Goal: Information Seeking & Learning: Learn about a topic

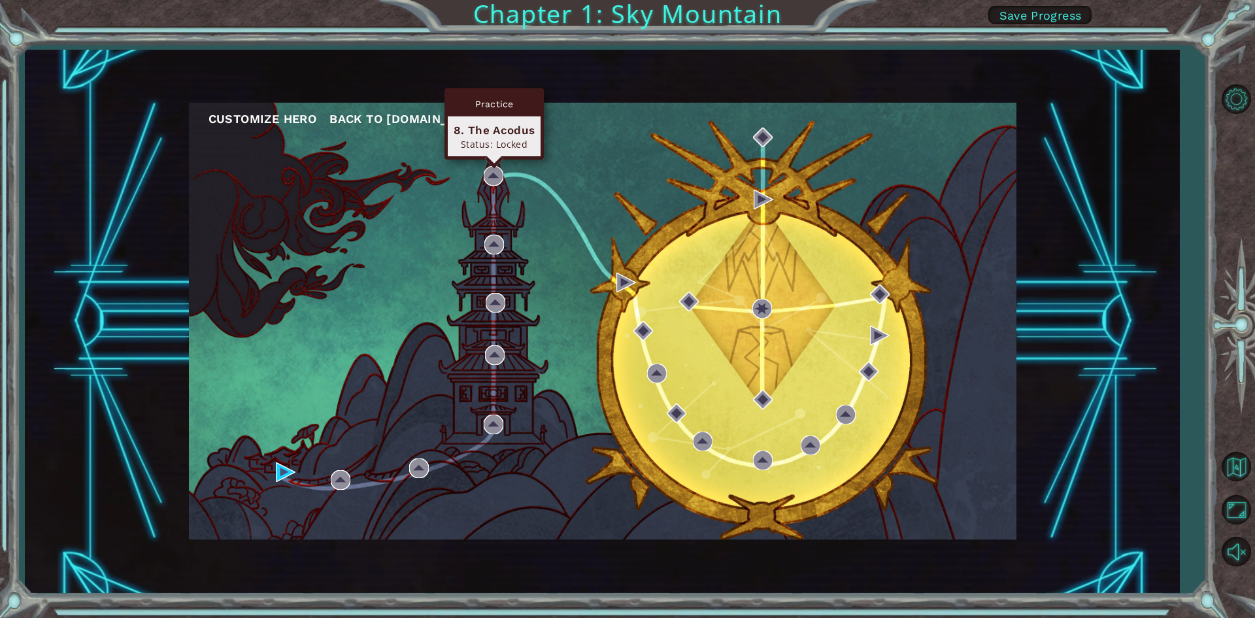
click at [493, 159] on div "Practice 8. The Acodus Status: Locked" at bounding box center [493, 123] width 99 height 71
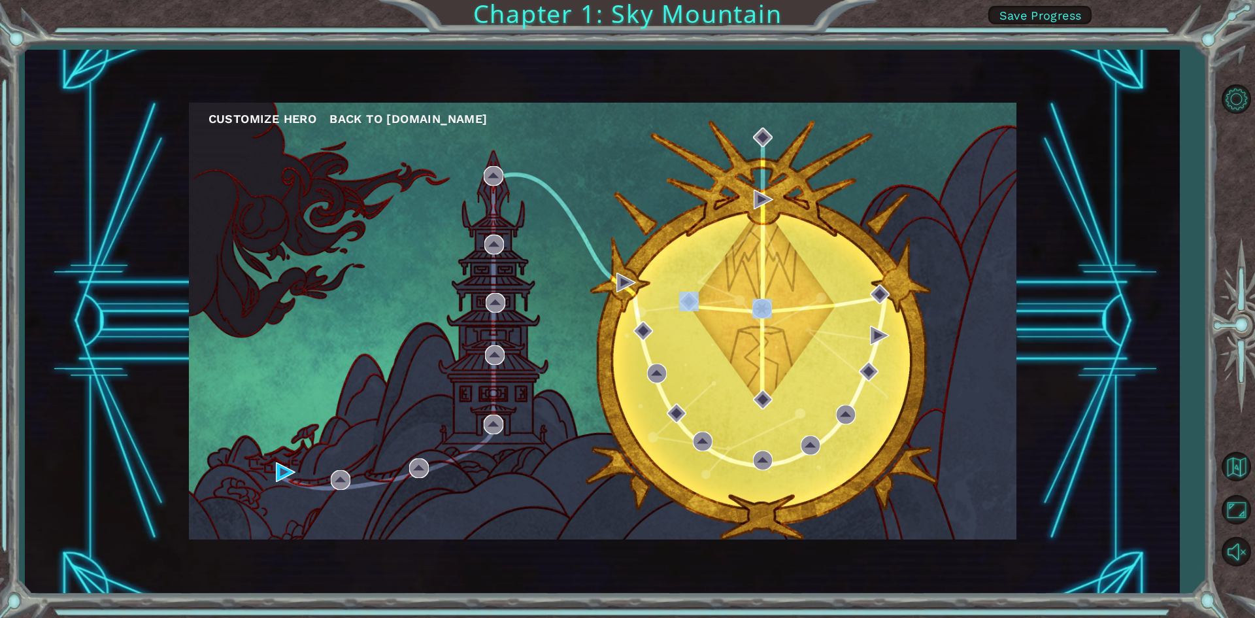
drag, startPoint x: 701, startPoint y: 329, endPoint x: 771, endPoint y: 270, distance: 91.4
click at [771, 270] on div "Customize Hero Back to [DOMAIN_NAME]" at bounding box center [602, 321] width 827 height 437
click at [773, 270] on div "Customize Hero Back to [DOMAIN_NAME]" at bounding box center [602, 321] width 827 height 437
drag, startPoint x: 882, startPoint y: 222, endPoint x: 906, endPoint y: 185, distance: 44.1
click at [896, 192] on div "Customize Hero Back to [DOMAIN_NAME]" at bounding box center [602, 321] width 827 height 437
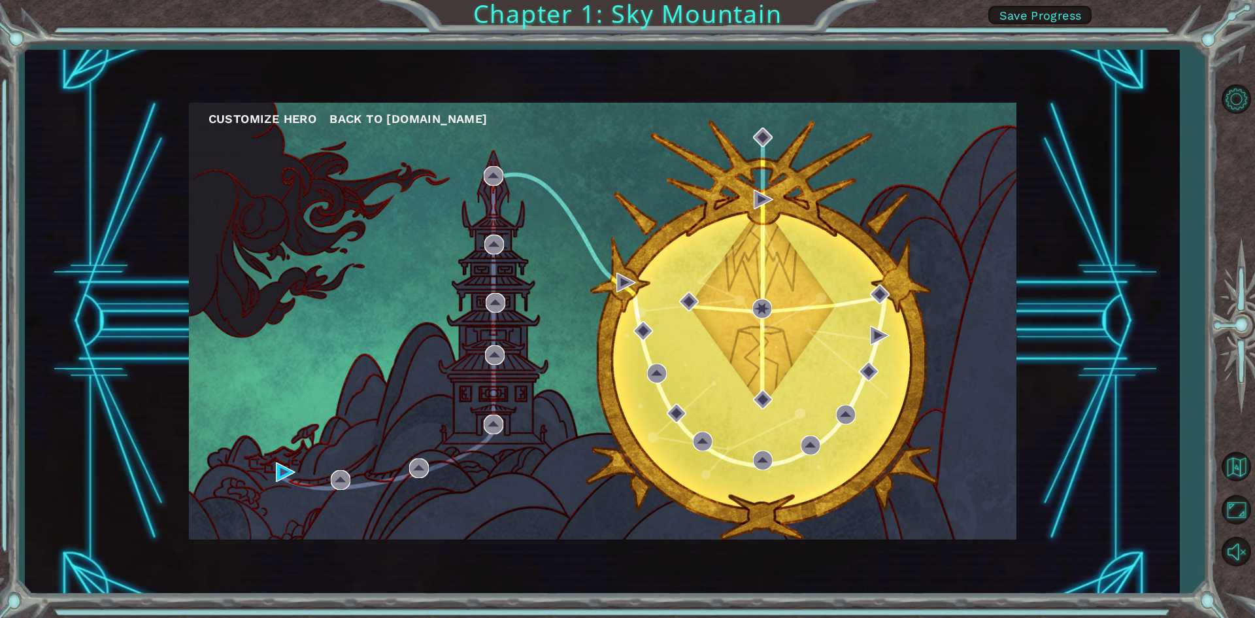
drag, startPoint x: 927, startPoint y: 175, endPoint x: 941, endPoint y: 167, distance: 15.5
click at [941, 167] on div "Customize Hero Back to [DOMAIN_NAME]" at bounding box center [602, 321] width 827 height 437
drag, startPoint x: 941, startPoint y: 167, endPoint x: 949, endPoint y: 167, distance: 7.9
click at [944, 167] on div "Customize Hero Back to [DOMAIN_NAME]" at bounding box center [602, 321] width 827 height 437
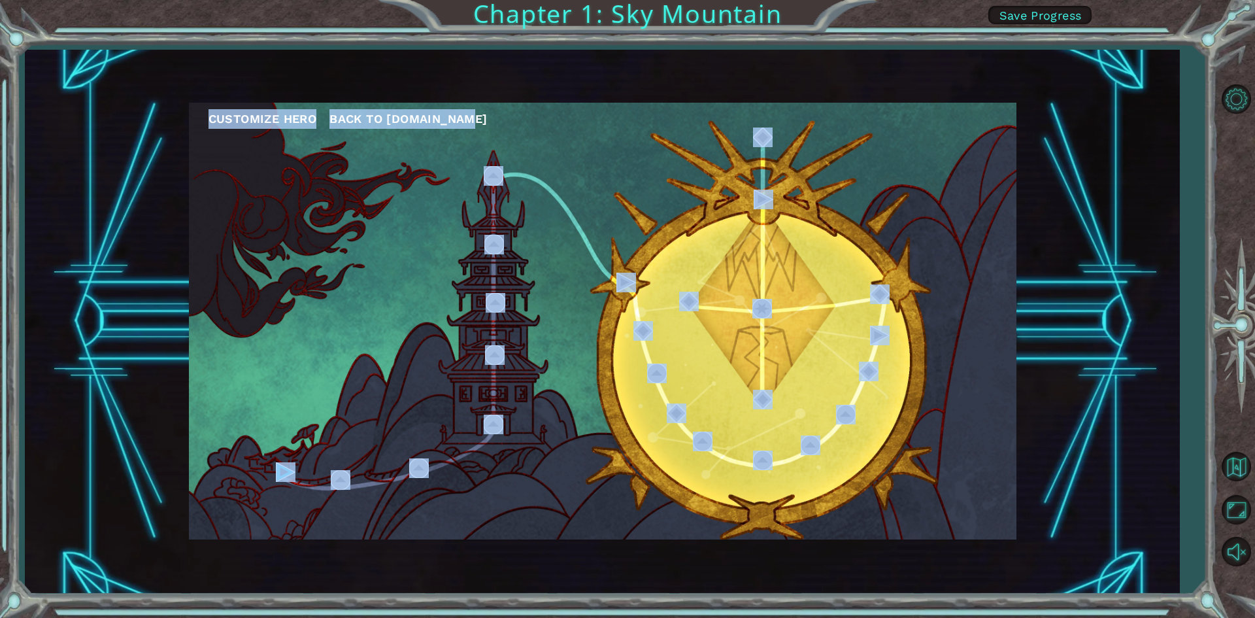
drag, startPoint x: 983, startPoint y: 162, endPoint x: 988, endPoint y: 188, distance: 26.5
click at [1015, 188] on div "Customize Hero Back to [DOMAIN_NAME]" at bounding box center [602, 321] width 827 height 437
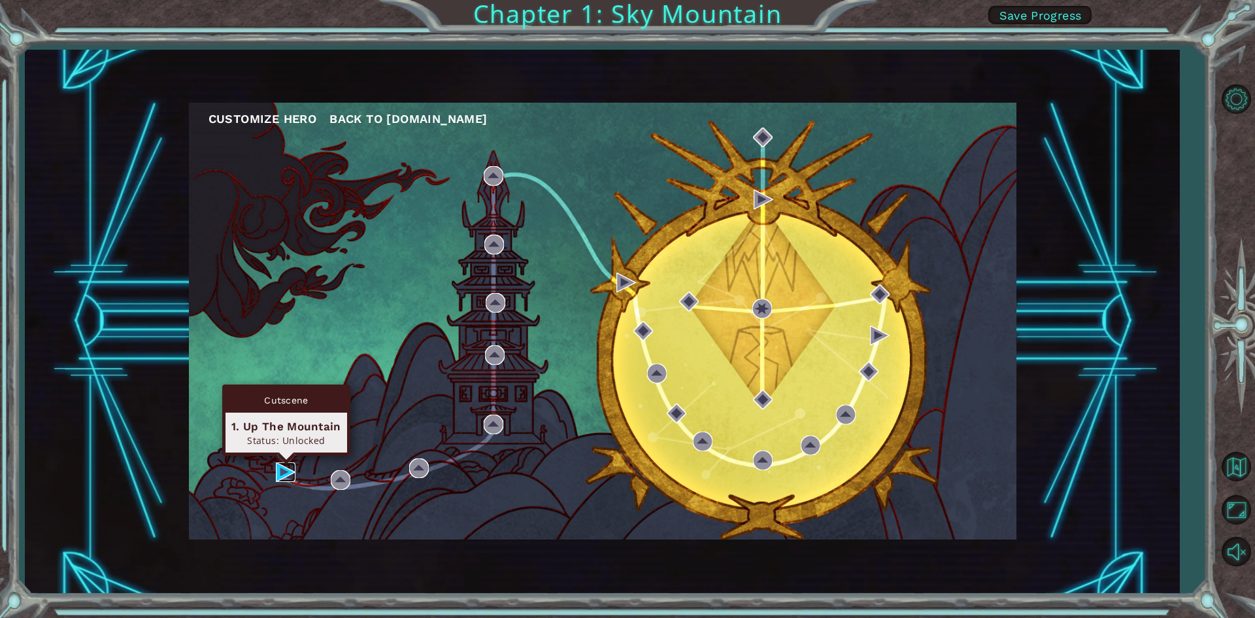
click at [282, 465] on img at bounding box center [286, 472] width 20 height 20
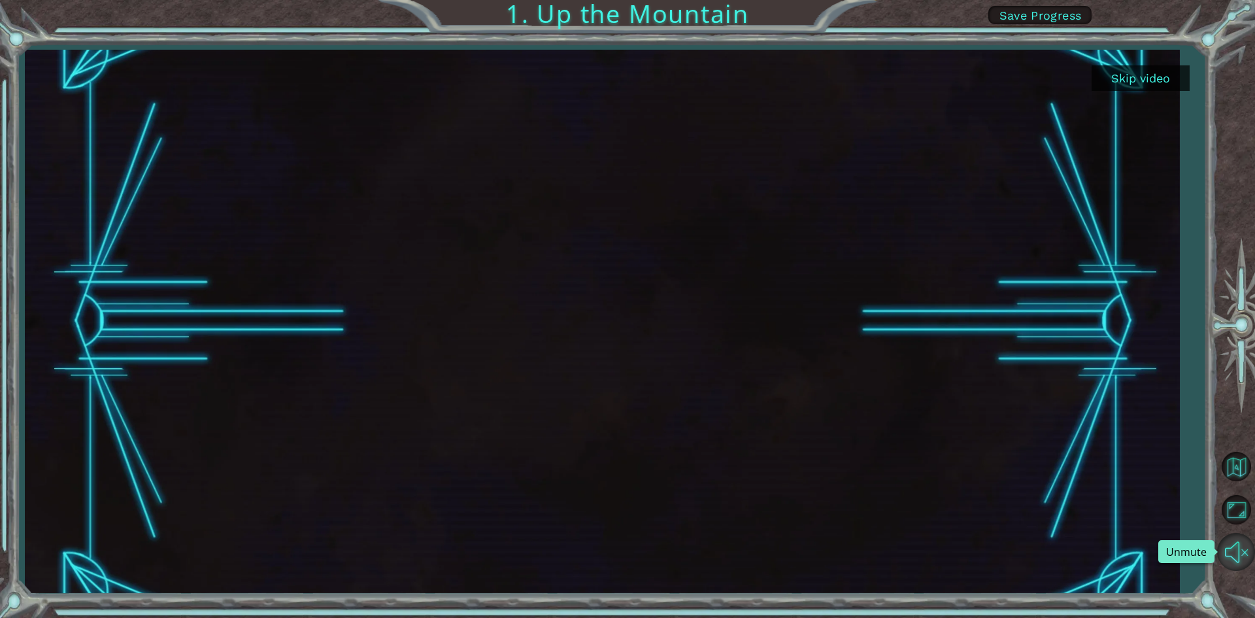
click at [1234, 554] on button "Unmute" at bounding box center [1236, 552] width 38 height 38
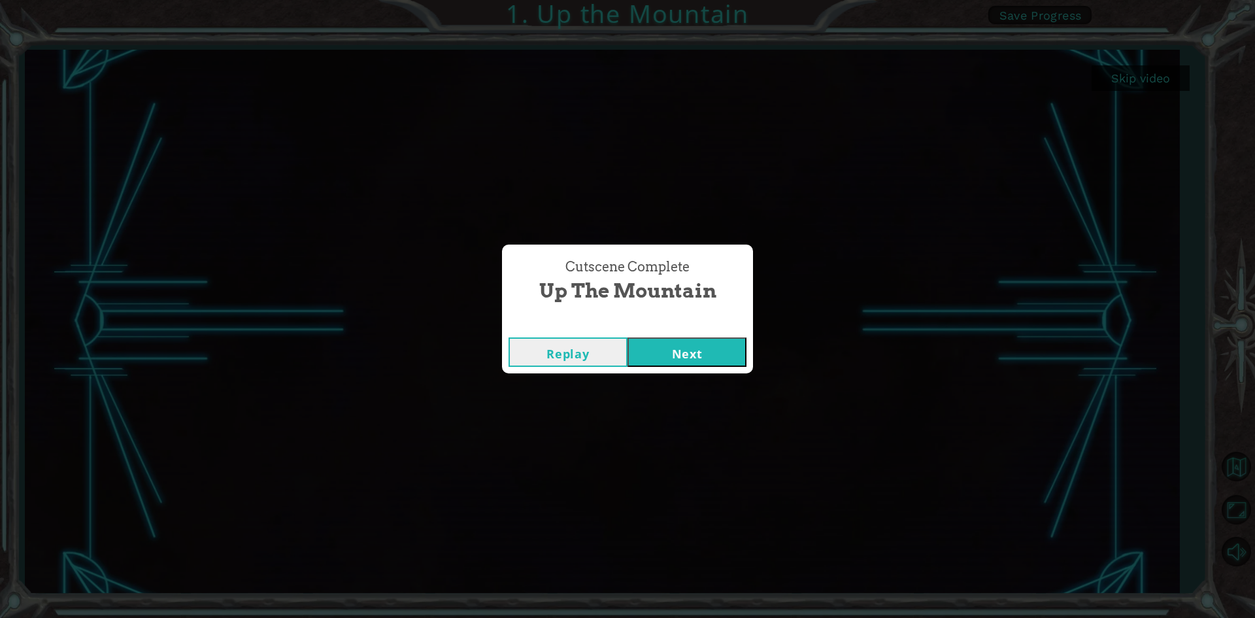
click at [724, 350] on button "Next" at bounding box center [686, 351] width 119 height 29
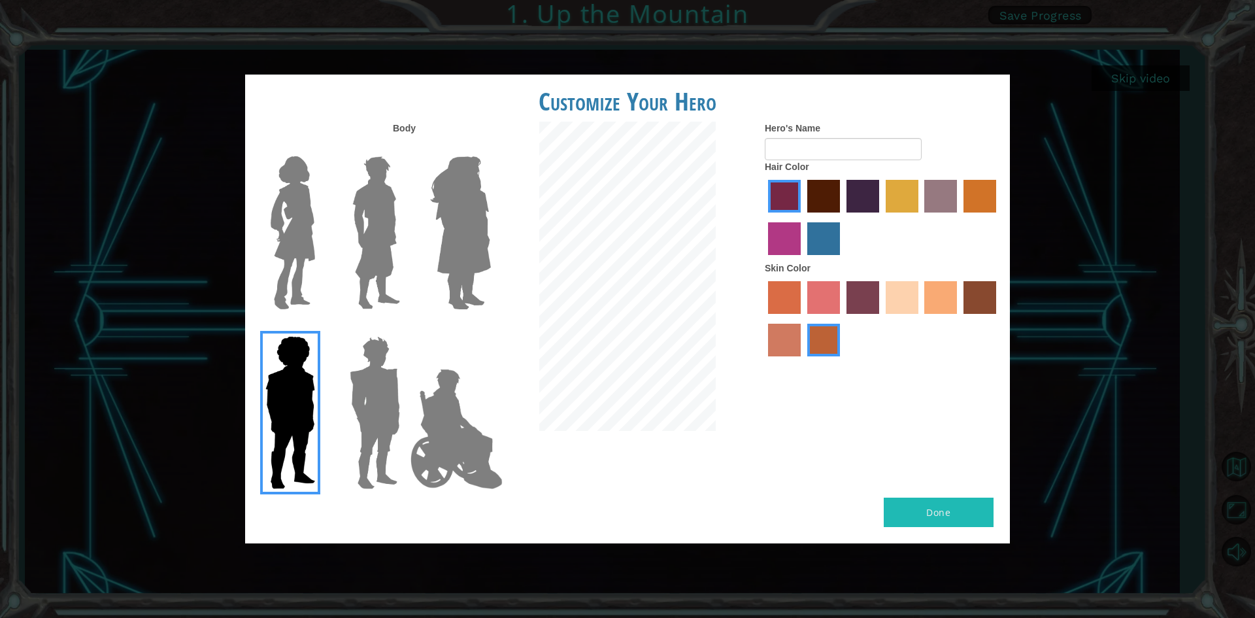
click at [282, 190] on img at bounding box center [292, 232] width 55 height 163
click at [320, 148] on input "Hero Connie" at bounding box center [320, 148] width 0 height 0
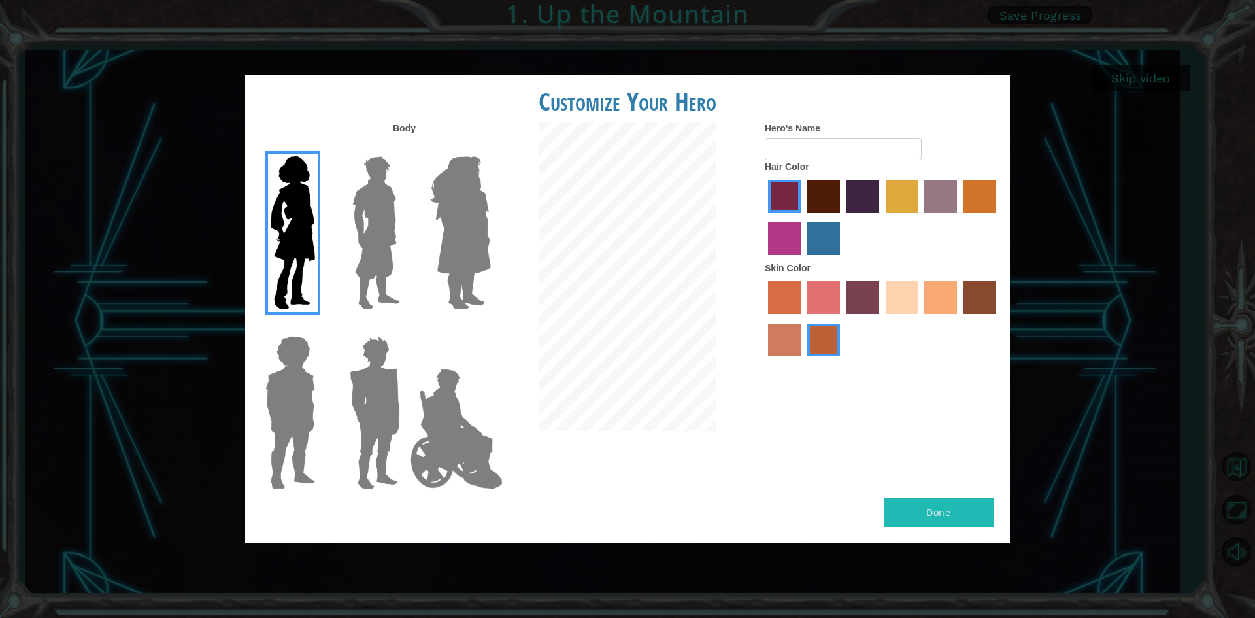
click at [905, 282] on label "sandy beach skin color" at bounding box center [902, 297] width 33 height 33
click at [881, 318] on input "sandy beach skin color" at bounding box center [881, 318] width 0 height 0
click at [470, 209] on img at bounding box center [460, 232] width 71 height 163
click at [490, 148] on input "Hero Amethyst" at bounding box center [490, 148] width 0 height 0
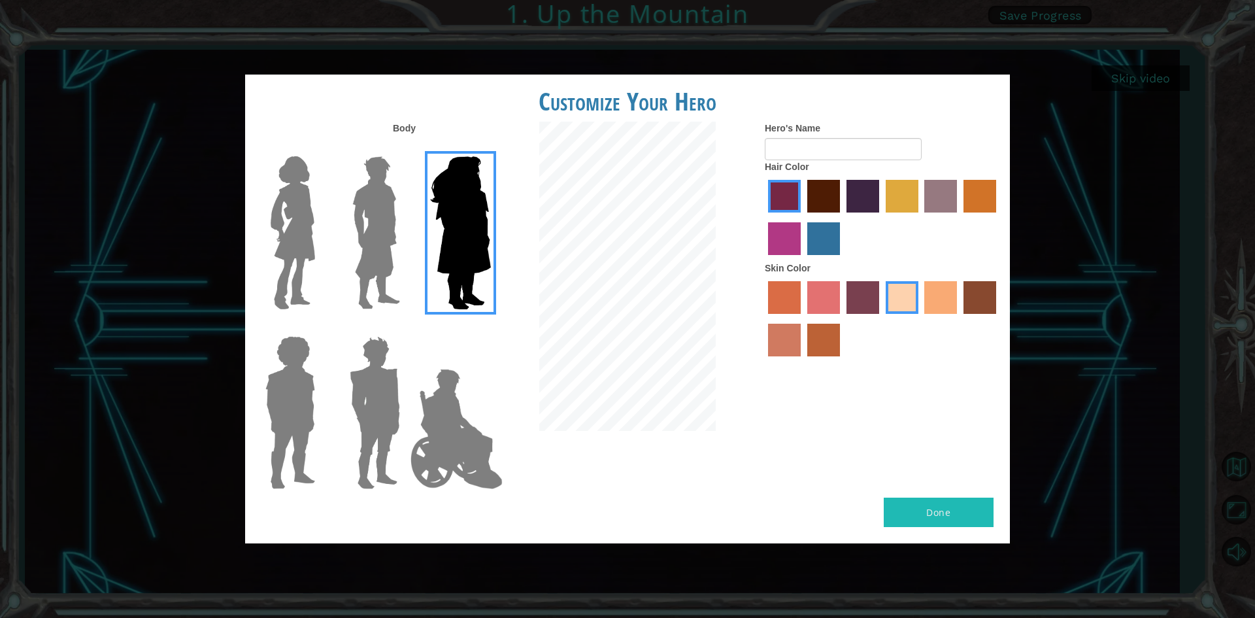
click at [292, 232] on img at bounding box center [292, 232] width 55 height 163
click at [320, 148] on input "Hero Connie" at bounding box center [320, 148] width 0 height 0
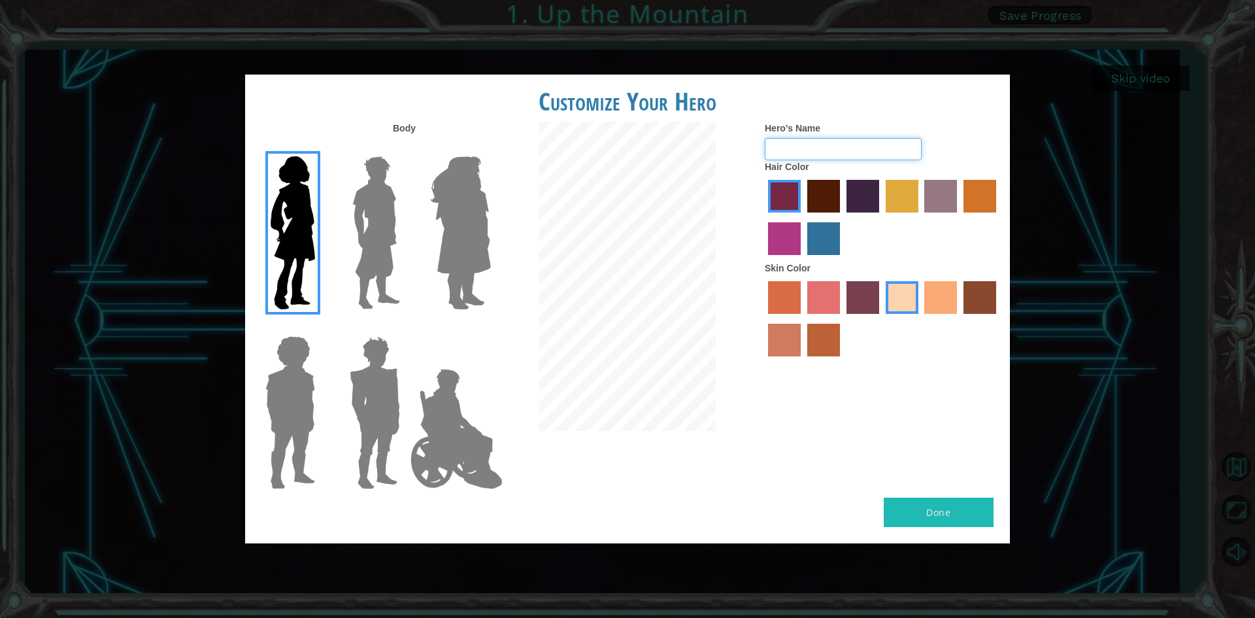
click at [819, 148] on input "Hero's Name" at bounding box center [843, 149] width 157 height 22
type input "l"
click at [451, 408] on img at bounding box center [456, 428] width 103 height 131
click at [490, 327] on input "Hero Jamie" at bounding box center [490, 327] width 0 height 0
click at [451, 408] on img at bounding box center [456, 428] width 103 height 131
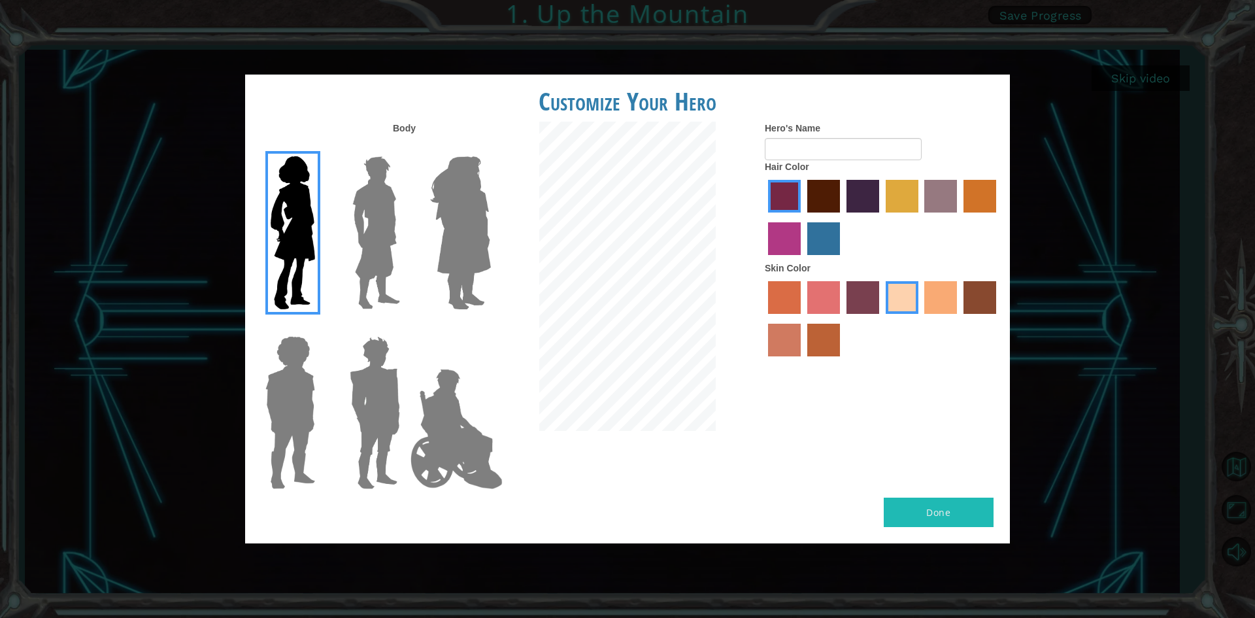
click at [490, 327] on input "Hero Jamie" at bounding box center [490, 327] width 0 height 0
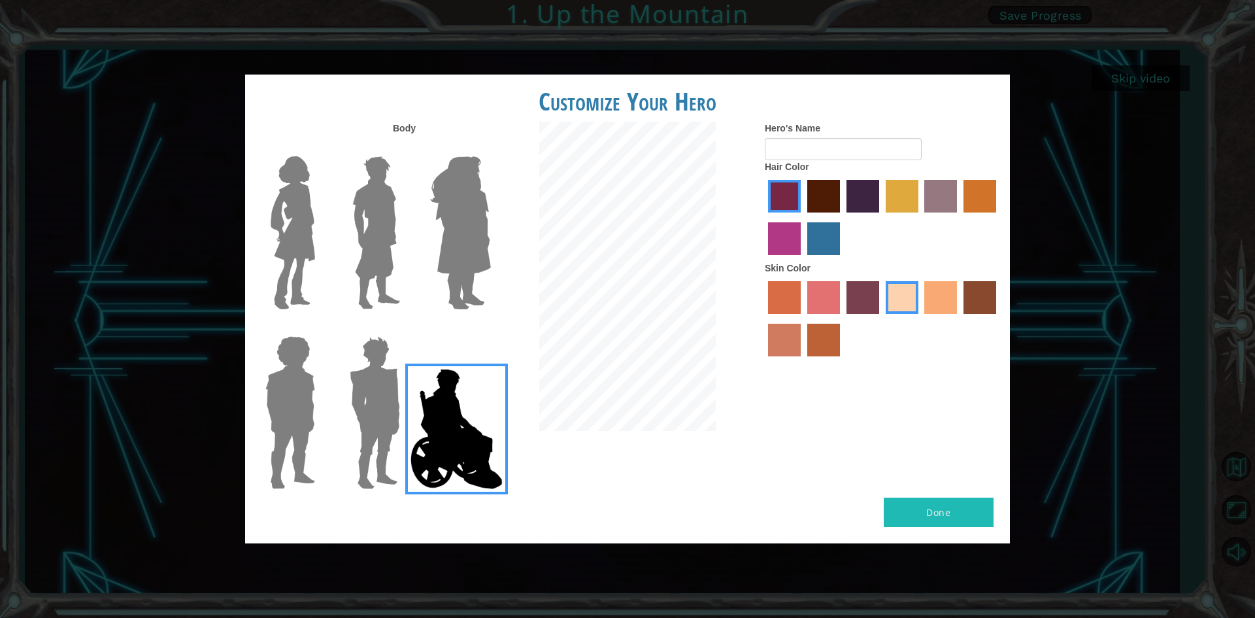
click at [370, 452] on img at bounding box center [374, 412] width 61 height 163
click at [405, 327] on input "Hero Garnet" at bounding box center [405, 327] width 0 height 0
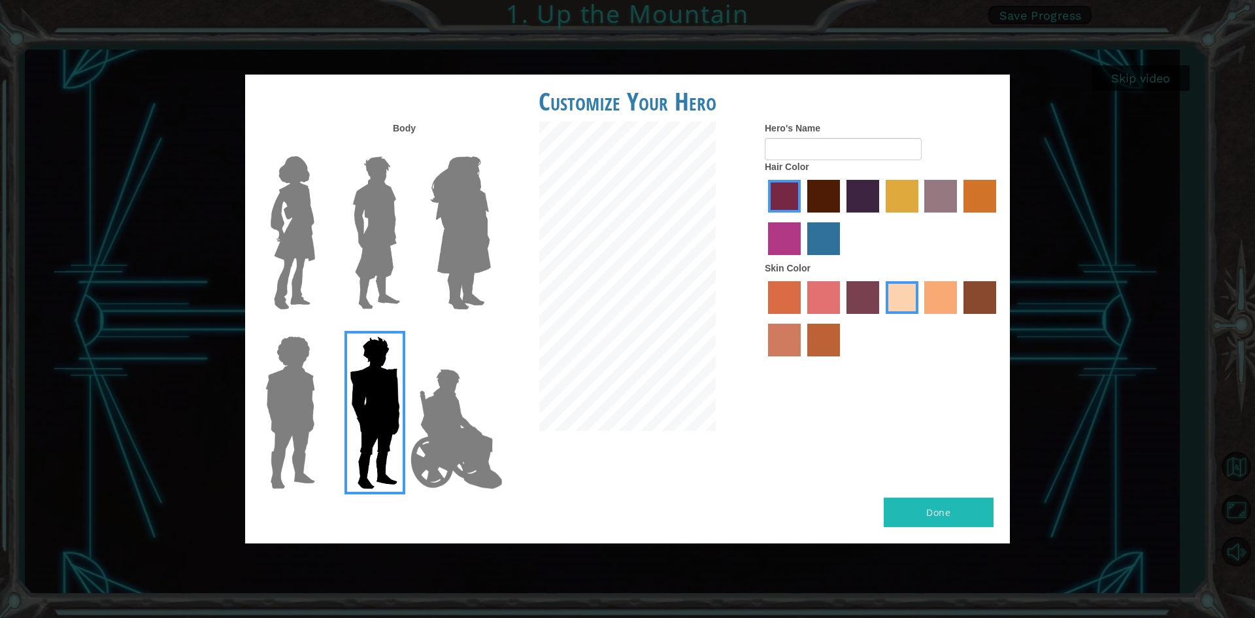
click at [280, 210] on img at bounding box center [292, 232] width 55 height 163
click at [320, 148] on input "Hero Connie" at bounding box center [320, 148] width 0 height 0
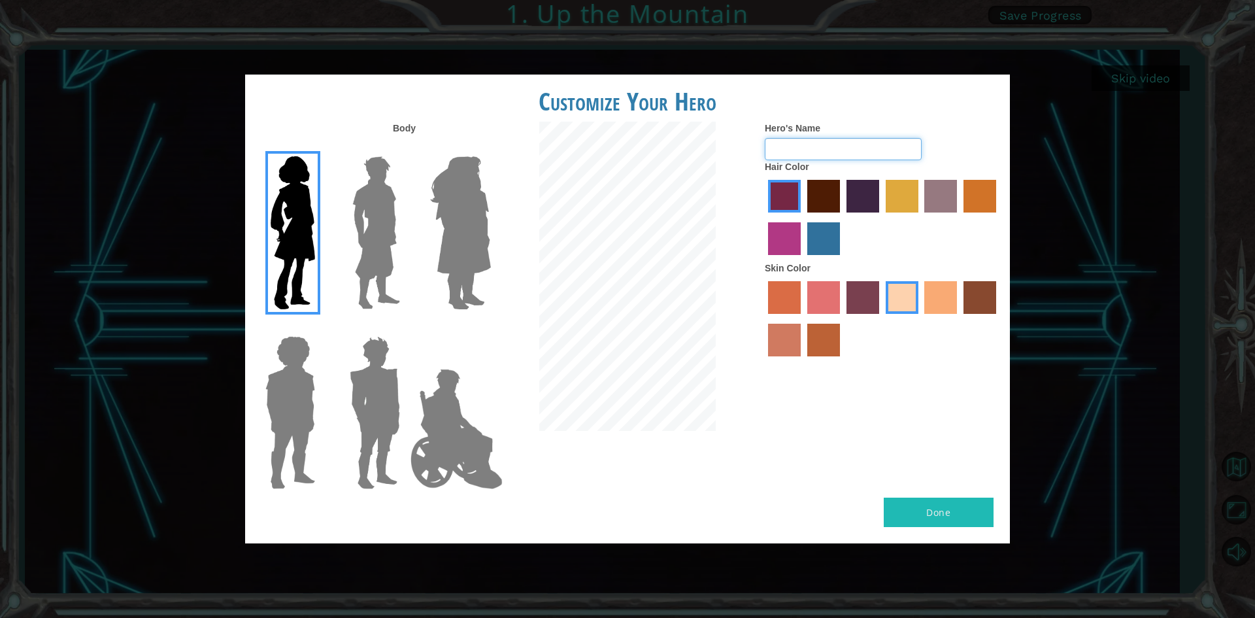
click at [789, 152] on input "Hero's Name" at bounding box center [843, 149] width 157 height 22
type input "melodya"
click at [818, 298] on label "froly skin color" at bounding box center [823, 297] width 33 height 33
click at [803, 318] on input "froly skin color" at bounding box center [803, 318] width 0 height 0
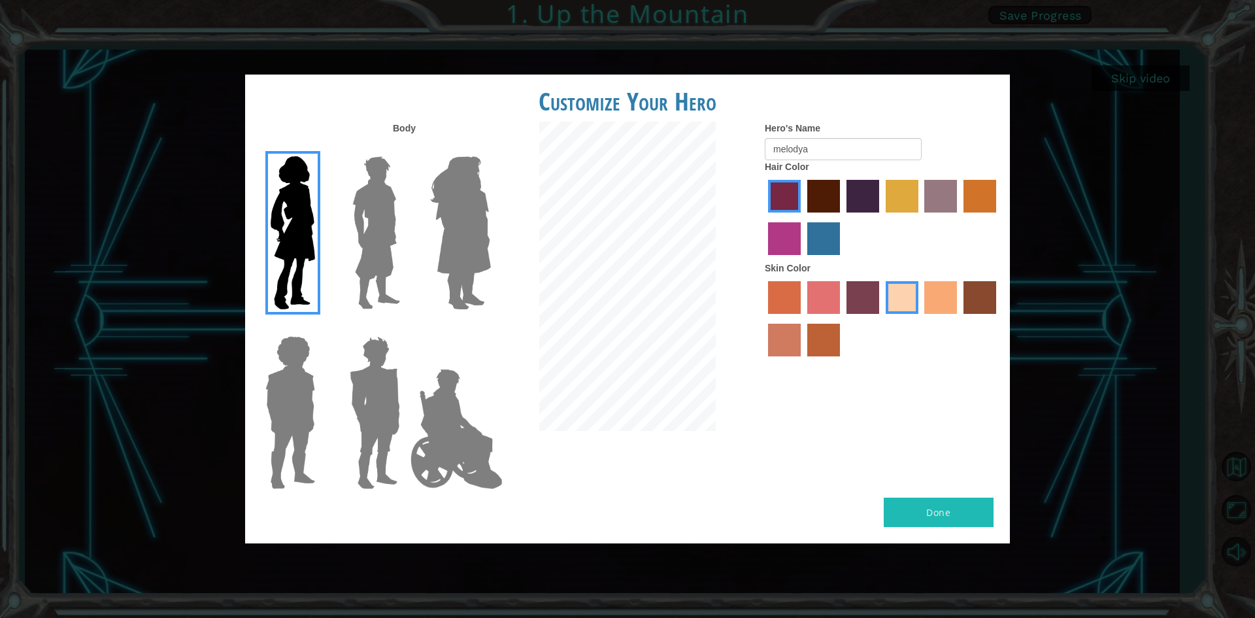
click at [818, 298] on label "froly skin color" at bounding box center [823, 297] width 33 height 33
click at [803, 318] on input "froly skin color" at bounding box center [803, 318] width 0 height 0
click at [864, 298] on label "tosca skin color" at bounding box center [862, 297] width 33 height 33
click at [842, 318] on input "tosca skin color" at bounding box center [842, 318] width 0 height 0
click at [864, 298] on label "tosca skin color" at bounding box center [862, 297] width 33 height 33
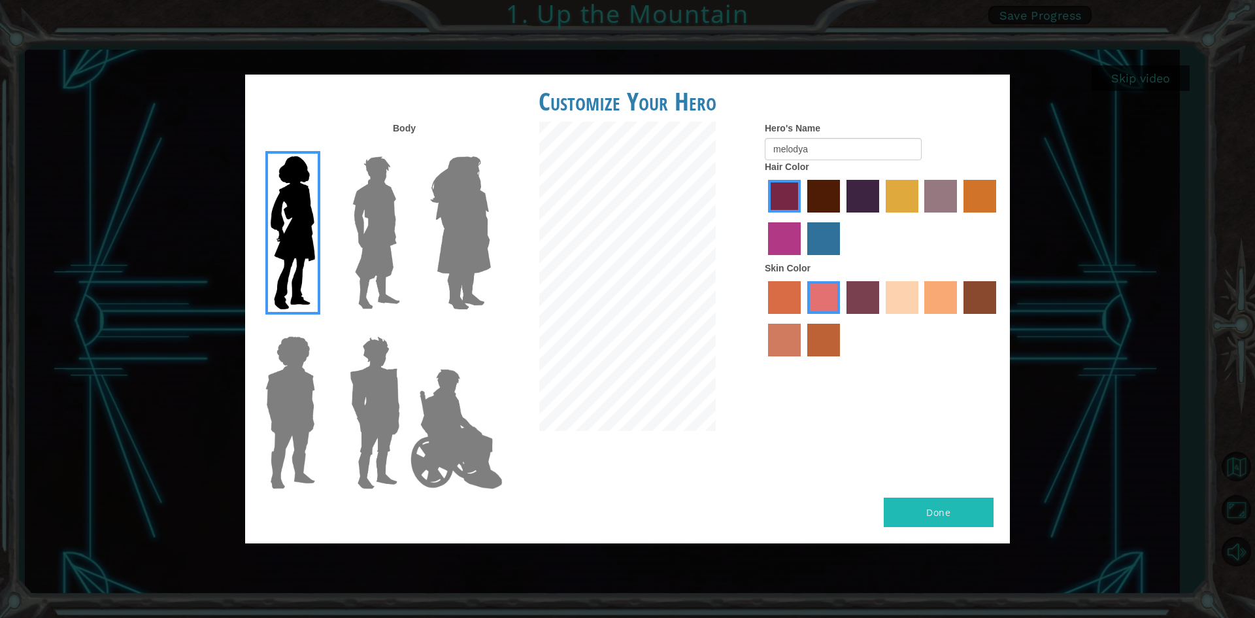
click at [842, 318] on input "tosca skin color" at bounding box center [842, 318] width 0 height 0
click at [902, 304] on label "sandy beach skin color" at bounding box center [902, 297] width 33 height 33
click at [881, 318] on input "sandy beach skin color" at bounding box center [881, 318] width 0 height 0
click at [902, 304] on label "sandy beach skin color" at bounding box center [902, 297] width 33 height 33
click at [881, 318] on input "sandy beach skin color" at bounding box center [881, 318] width 0 height 0
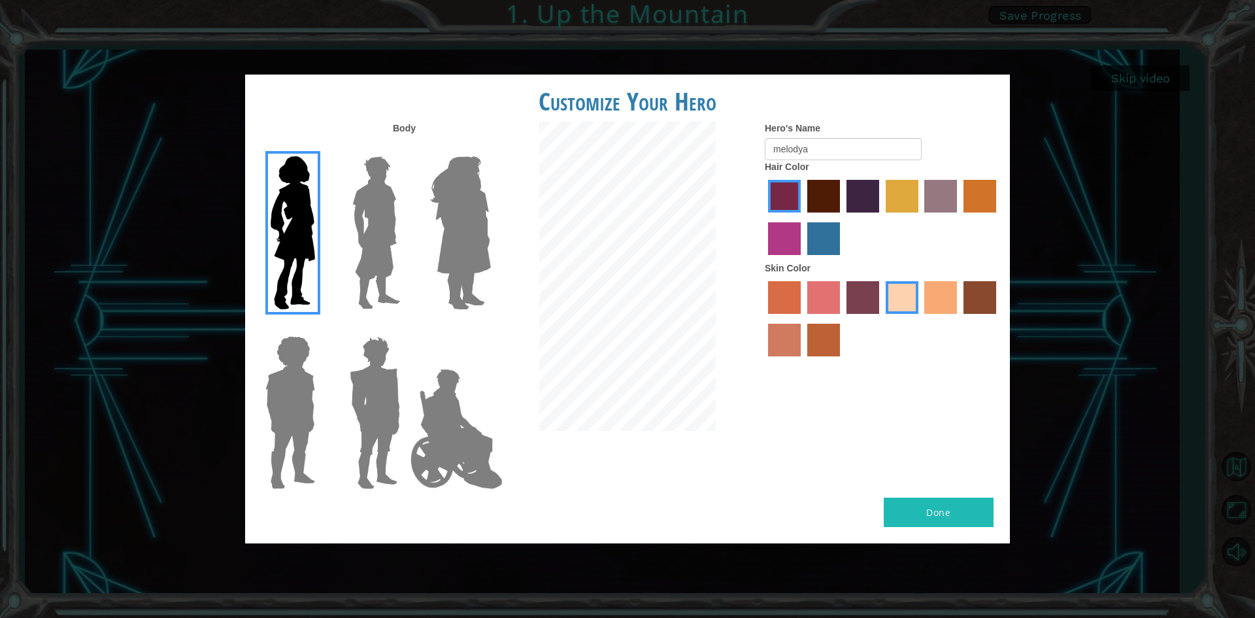
click at [945, 303] on label "tacao skin color" at bounding box center [940, 297] width 33 height 33
click at [920, 318] on input "tacao skin color" at bounding box center [920, 318] width 0 height 0
click at [895, 291] on label "sandy beach skin color" at bounding box center [902, 297] width 33 height 33
click at [881, 318] on input "sandy beach skin color" at bounding box center [881, 318] width 0 height 0
click at [980, 508] on button "Done" at bounding box center [939, 511] width 110 height 29
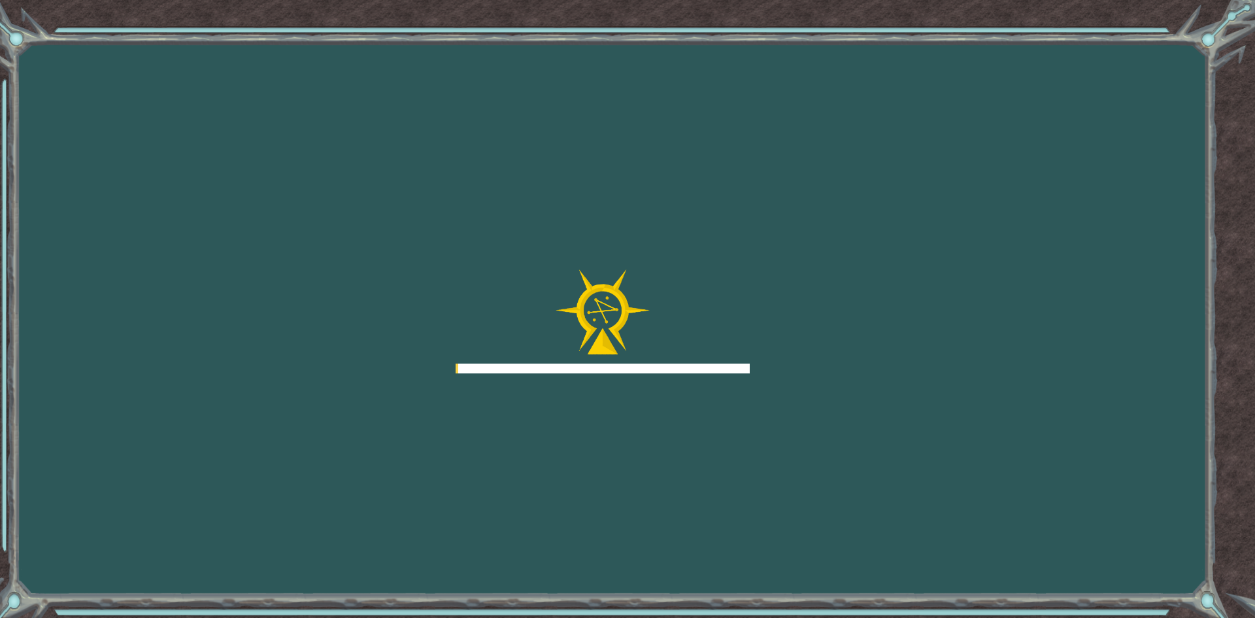
click at [978, 508] on div "Goals Error loading from server. Try refreshing the page. You'll need to join a…" at bounding box center [627, 309] width 1255 height 618
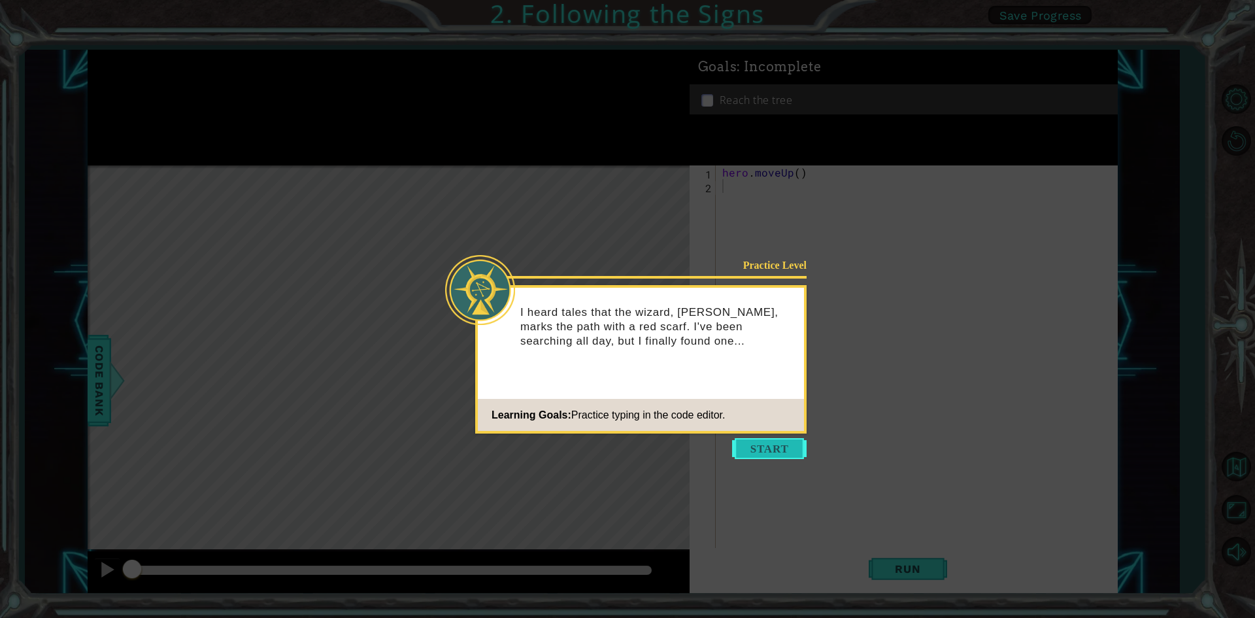
click at [765, 448] on button "Start" at bounding box center [769, 448] width 75 height 21
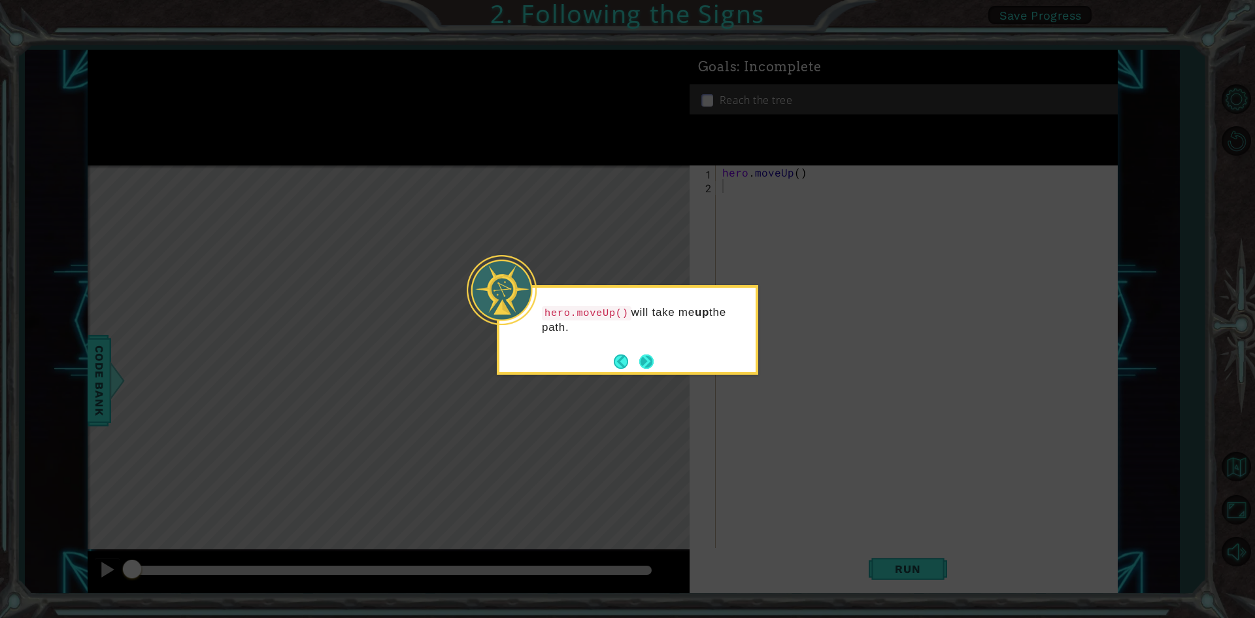
click at [642, 354] on button "Next" at bounding box center [646, 361] width 14 height 14
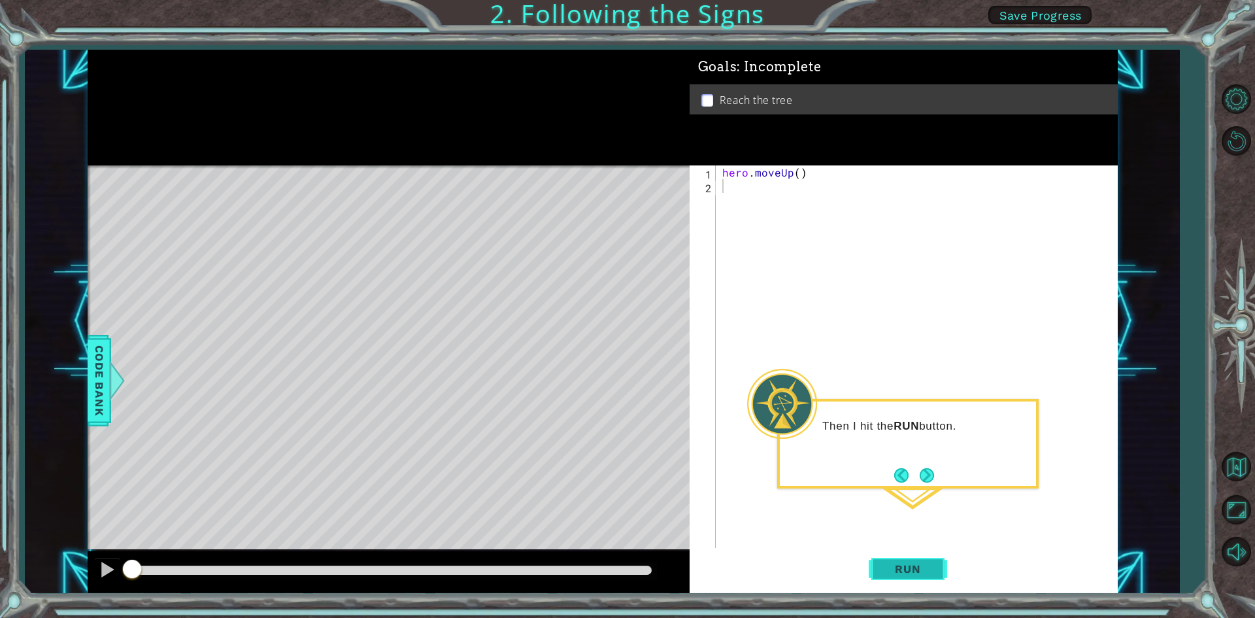
click at [942, 569] on button "Run" at bounding box center [908, 569] width 78 height 42
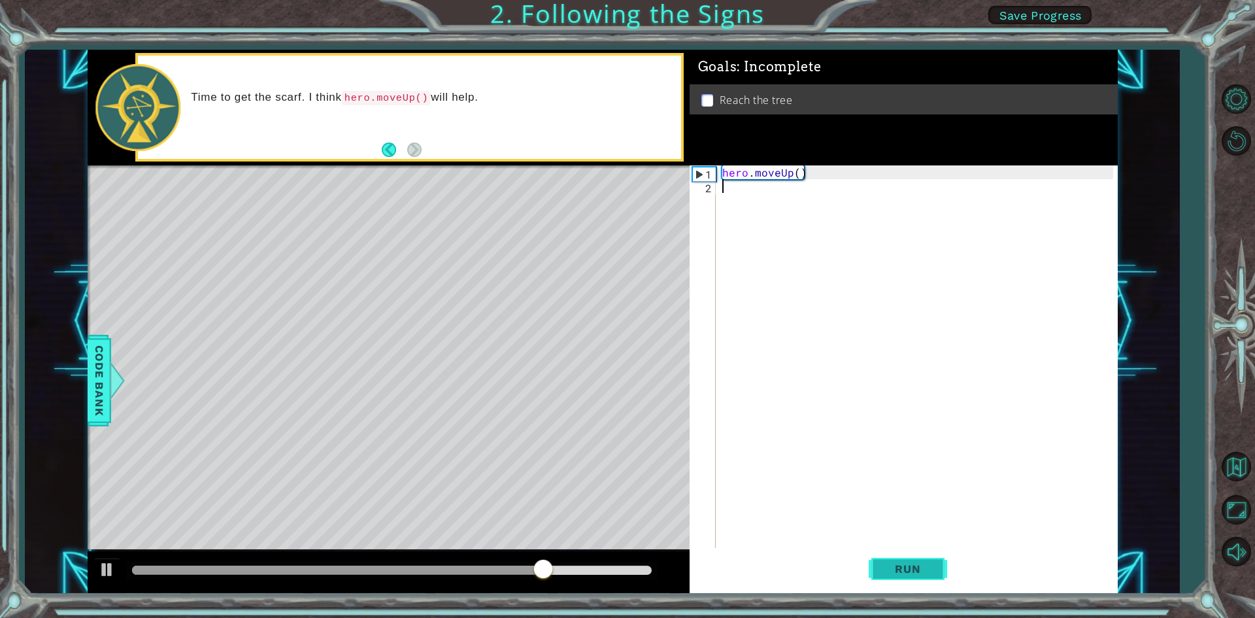
click at [897, 568] on span "Run" at bounding box center [908, 568] width 52 height 13
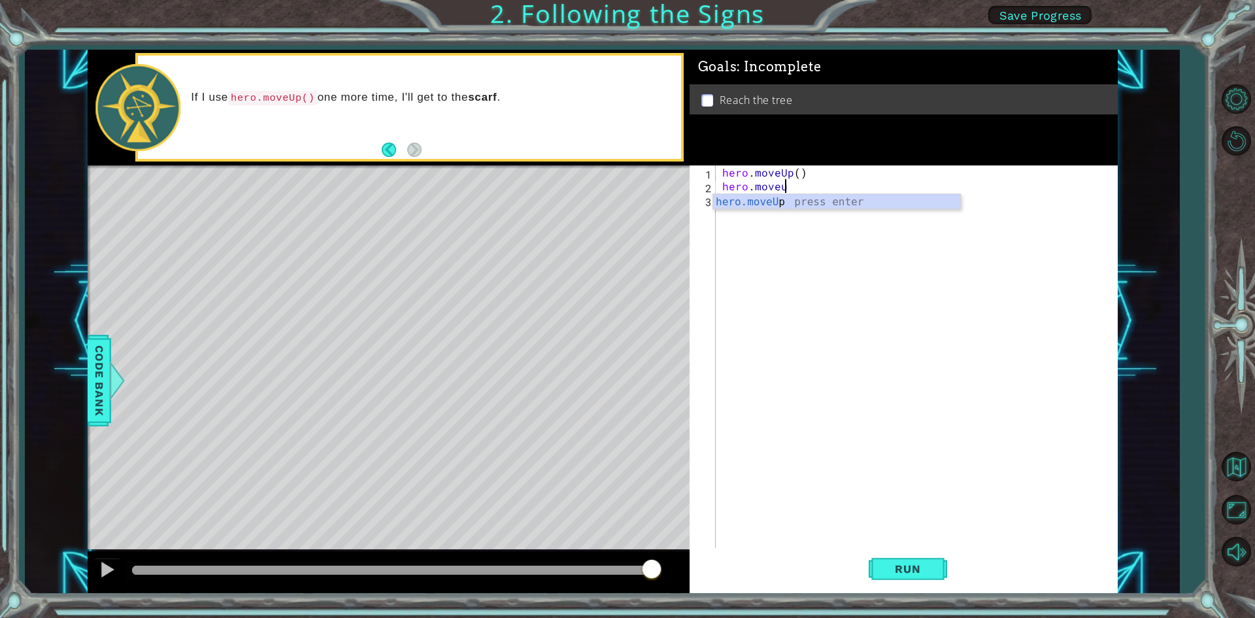
scroll to position [0, 3]
type textarea "hero.moveup"
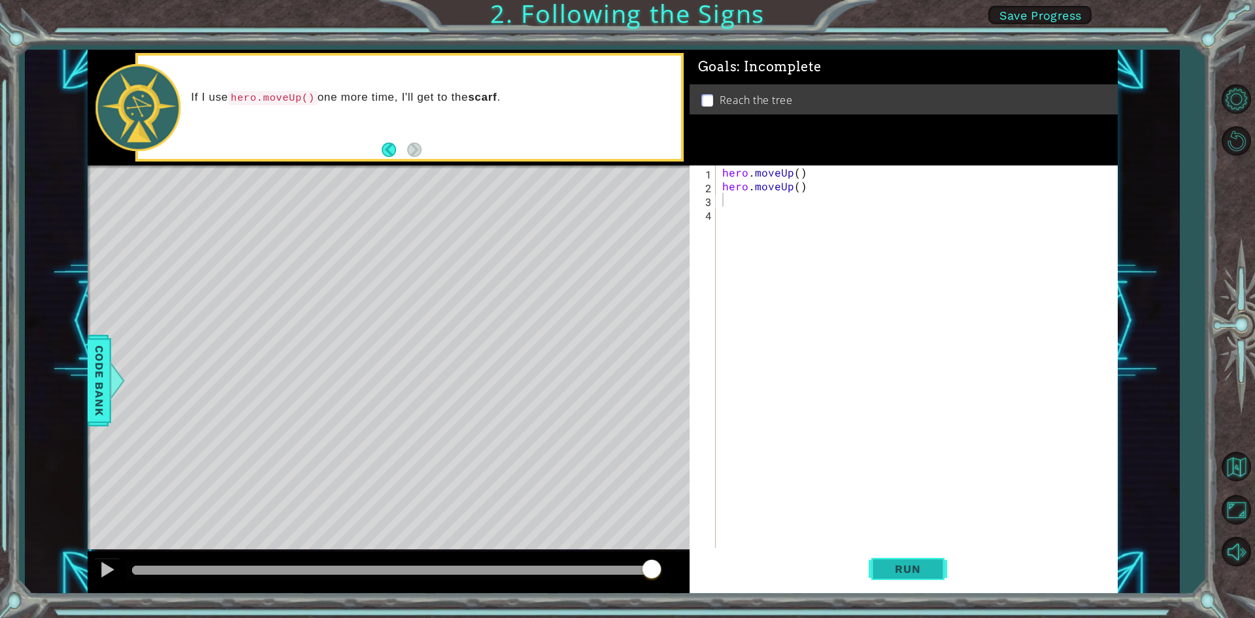
click at [921, 575] on span "Run" at bounding box center [908, 568] width 52 height 13
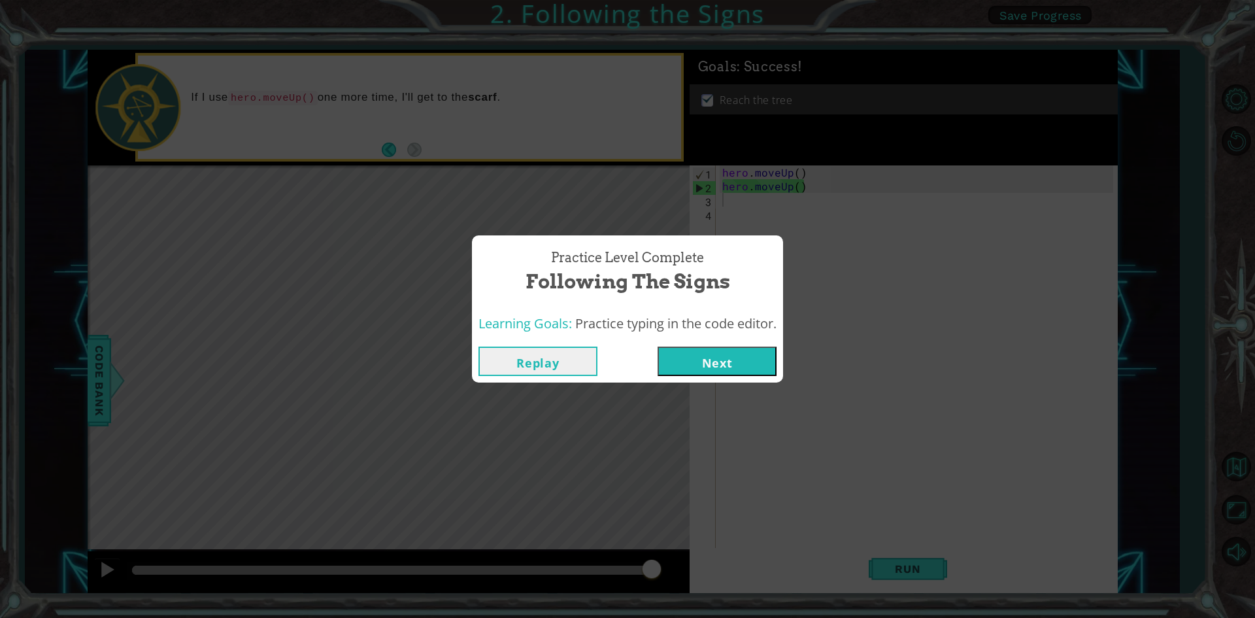
click at [682, 362] on button "Next" at bounding box center [717, 360] width 119 height 29
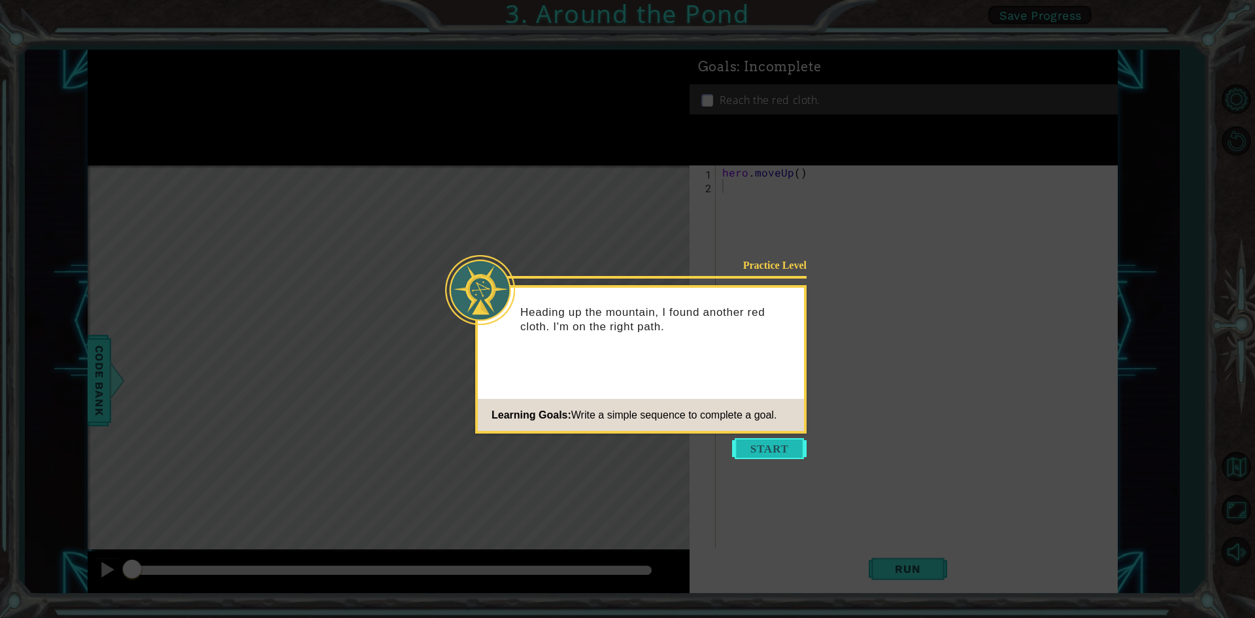
click at [776, 437] on icon at bounding box center [627, 309] width 1255 height 618
click at [752, 446] on button "Start" at bounding box center [769, 448] width 75 height 21
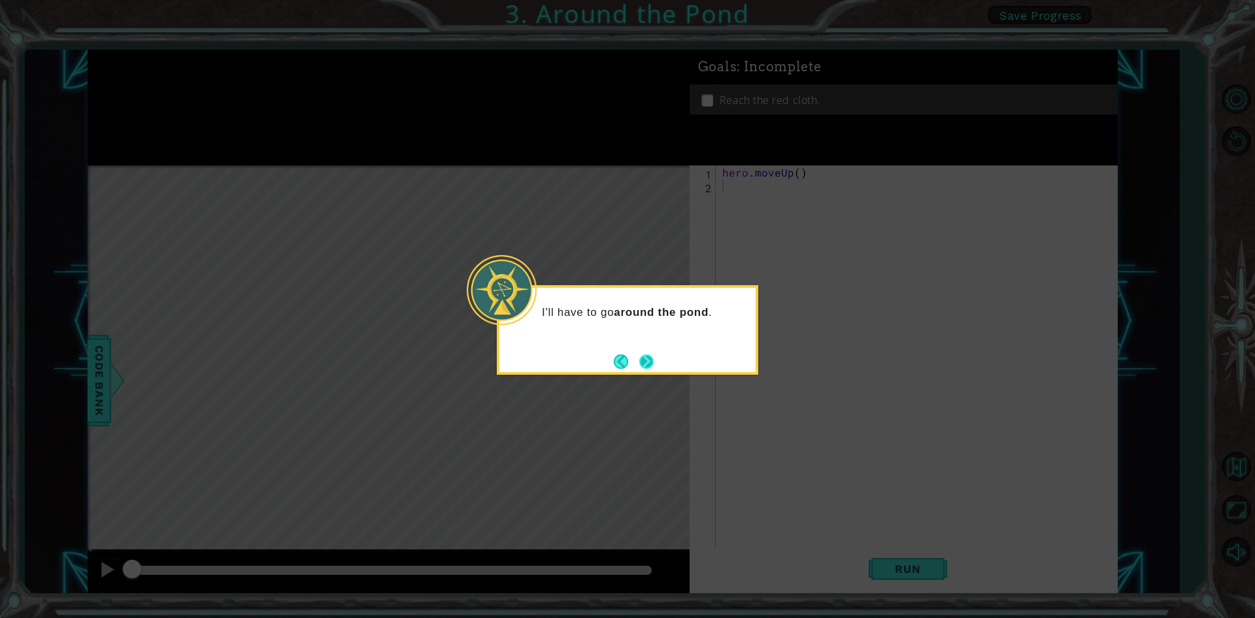
click at [642, 356] on button "Next" at bounding box center [646, 361] width 14 height 14
click at [642, 356] on icon at bounding box center [627, 309] width 1255 height 618
click at [644, 346] on icon at bounding box center [627, 309] width 1255 height 618
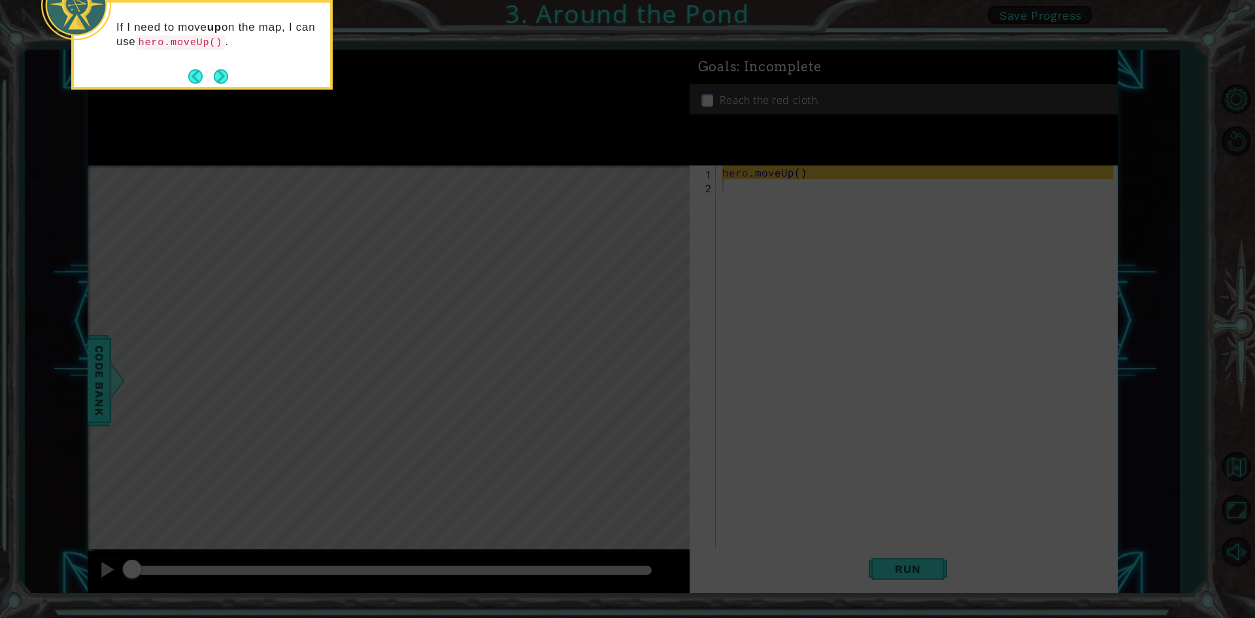
click at [220, 76] on button "Next" at bounding box center [221, 76] width 14 height 14
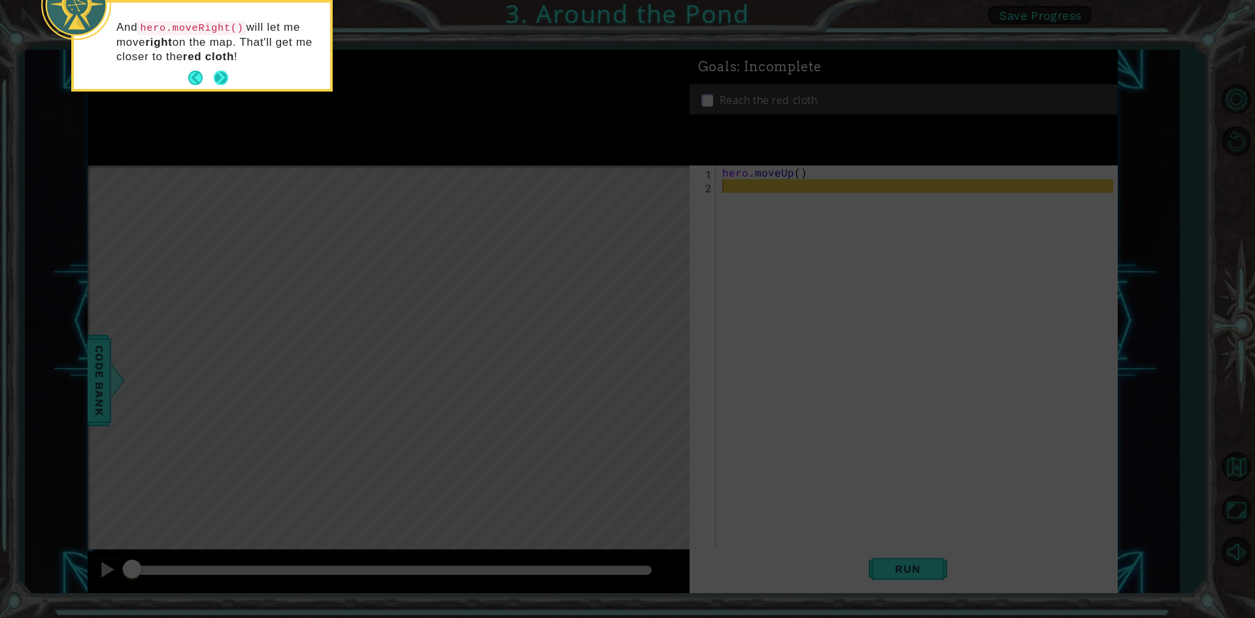
click at [216, 72] on button "Next" at bounding box center [221, 78] width 14 height 14
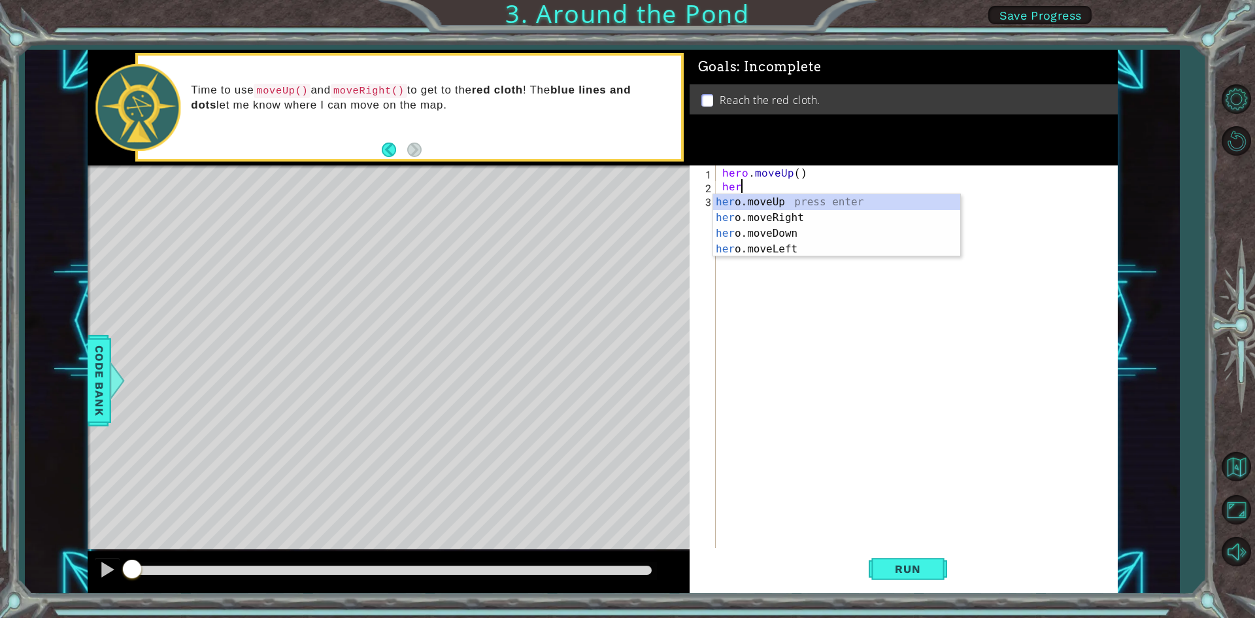
type textarea "hero"
click at [799, 215] on div "hero .moveUp press enter hero .moveRight press enter hero .moveDown press enter…" at bounding box center [836, 241] width 247 height 94
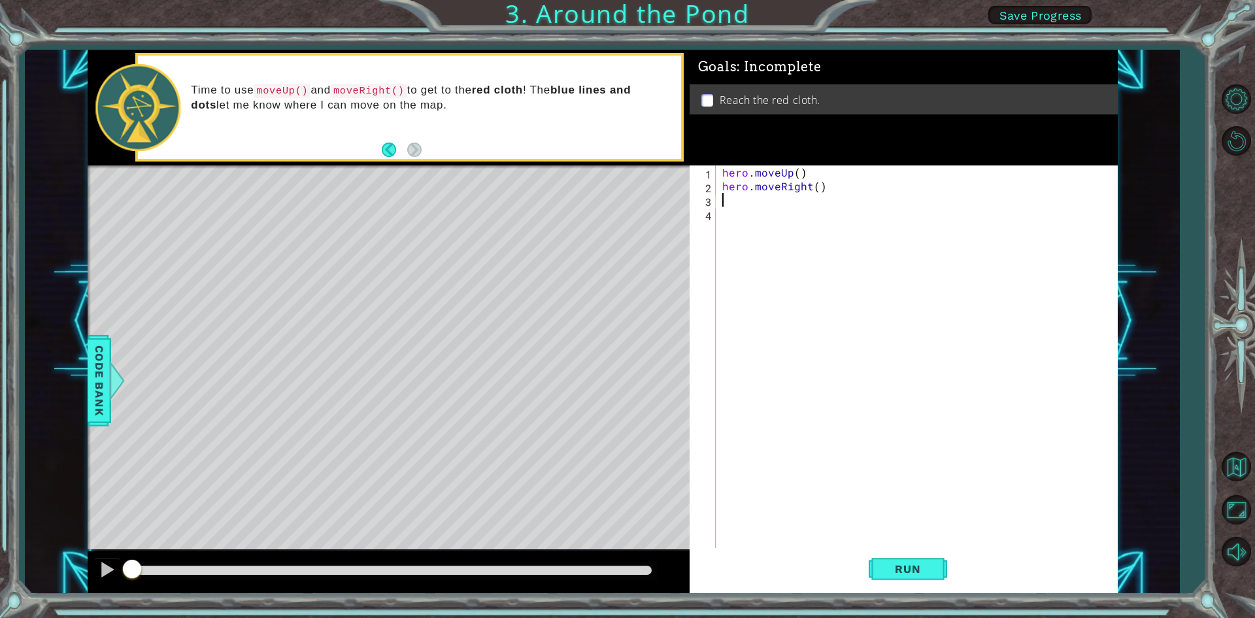
scroll to position [0, 0]
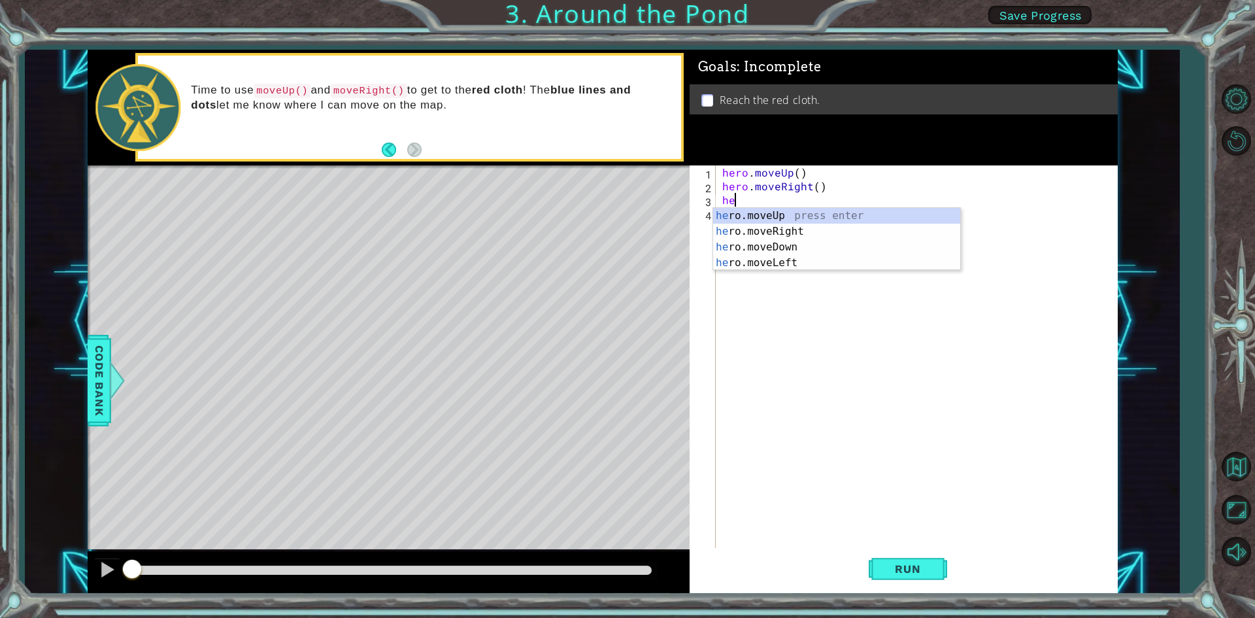
type textarea "her"
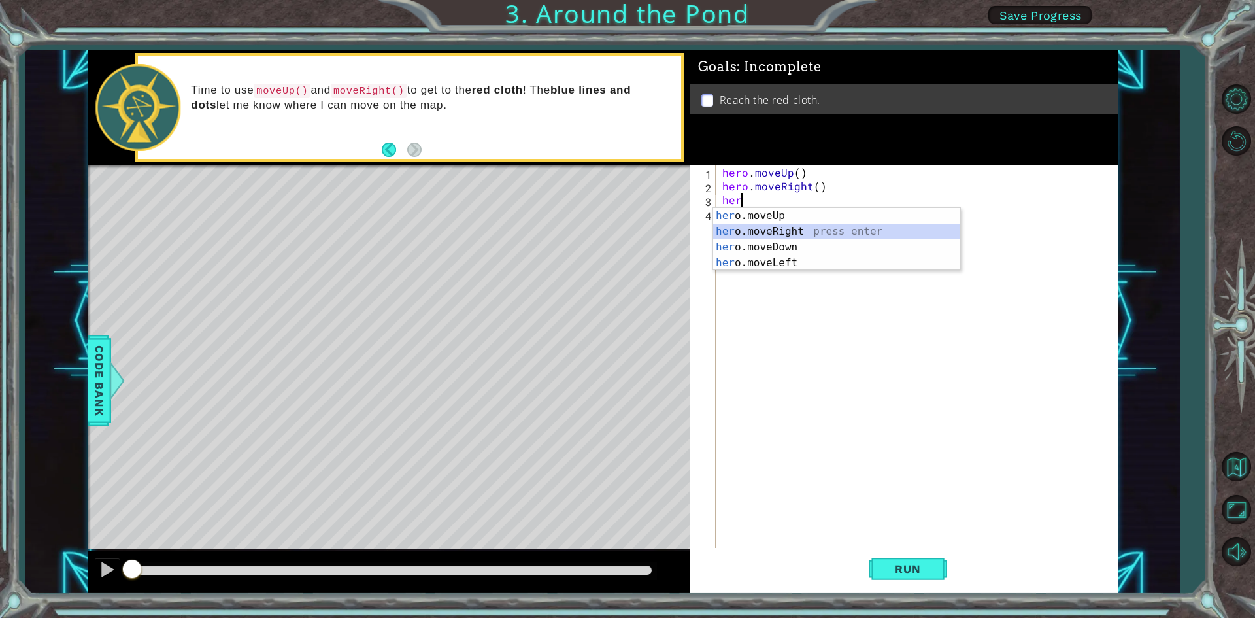
click at [784, 229] on div "her o.moveUp press enter her o.moveRight press enter her o.moveDown press enter…" at bounding box center [836, 255] width 247 height 94
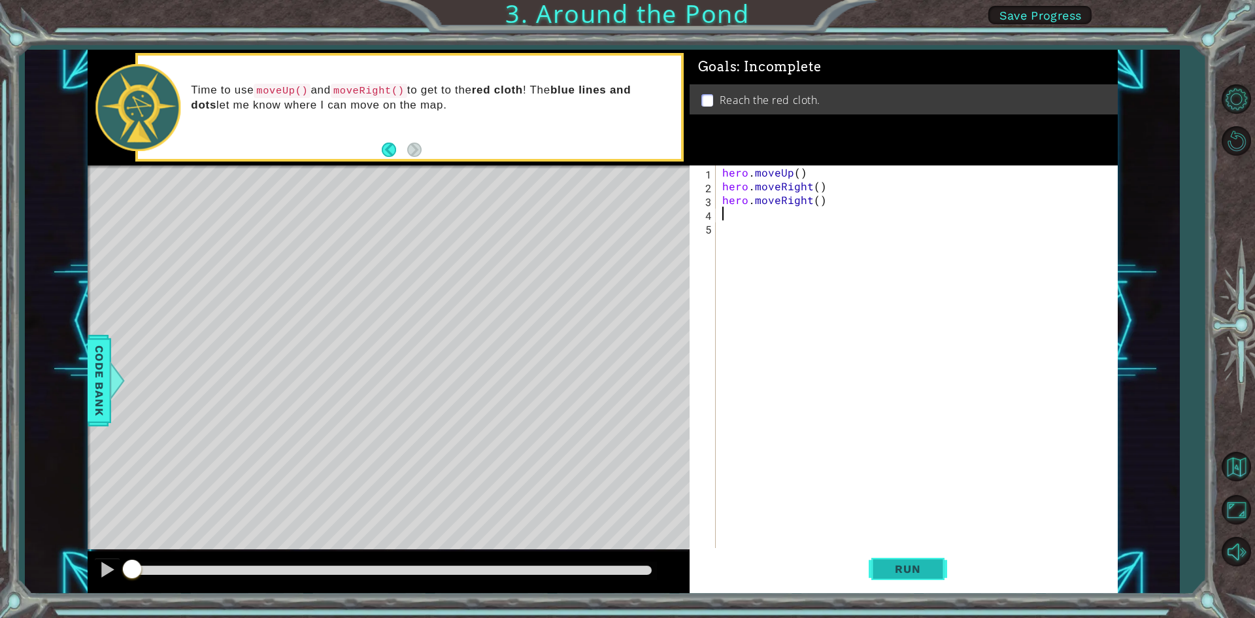
click at [912, 563] on span "Run" at bounding box center [908, 568] width 52 height 13
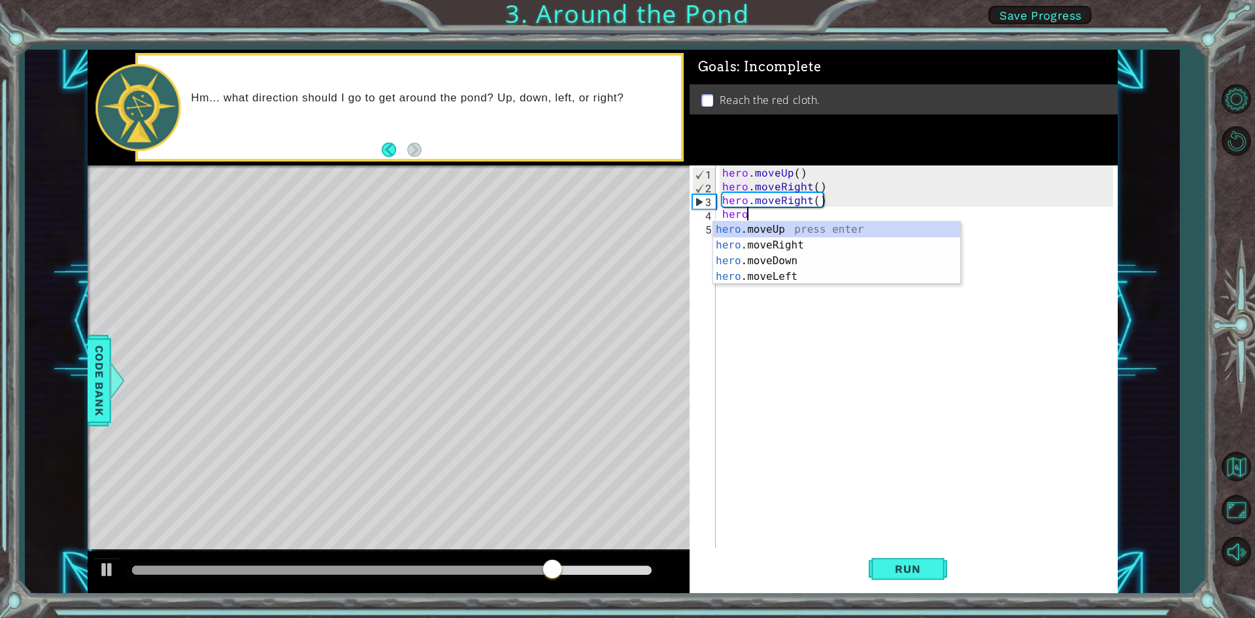
type textarea "hero"
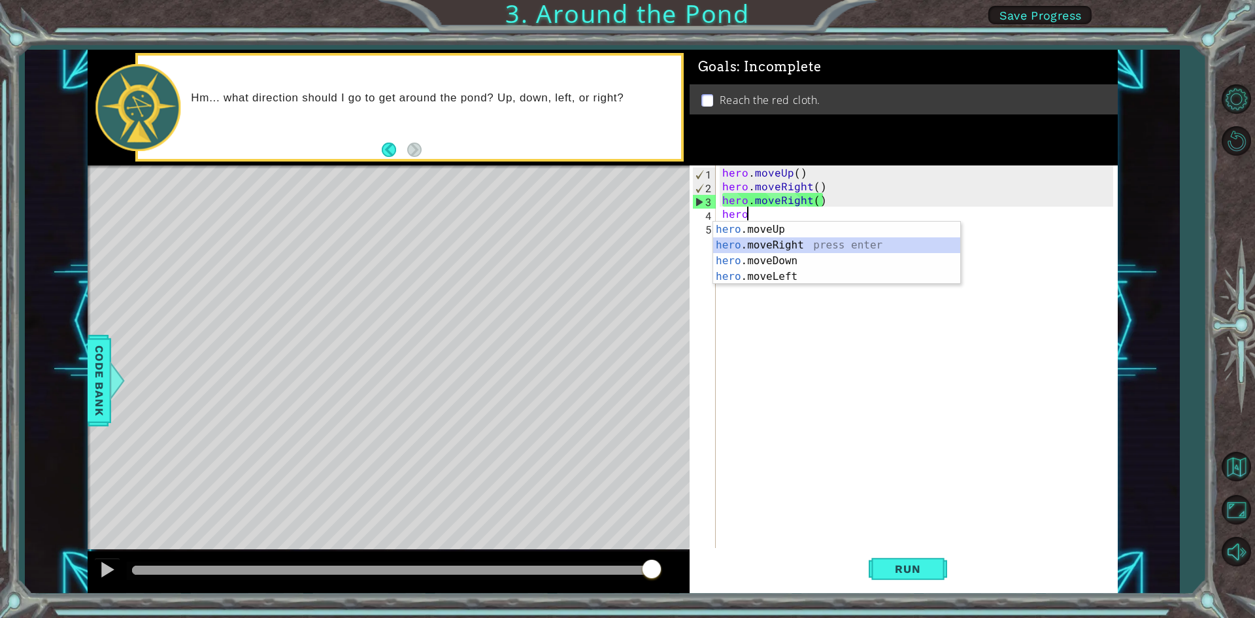
click at [792, 237] on div "hero .moveUp press enter hero .moveRight press enter hero .moveDown press enter…" at bounding box center [836, 269] width 247 height 94
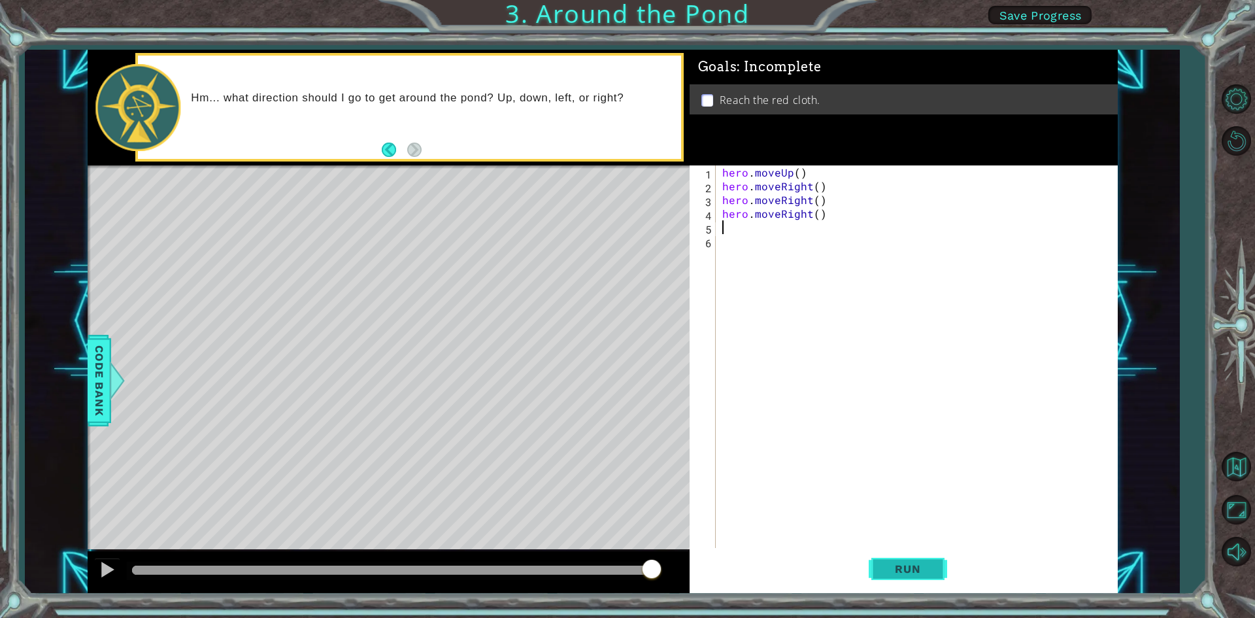
click at [938, 567] on button "Run" at bounding box center [908, 569] width 78 height 42
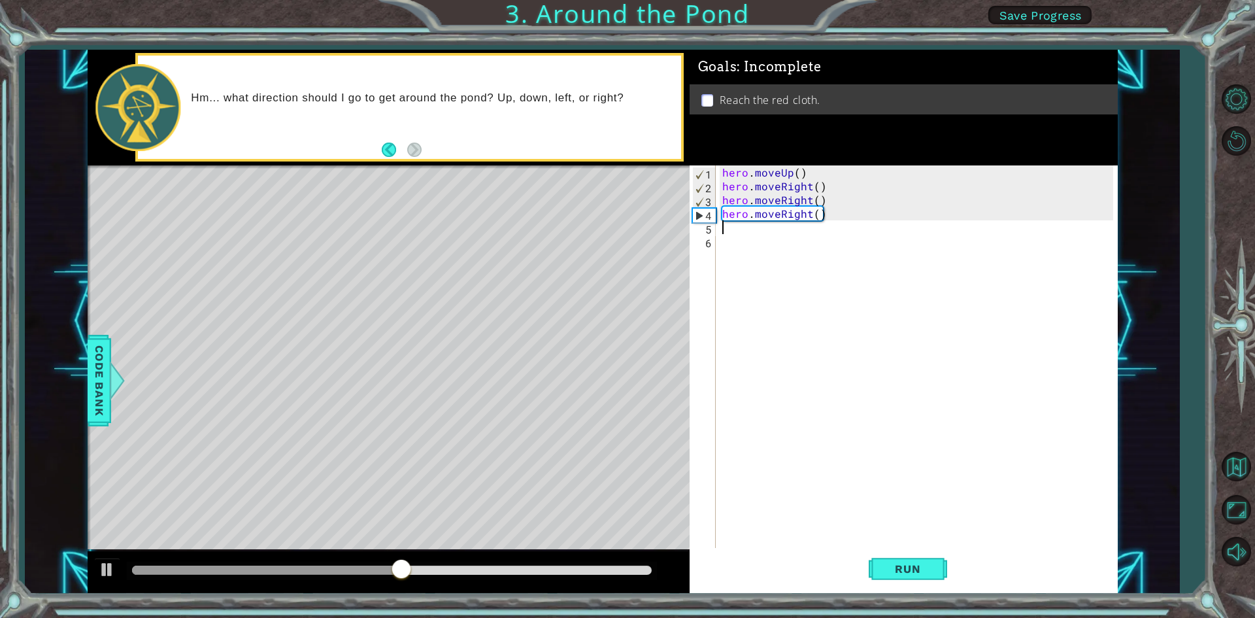
type textarea "j"
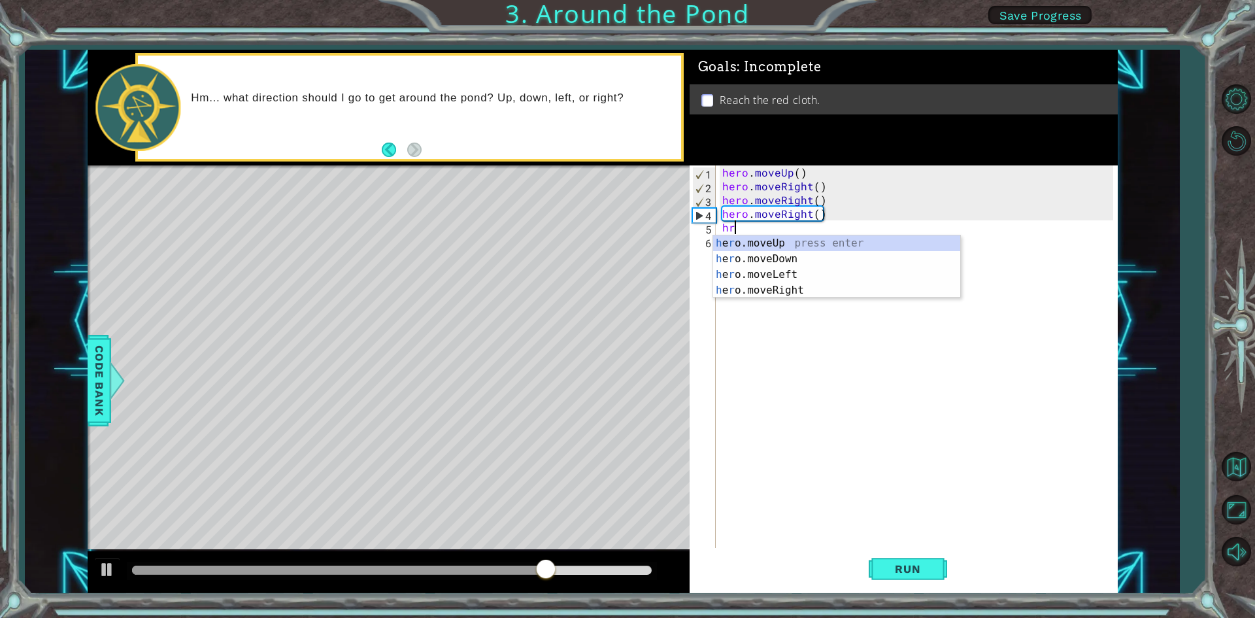
type textarea "h"
click at [786, 254] on div "h ero.moveUp press enter h ero.moveRight press enter h ero.moveDown press enter…" at bounding box center [836, 290] width 247 height 110
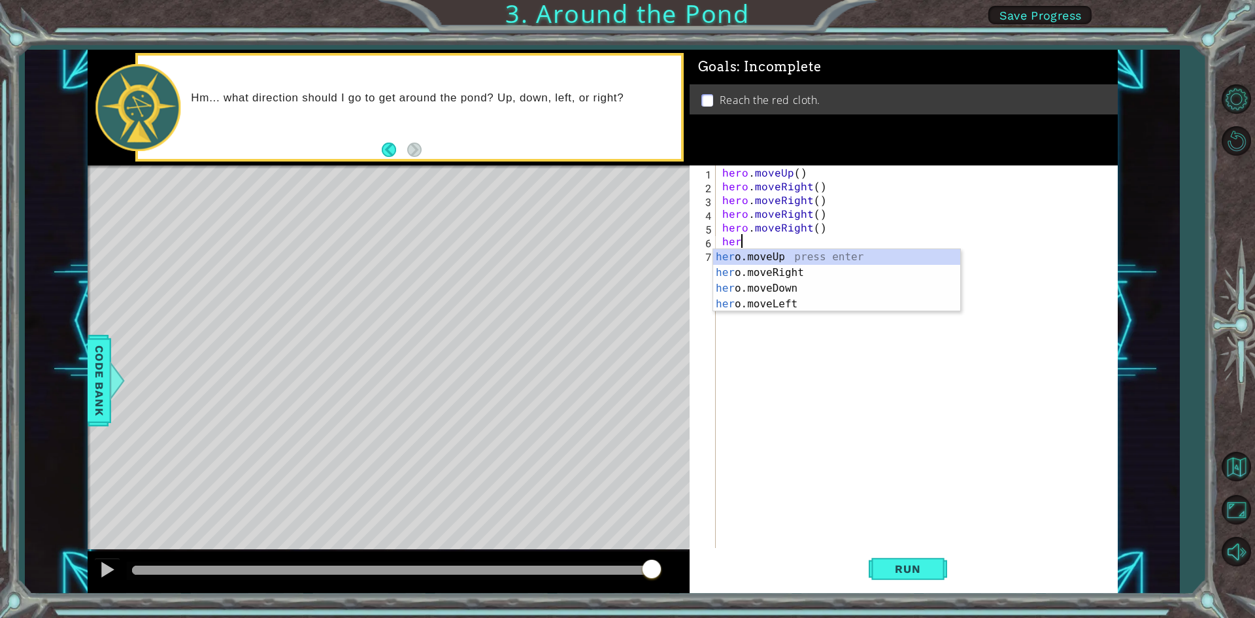
type textarea "hero"
click at [754, 269] on div "hero .moveUp press enter hero .moveRight press enter hero .moveDown press enter…" at bounding box center [836, 296] width 247 height 94
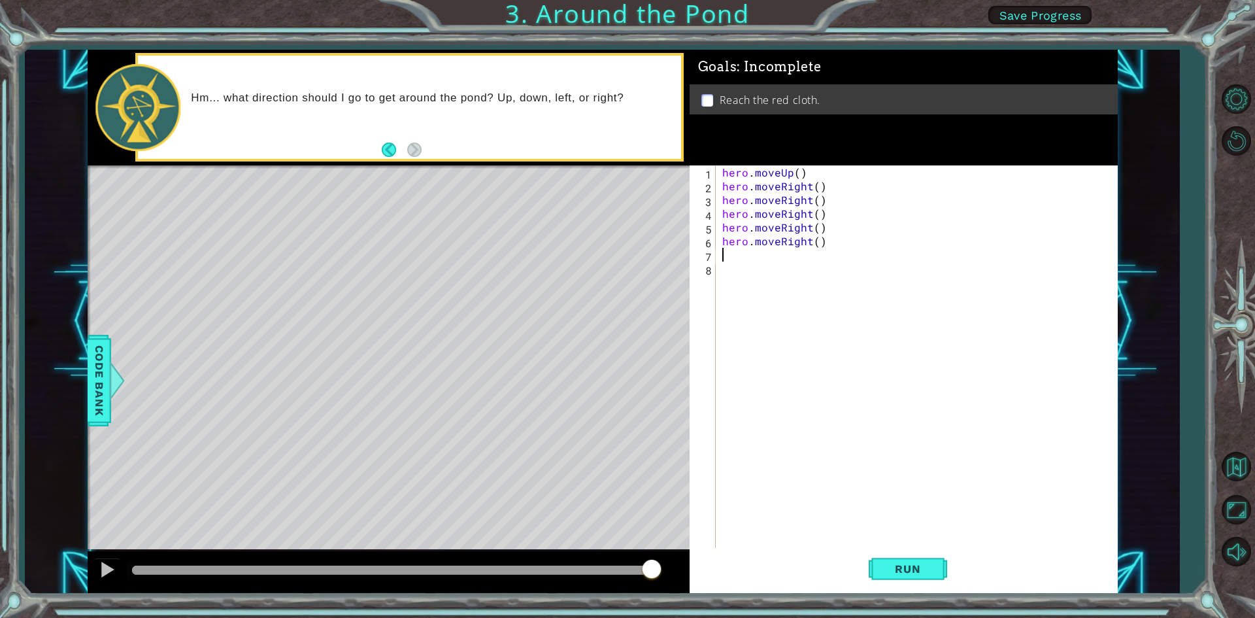
scroll to position [0, 0]
click at [920, 573] on span "Run" at bounding box center [908, 568] width 52 height 13
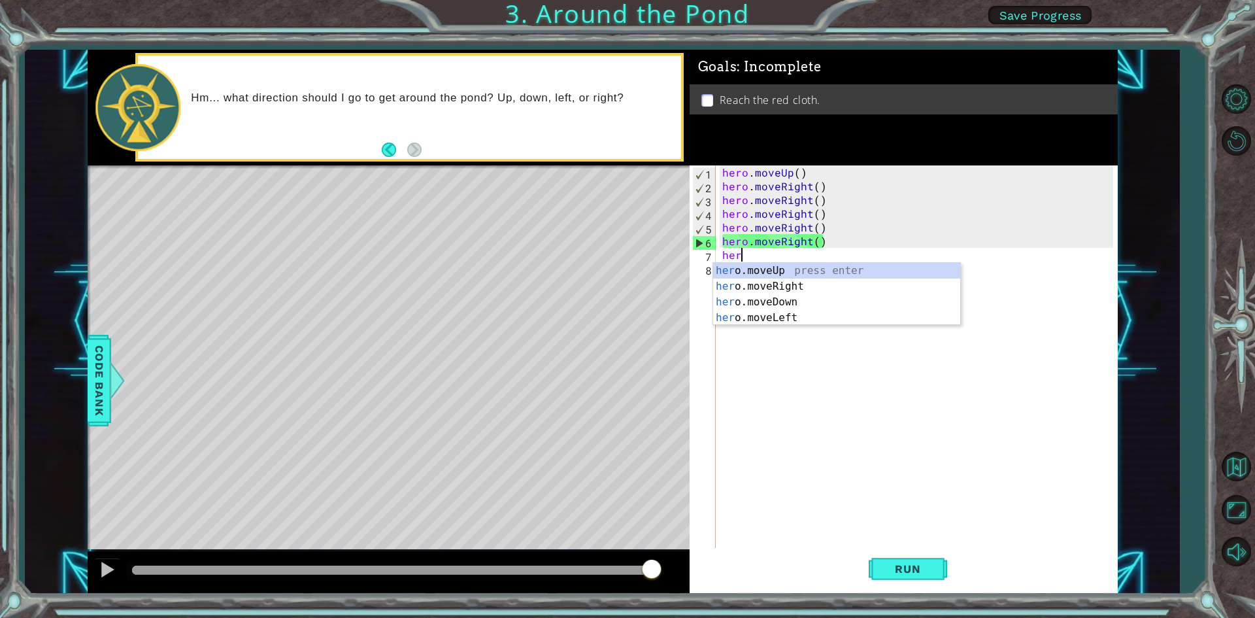
type textarea "hero"
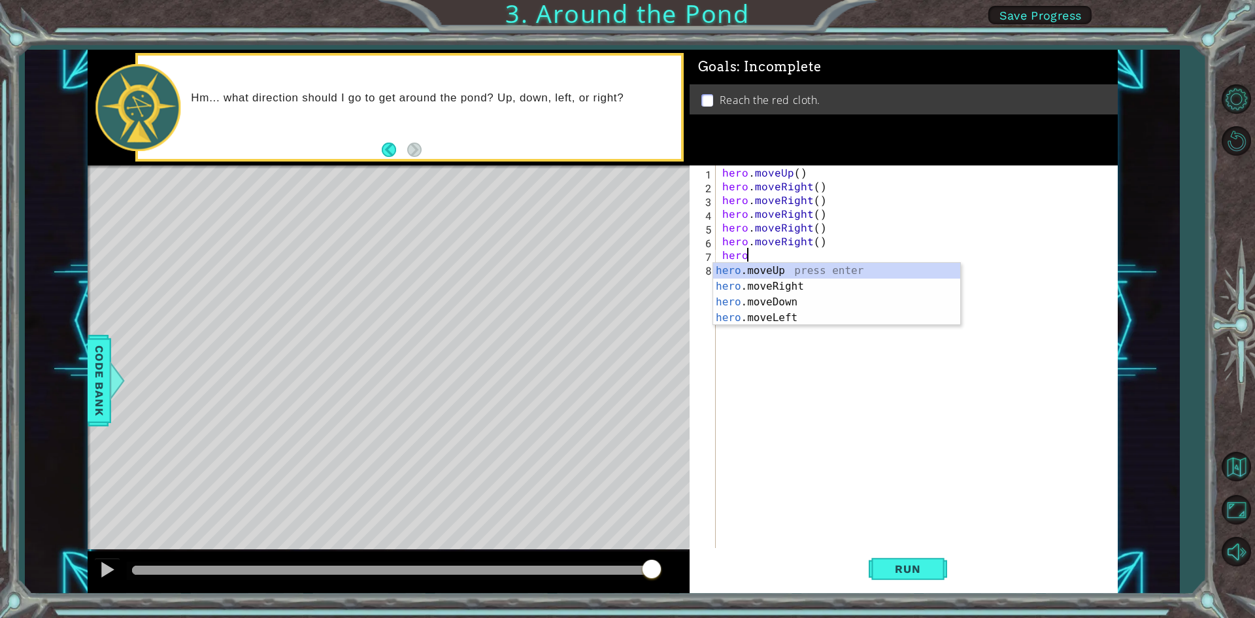
scroll to position [0, 1]
click at [837, 288] on div "hero .moveUp press enter hero .moveRight press enter hero .moveDown press enter…" at bounding box center [836, 310] width 247 height 94
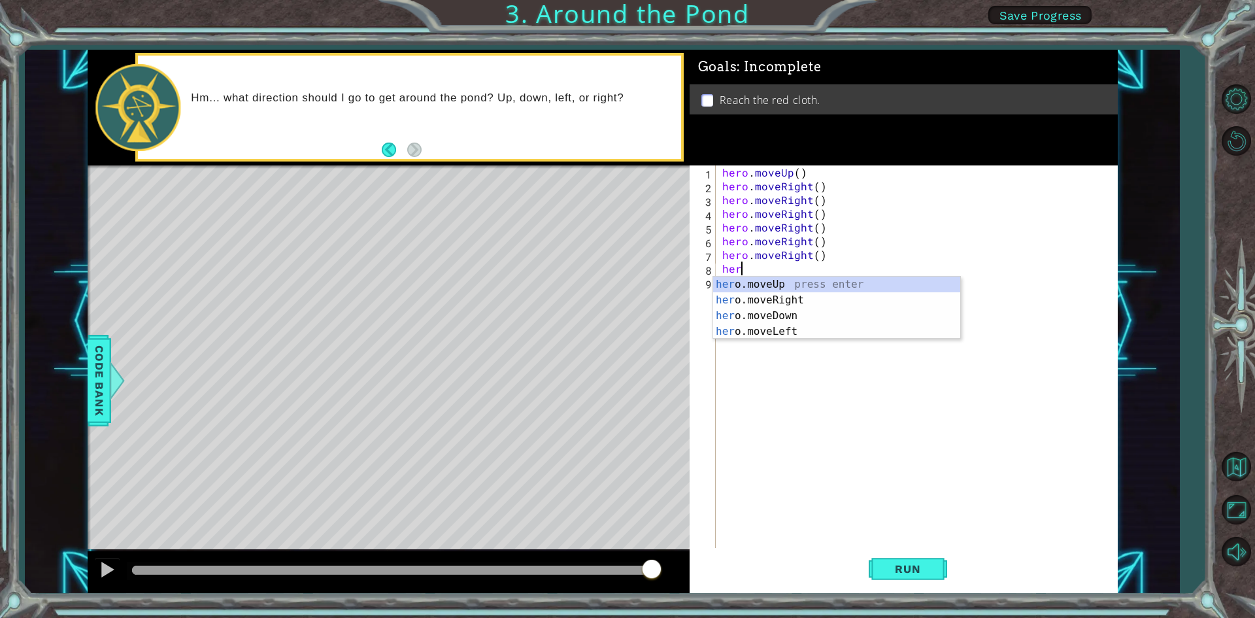
type textarea "hero"
click at [822, 300] on div "hero .moveUp press enter hero .moveRight press enter hero .moveDown press enter…" at bounding box center [836, 323] width 247 height 94
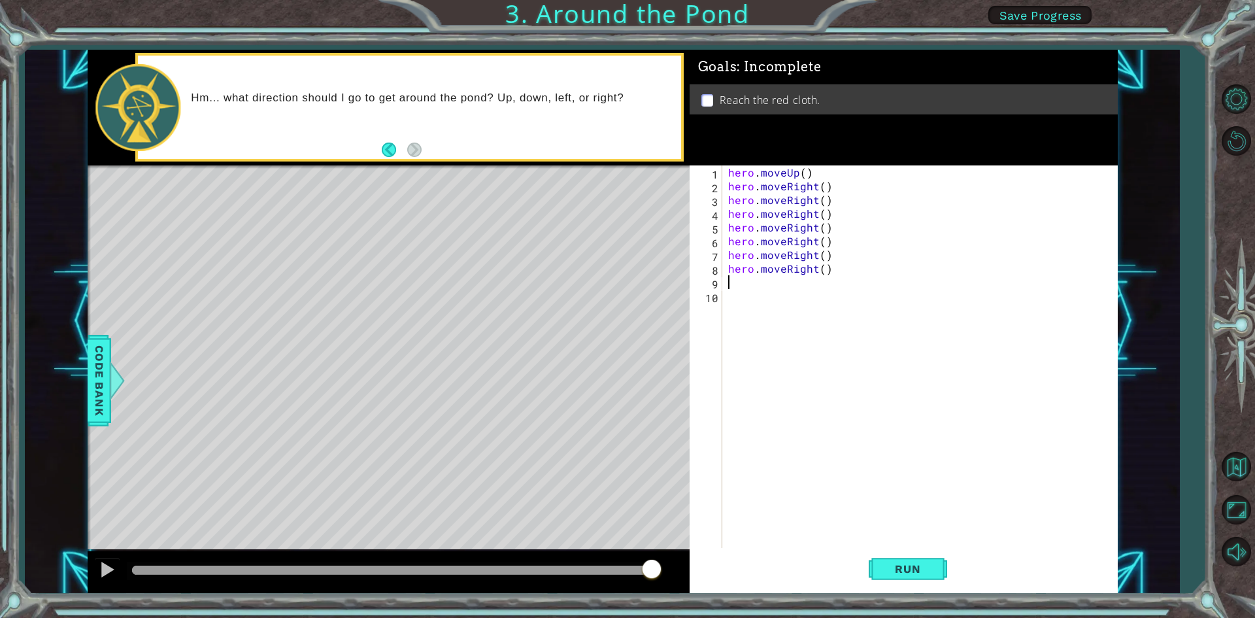
scroll to position [0, 0]
click at [922, 560] on button "Run" at bounding box center [908, 569] width 78 height 42
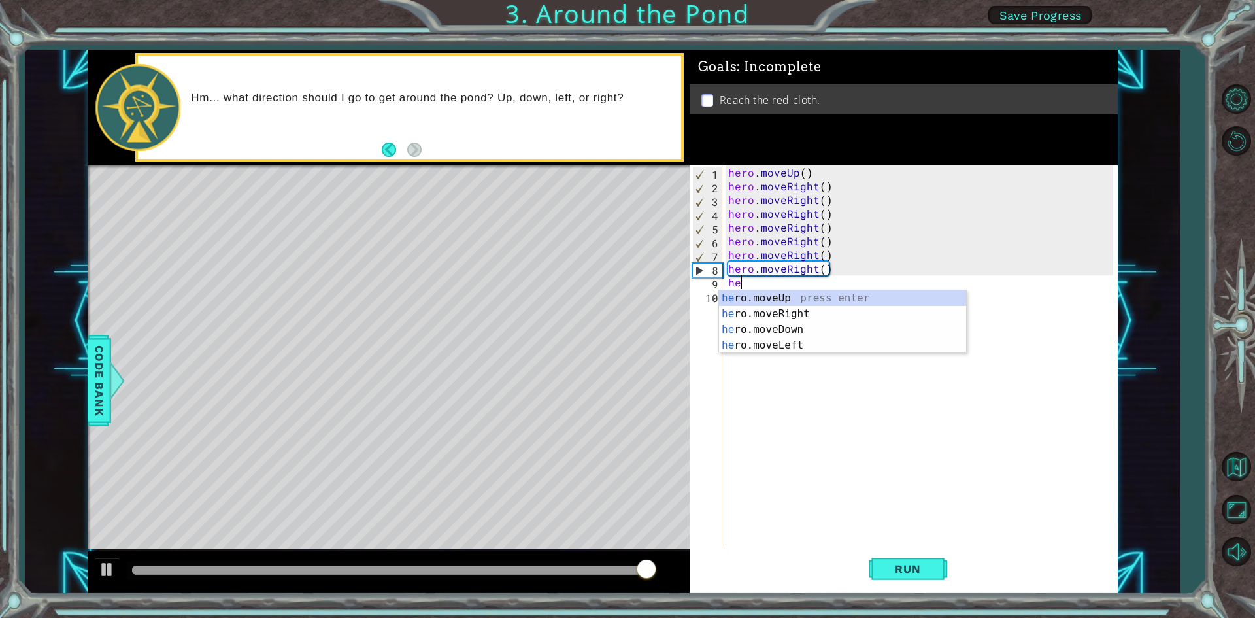
click at [695, 266] on div "8" at bounding box center [707, 270] width 29 height 14
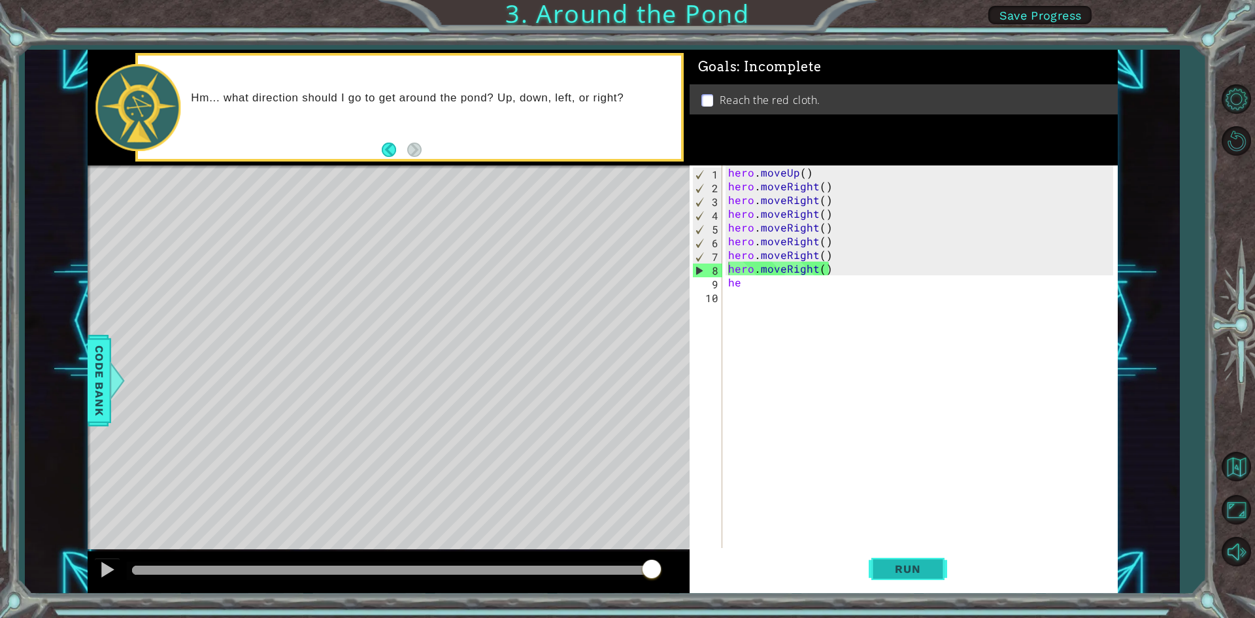
click at [931, 569] on span "Run" at bounding box center [908, 568] width 52 height 13
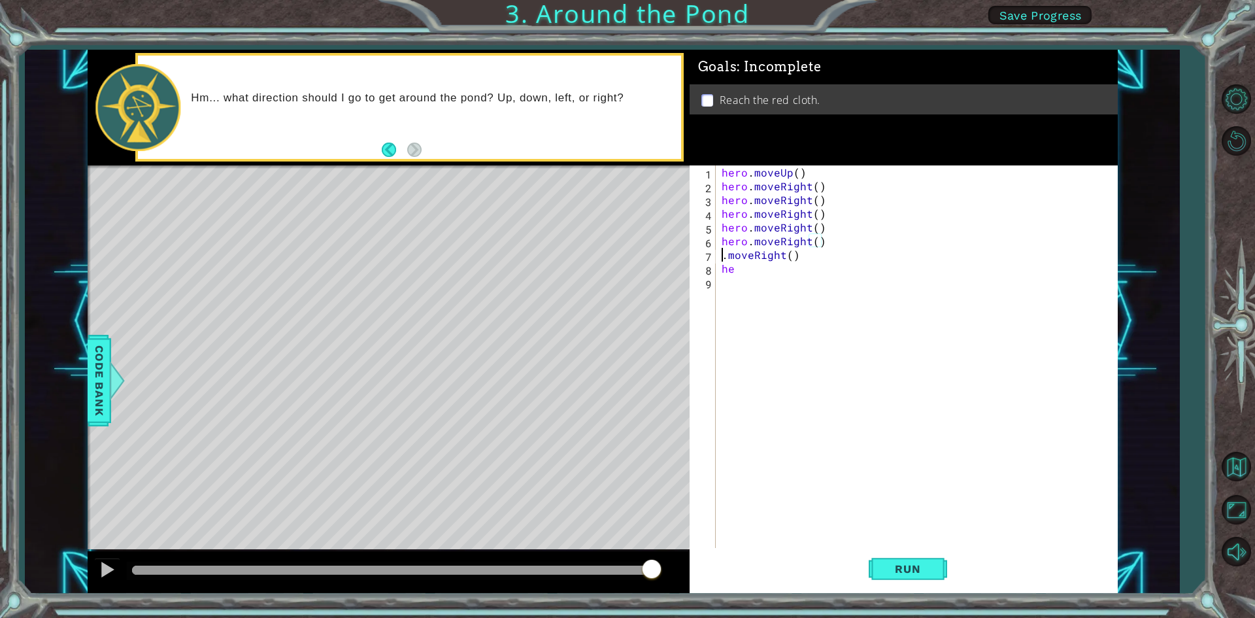
scroll to position [0, 4]
click at [802, 263] on div "hero . moveUp ( ) hero . moveRight ( ) hero . moveRight ( ) hero . moveRight ( …" at bounding box center [919, 371] width 400 height 412
click at [793, 256] on div "hero . moveUp ( ) hero . moveRight ( ) hero . moveRight ( ) hero . moveRight ( …" at bounding box center [919, 371] width 400 height 412
click at [805, 257] on div "hero . moveUp ( ) hero . moveRight ( ) hero . moveRight ( ) hero . moveRight ( …" at bounding box center [916, 357] width 394 height 384
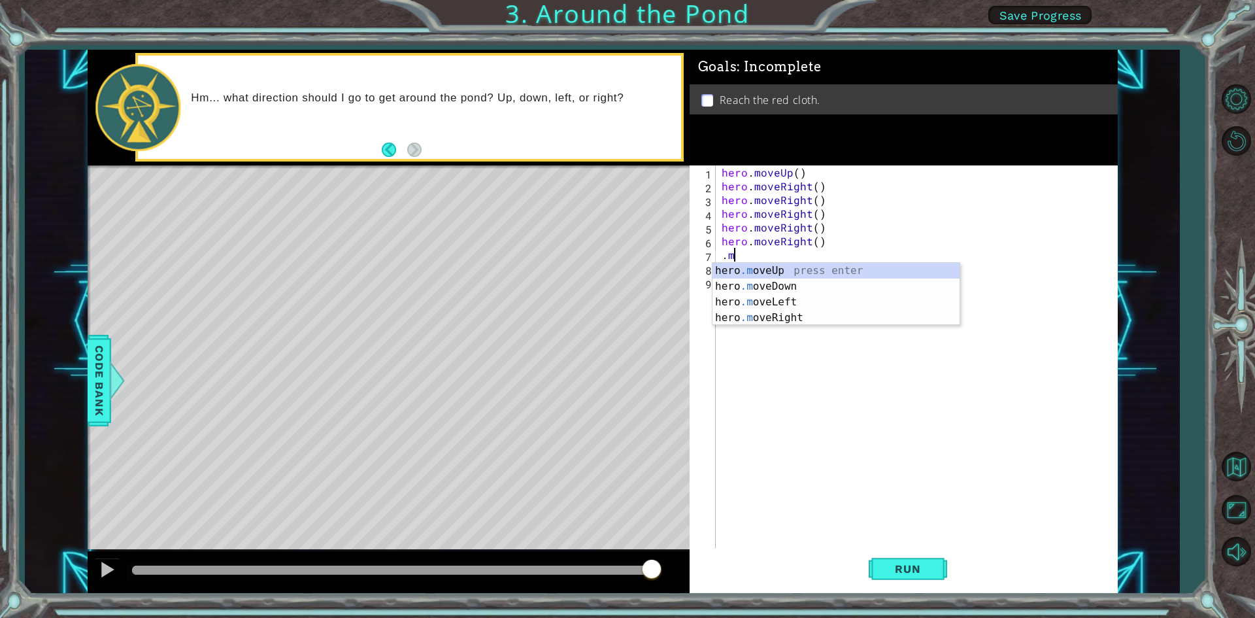
type textarea "."
click at [804, 313] on div "hero . moveUp press enter hero . moveDown press enter hero . moveLeft press ent…" at bounding box center [835, 310] width 247 height 94
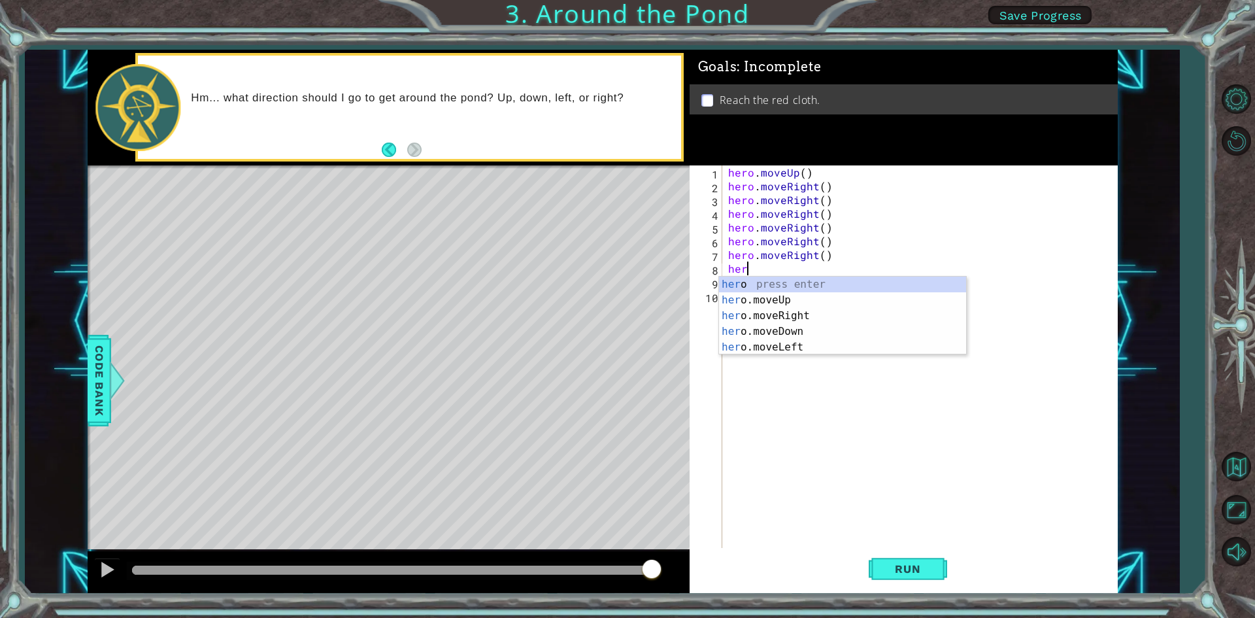
type textarea "hero"
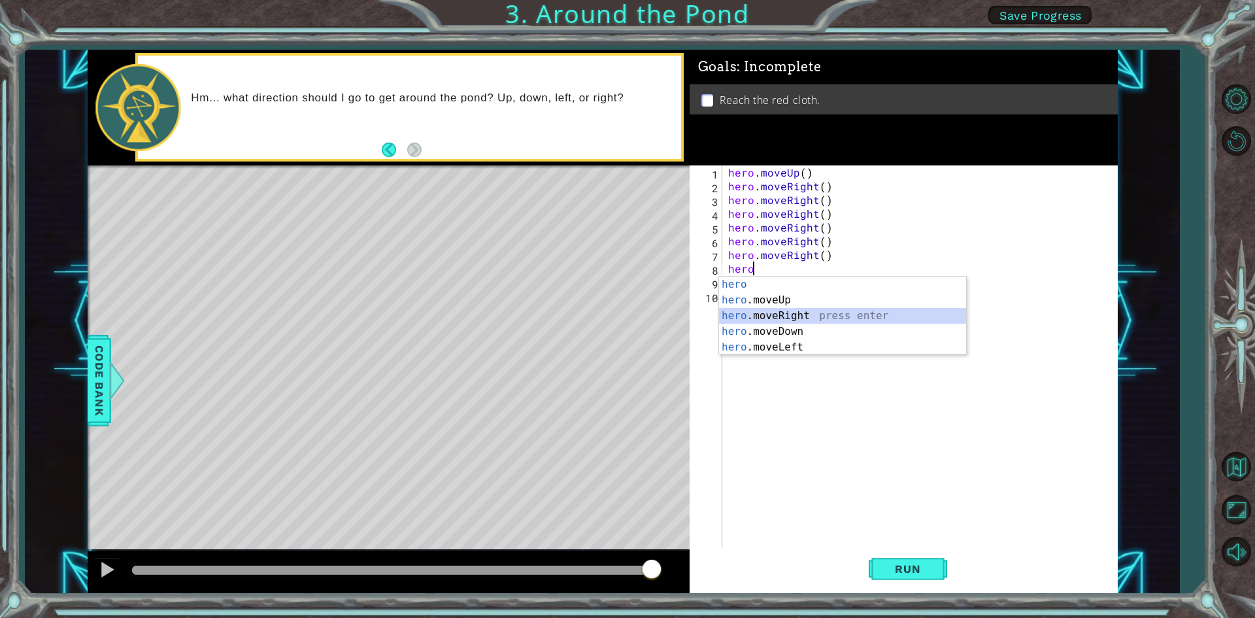
click at [774, 311] on div "hero press enter hero .moveUp press enter hero .moveRight press enter hero .mov…" at bounding box center [842, 331] width 247 height 110
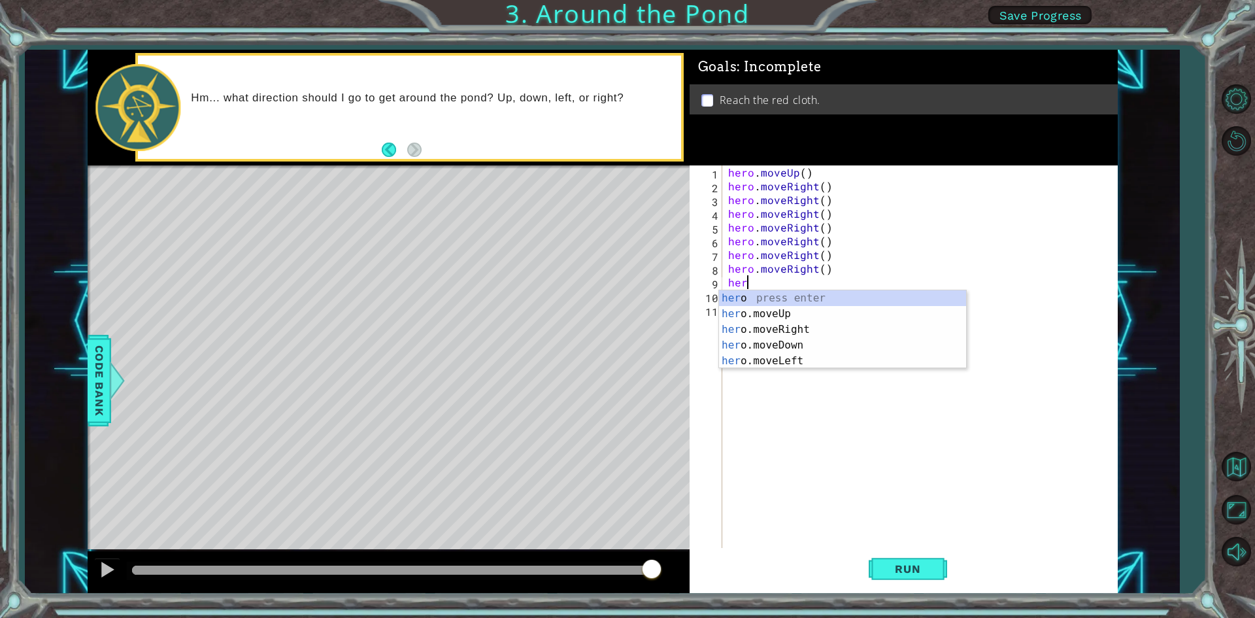
type textarea "hero"
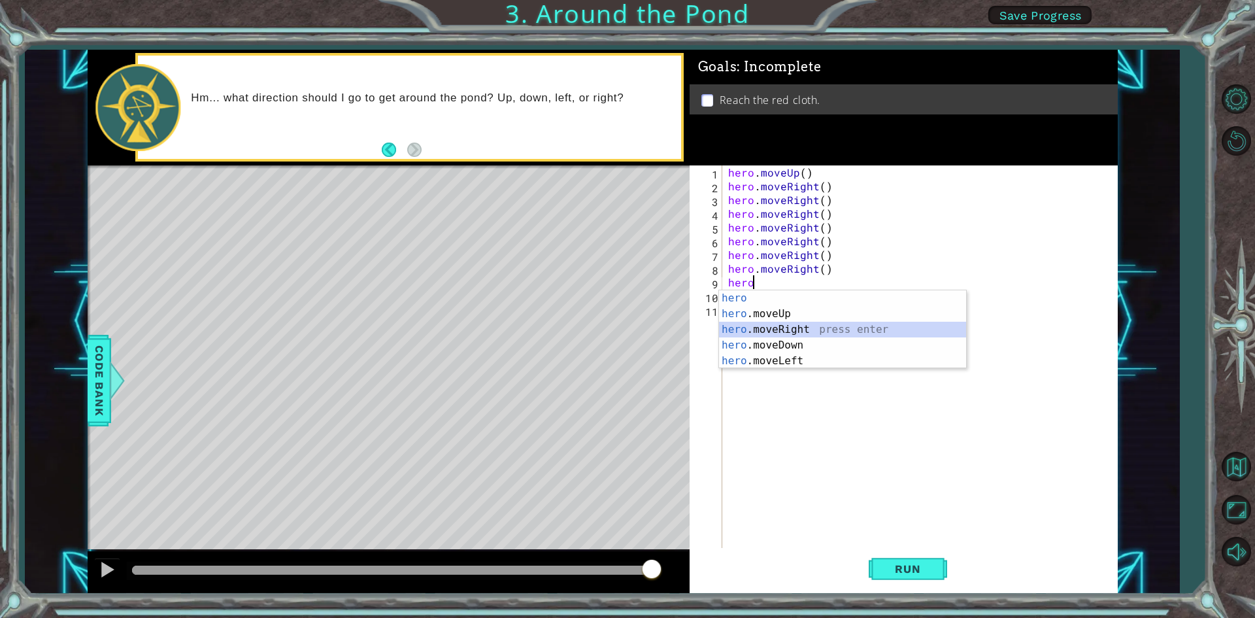
click at [829, 325] on div "hero press enter hero .moveUp press enter hero .moveRight press enter hero .mov…" at bounding box center [842, 345] width 247 height 110
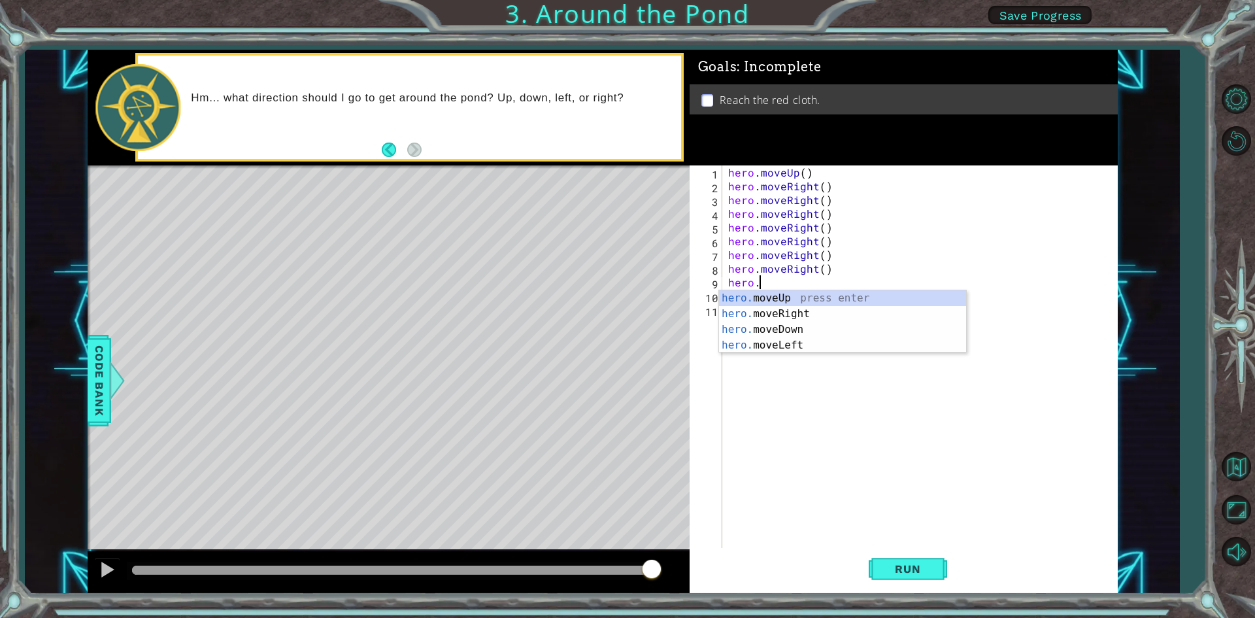
type textarea "h"
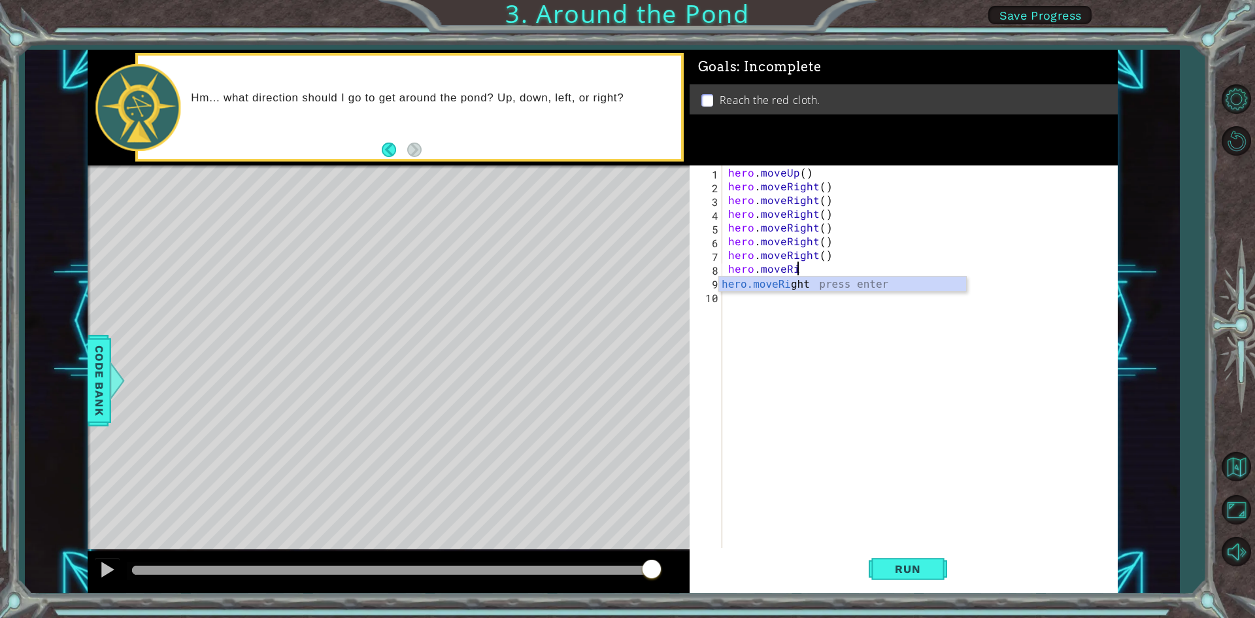
type textarea "hero.moveR"
click at [759, 292] on div "hero . moveUp ( ) hero . moveRight ( ) hero . moveRight ( ) hero . moveRight ( …" at bounding box center [922, 371] width 394 height 412
click at [759, 286] on div "hero . moveUp ( ) hero . moveRight ( ) hero . moveRight ( ) hero . moveRight ( …" at bounding box center [922, 371] width 394 height 412
type textarea "h"
click at [806, 271] on div "hero . moveUp ( ) hero . moveRight ( ) hero . moveRight ( ) hero . moveRight ( …" at bounding box center [922, 371] width 394 height 412
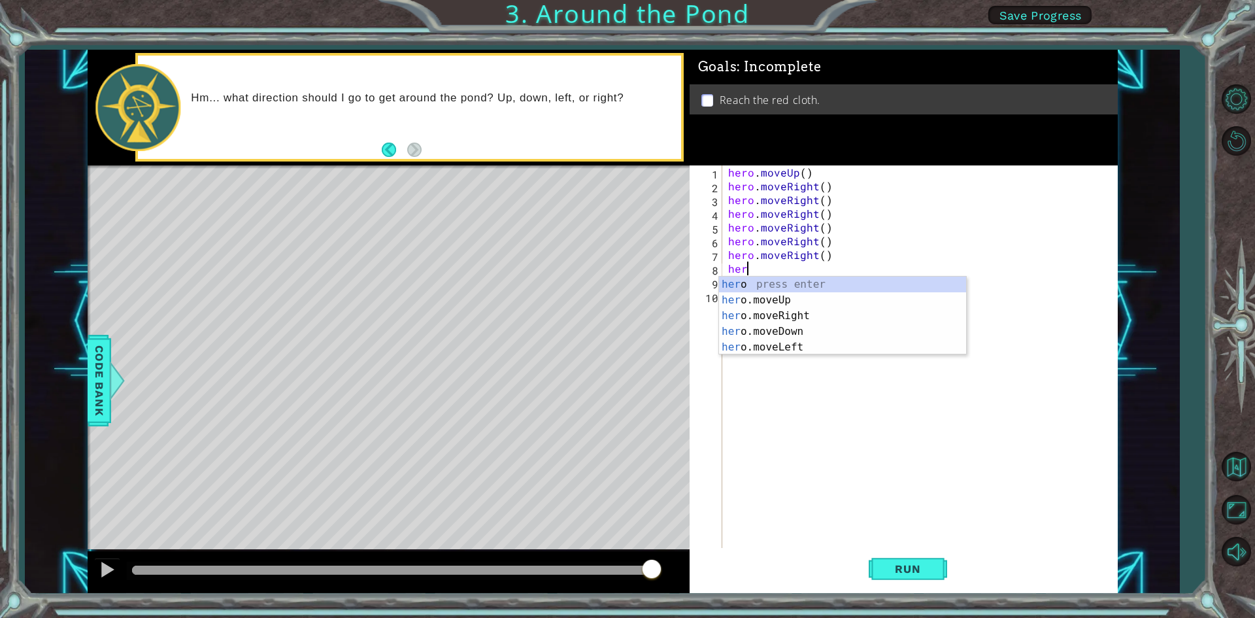
type textarea "h"
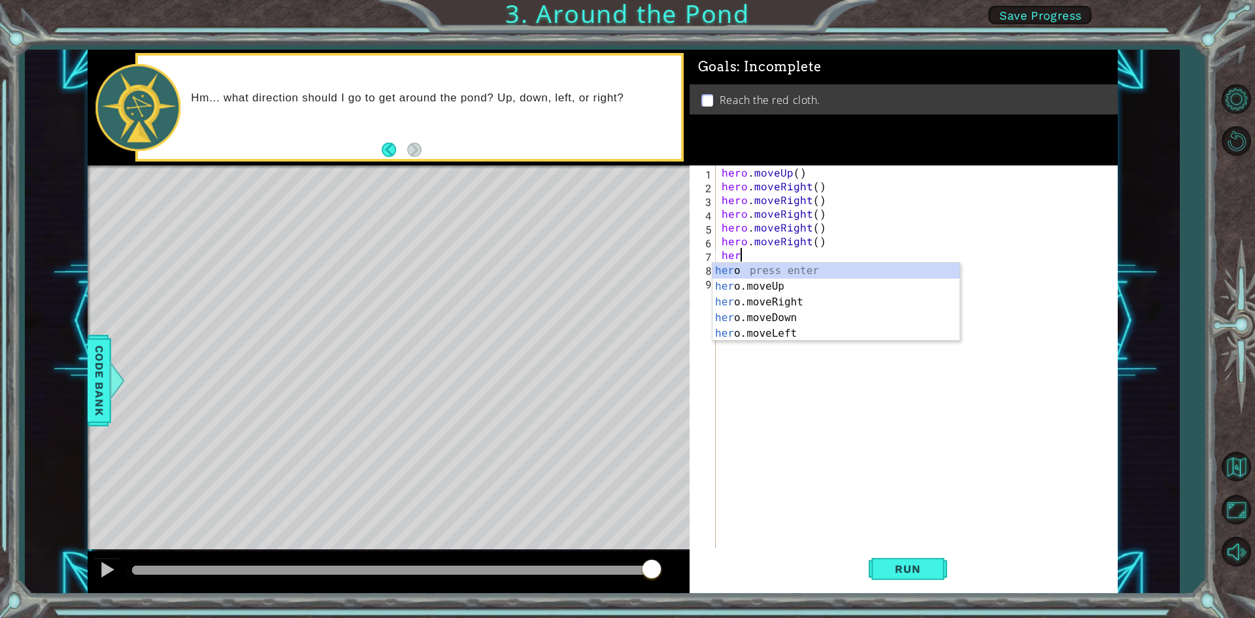
type textarea "h"
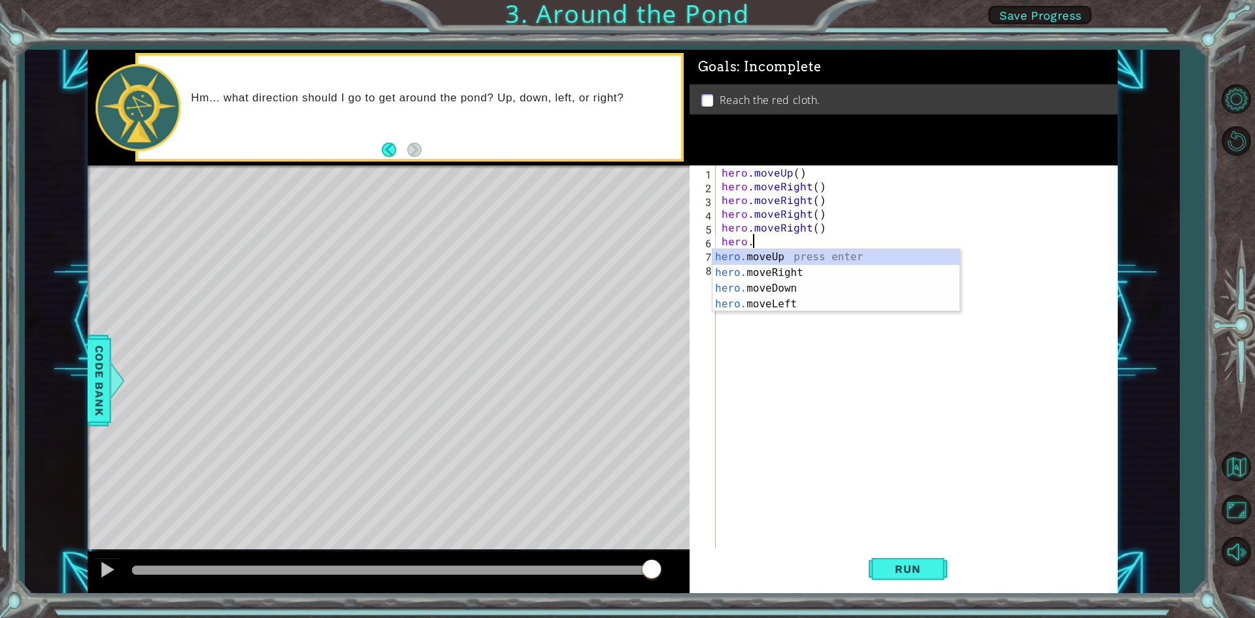
type textarea "h"
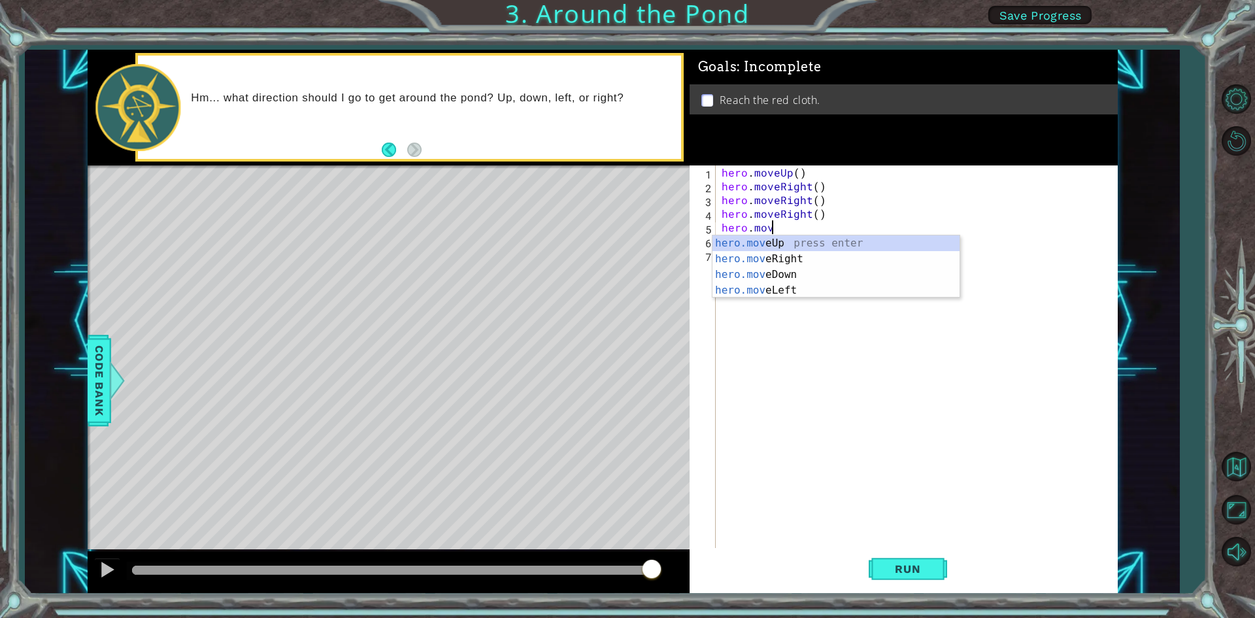
type textarea "h"
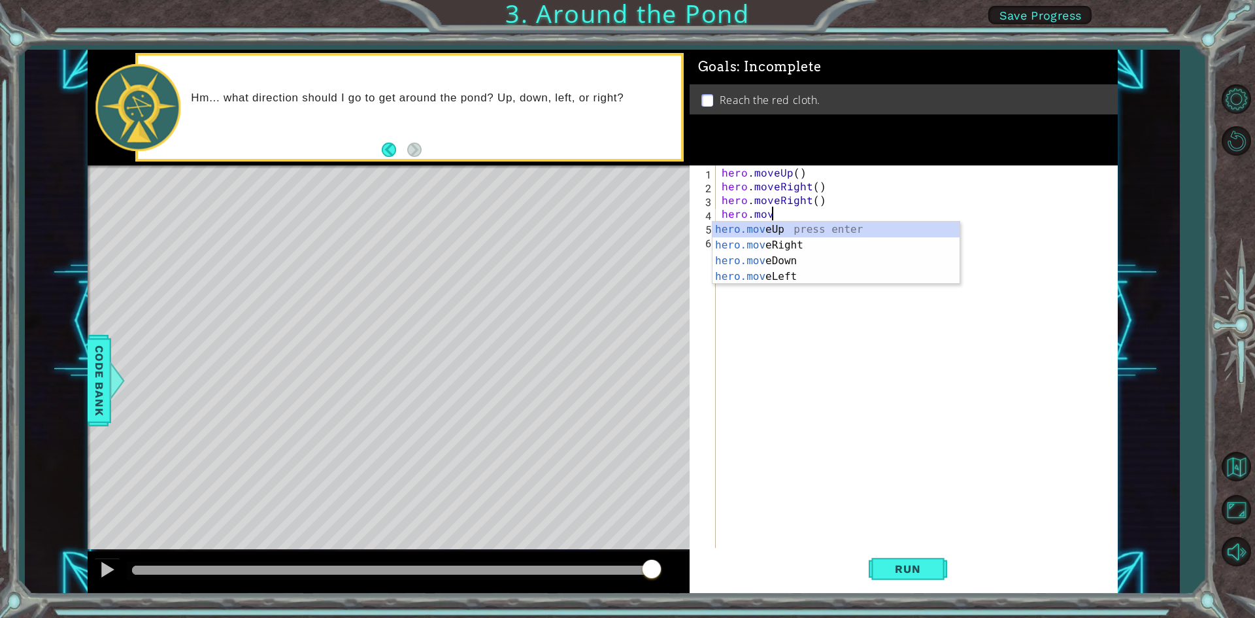
type textarea "h"
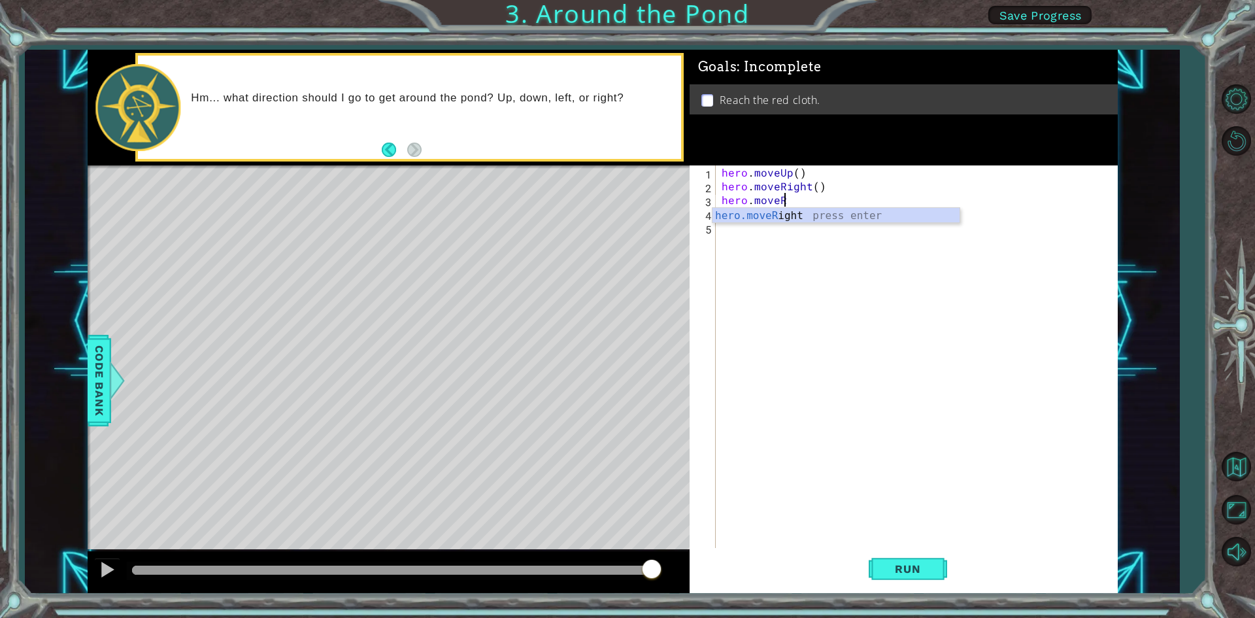
type textarea "hero.mov"
click at [813, 227] on div "hero.mov eUp press enter hero.mov eRight press enter hero.mov eDown press enter…" at bounding box center [835, 255] width 247 height 94
click at [107, 558] on button at bounding box center [107, 571] width 26 height 27
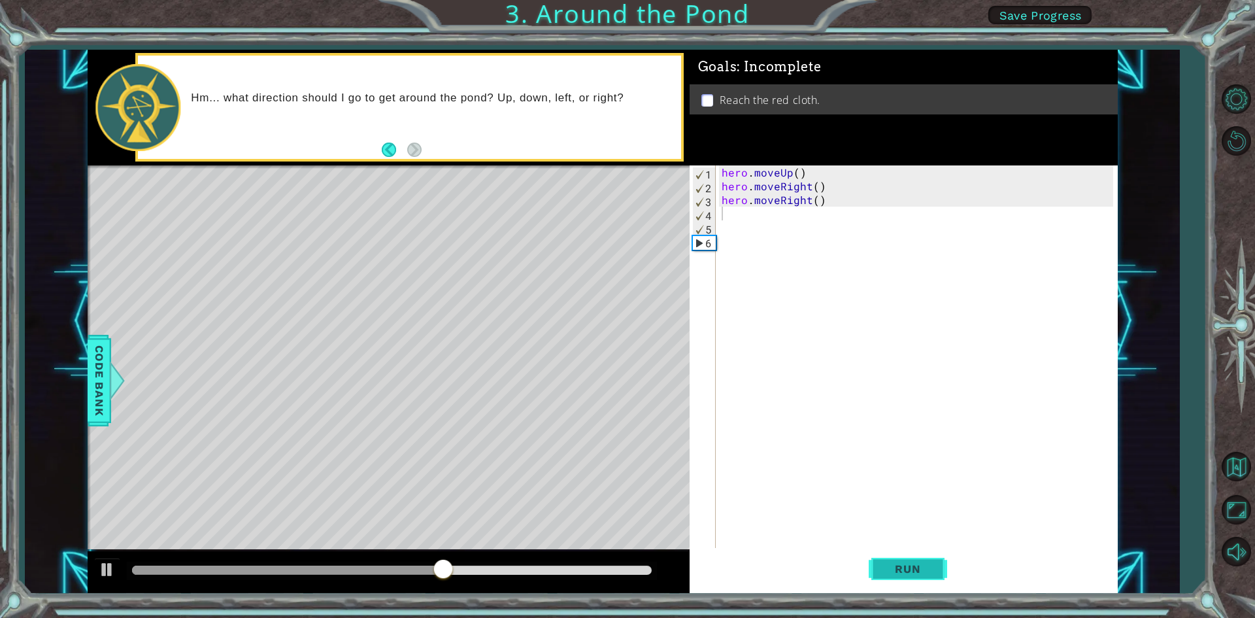
drag, startPoint x: 931, startPoint y: 571, endPoint x: 925, endPoint y: 562, distance: 10.3
click at [928, 567] on span "Run" at bounding box center [908, 568] width 52 height 13
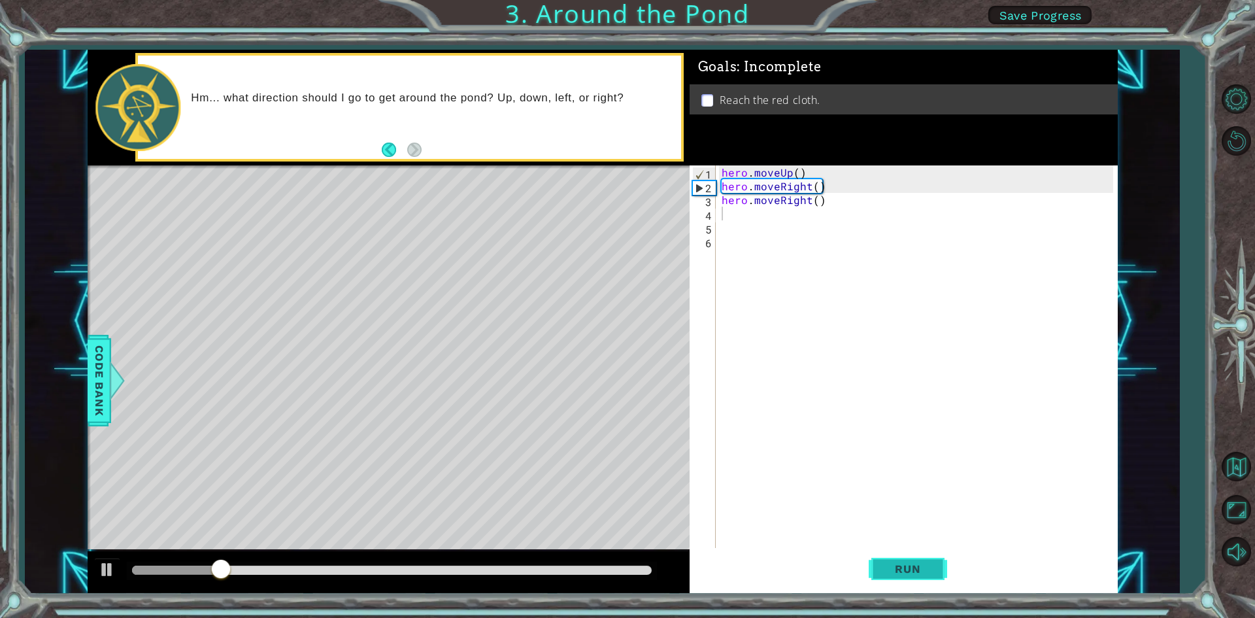
click at [924, 558] on button "Run" at bounding box center [908, 569] width 78 height 42
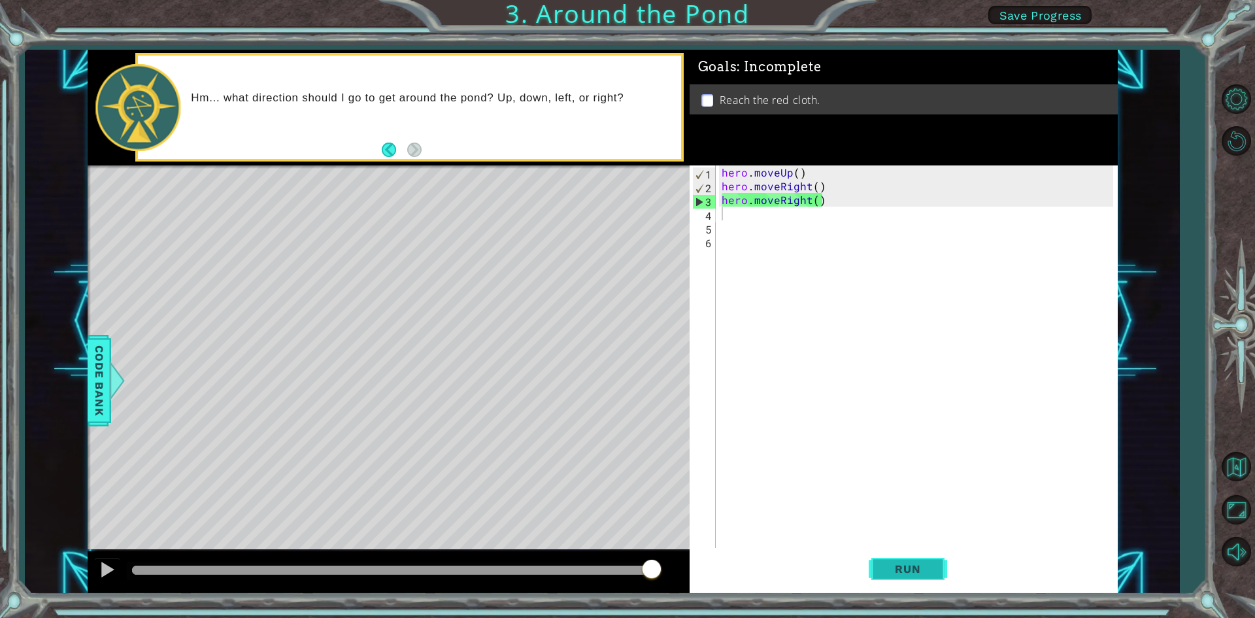
click at [918, 583] on button "Run" at bounding box center [908, 569] width 78 height 42
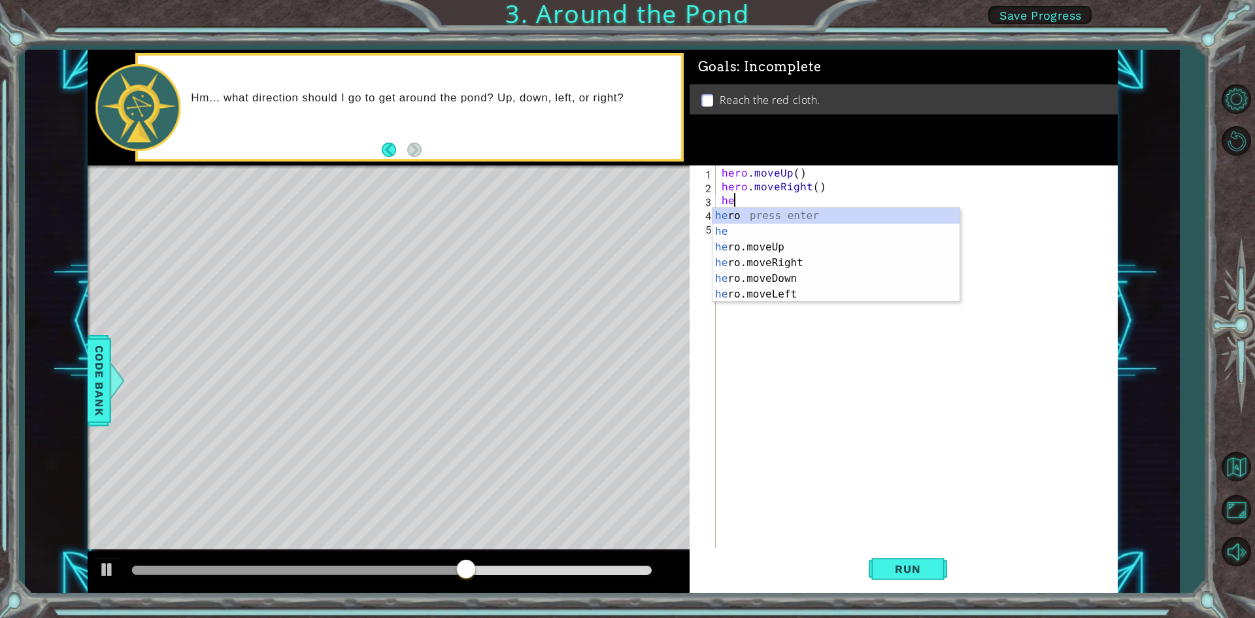
type textarea "h"
type textarea "hero"
click at [759, 224] on div "hero press enter hero .moveUp press enter hero .moveRight press enter hero .mov…" at bounding box center [835, 263] width 247 height 110
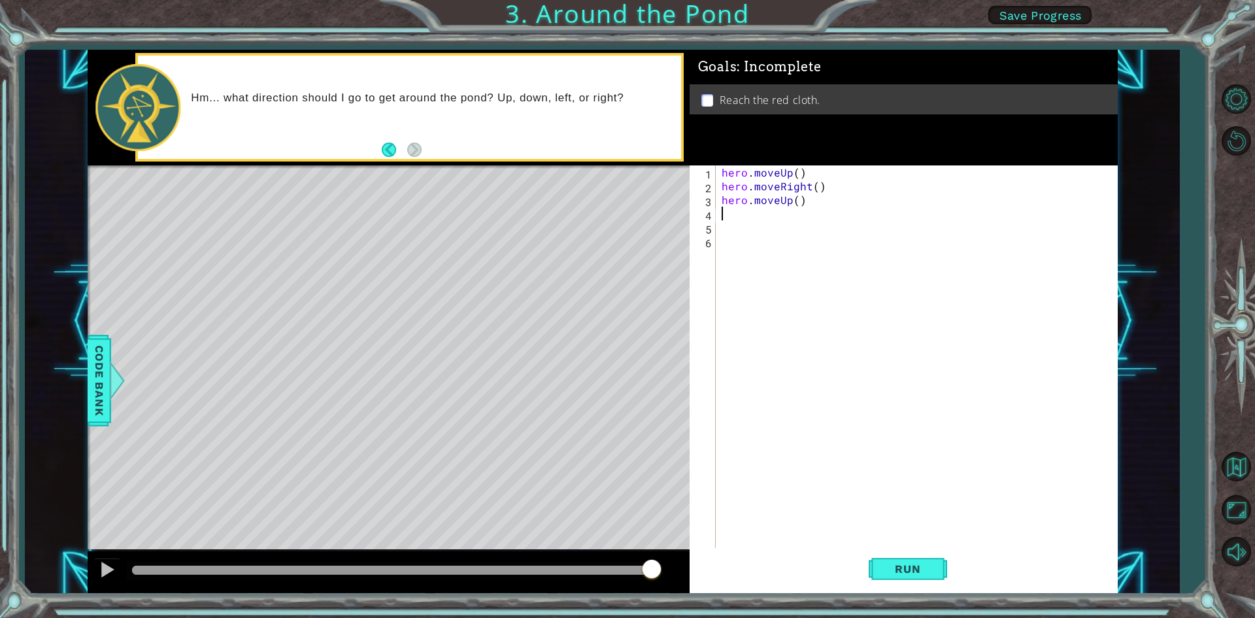
scroll to position [0, 0]
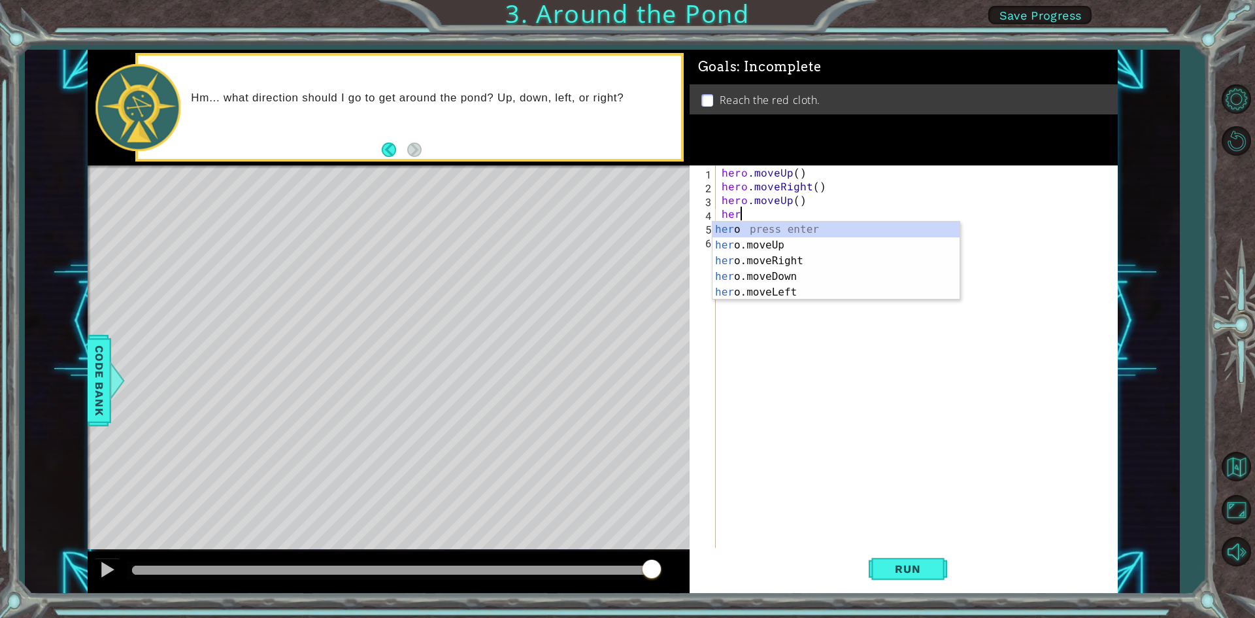
type textarea "hero"
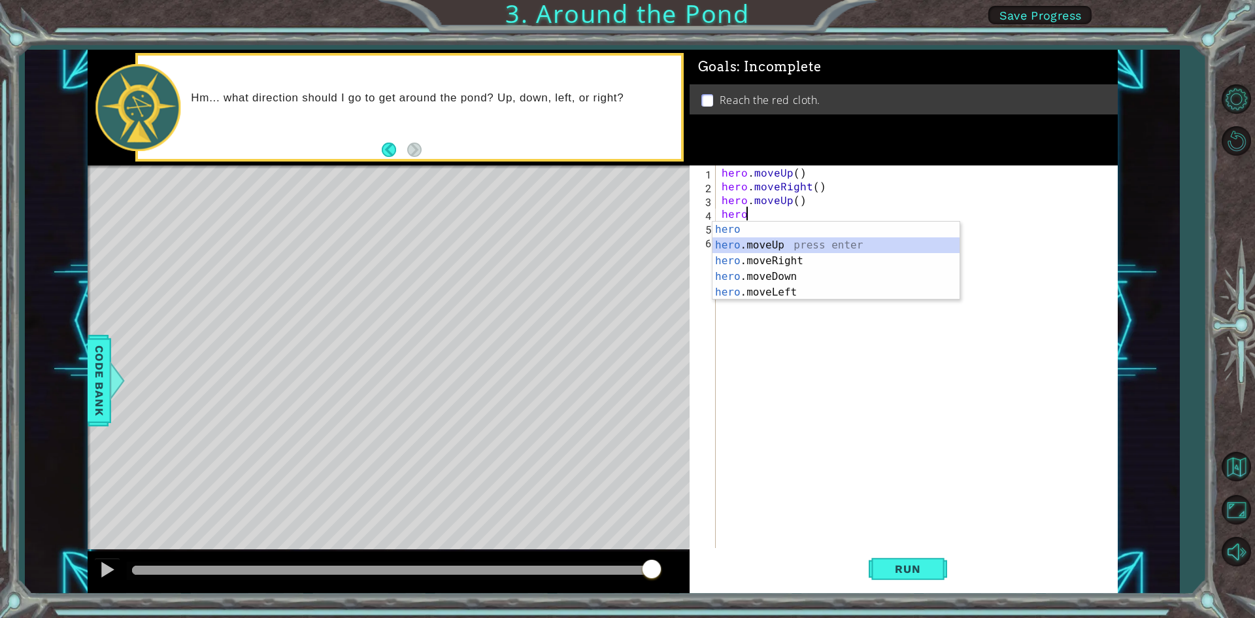
click at [780, 244] on div "hero press enter hero .moveUp press enter hero .moveRight press enter hero .mov…" at bounding box center [835, 277] width 247 height 110
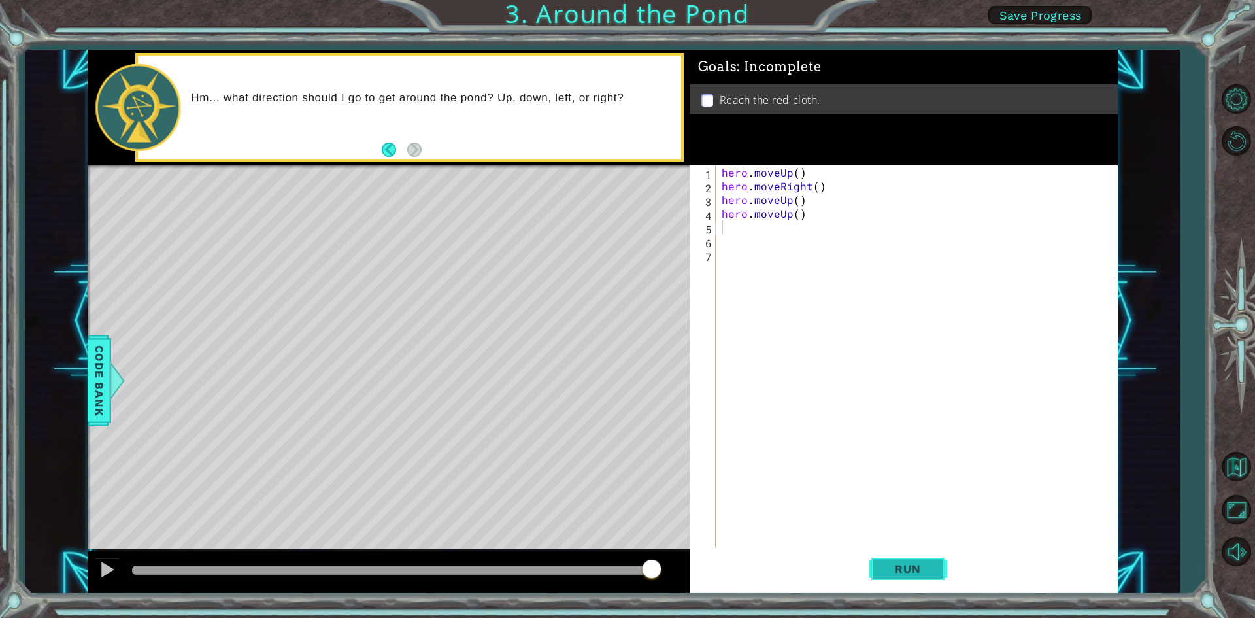
click at [929, 560] on button "Run" at bounding box center [908, 569] width 78 height 42
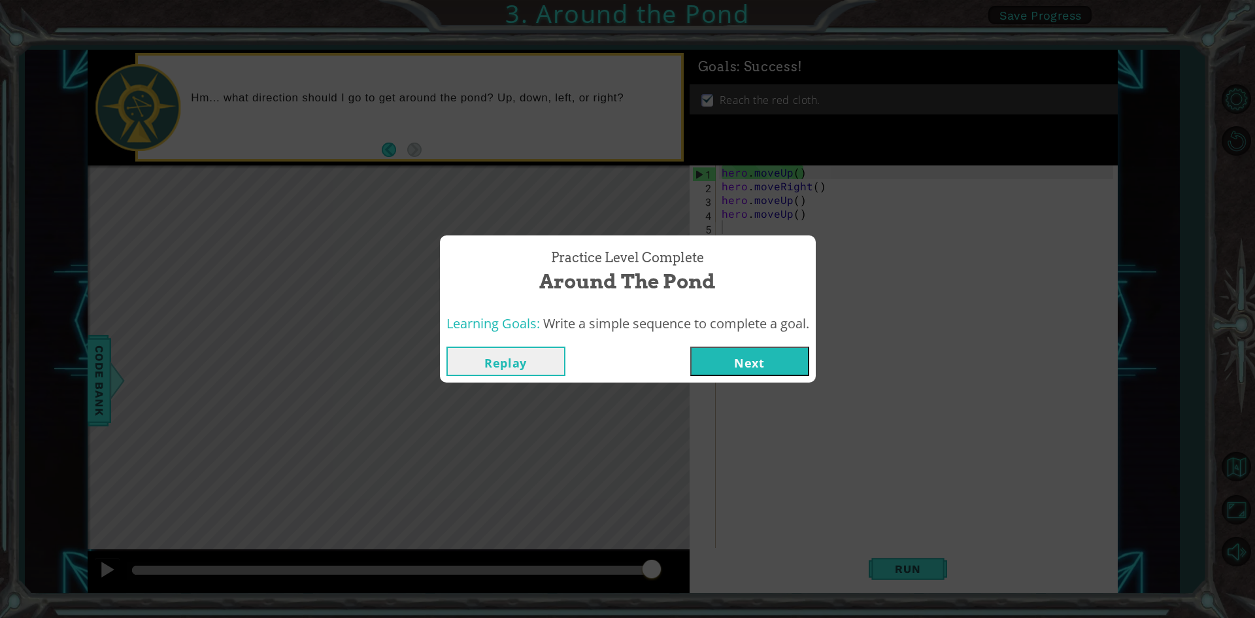
click at [796, 348] on button "Next" at bounding box center [749, 360] width 119 height 29
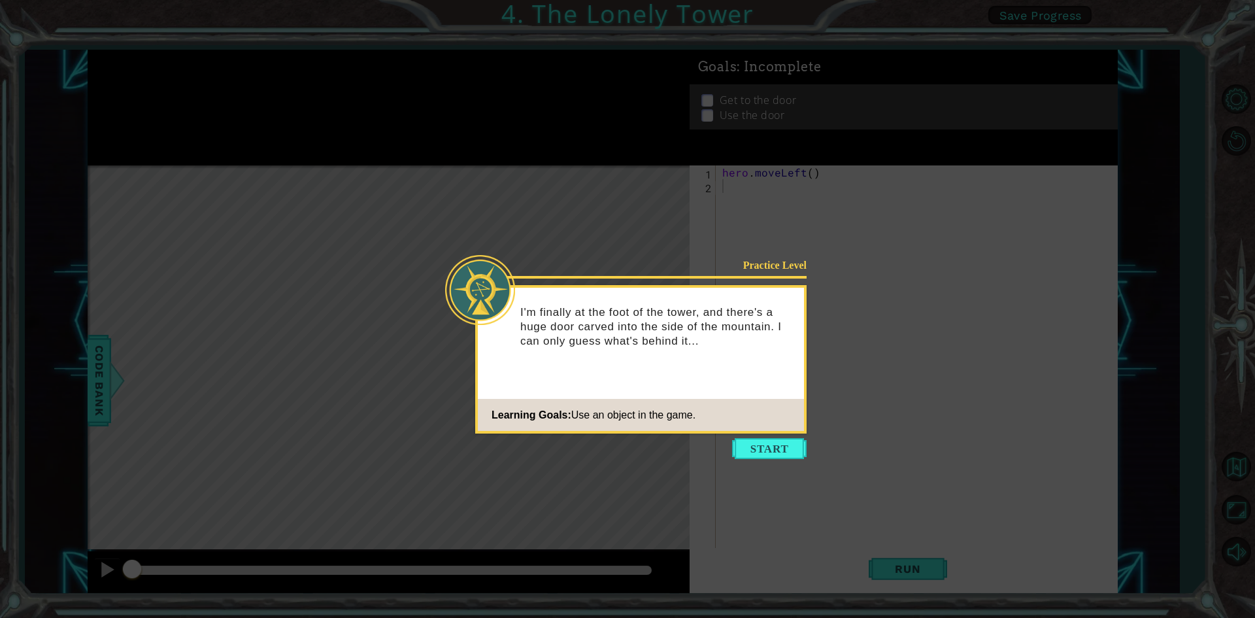
click at [790, 449] on button "Start" at bounding box center [769, 448] width 75 height 21
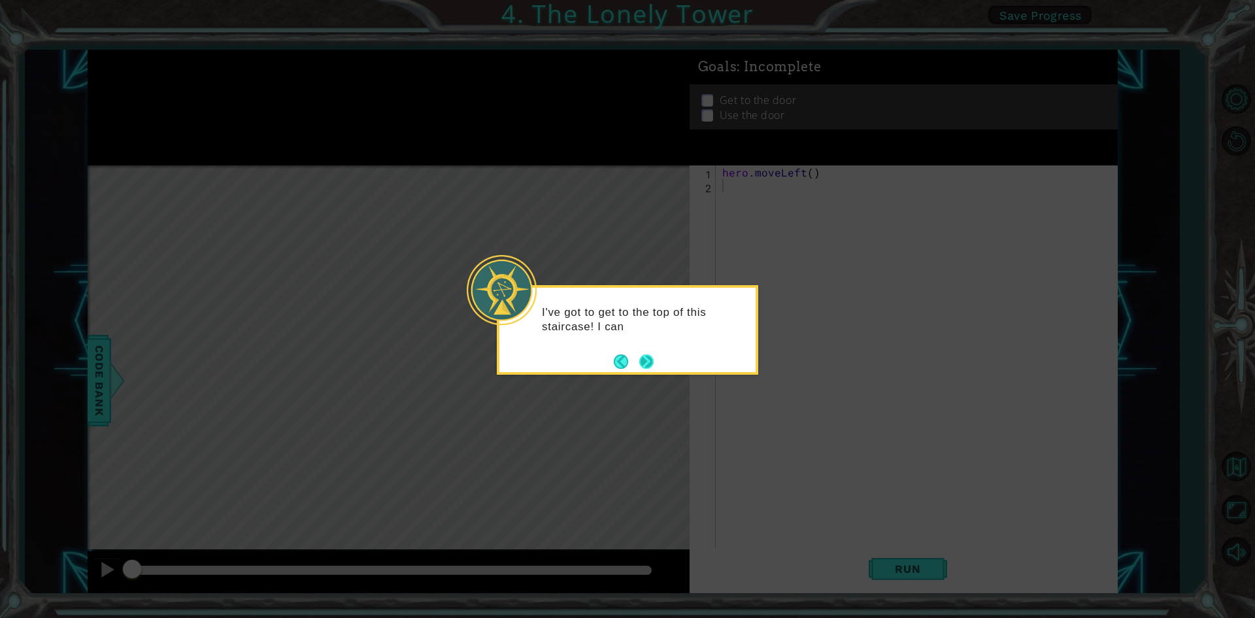
click at [644, 357] on button "Next" at bounding box center [646, 361] width 14 height 14
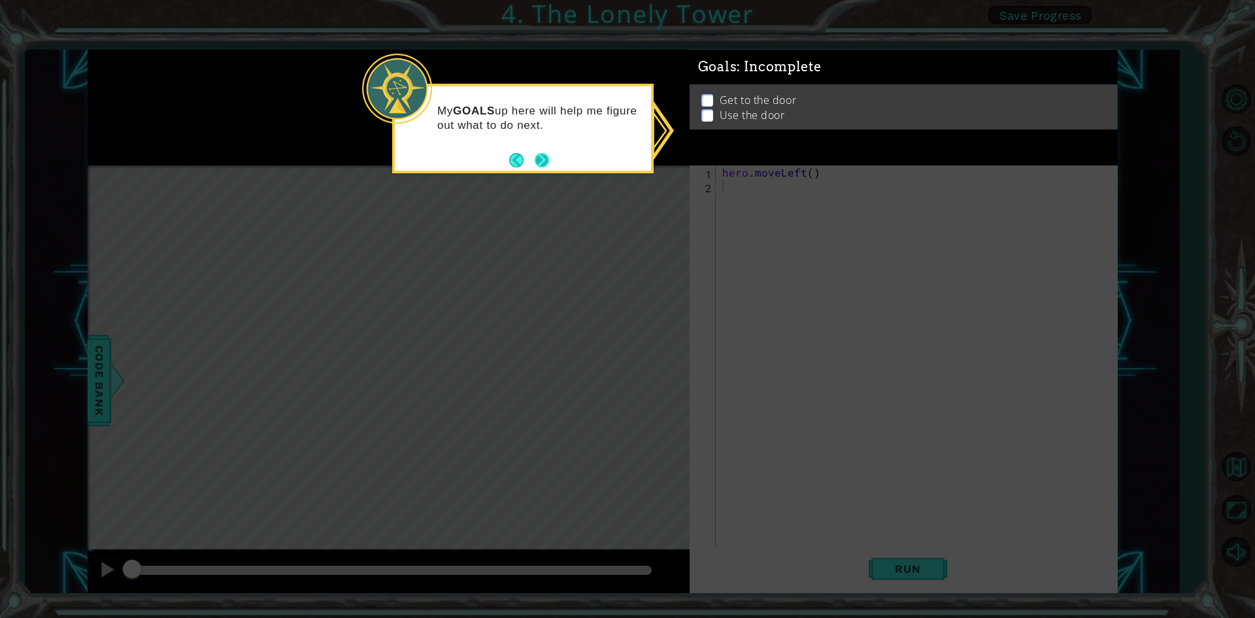
click at [549, 159] on button "Next" at bounding box center [542, 160] width 14 height 14
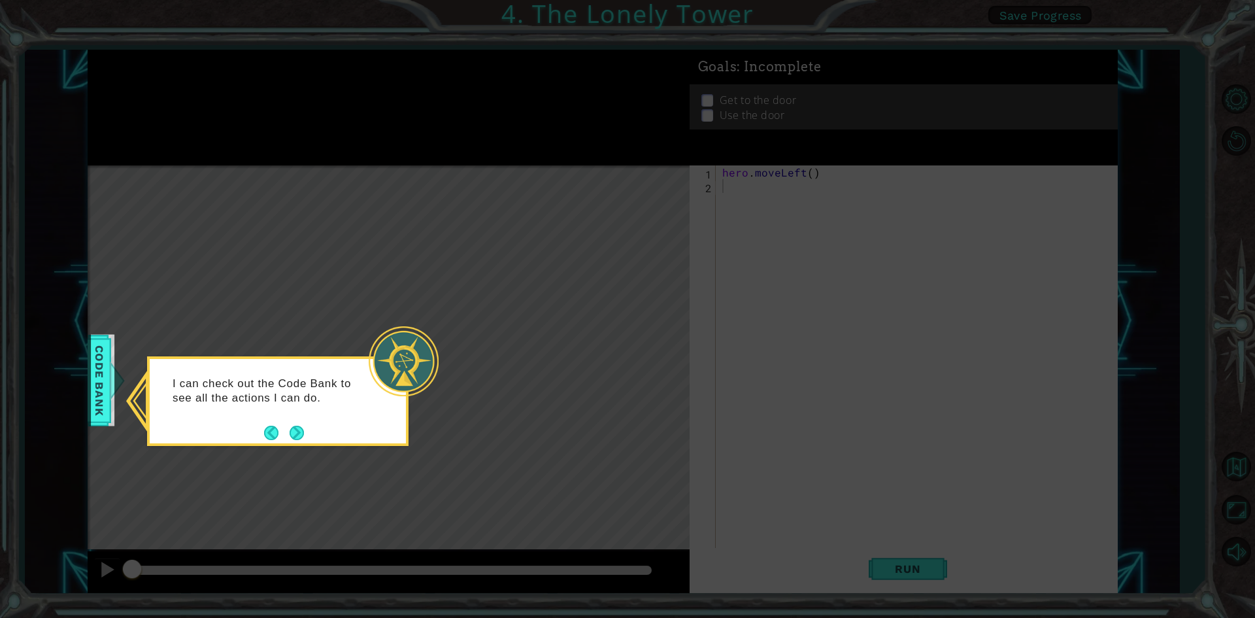
click at [296, 424] on footer at bounding box center [284, 433] width 40 height 20
click at [296, 425] on button "Next" at bounding box center [297, 432] width 14 height 14
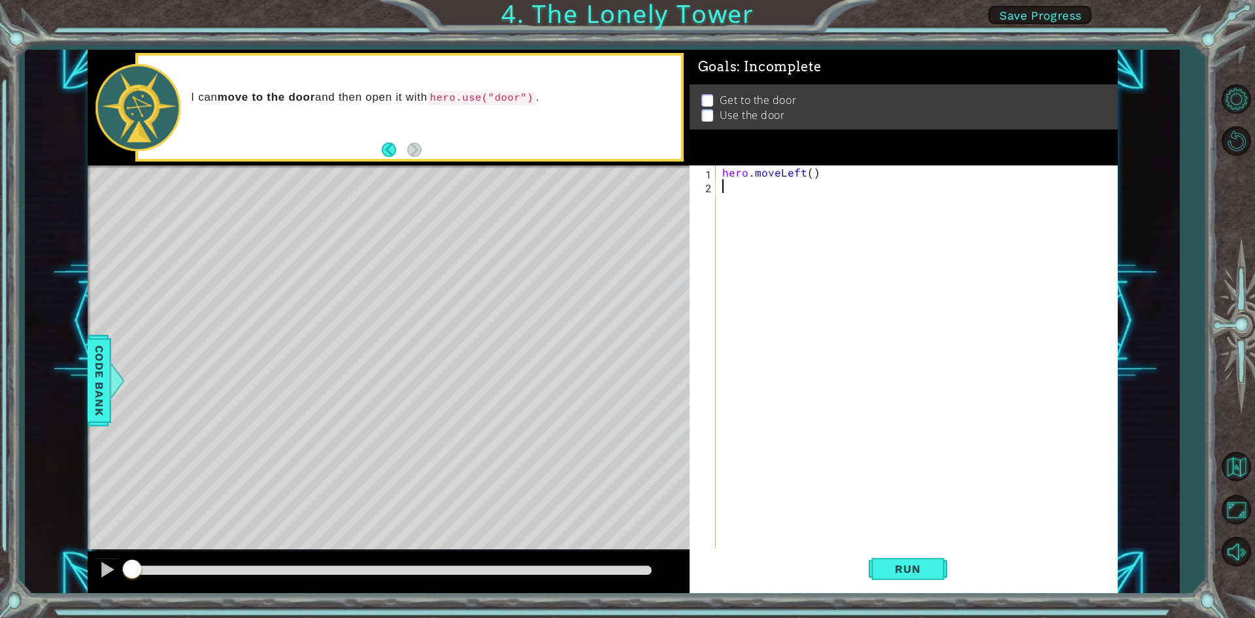
type textarea "g"
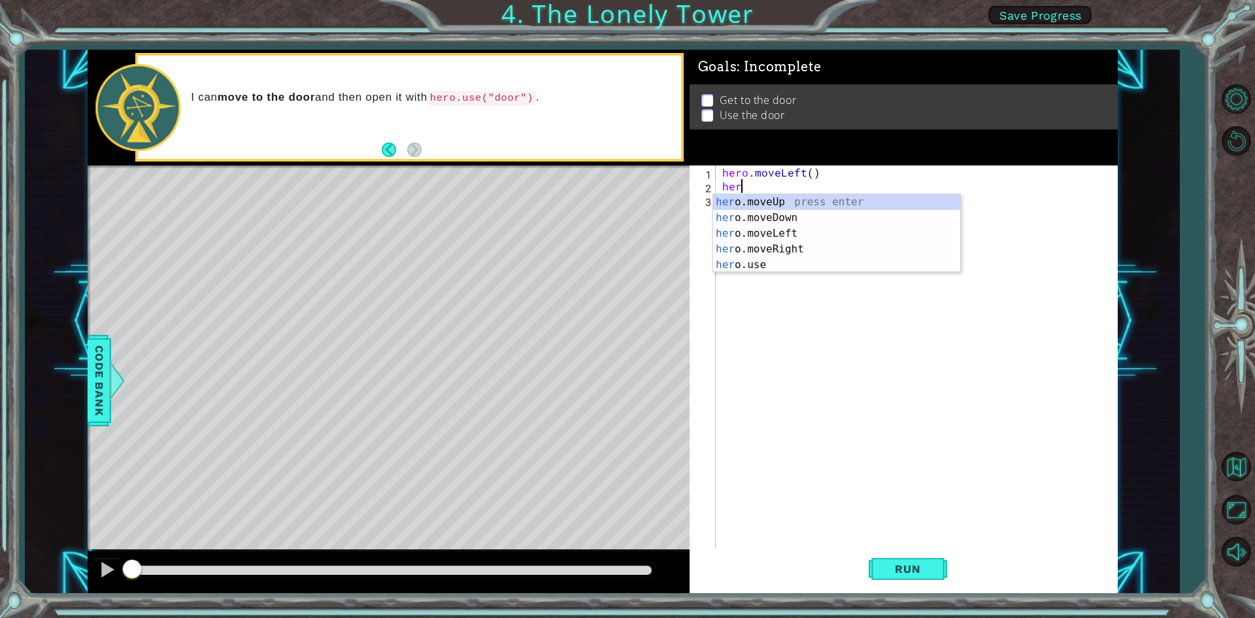
type textarea "hero"
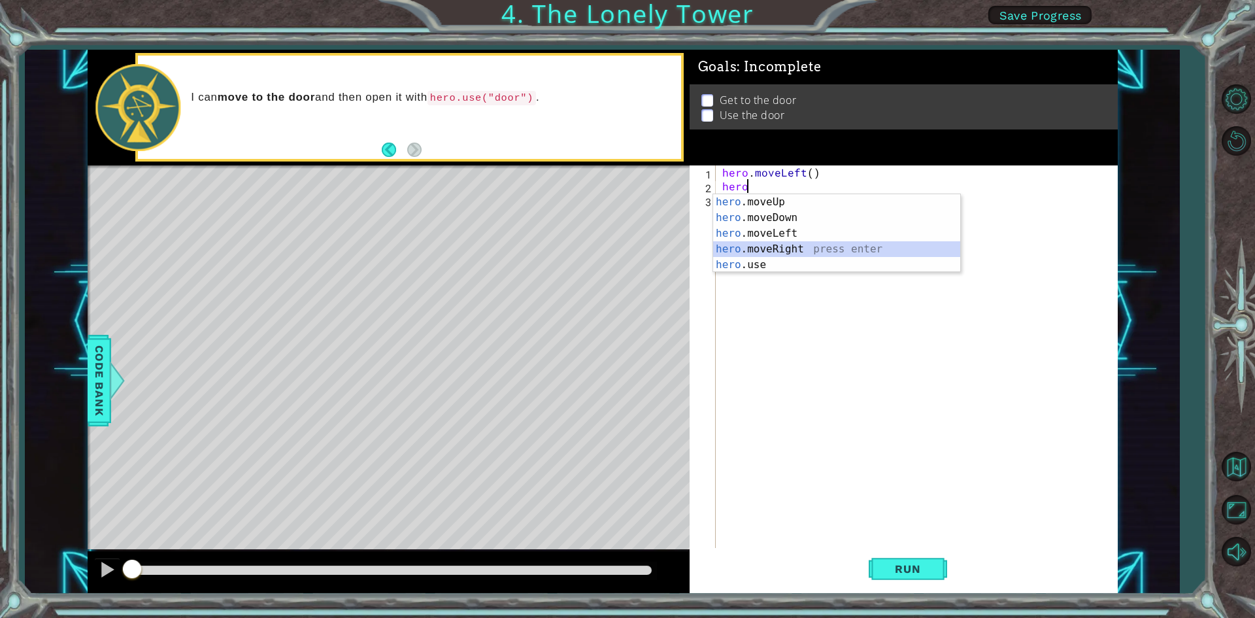
click at [807, 244] on div "hero .moveUp press enter hero .moveDown press enter hero .moveLeft press enter …" at bounding box center [836, 249] width 247 height 110
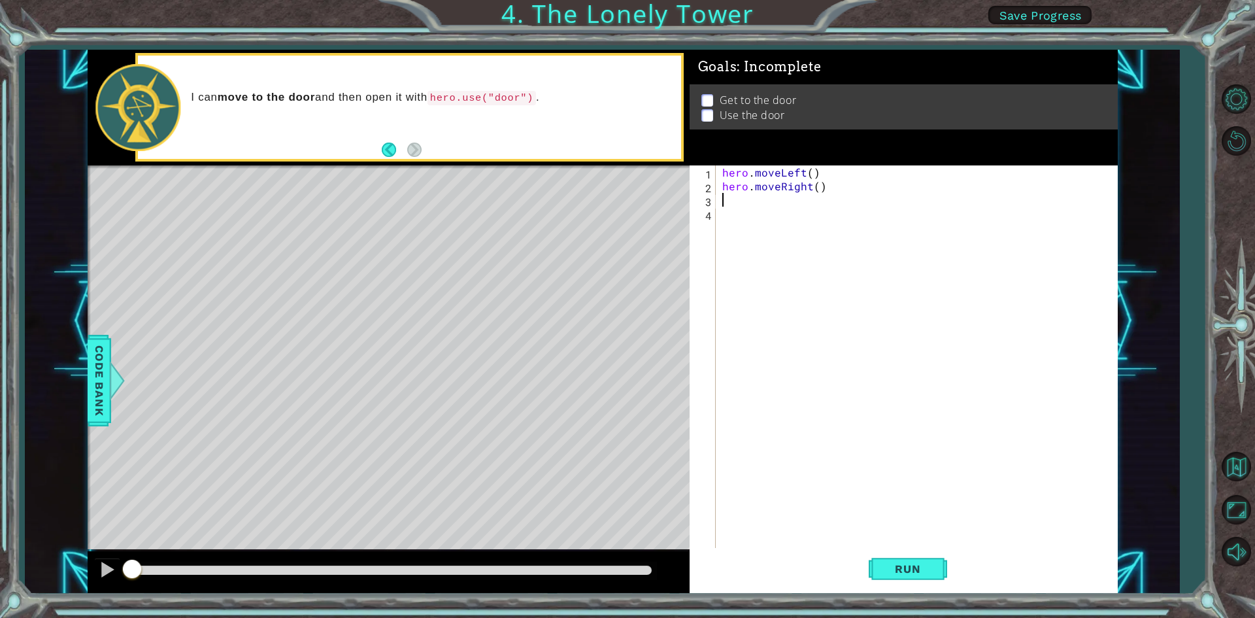
scroll to position [0, 0]
click at [848, 190] on div "hero . moveLeft ( ) hero . moveRight ( )" at bounding box center [920, 371] width 400 height 412
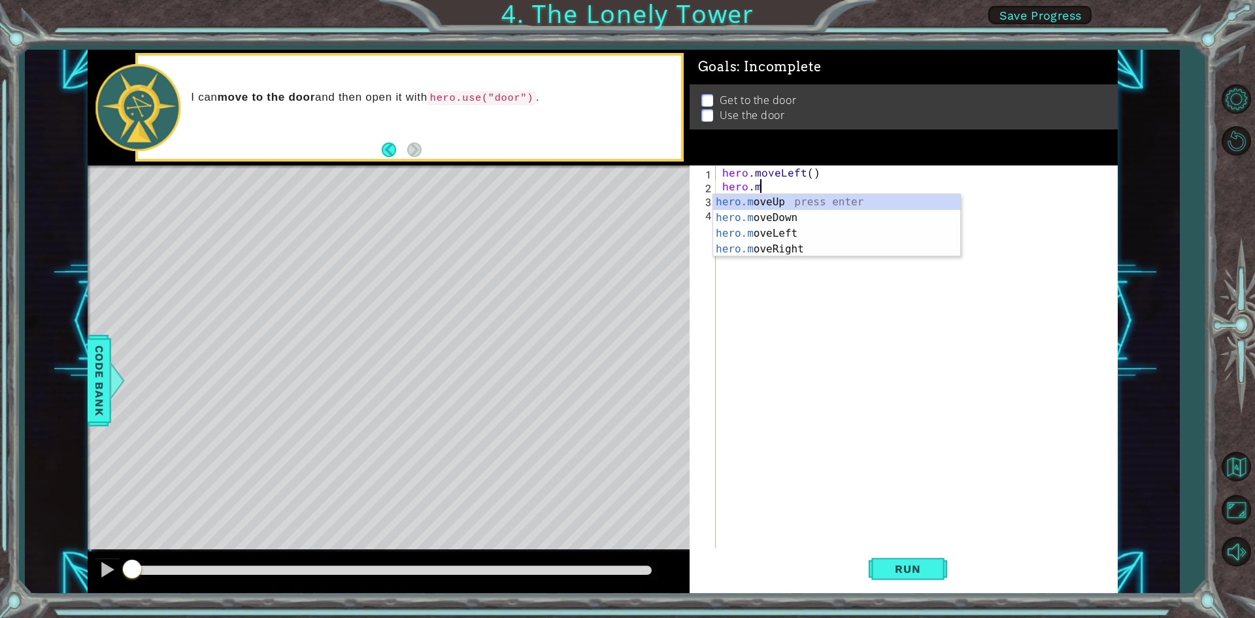
type textarea "hero."
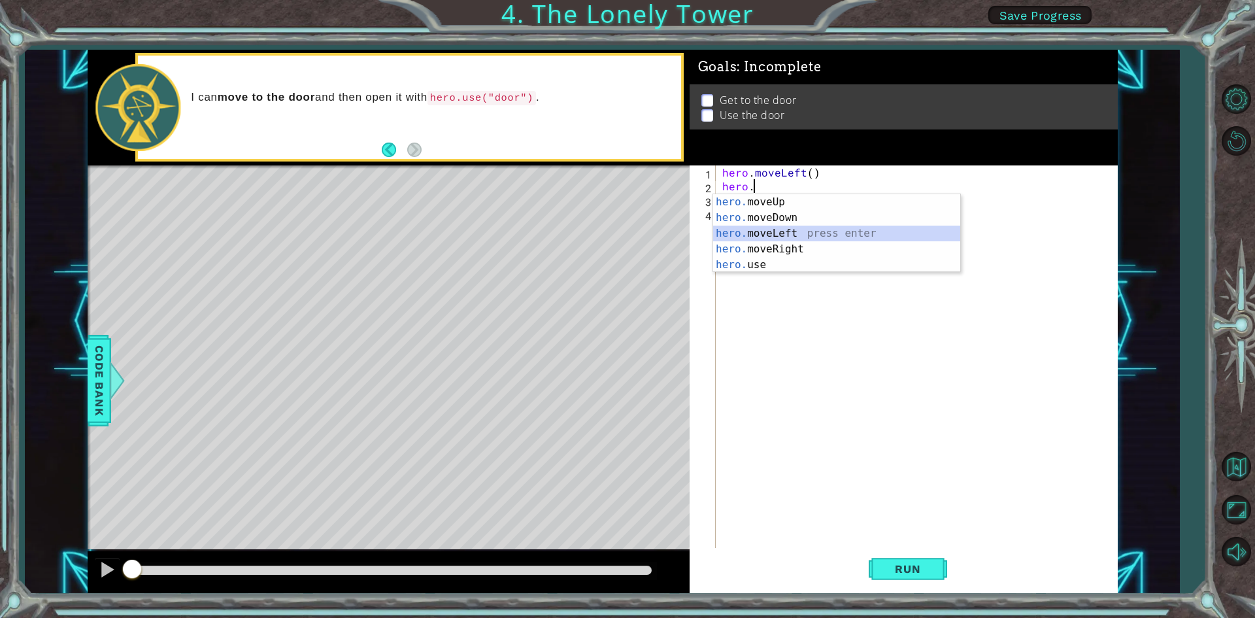
click at [801, 233] on div "hero. moveUp press enter hero. moveDown press enter hero. moveLeft press enter …" at bounding box center [836, 249] width 247 height 110
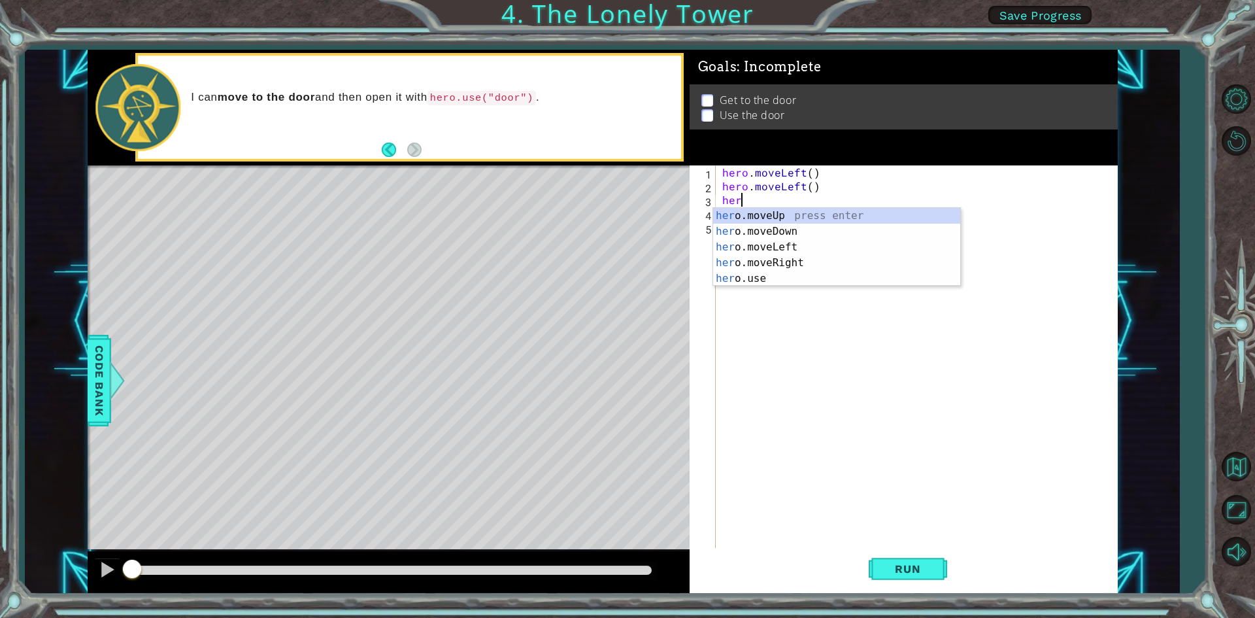
type textarea "hero"
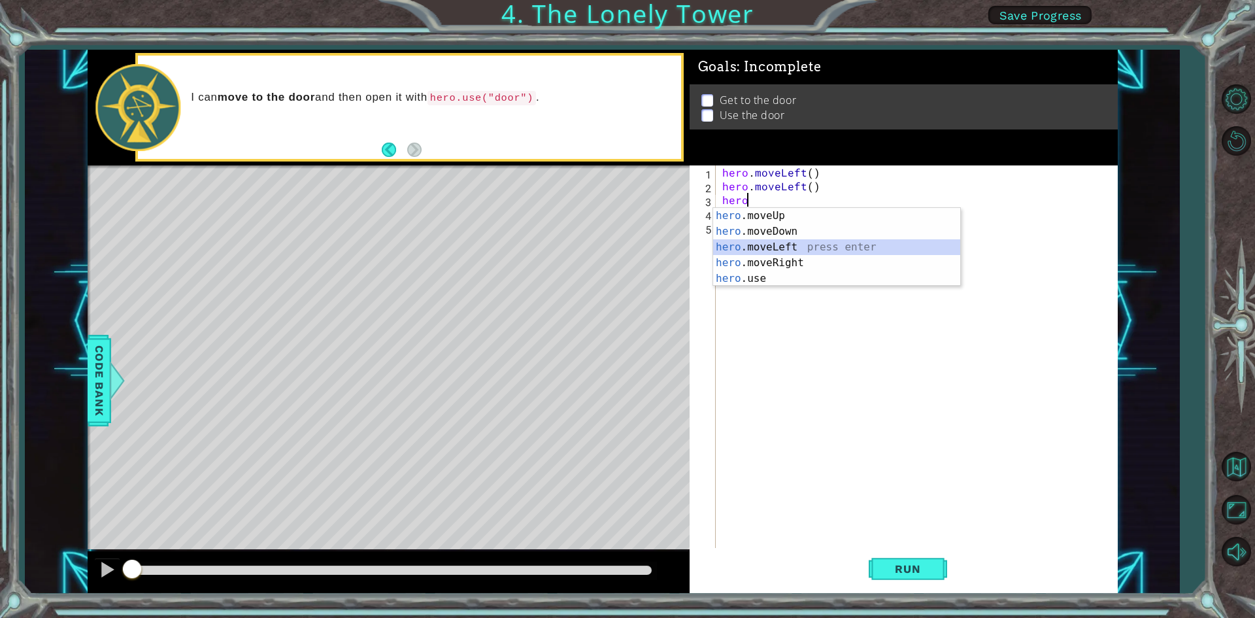
click at [795, 242] on div "hero .moveUp press enter hero .moveDown press enter hero .moveLeft press enter …" at bounding box center [836, 263] width 247 height 110
click at [795, 242] on div "hero . moveLeft ( ) hero . moveLeft ( ) hero" at bounding box center [920, 371] width 400 height 412
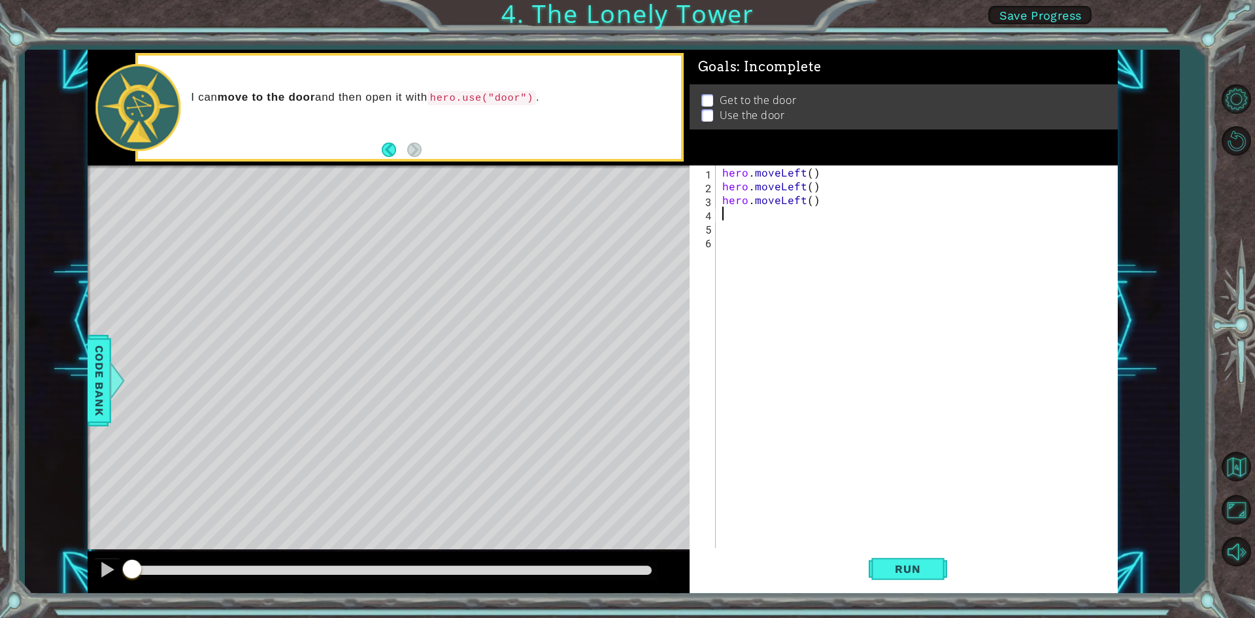
click at [731, 218] on div "hero . moveLeft ( ) hero . moveLeft ( ) hero . moveLeft ( )" at bounding box center [920, 371] width 400 height 412
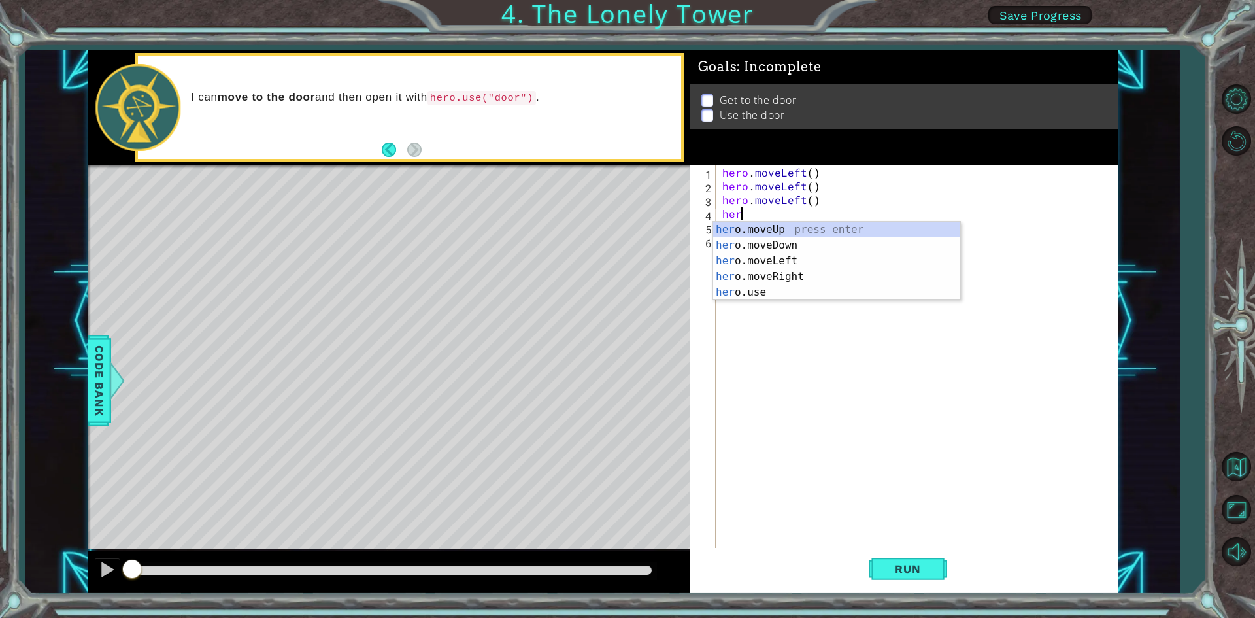
type textarea "hero"
click at [880, 230] on div "hero .moveUp press enter hero .moveDown press enter hero .moveLeft press enter …" at bounding box center [836, 277] width 247 height 110
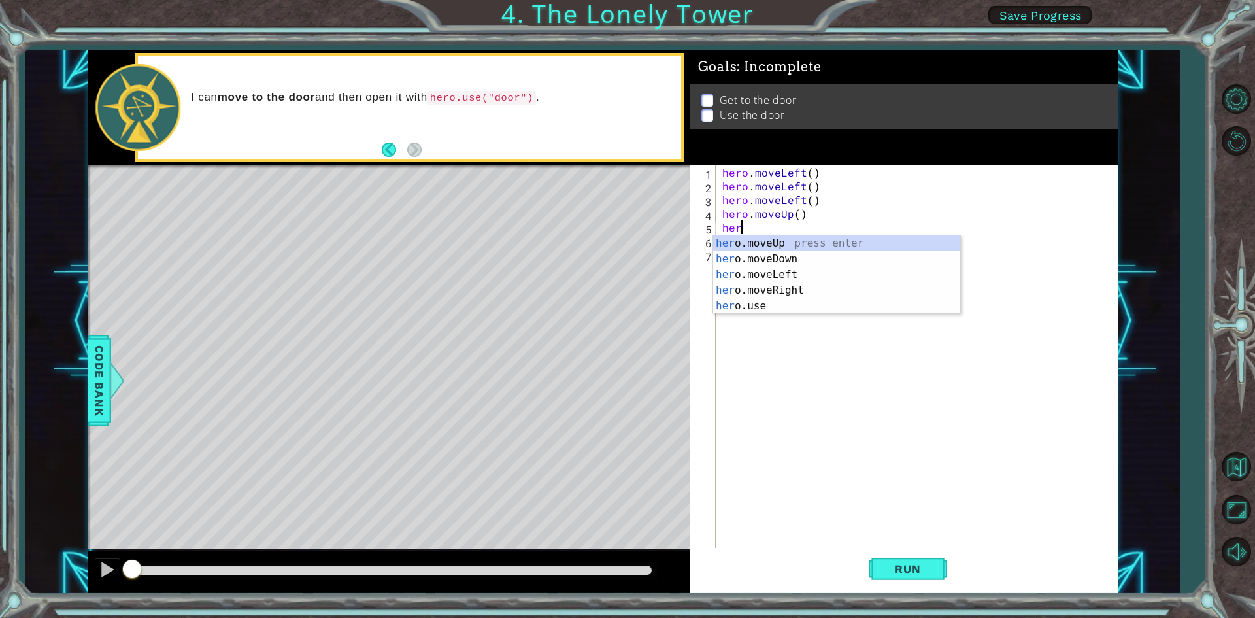
type textarea "hero"
click at [852, 246] on div "hero .moveUp press enter hero .moveDown press enter hero .moveLeft press enter …" at bounding box center [836, 290] width 247 height 110
click at [852, 246] on div "hero . moveLeft ( ) hero . moveLeft ( ) hero . moveLeft ( ) hero . moveUp ( ) h…" at bounding box center [920, 371] width 400 height 412
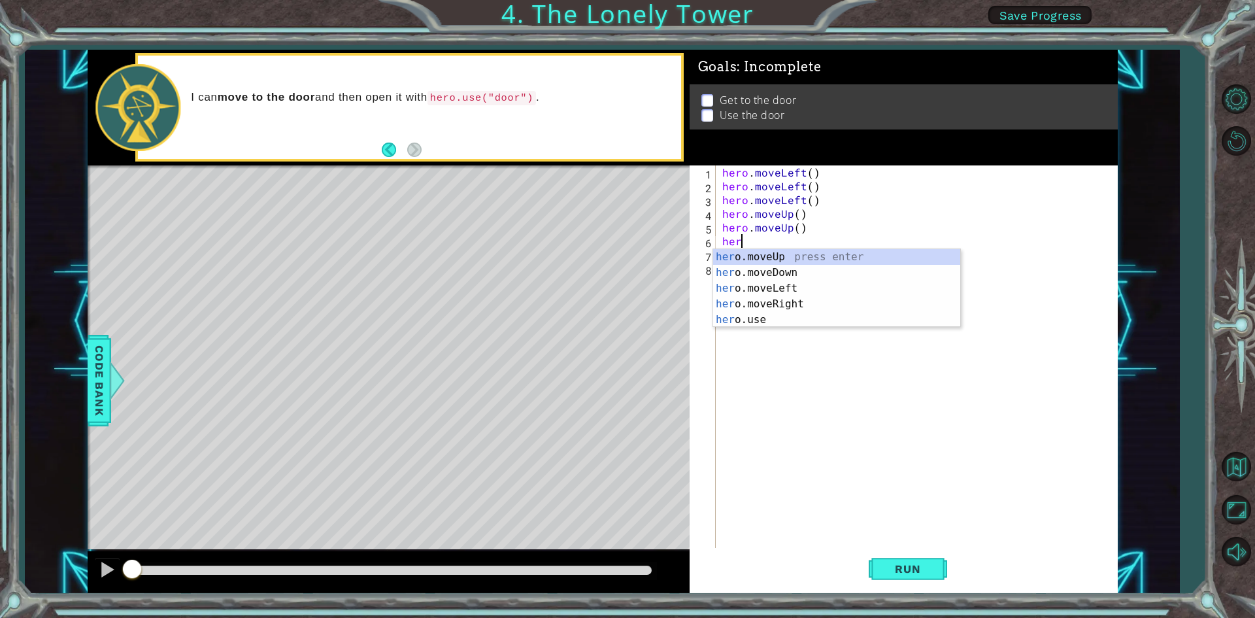
type textarea "hero"
click at [799, 254] on div "hero .moveUp press enter hero .moveDown press enter hero .moveLeft press enter …" at bounding box center [836, 304] width 247 height 110
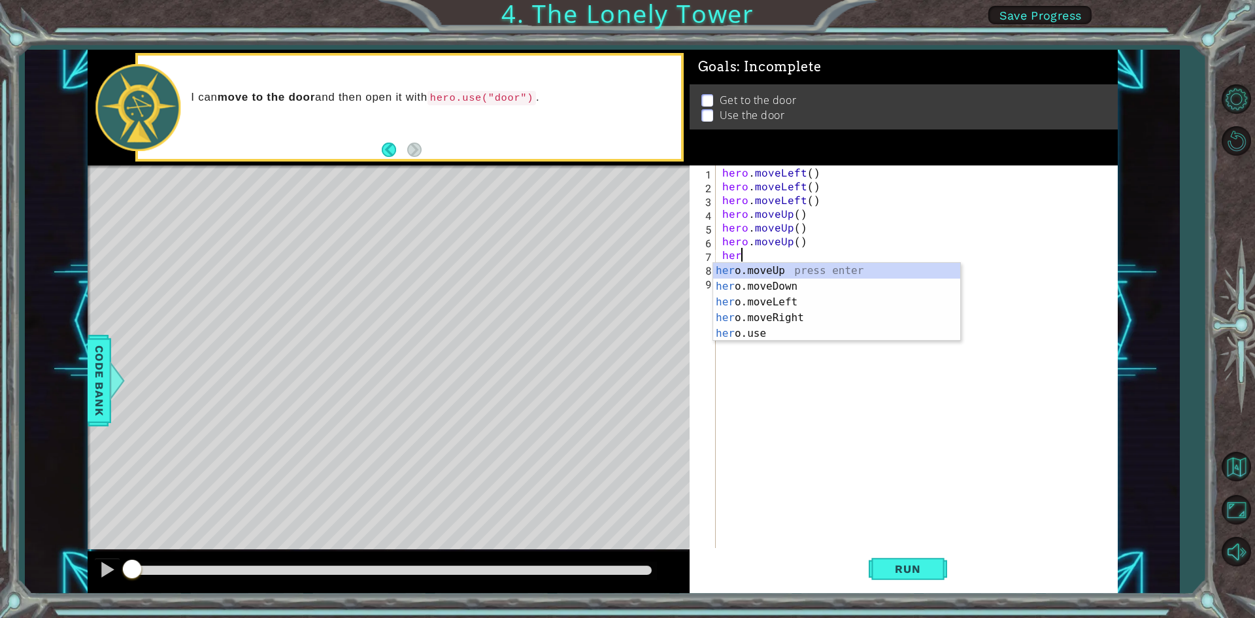
type textarea "hero"
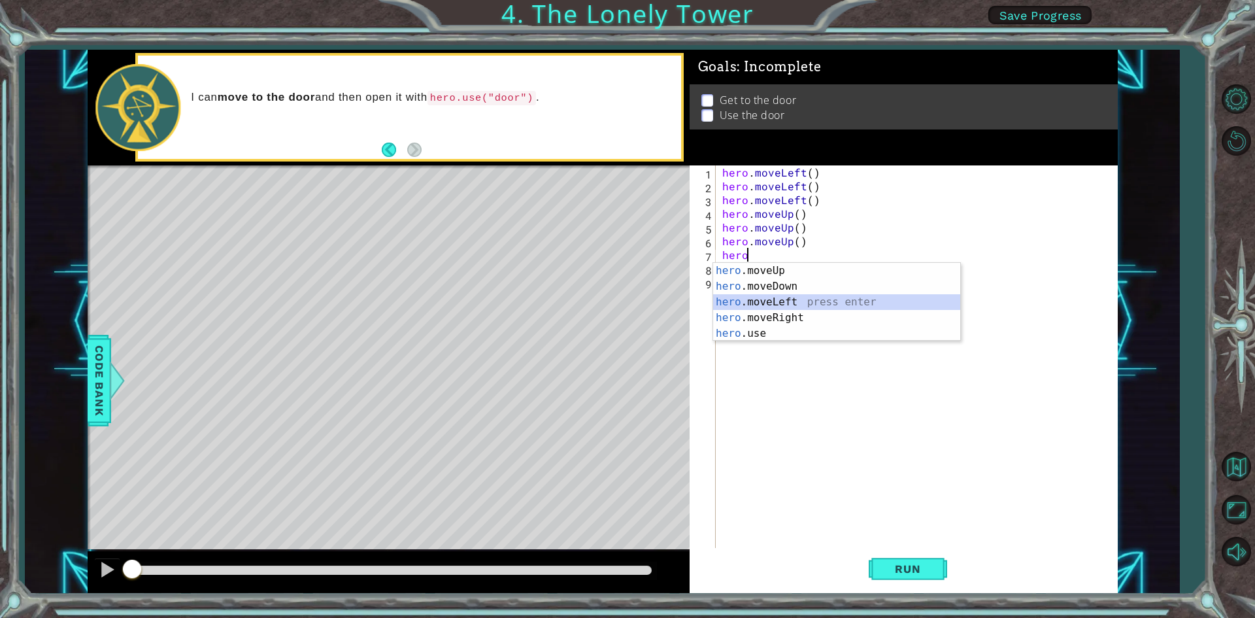
click at [811, 296] on div "hero .moveUp press enter hero .moveDown press enter hero .moveLeft press enter …" at bounding box center [836, 318] width 247 height 110
click at [811, 296] on div "hero . moveLeft ( ) hero . moveLeft ( ) hero . moveLeft ( ) hero . moveUp ( ) h…" at bounding box center [920, 371] width 400 height 412
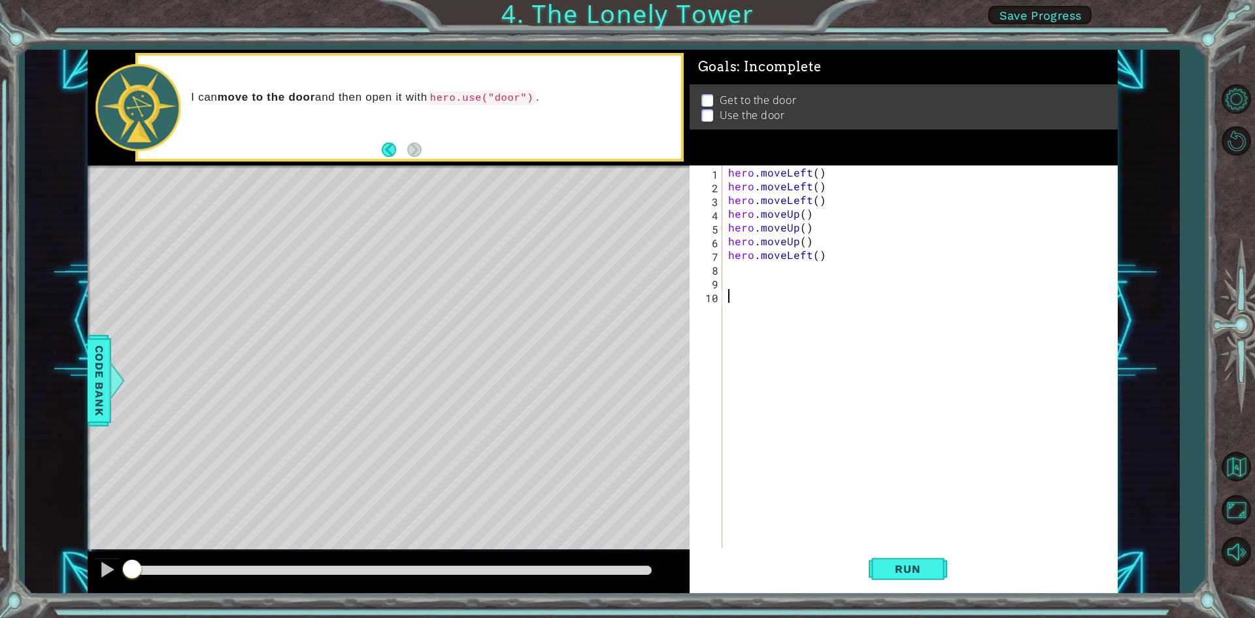
scroll to position [0, 0]
click at [734, 267] on div "hero . moveLeft ( ) hero . moveLeft ( ) hero . moveLeft ( ) hero . moveUp ( ) h…" at bounding box center [922, 371] width 394 height 412
type textarea "hero"
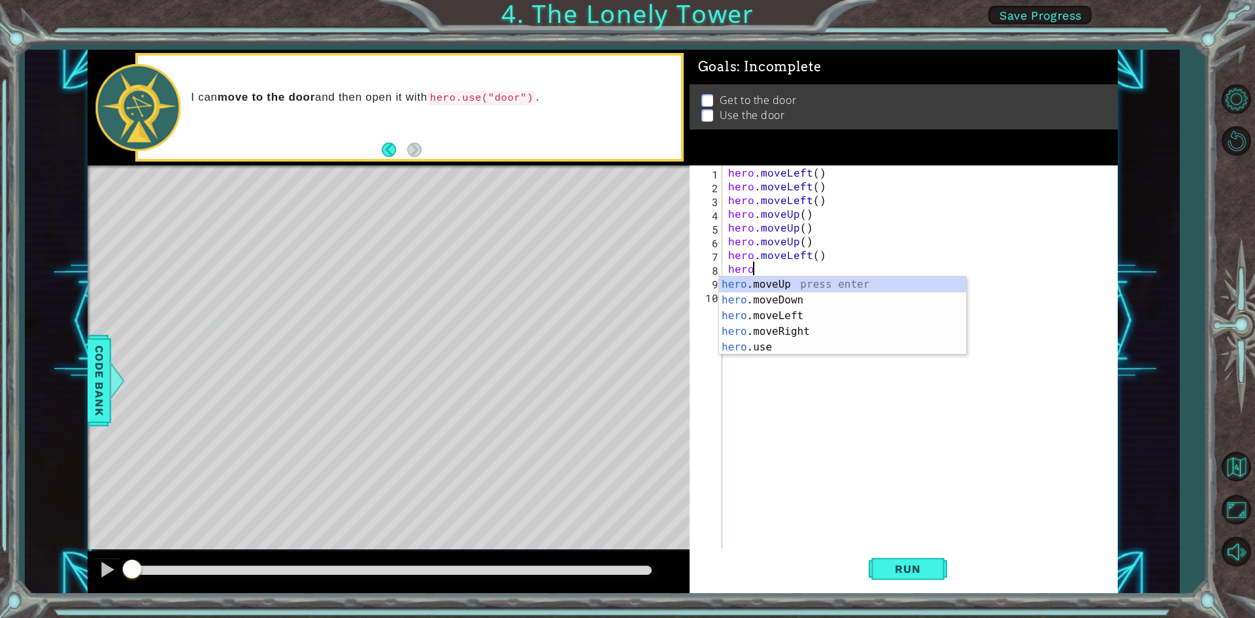
scroll to position [0, 1]
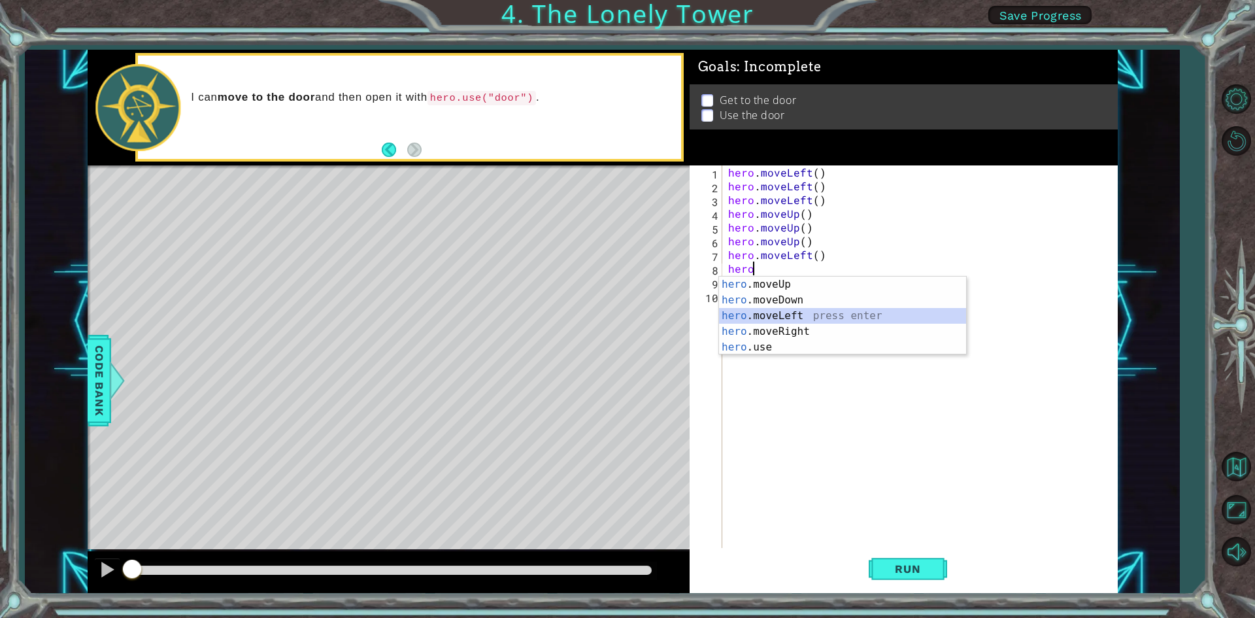
click at [824, 314] on div "hero .moveUp press enter hero .moveDown press enter hero .moveLeft press enter …" at bounding box center [842, 331] width 247 height 110
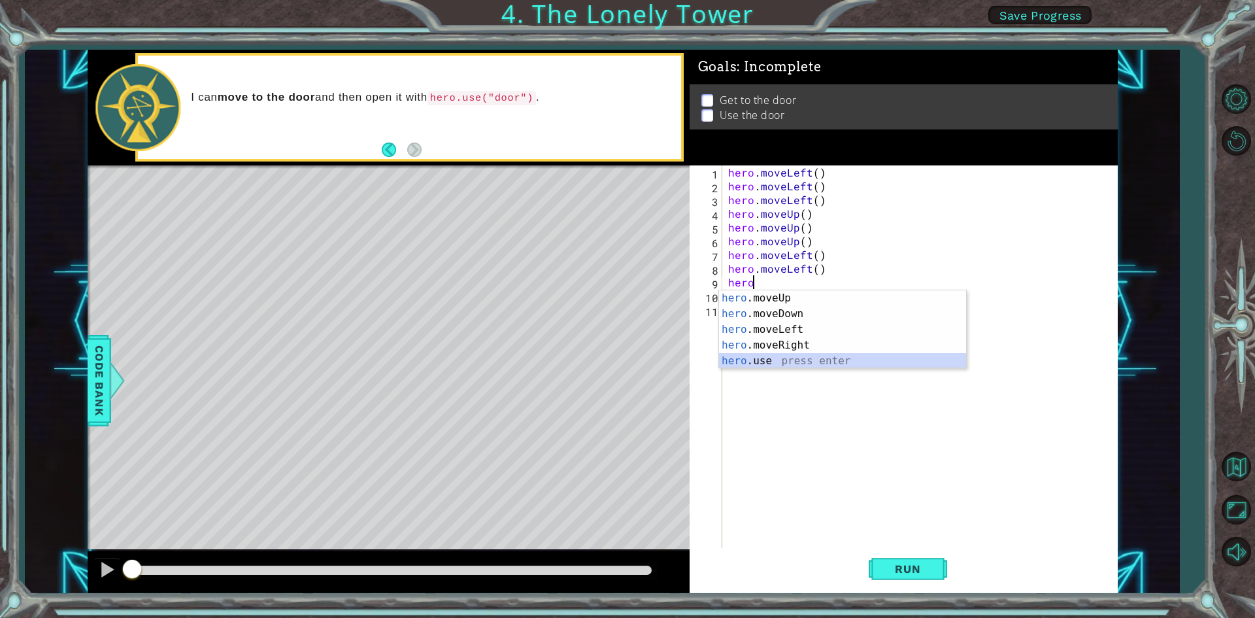
click at [805, 361] on div "hero .moveUp press enter hero .moveDown press enter hero .moveLeft press enter …" at bounding box center [842, 345] width 247 height 110
type textarea "hero.use("name")"
click at [805, 361] on div "hero . moveLeft ( ) hero . moveLeft ( ) hero . moveLeft ( ) hero . moveUp ( ) h…" at bounding box center [922, 371] width 394 height 412
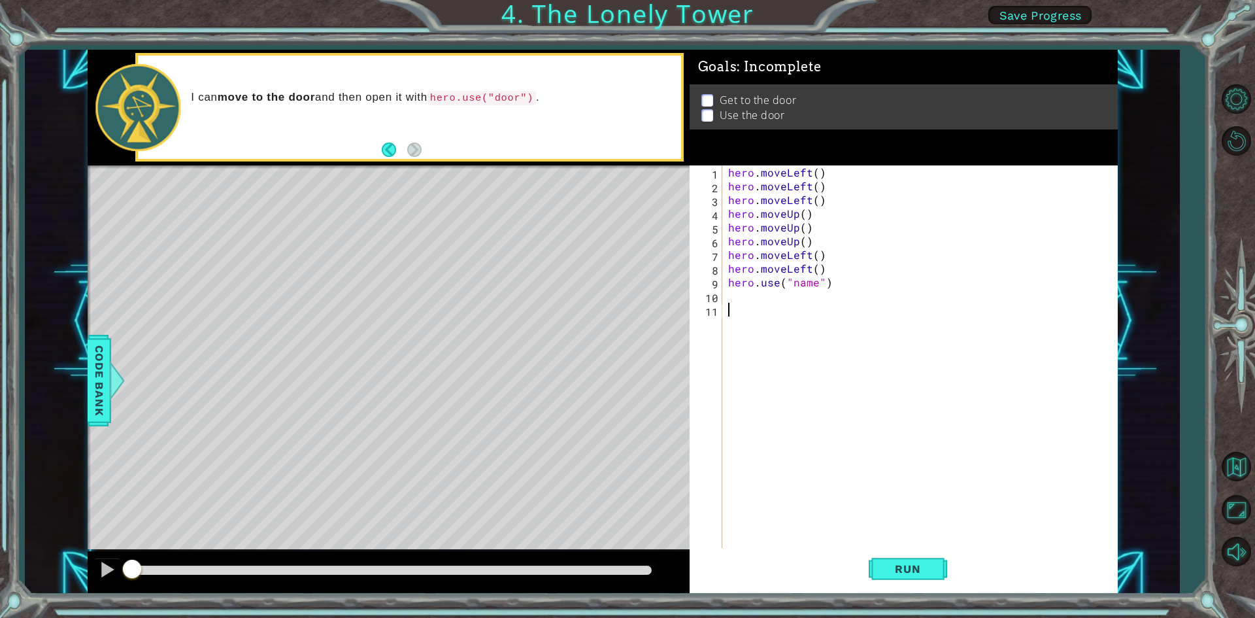
scroll to position [0, 0]
click at [805, 286] on div "hero . moveLeft ( ) hero . moveLeft ( ) hero . moveLeft ( ) hero . moveUp ( ) h…" at bounding box center [922, 371] width 394 height 412
click at [888, 569] on span "Run" at bounding box center [908, 568] width 52 height 13
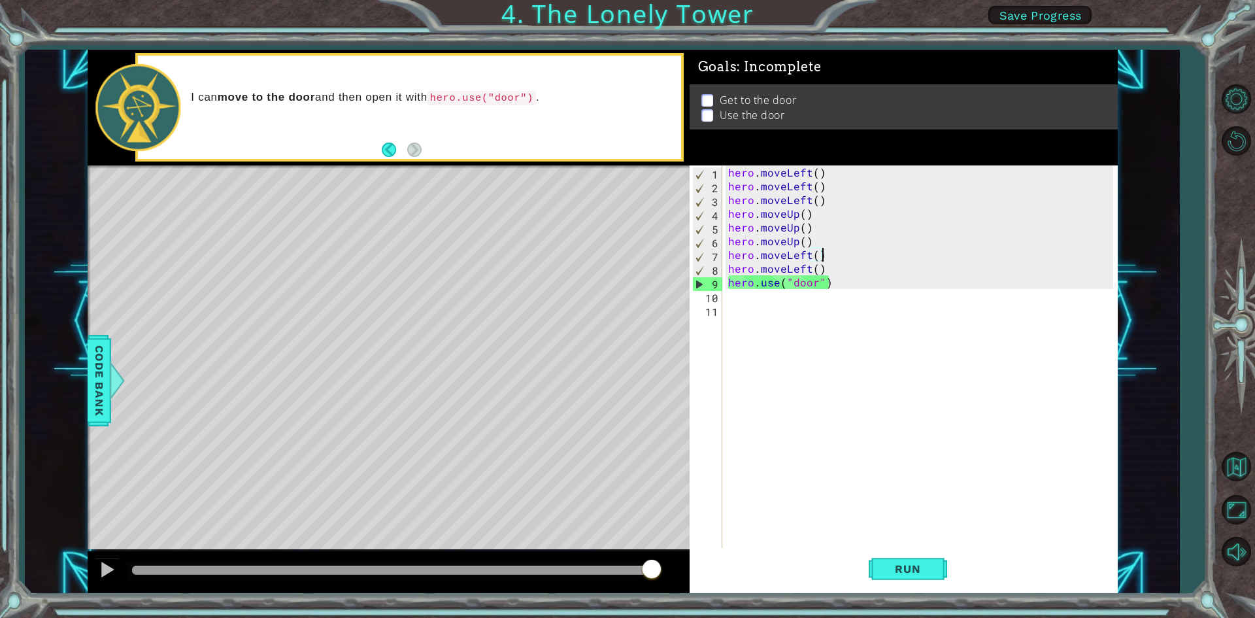
click at [827, 256] on div "hero . moveLeft ( ) hero . moveLeft ( ) hero . moveLeft ( ) hero . moveUp ( ) h…" at bounding box center [922, 371] width 394 height 412
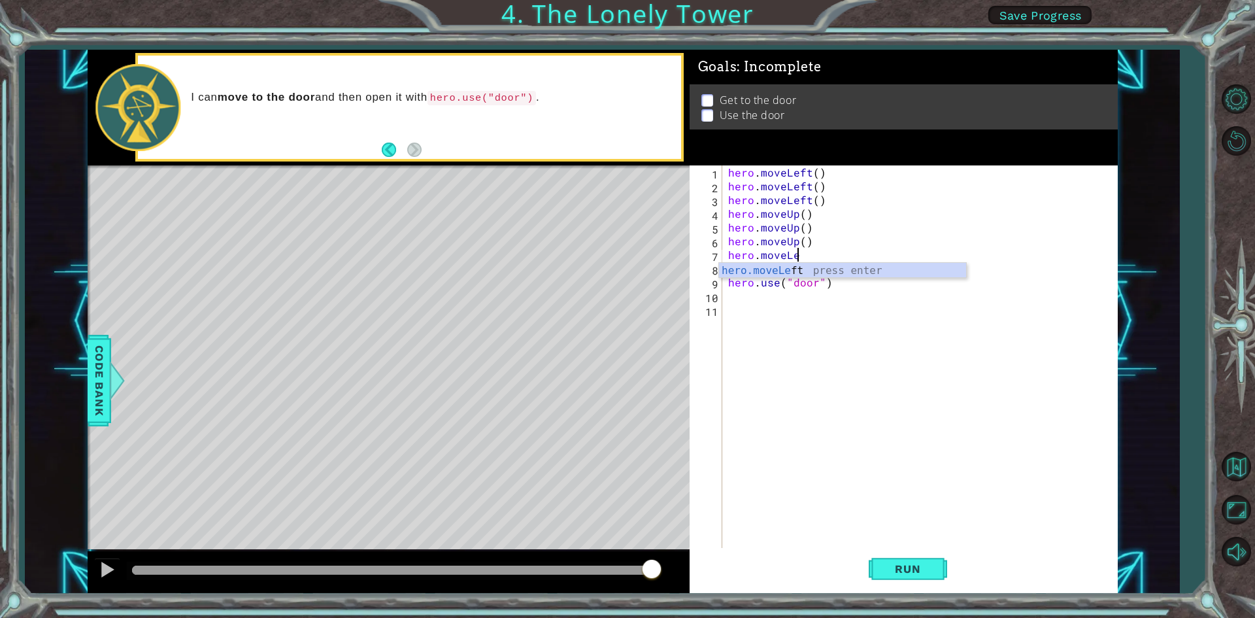
scroll to position [0, 3]
type textarea "hero"
click at [785, 314] on div "hero .moveUp press enter hero .moveDown press enter hero .moveLeft press enter …" at bounding box center [842, 318] width 247 height 110
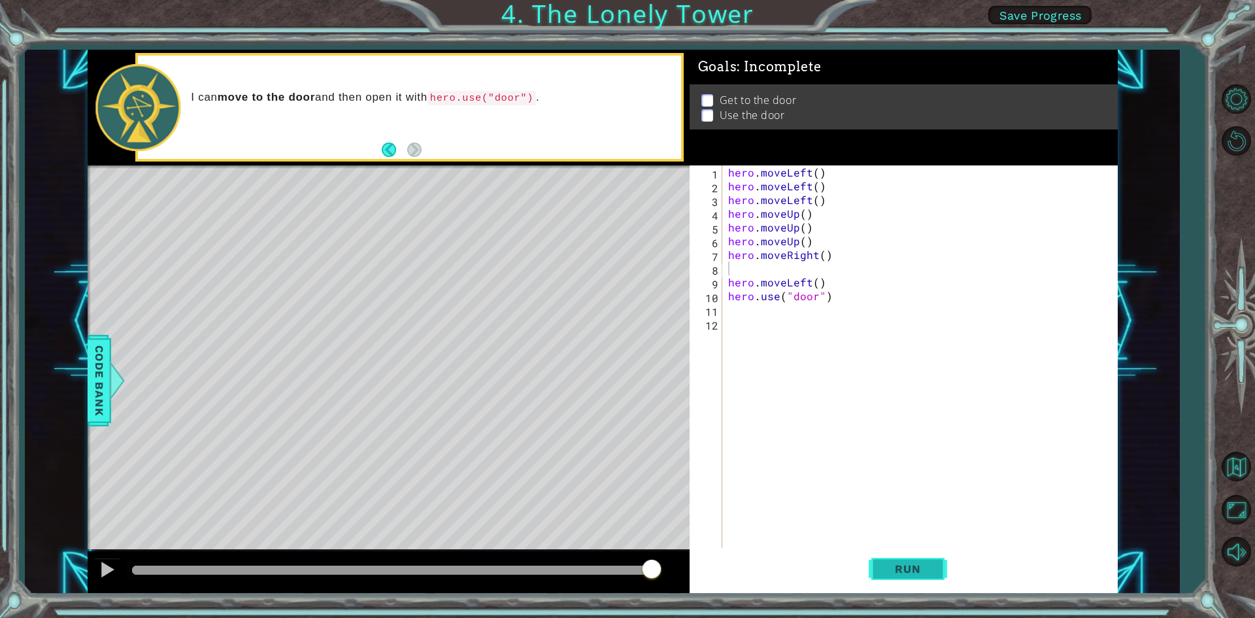
click at [927, 566] on span "Run" at bounding box center [908, 568] width 52 height 13
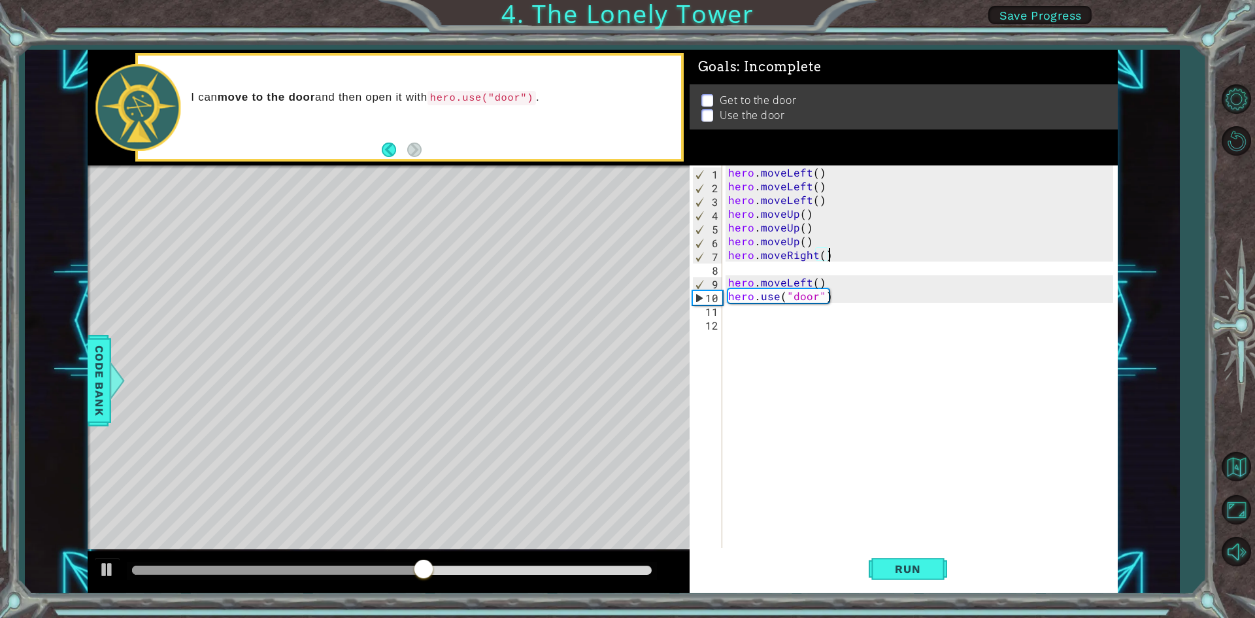
click at [842, 252] on div "hero . moveLeft ( ) hero . moveLeft ( ) hero . moveLeft ( ) hero . moveUp ( ) h…" at bounding box center [922, 371] width 394 height 412
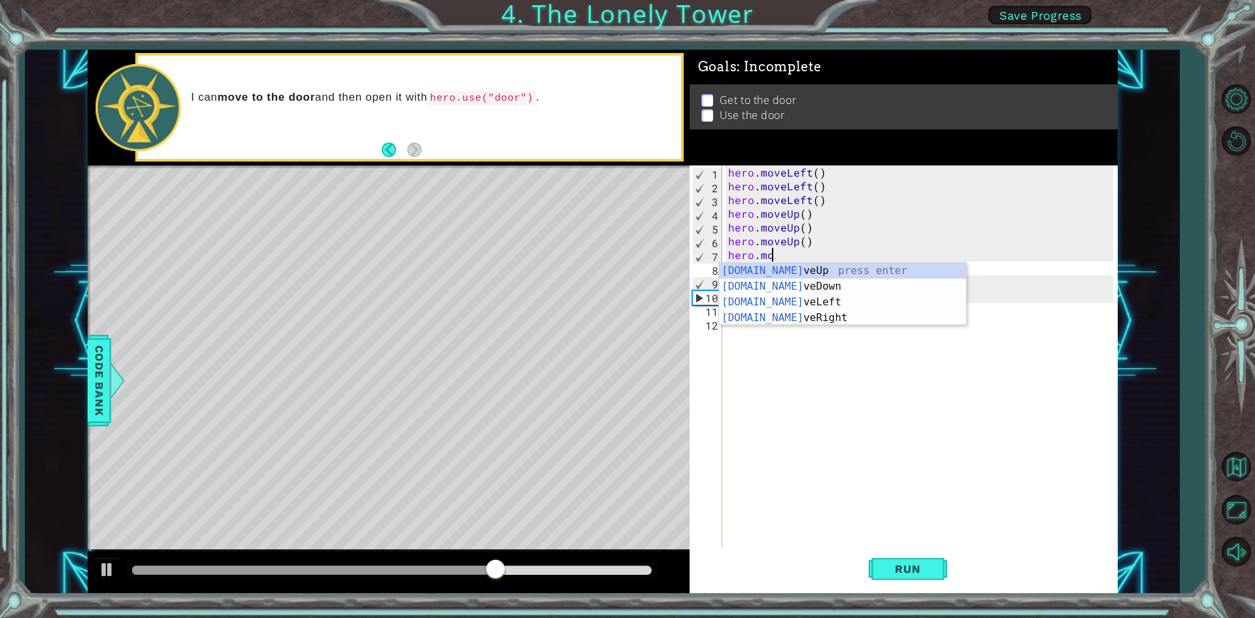
type textarea "hero.m"
click at [818, 303] on div "hero.m oveUp press enter hero.m oveDown press enter hero.m oveLeft press enter …" at bounding box center [842, 310] width 247 height 94
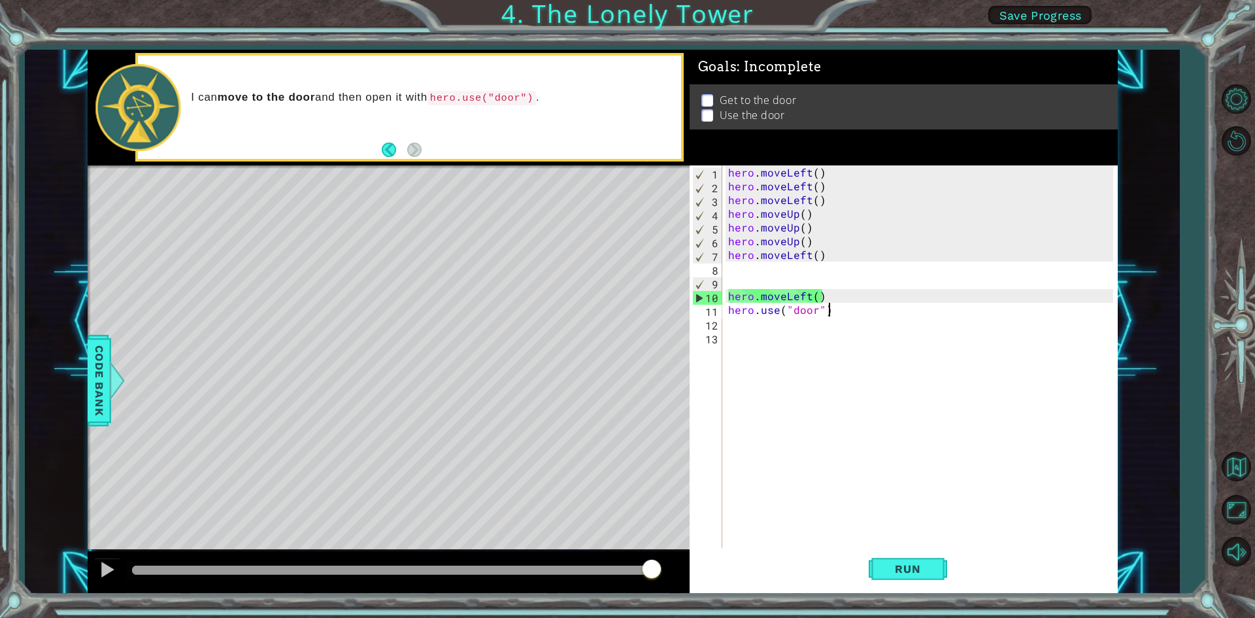
click at [851, 305] on div "hero . moveLeft ( ) hero . moveLeft ( ) hero . moveLeft ( ) hero . moveUp ( ) h…" at bounding box center [922, 371] width 394 height 412
click at [850, 298] on div "hero . moveLeft ( ) hero . moveLeft ( ) hero . moveLeft ( ) hero . moveUp ( ) h…" at bounding box center [922, 371] width 394 height 412
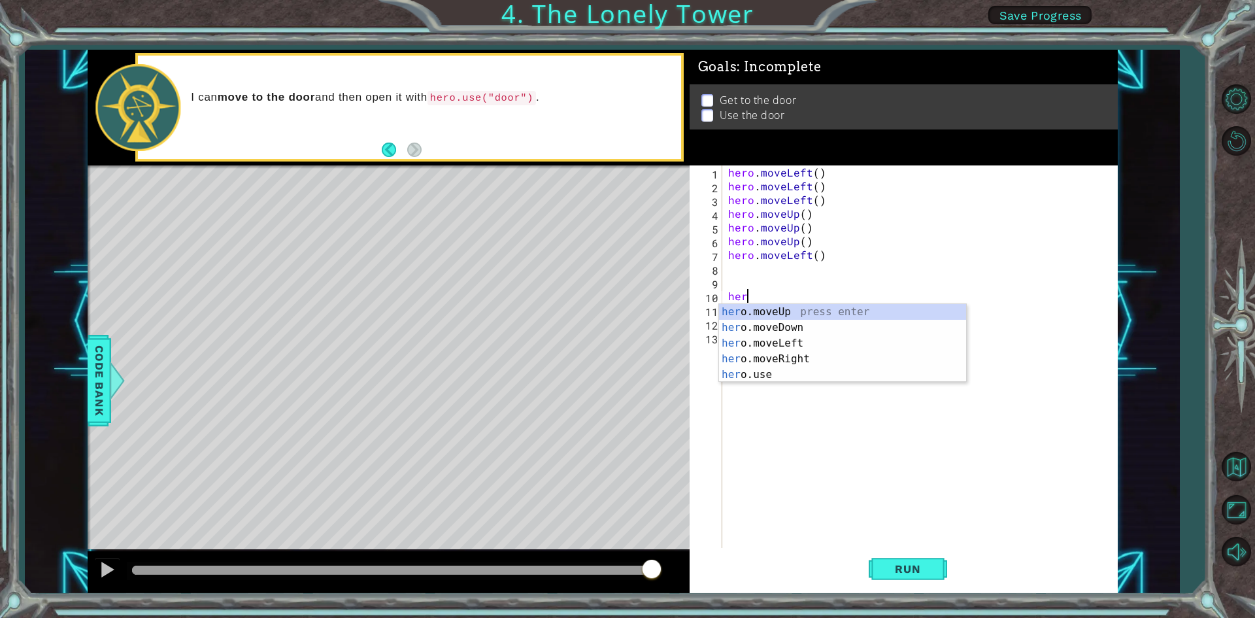
type textarea "h"
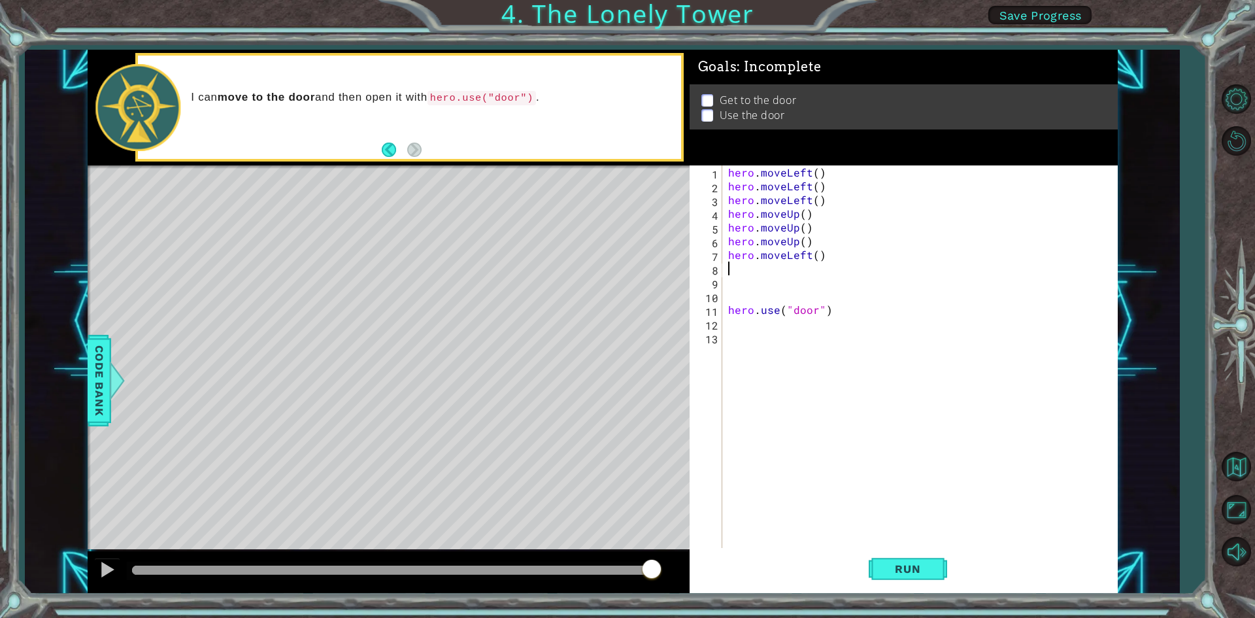
click at [732, 269] on div "hero . moveLeft ( ) hero . moveLeft ( ) hero . moveLeft ( ) hero . moveUp ( ) h…" at bounding box center [922, 371] width 394 height 412
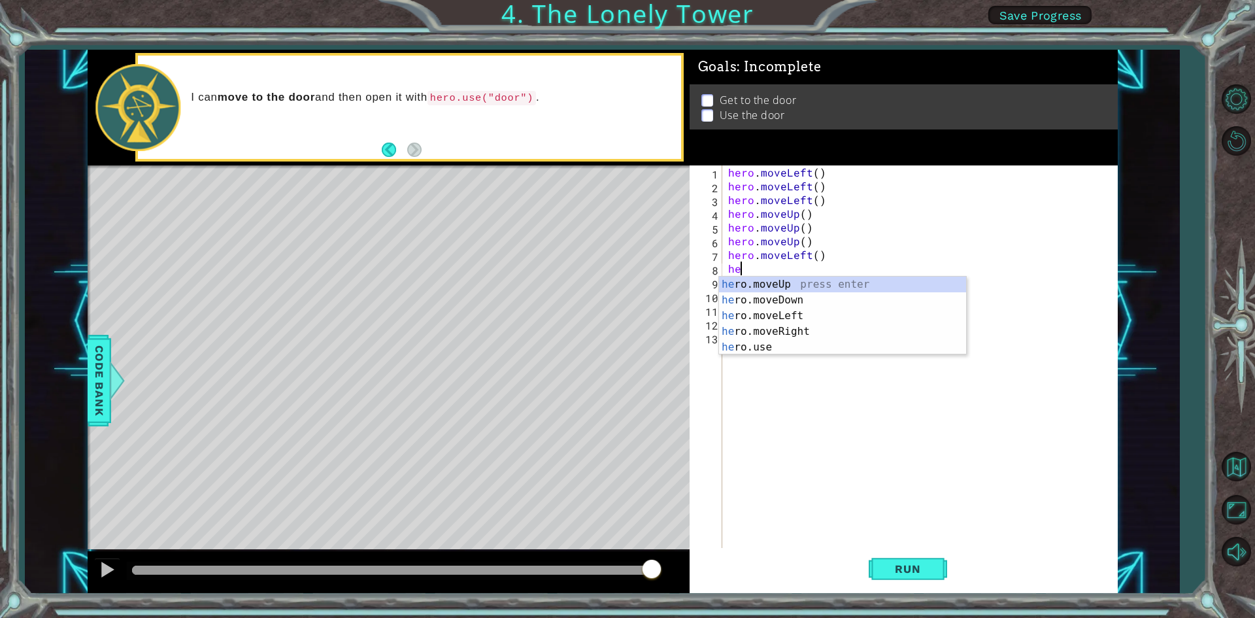
type textarea "heo"
click at [781, 284] on div "he r o .moveUp press enter he r o .moveDown press enter he r o .moveLeft press …" at bounding box center [842, 331] width 247 height 110
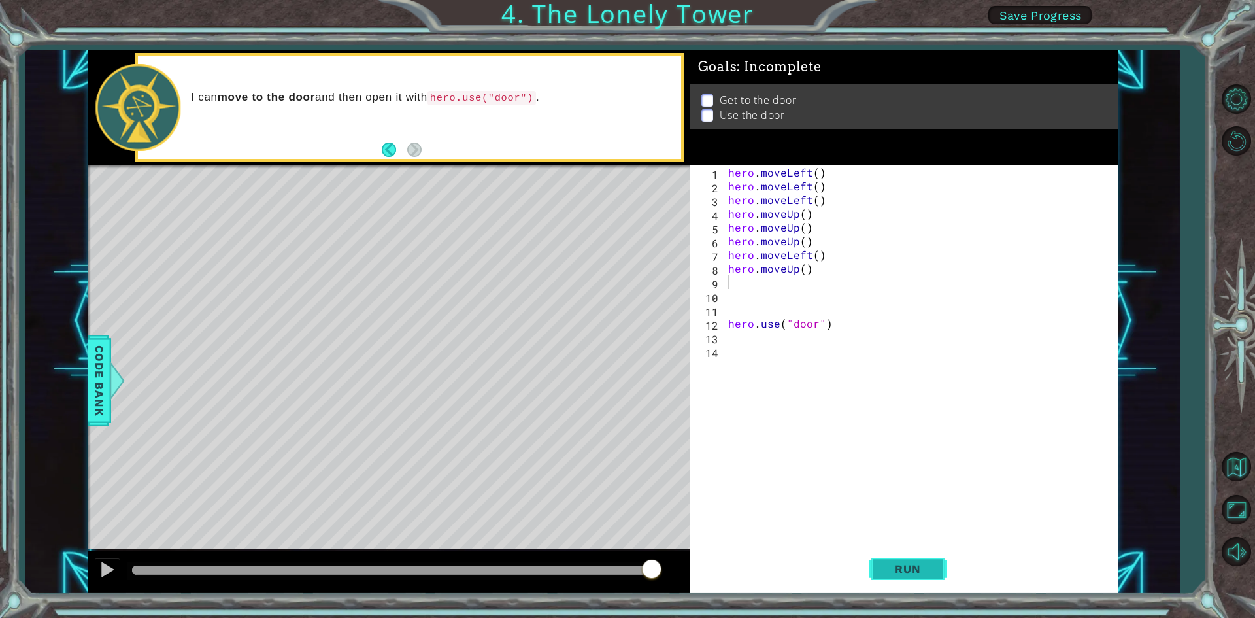
click at [919, 562] on span "Run" at bounding box center [908, 568] width 52 height 13
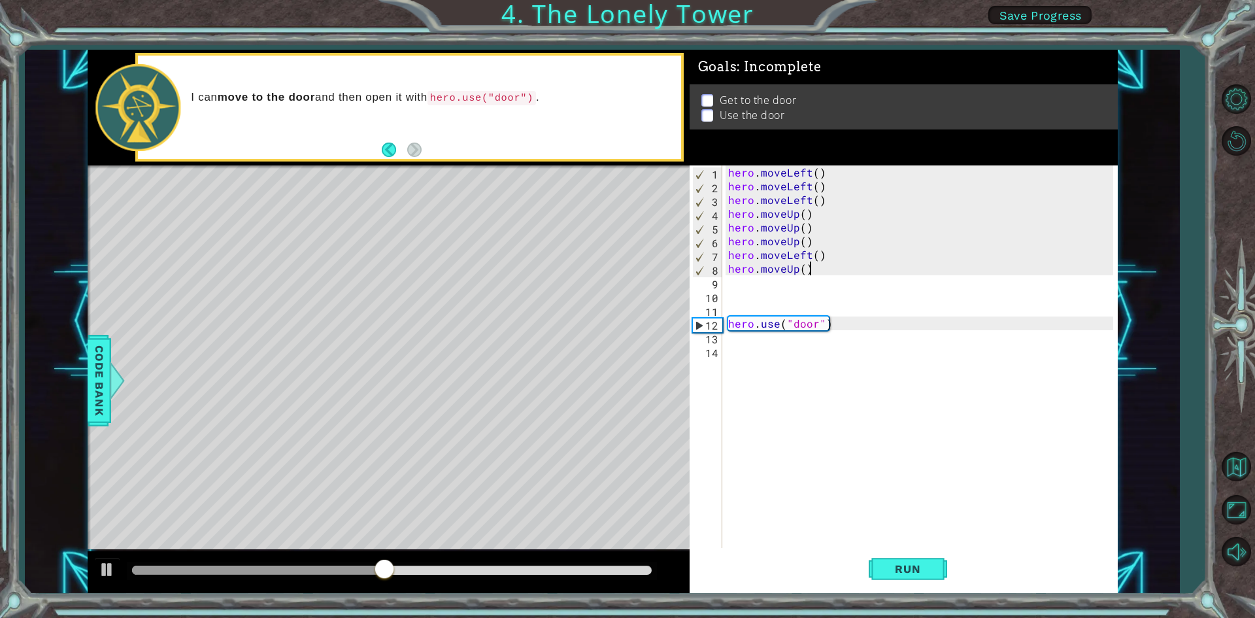
click at [835, 267] on div "hero . moveLeft ( ) hero . moveLeft ( ) hero . moveLeft ( ) hero . moveUp ( ) h…" at bounding box center [922, 371] width 394 height 412
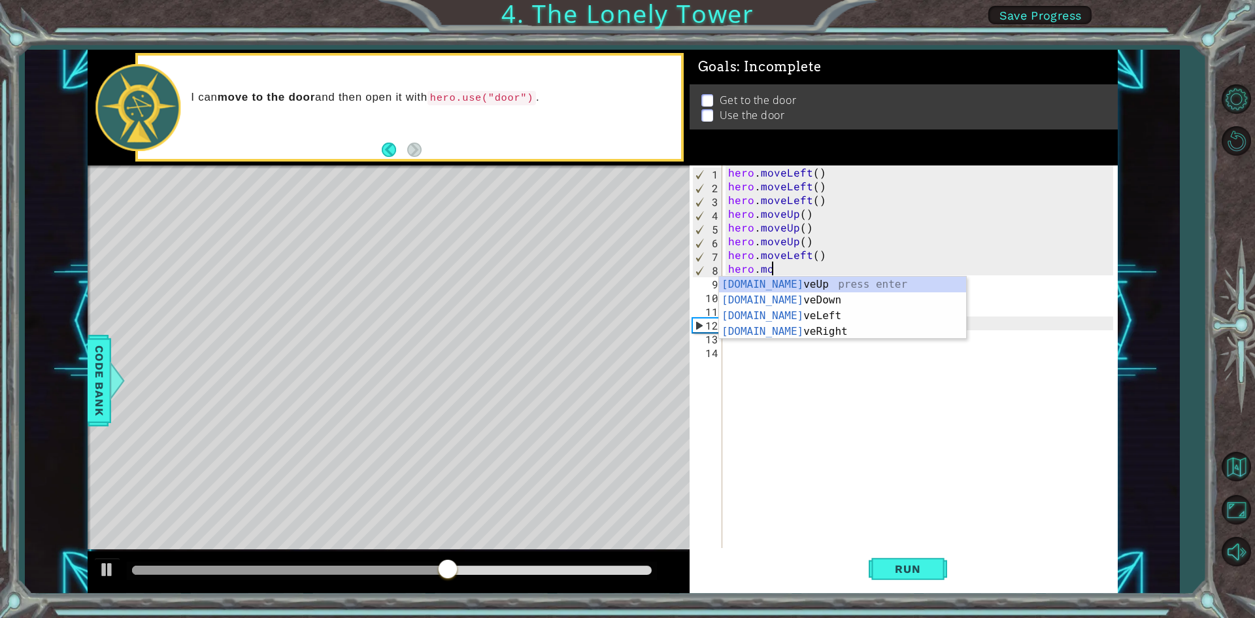
type textarea "hero.m"
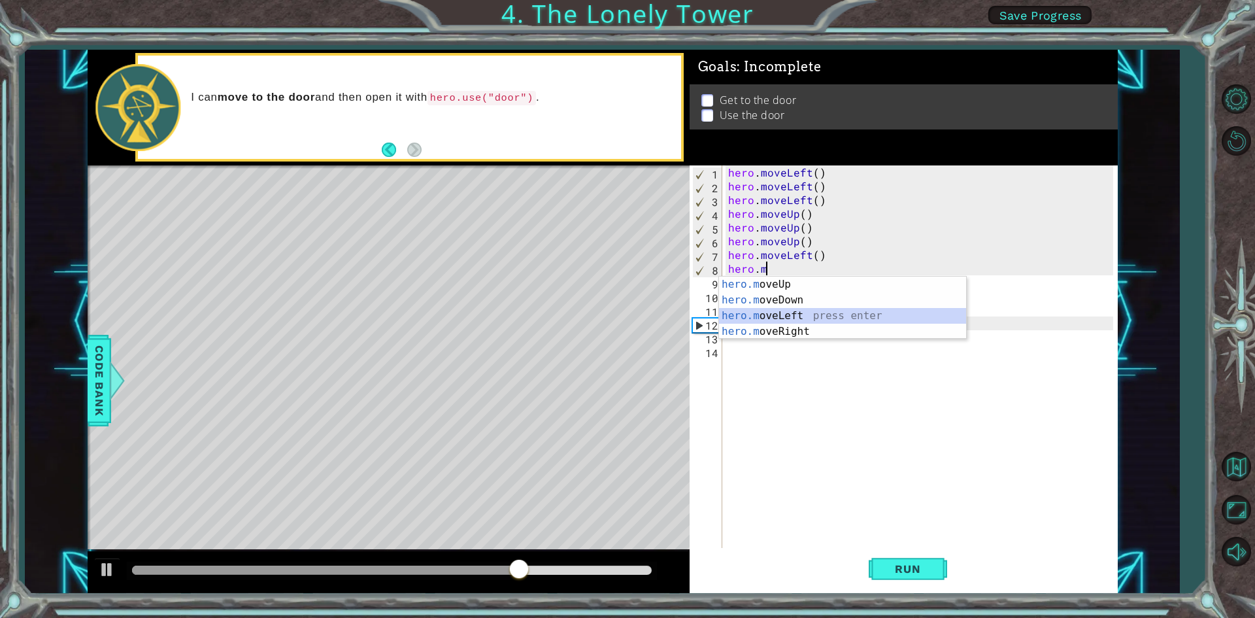
click at [820, 314] on div "hero.m oveUp press enter hero.m oveDown press enter hero.m oveLeft press enter …" at bounding box center [842, 323] width 247 height 94
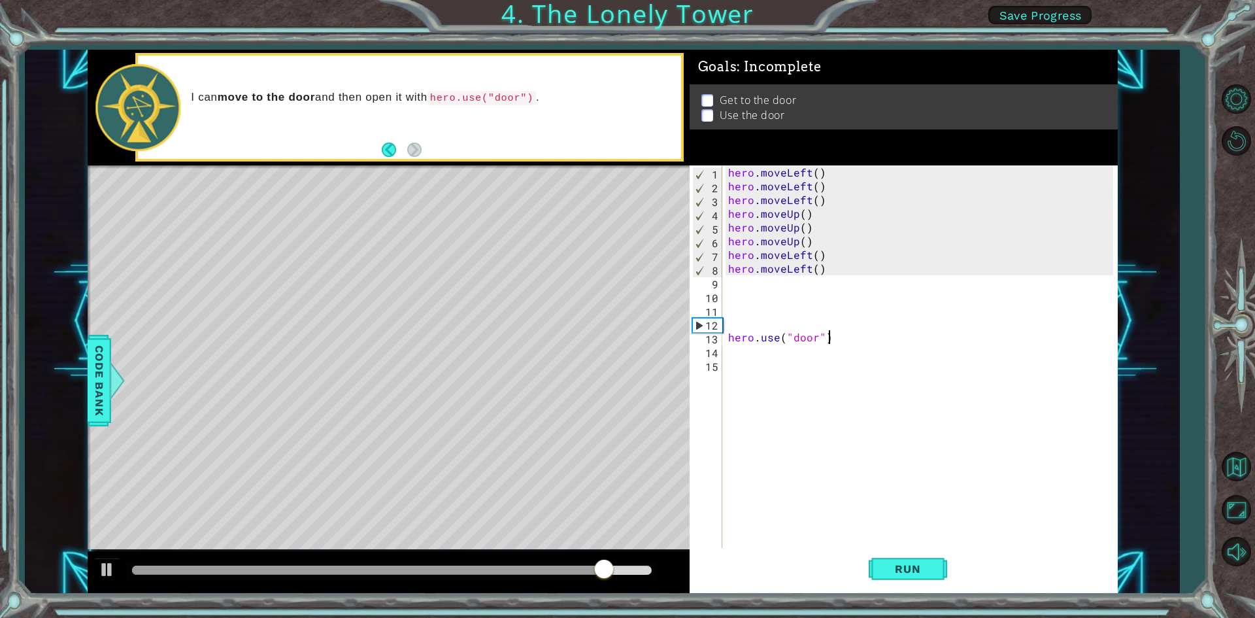
click at [853, 342] on div "hero . moveLeft ( ) hero . moveLeft ( ) hero . moveLeft ( ) hero . moveUp ( ) h…" at bounding box center [922, 371] width 394 height 412
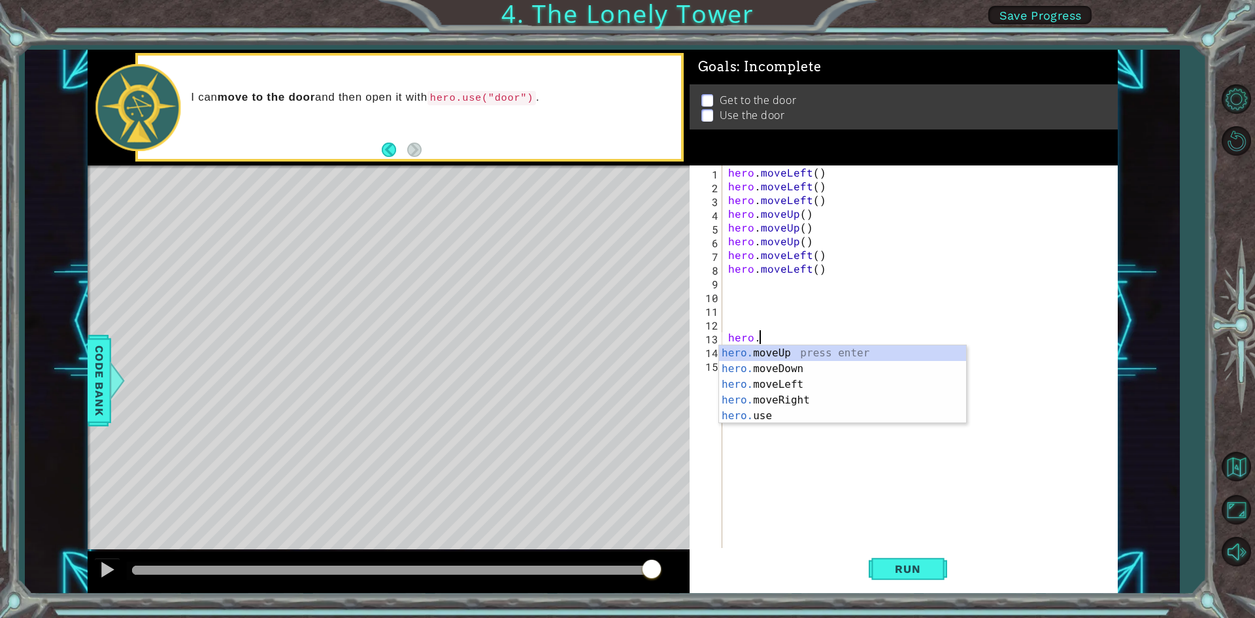
type textarea "h"
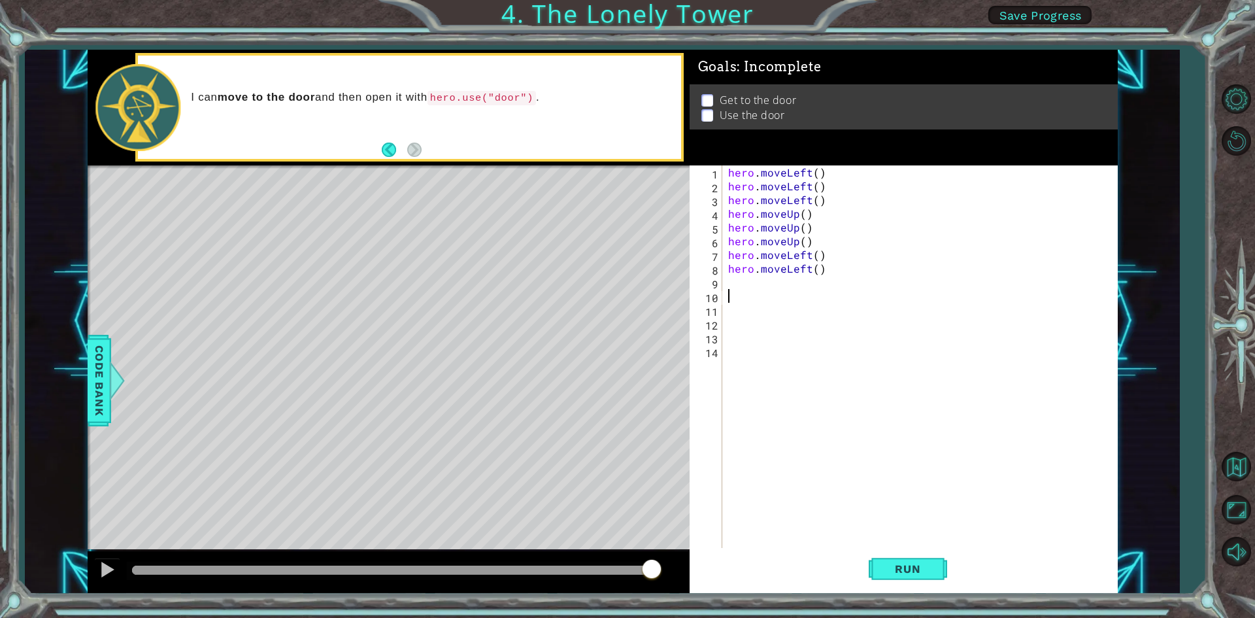
click at [728, 289] on div "hero . moveLeft ( ) hero . moveLeft ( ) hero . moveLeft ( ) hero . moveUp ( ) h…" at bounding box center [922, 371] width 394 height 412
click at [724, 283] on div "1 2 3 4 5 6 7 8 9 10 11 12 13 14 hero . moveLeft ( ) hero . moveLeft ( ) hero .…" at bounding box center [902, 357] width 424 height 384
click at [726, 284] on div "hero . moveLeft ( ) hero . moveLeft ( ) hero . moveLeft ( ) hero . moveUp ( ) h…" at bounding box center [922, 371] width 394 height 412
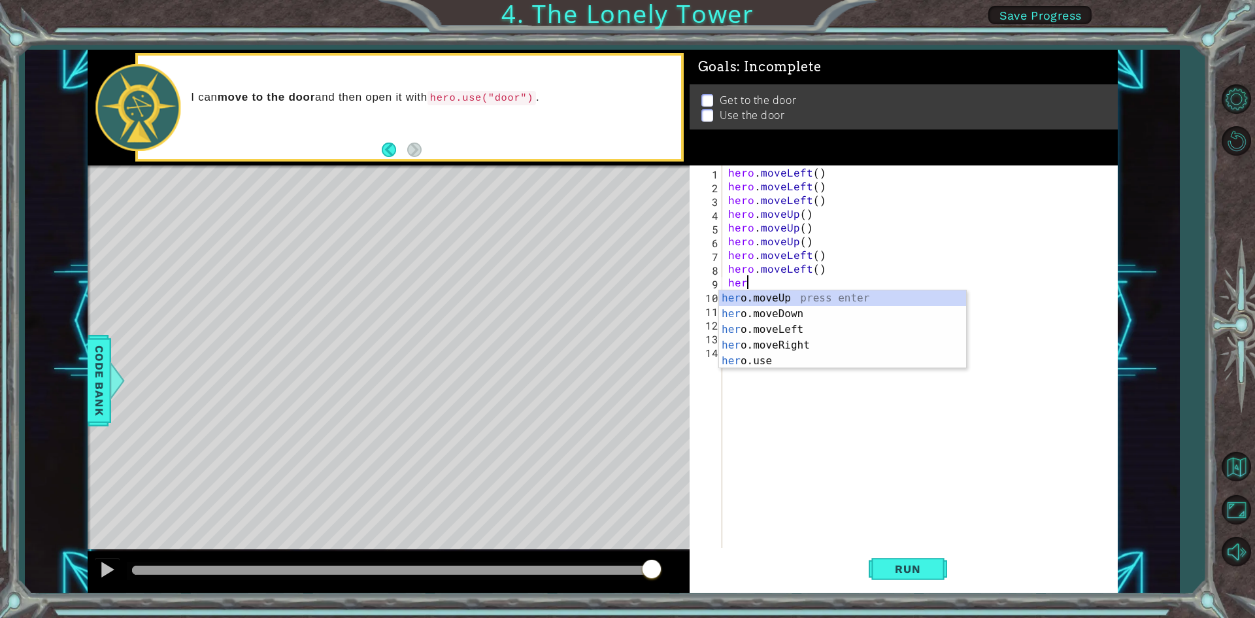
type textarea "hero"
click at [822, 296] on div "hero .moveUp press enter hero .moveDown press enter hero .moveLeft press enter …" at bounding box center [842, 345] width 247 height 110
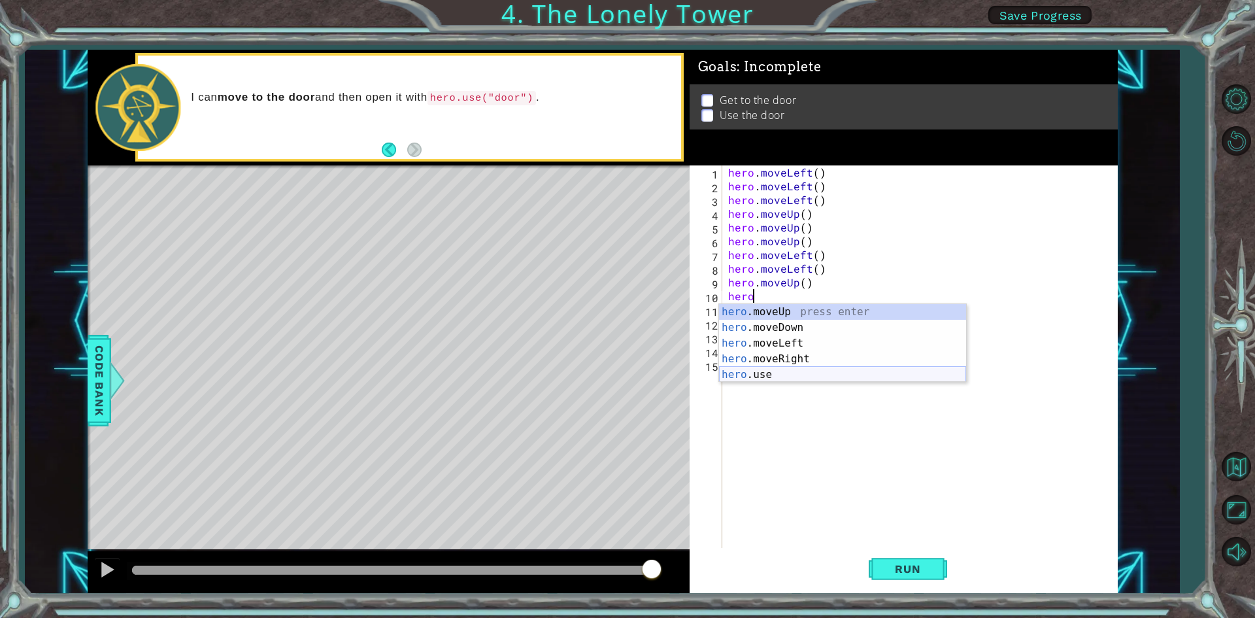
click at [760, 373] on div "hero .moveUp press enter hero .moveDown press enter hero .moveLeft press enter …" at bounding box center [842, 359] width 247 height 110
type textarea "hero.use("name")"
click at [760, 373] on div "hero . moveLeft ( ) hero . moveLeft ( ) hero . moveLeft ( ) hero . moveUp ( ) h…" at bounding box center [922, 371] width 394 height 412
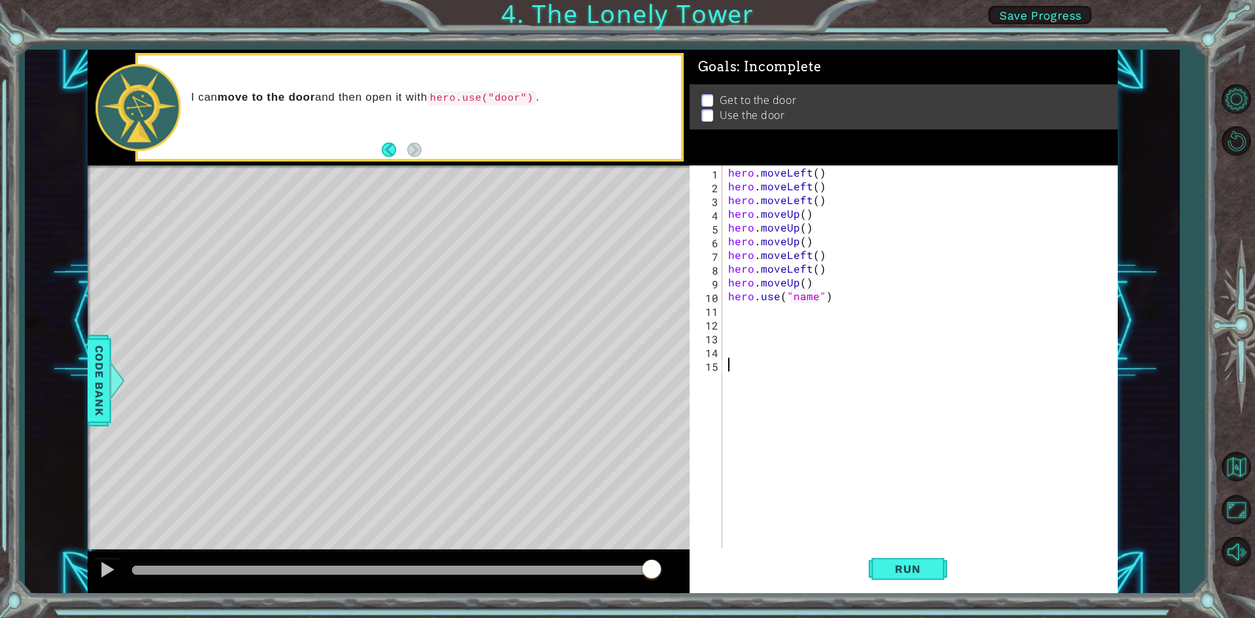
scroll to position [0, 0]
click at [809, 297] on div "hero . moveLeft ( ) hero . moveLeft ( ) hero . moveLeft ( ) hero . moveUp ( ) h…" at bounding box center [922, 371] width 394 height 412
click at [801, 293] on div "hero . moveLeft ( ) hero . moveLeft ( ) hero . moveLeft ( ) hero . moveUp ( ) h…" at bounding box center [922, 371] width 394 height 412
click at [797, 299] on div "hero . moveLeft ( ) hero . moveLeft ( ) hero . moveLeft ( ) hero . moveUp ( ) h…" at bounding box center [922, 371] width 394 height 412
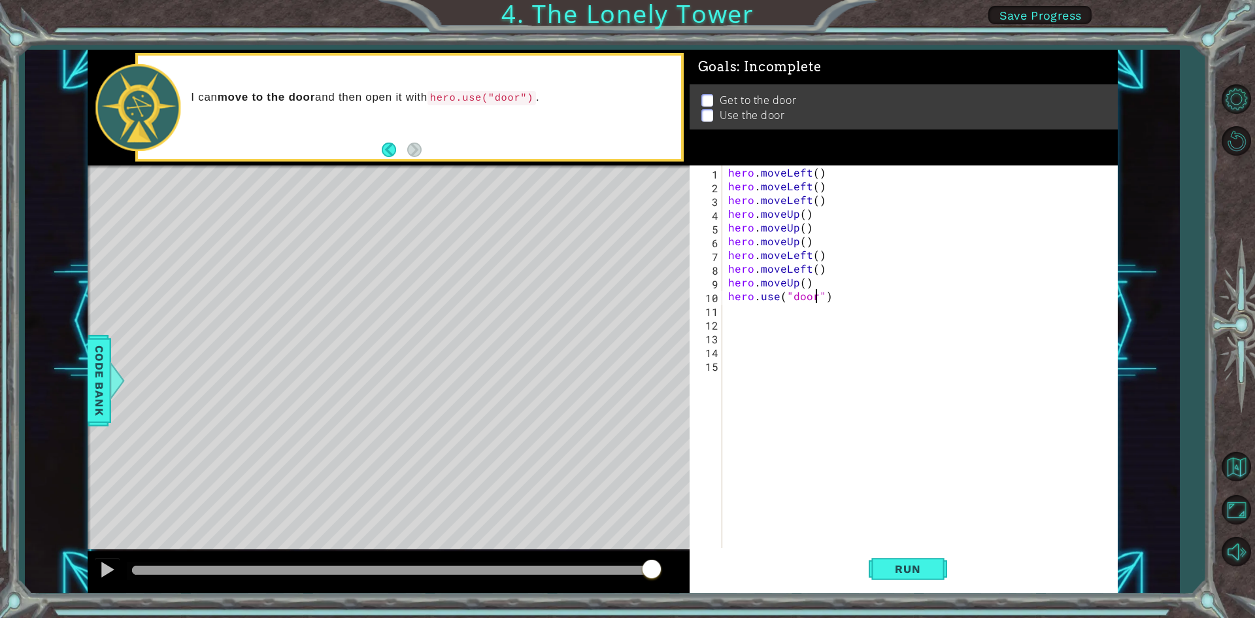
scroll to position [0, 5]
click at [912, 561] on button "Run" at bounding box center [908, 569] width 78 height 42
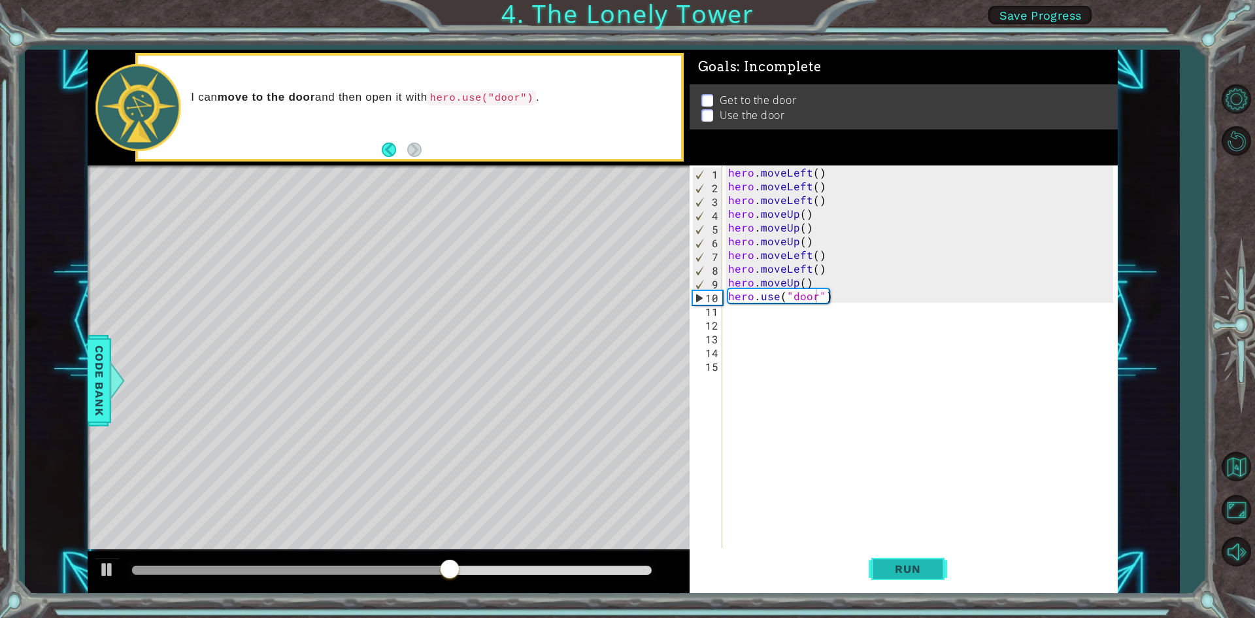
click at [897, 561] on button "Run" at bounding box center [908, 569] width 78 height 42
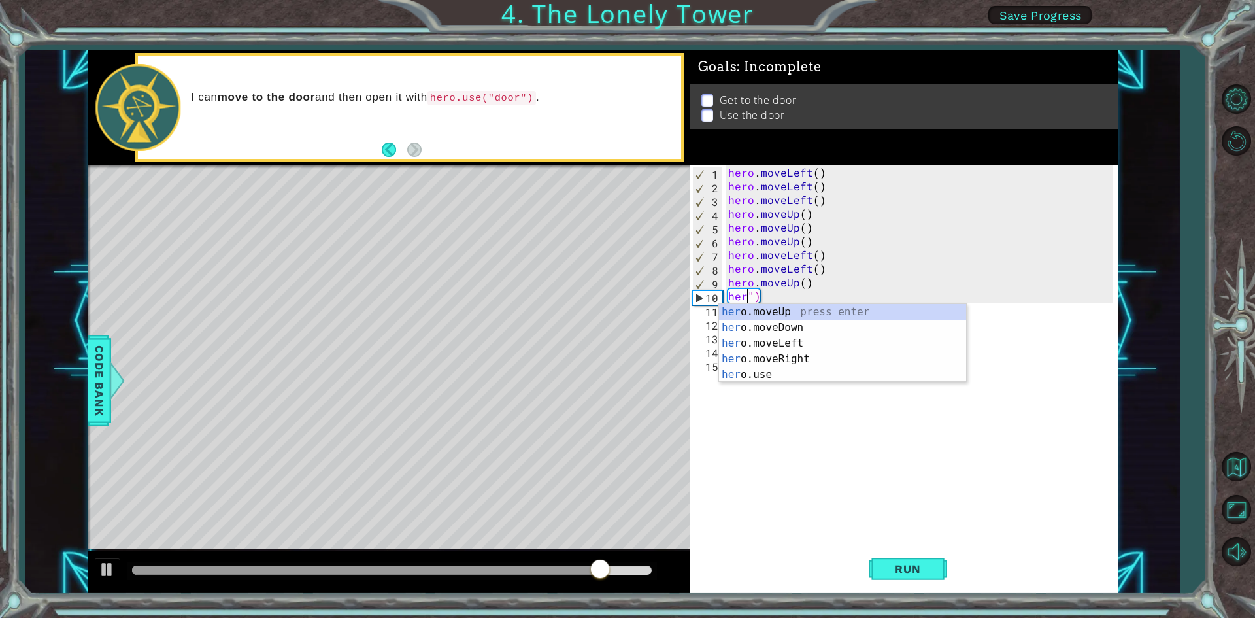
scroll to position [0, 1]
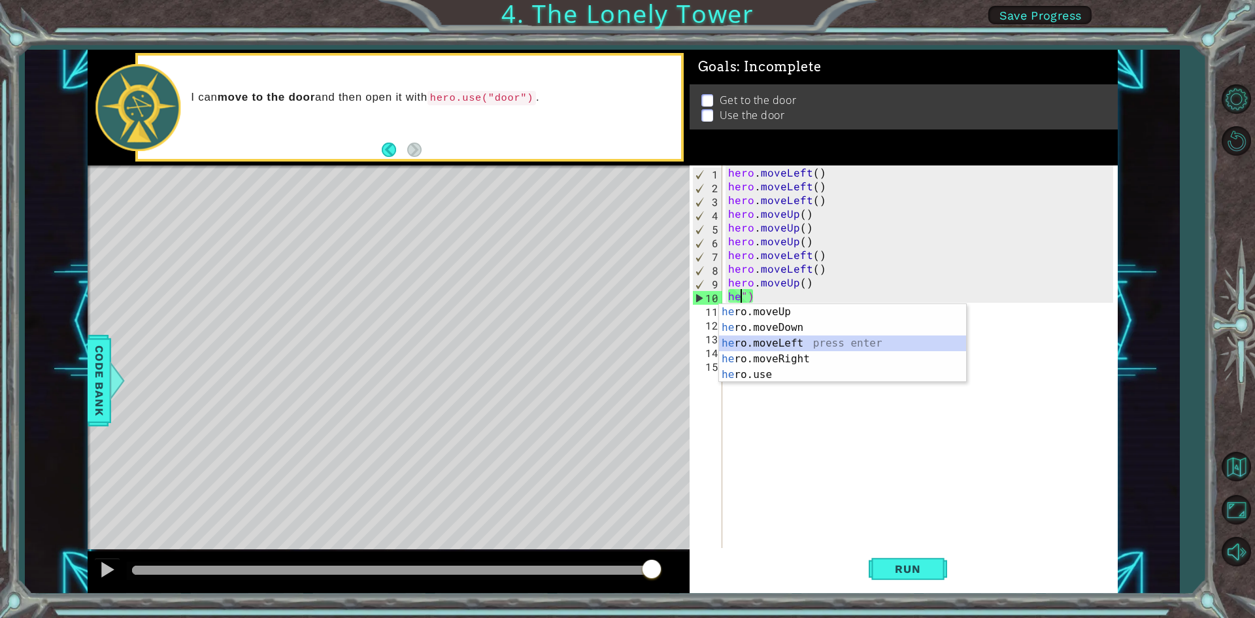
click at [815, 341] on div "he ro.moveUp press enter he ro.moveDown press enter he ro.moveLeft press enter …" at bounding box center [842, 359] width 247 height 110
type textarea "hero.moveLeft()")"
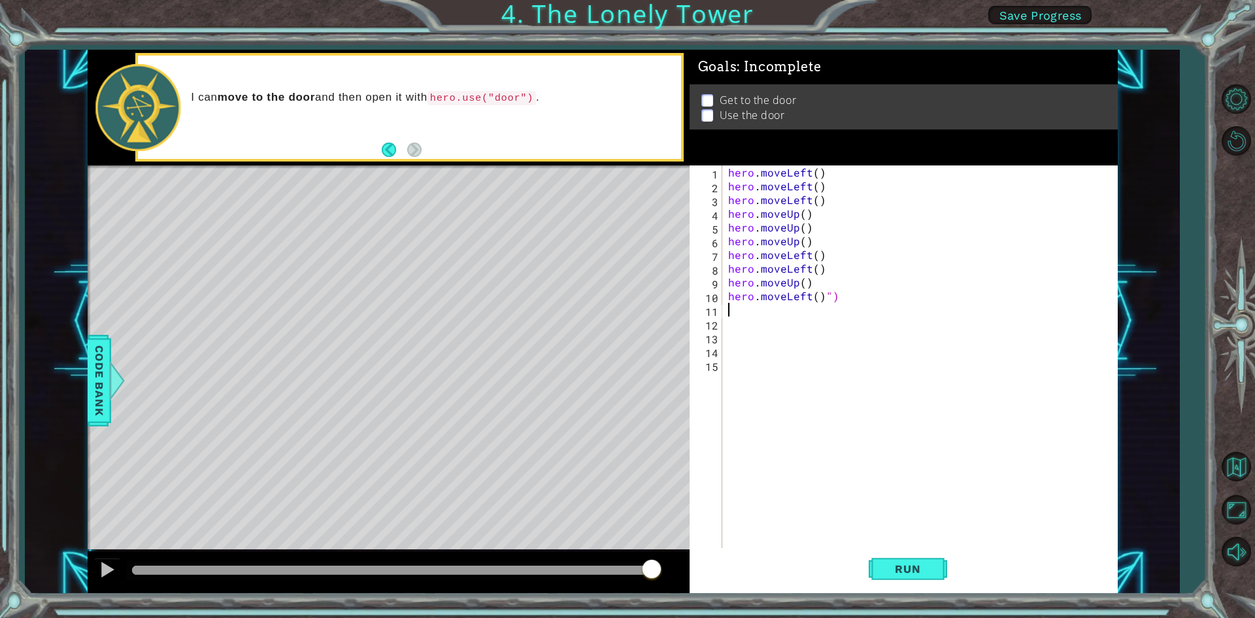
click at [729, 312] on div "hero . moveLeft ( ) hero . moveLeft ( ) hero . moveLeft ( ) hero . moveUp ( ) h…" at bounding box center [922, 371] width 394 height 412
click at [822, 297] on div "hero . moveLeft ( ) hero . moveLeft ( ) hero . moveLeft ( ) hero . moveUp ( ) h…" at bounding box center [922, 371] width 394 height 412
click at [835, 292] on div "hero . moveLeft ( ) hero . moveLeft ( ) hero . moveLeft ( ) hero . moveUp ( ) h…" at bounding box center [922, 371] width 394 height 412
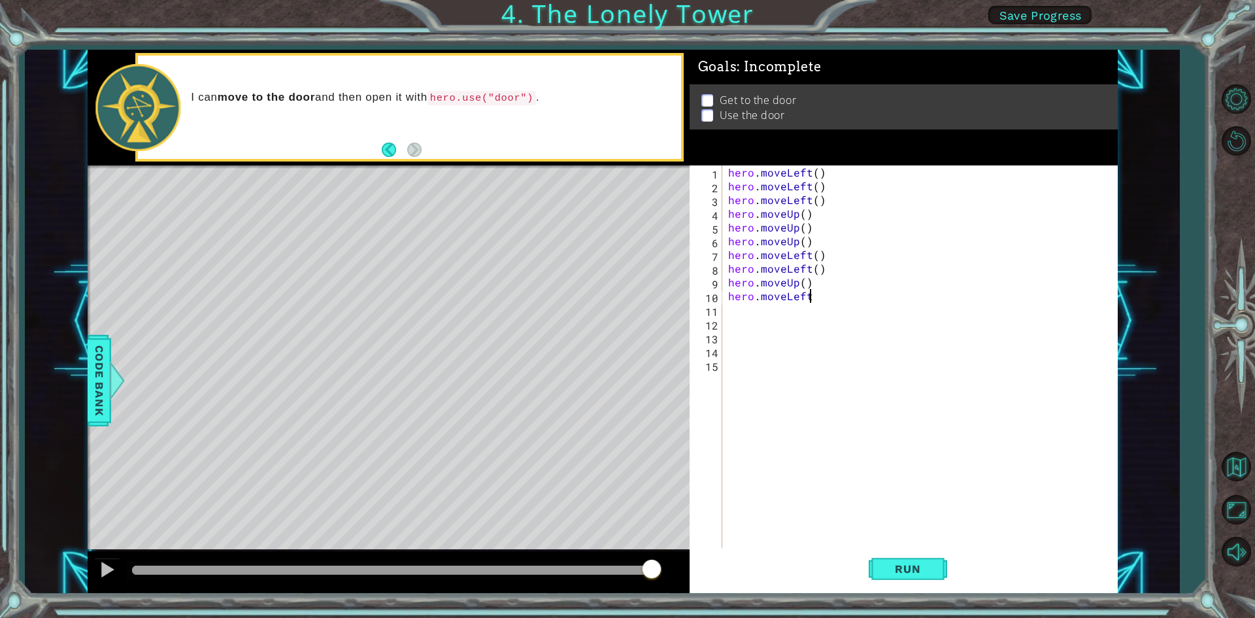
click at [832, 300] on div "hero . moveLeft ( ) hero . moveLeft ( ) hero . moveLeft ( ) hero . moveUp ( ) h…" at bounding box center [922, 371] width 394 height 412
type textarea "hero.moveLef"
click at [881, 306] on div "hero.moveLef t press enter" at bounding box center [842, 327] width 247 height 47
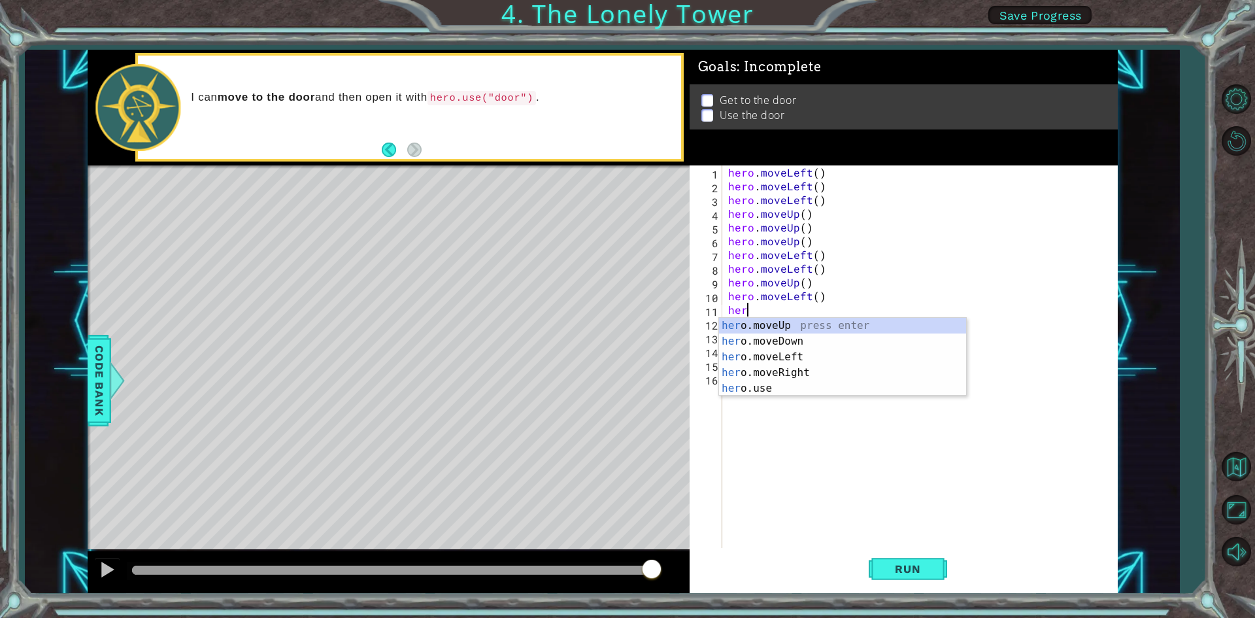
scroll to position [0, 1]
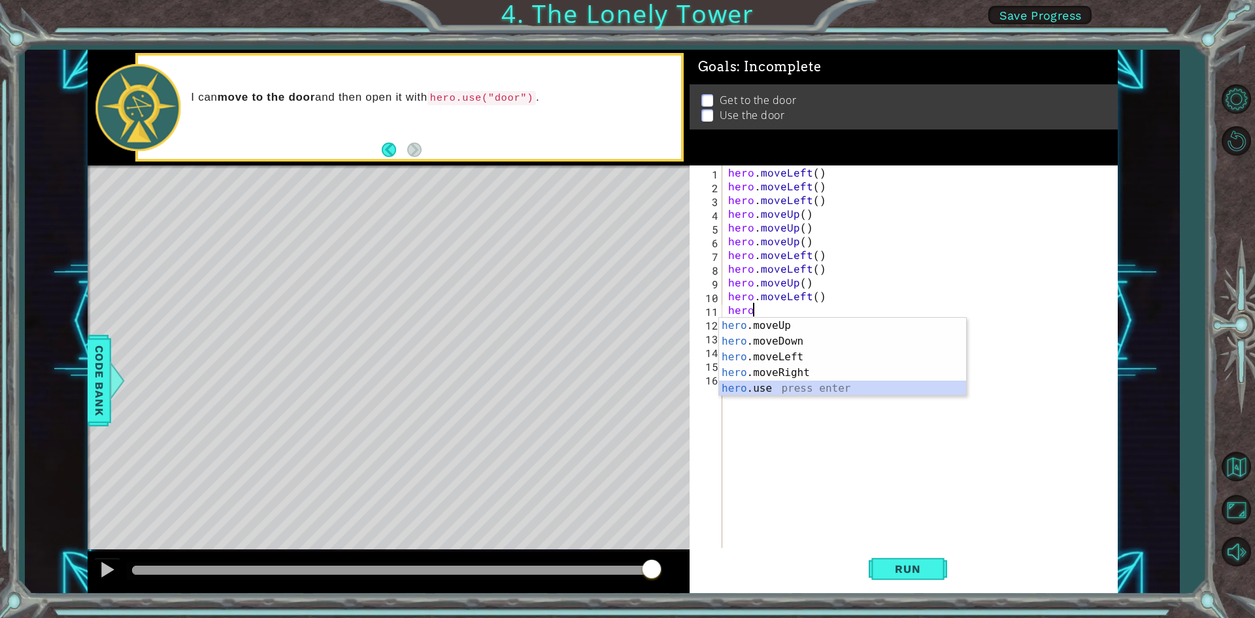
click at [809, 383] on div "hero .moveUp press enter hero .moveDown press enter hero .moveLeft press enter …" at bounding box center [842, 373] width 247 height 110
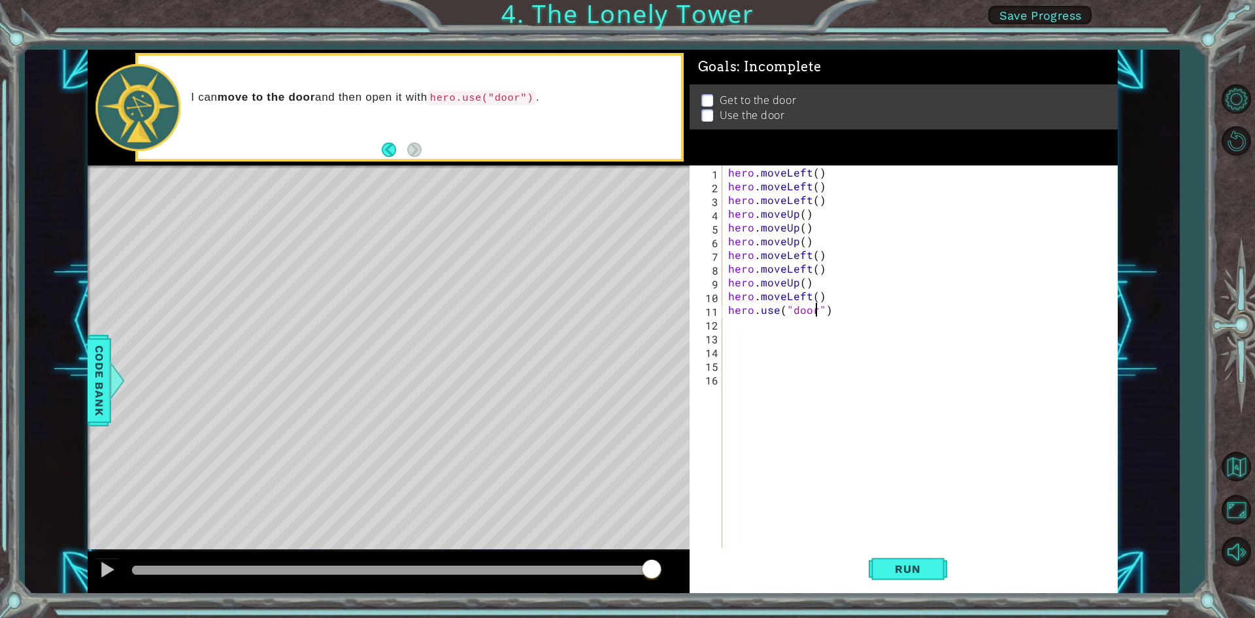
scroll to position [0, 5]
drag, startPoint x: 923, startPoint y: 559, endPoint x: 922, endPoint y: 553, distance: 6.7
click at [922, 553] on button "Run" at bounding box center [908, 569] width 78 height 42
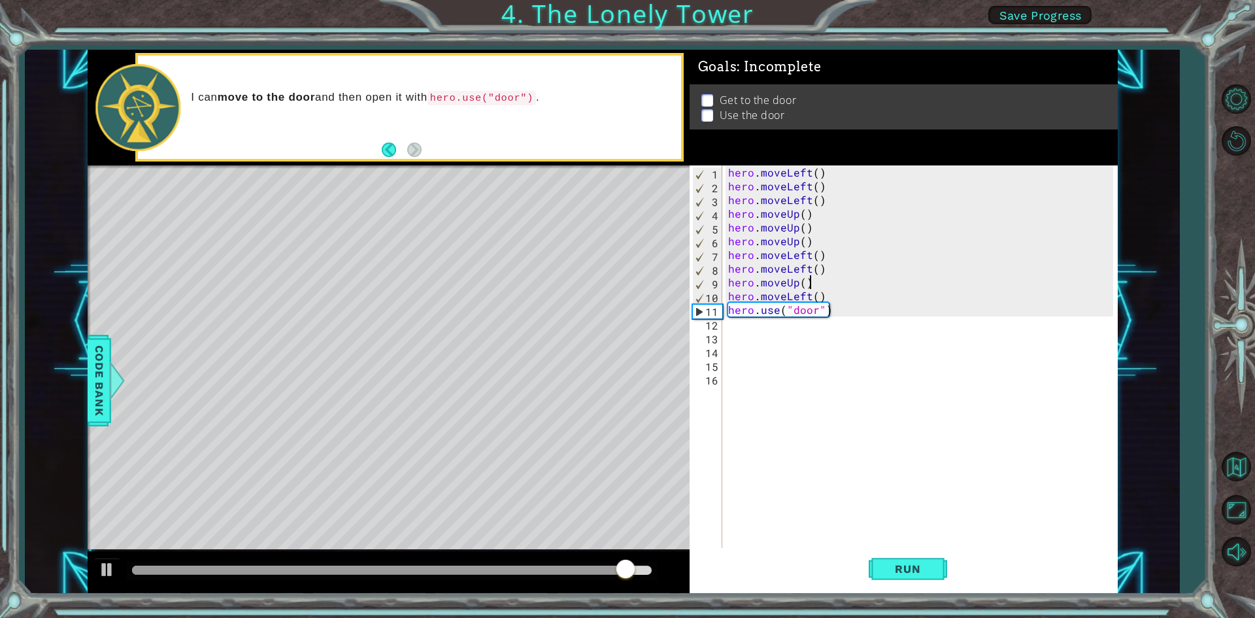
click at [827, 280] on div "hero . moveLeft ( ) hero . moveLeft ( ) hero . moveLeft ( ) hero . moveUp ( ) h…" at bounding box center [922, 371] width 394 height 412
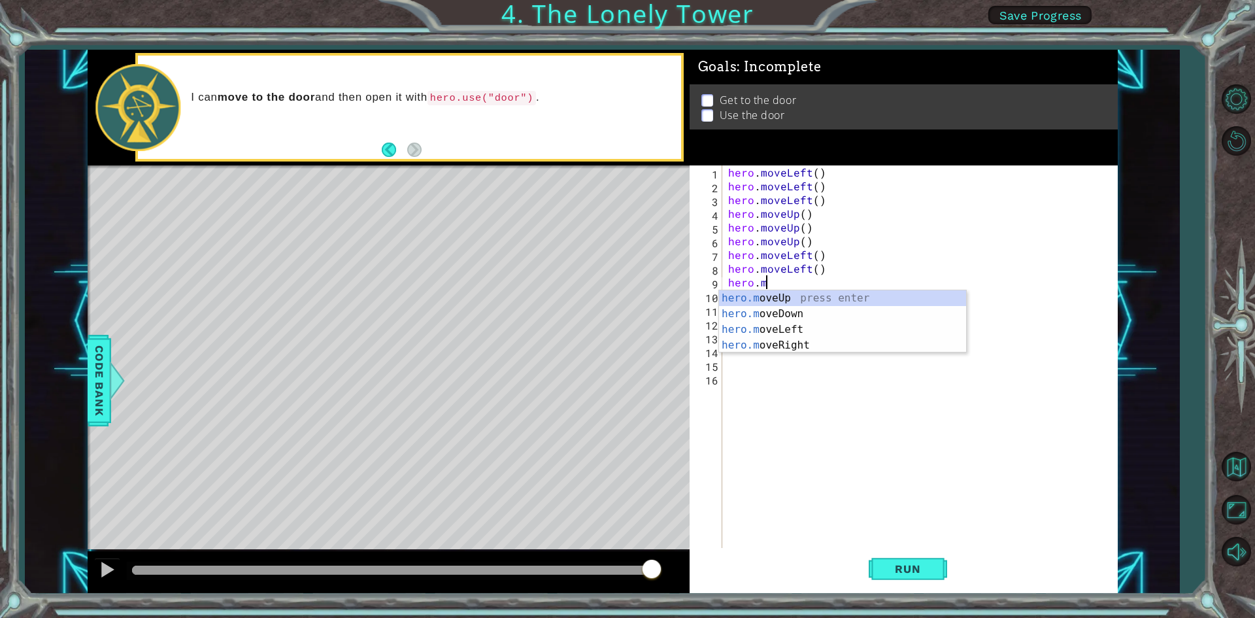
type textarea "hero."
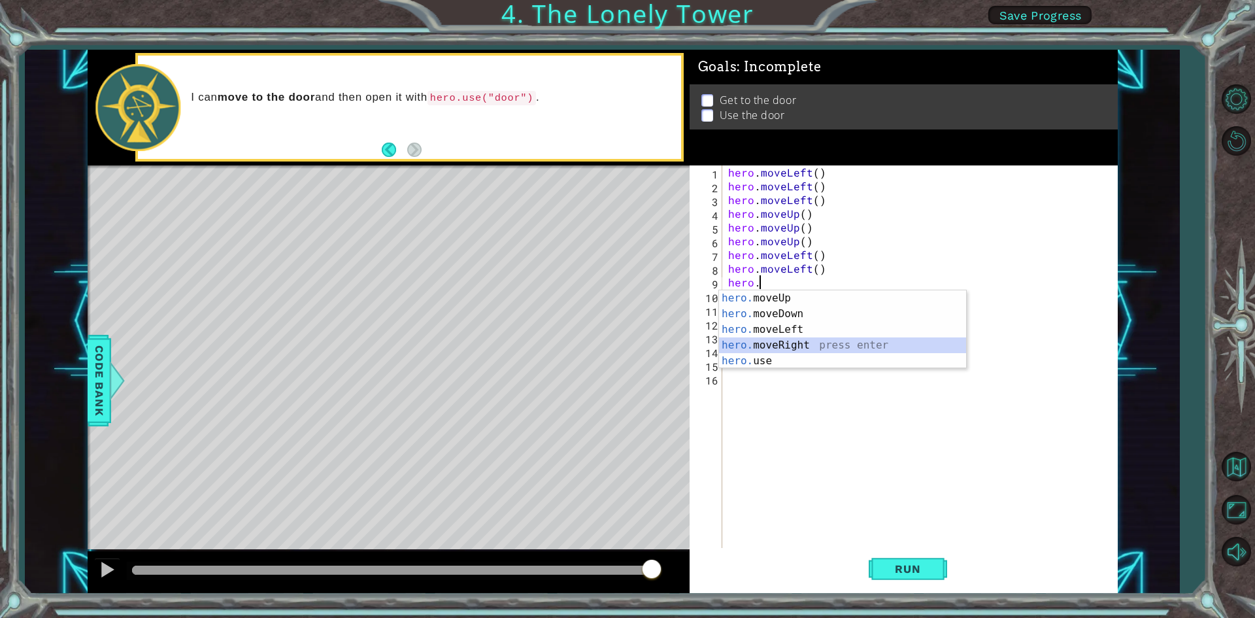
click at [806, 340] on div "hero. moveUp press enter hero. moveDown press enter hero. moveLeft press enter …" at bounding box center [842, 345] width 247 height 110
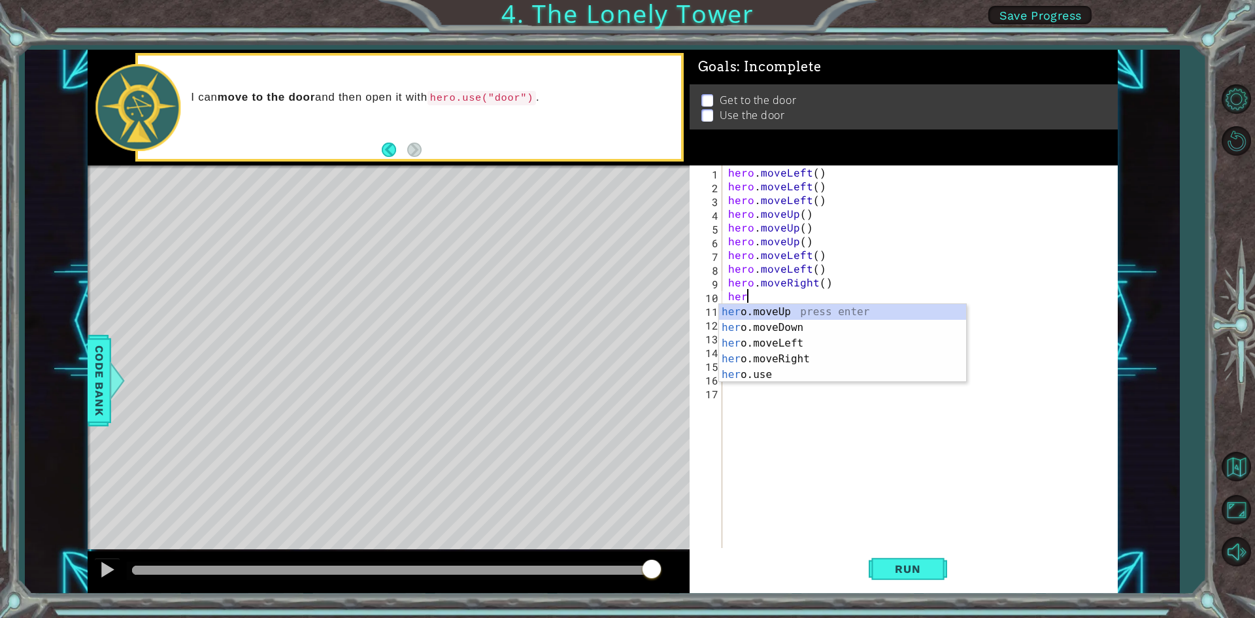
type textarea "hero"
click at [790, 358] on div "hero .moveUp press enter hero .moveDown press enter hero .moveLeft press enter …" at bounding box center [842, 359] width 247 height 110
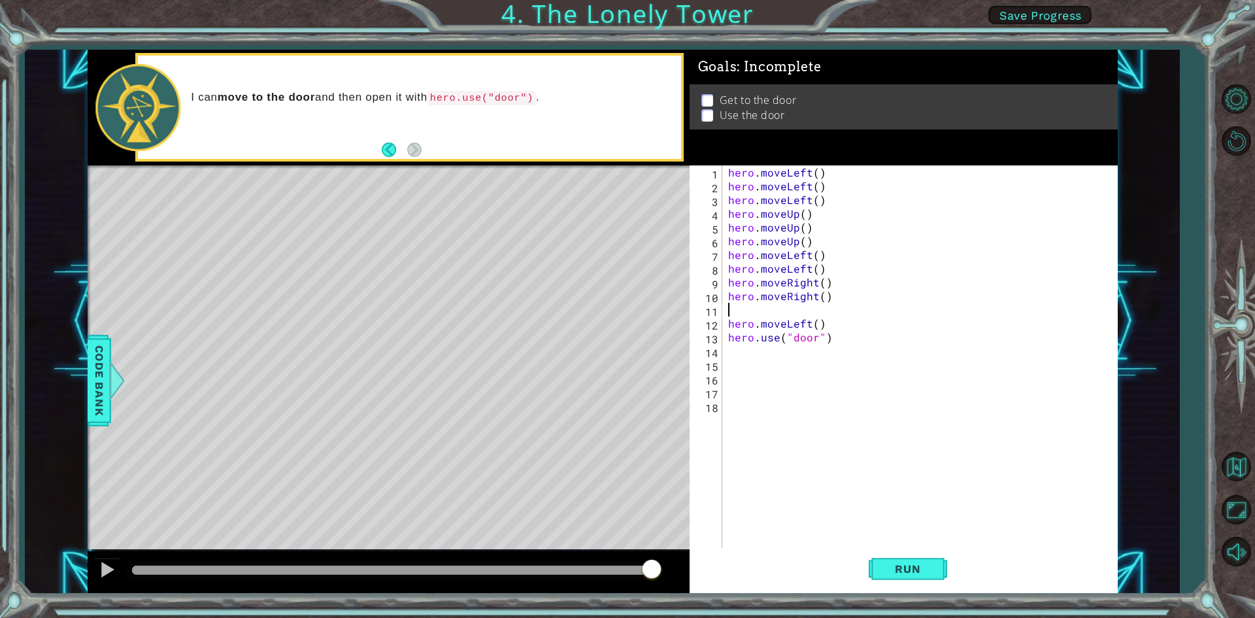
scroll to position [0, 0]
click at [836, 319] on div "hero . moveLeft ( ) hero . moveLeft ( ) hero . moveLeft ( ) hero . moveUp ( ) h…" at bounding box center [922, 371] width 394 height 412
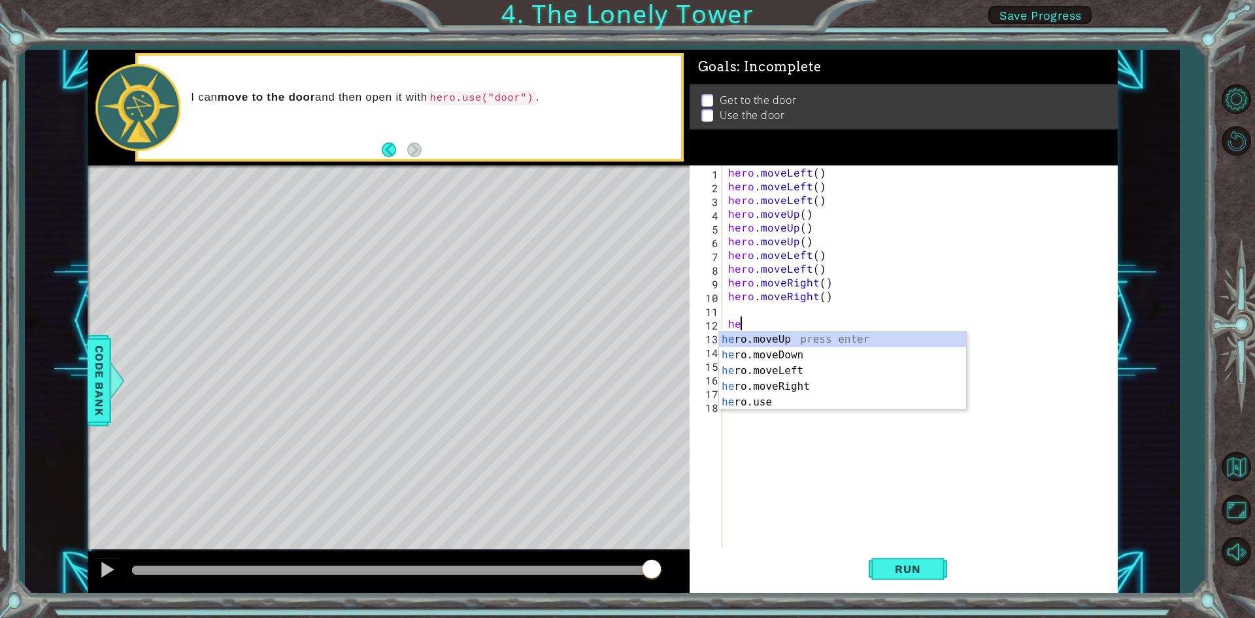
type textarea "h"
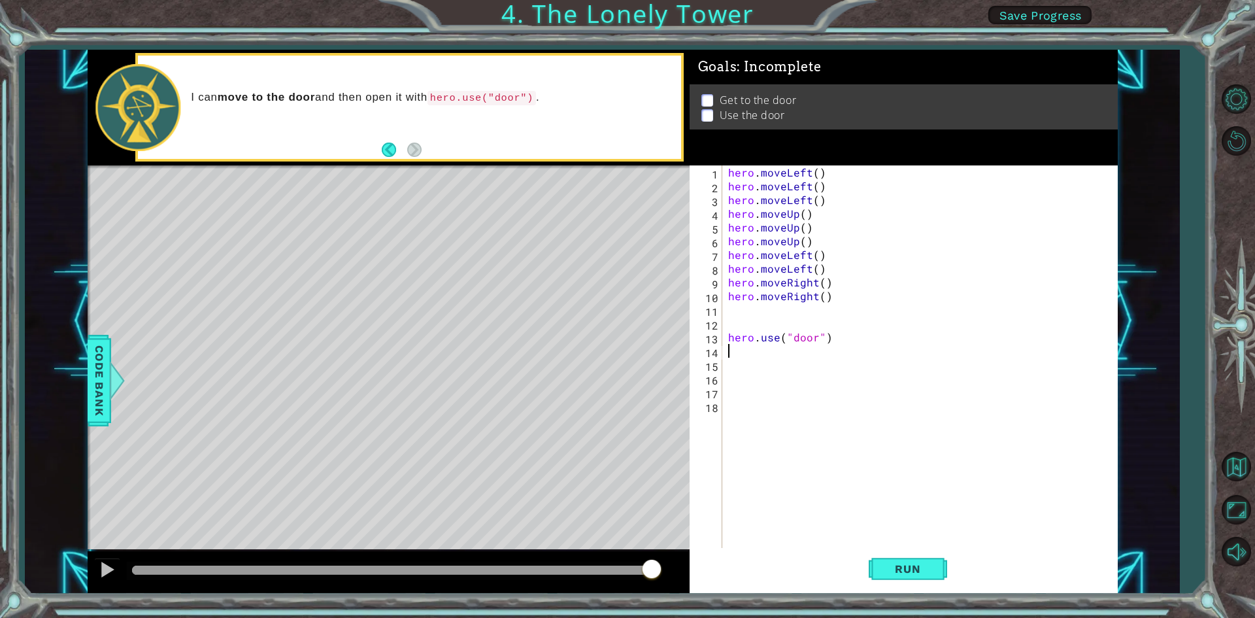
drag, startPoint x: 828, startPoint y: 344, endPoint x: 842, endPoint y: 385, distance: 42.8
click at [842, 386] on div "hero . moveLeft ( ) hero . moveLeft ( ) hero . moveLeft ( ) hero . moveUp ( ) h…" at bounding box center [922, 371] width 394 height 412
drag, startPoint x: 842, startPoint y: 385, endPoint x: 839, endPoint y: 369, distance: 16.5
click at [842, 383] on div "hero . moveLeft ( ) hero . moveLeft ( ) hero . moveLeft ( ) hero . moveUp ( ) h…" at bounding box center [922, 371] width 394 height 412
click at [839, 341] on div "hero . moveLeft ( ) hero . moveLeft ( ) hero . moveLeft ( ) hero . moveUp ( ) h…" at bounding box center [922, 371] width 394 height 412
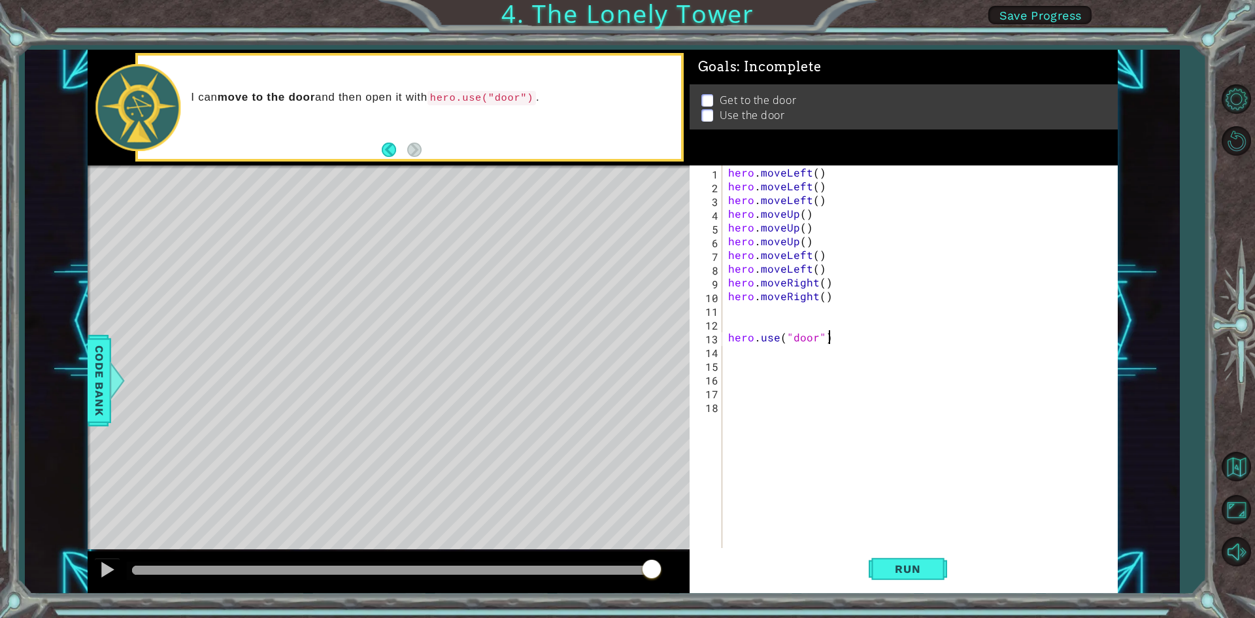
type textarea "hero.use("door")"
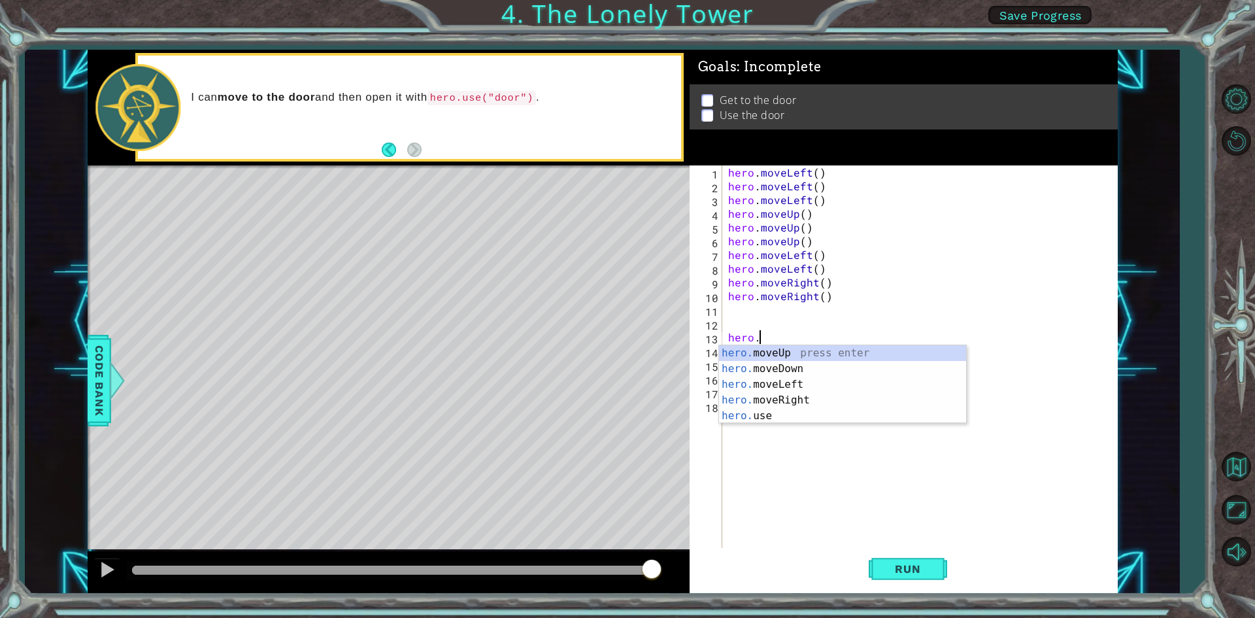
type textarea "h"
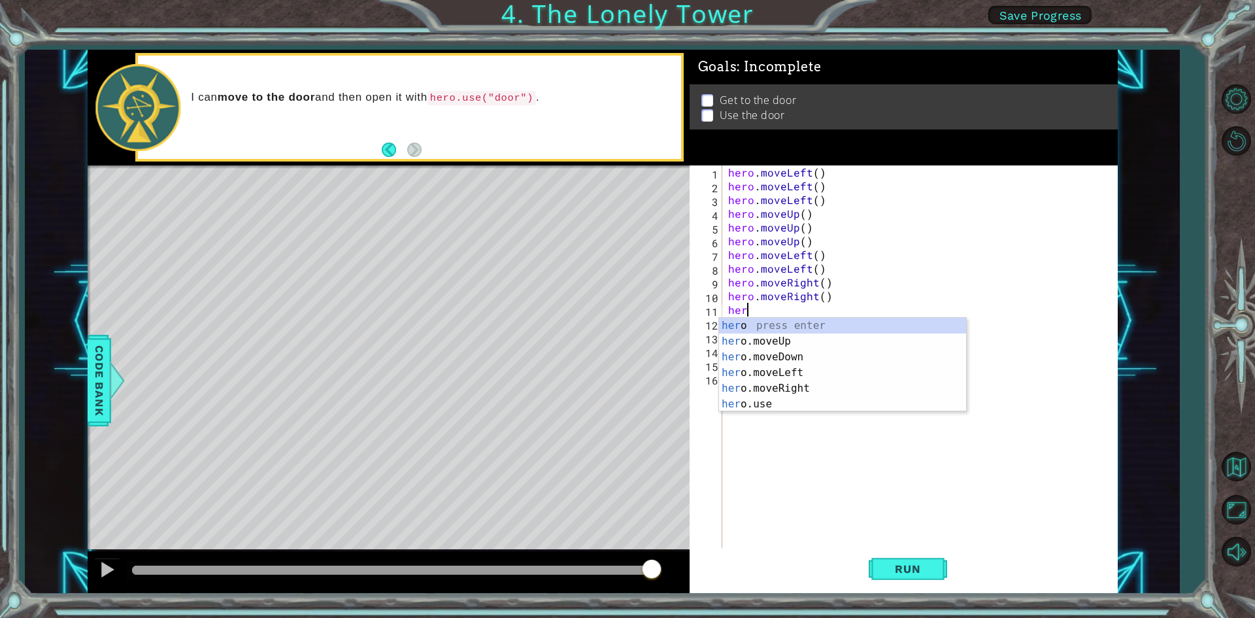
scroll to position [0, 1]
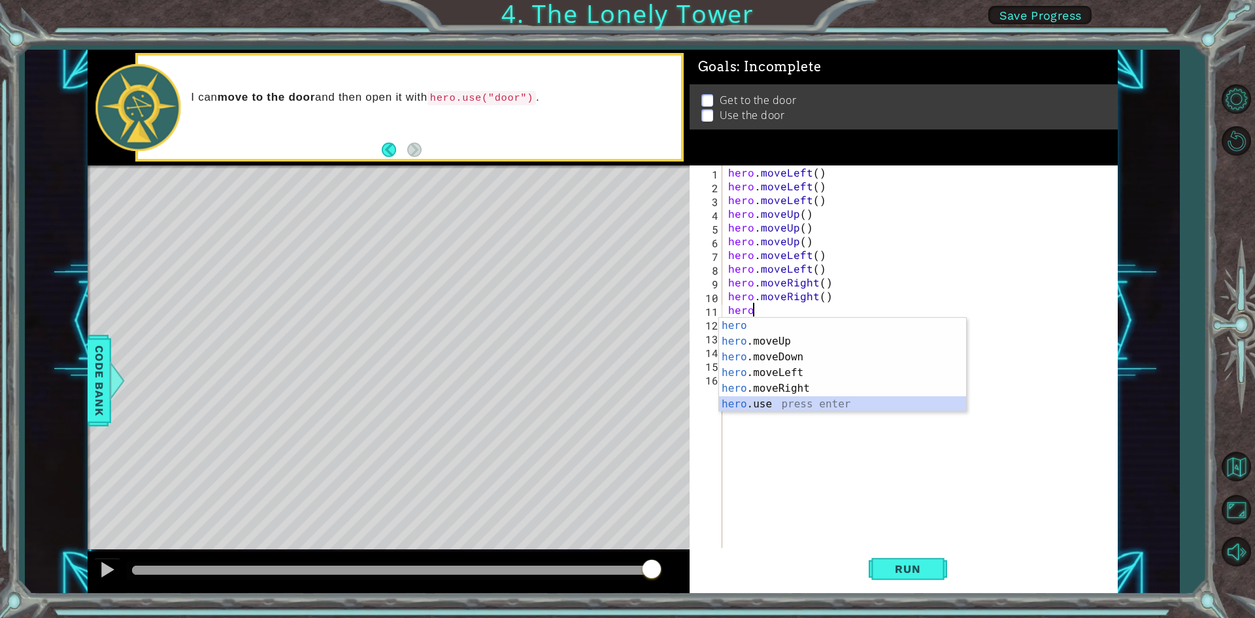
click at [787, 405] on div "hero press enter hero .moveUp press enter hero .moveDown press enter hero .move…" at bounding box center [842, 380] width 247 height 125
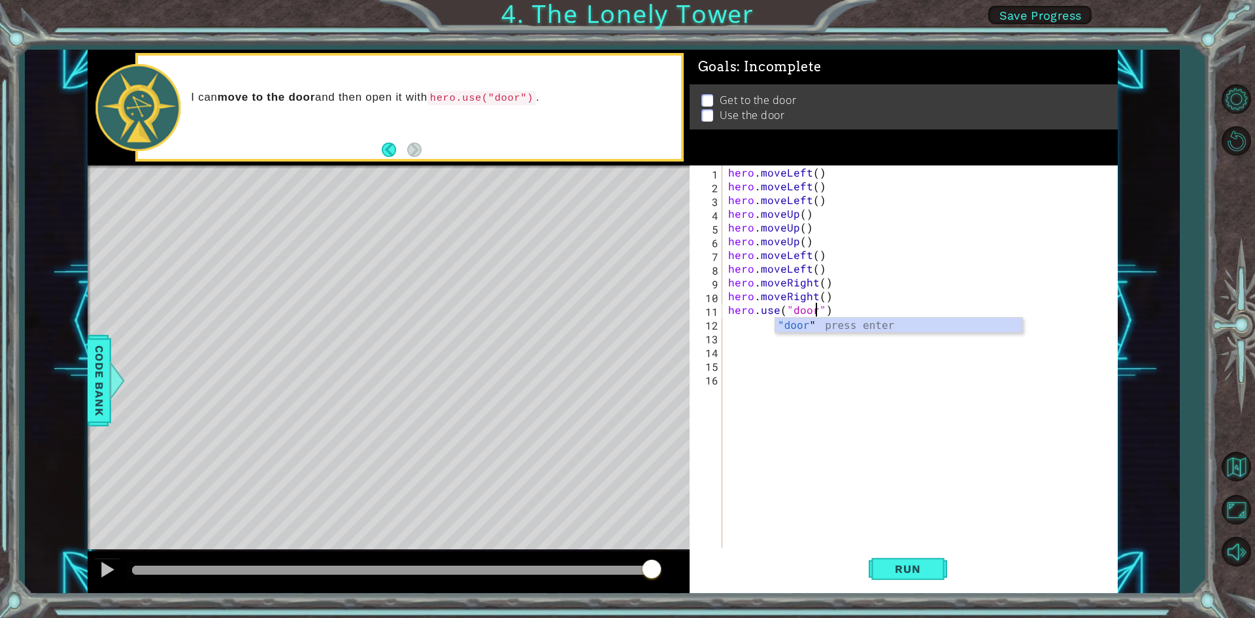
scroll to position [0, 5]
type textarea "hero.use("door")"
click at [937, 569] on button "Run" at bounding box center [908, 569] width 78 height 42
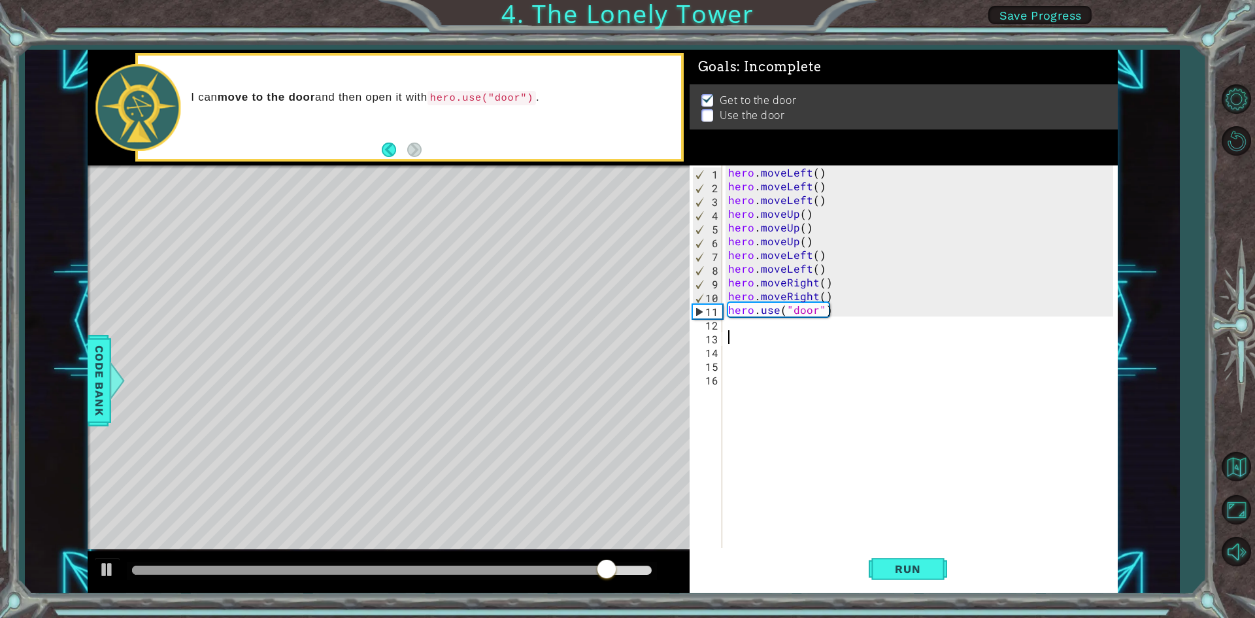
click at [731, 333] on div "hero . moveLeft ( ) hero . moveLeft ( ) hero . moveLeft ( ) hero . moveUp ( ) h…" at bounding box center [922, 371] width 394 height 412
click at [728, 329] on div "hero . moveLeft ( ) hero . moveLeft ( ) hero . moveLeft ( ) hero . moveUp ( ) h…" at bounding box center [922, 371] width 394 height 412
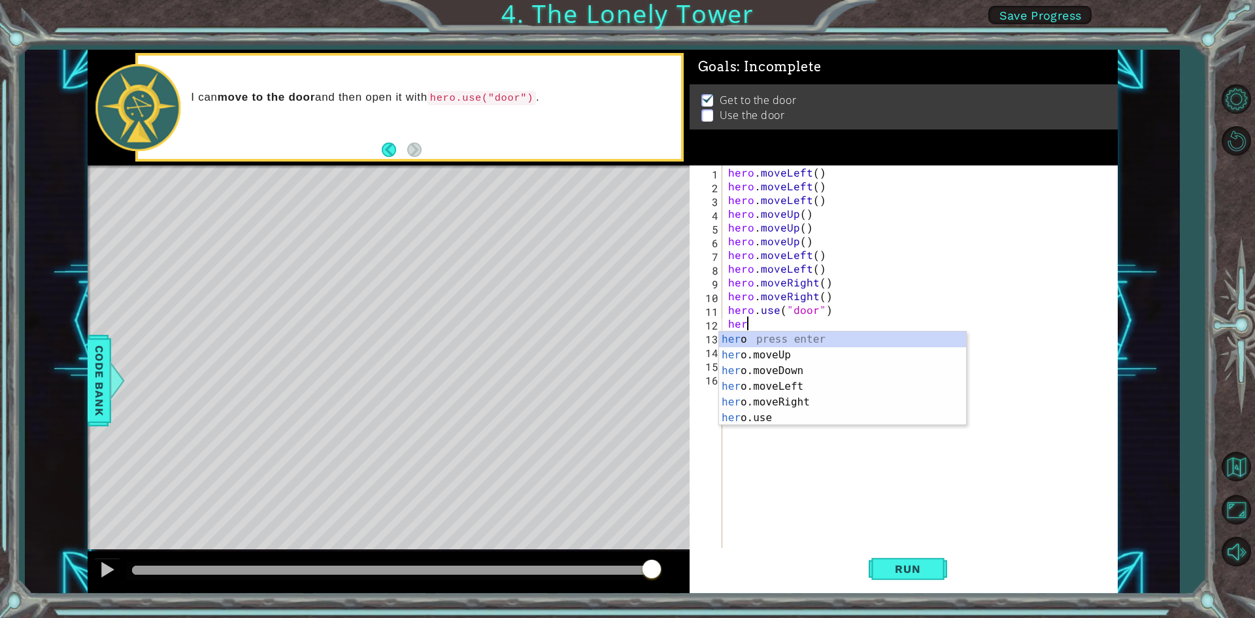
type textarea "hero"
click at [793, 350] on div "hero press enter hero .moveUp press enter hero .moveDown press enter hero .move…" at bounding box center [842, 393] width 247 height 125
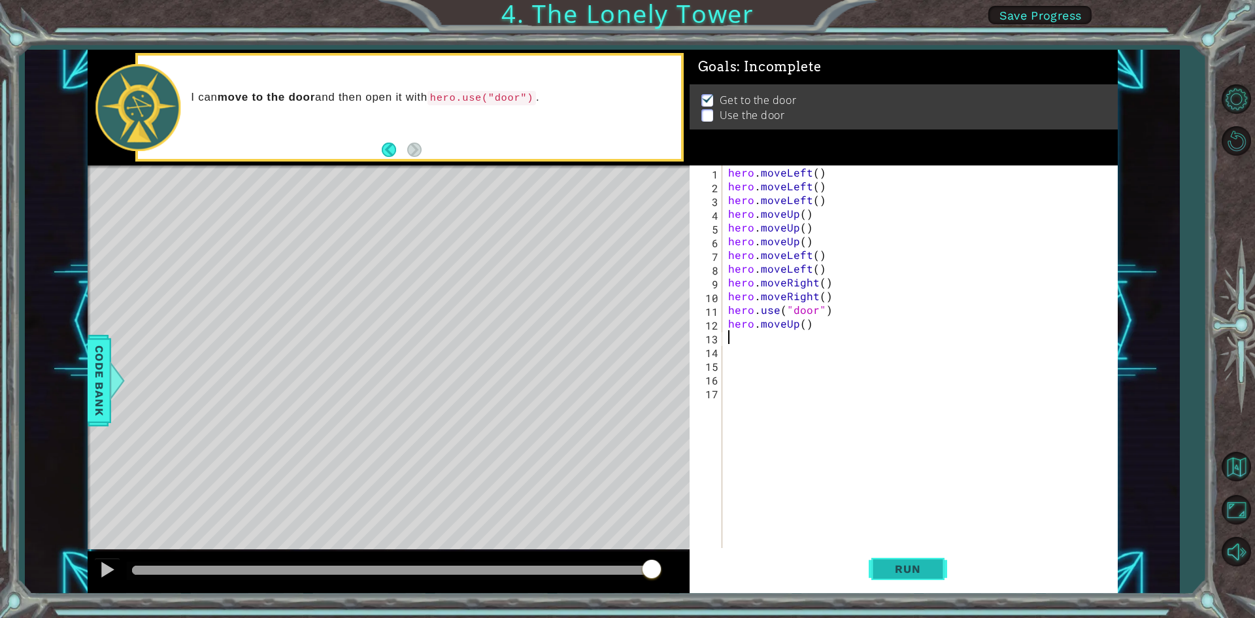
click at [905, 559] on button "Run" at bounding box center [908, 569] width 78 height 42
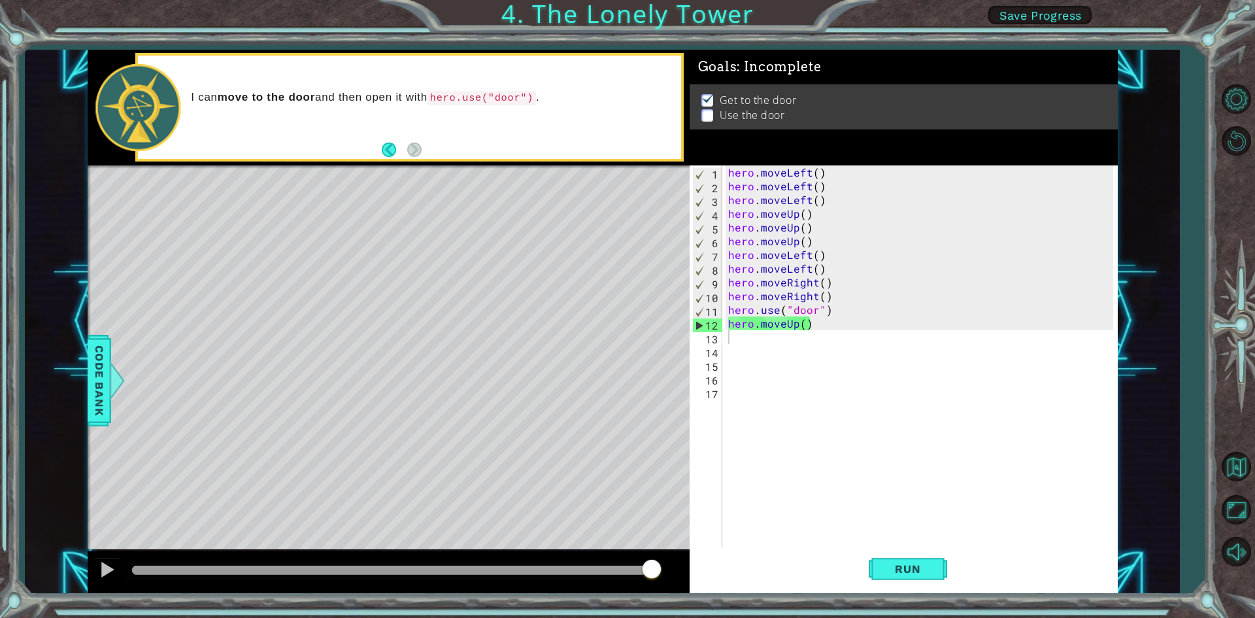
click at [706, 100] on img at bounding box center [707, 100] width 13 height 10
click at [705, 103] on img at bounding box center [707, 108] width 13 height 10
click at [705, 100] on img at bounding box center [707, 105] width 13 height 10
click at [899, 580] on button "Run" at bounding box center [908, 569] width 78 height 42
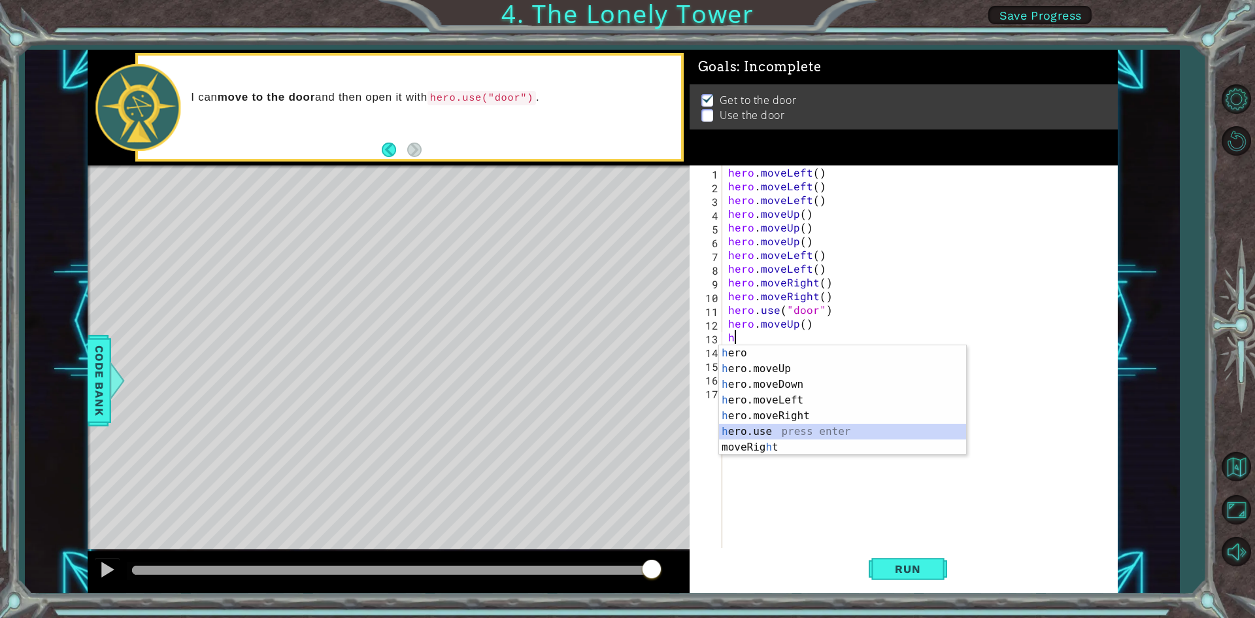
click at [807, 431] on div "h ero press enter h ero.moveUp press enter h ero.moveDown press enter h ero.mov…" at bounding box center [842, 415] width 247 height 141
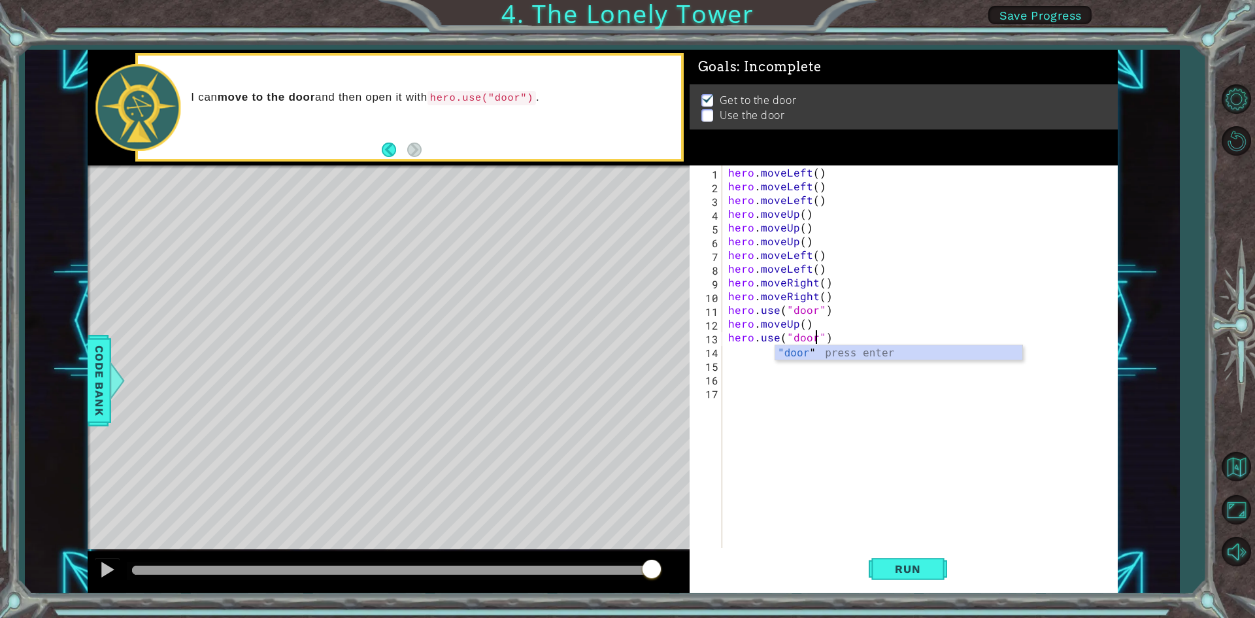
scroll to position [0, 5]
click at [883, 580] on button "Run" at bounding box center [908, 569] width 78 height 42
click at [882, 580] on button "Run" at bounding box center [908, 569] width 78 height 42
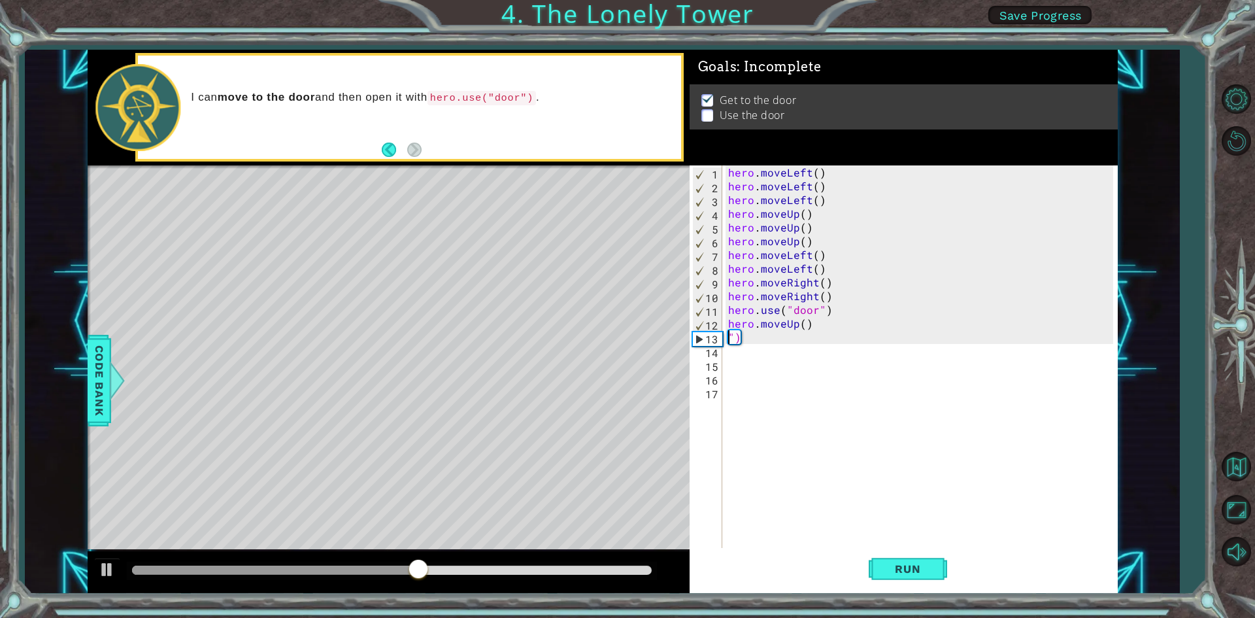
scroll to position [0, 0]
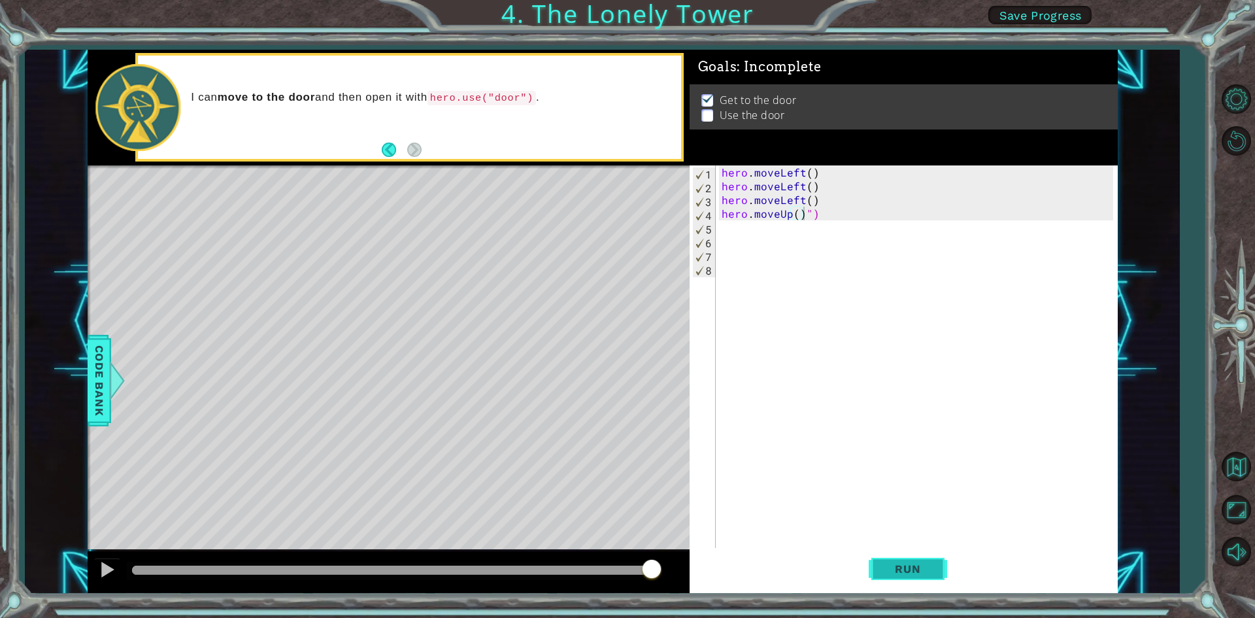
drag, startPoint x: 908, startPoint y: 568, endPoint x: 897, endPoint y: 567, distance: 10.5
click at [906, 569] on span "Run" at bounding box center [908, 568] width 52 height 13
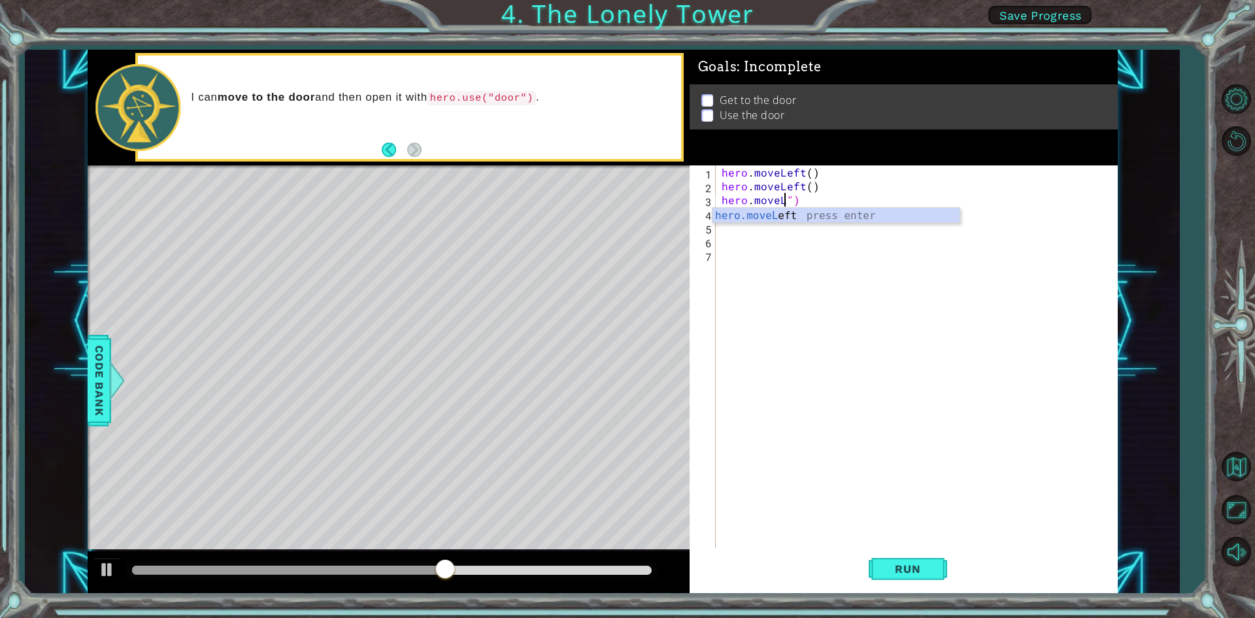
drag, startPoint x: 812, startPoint y: 196, endPoint x: 824, endPoint y: 211, distance: 19.1
click at [824, 211] on div "hero . moveLeft ( ) hero . moveLeft ( ) hero . moveL ")" at bounding box center [919, 371] width 400 height 412
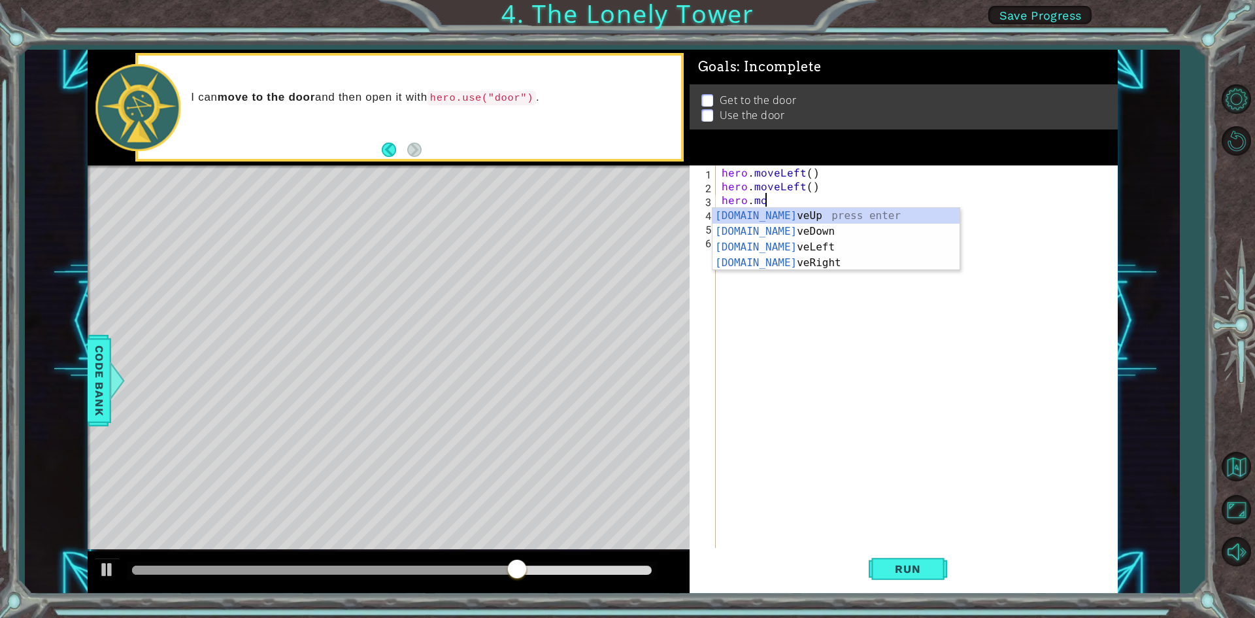
type textarea "hero.m"
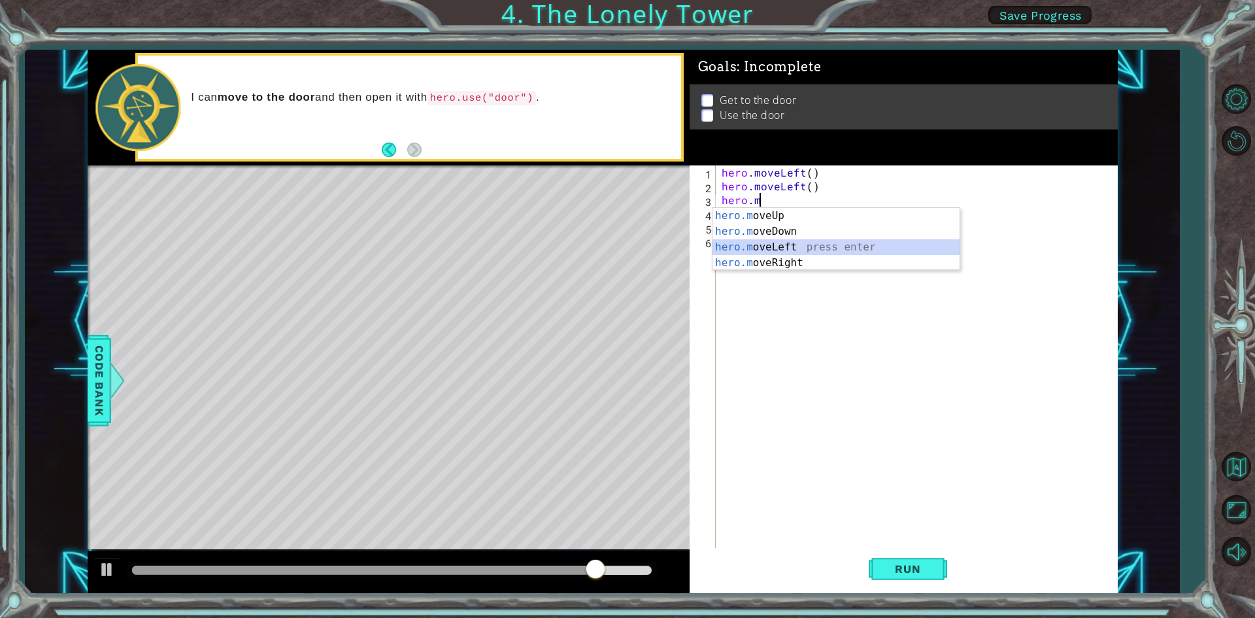
click at [763, 244] on div "hero.m oveUp press enter hero.m oveDown press enter hero.m oveLeft press enter …" at bounding box center [835, 255] width 247 height 94
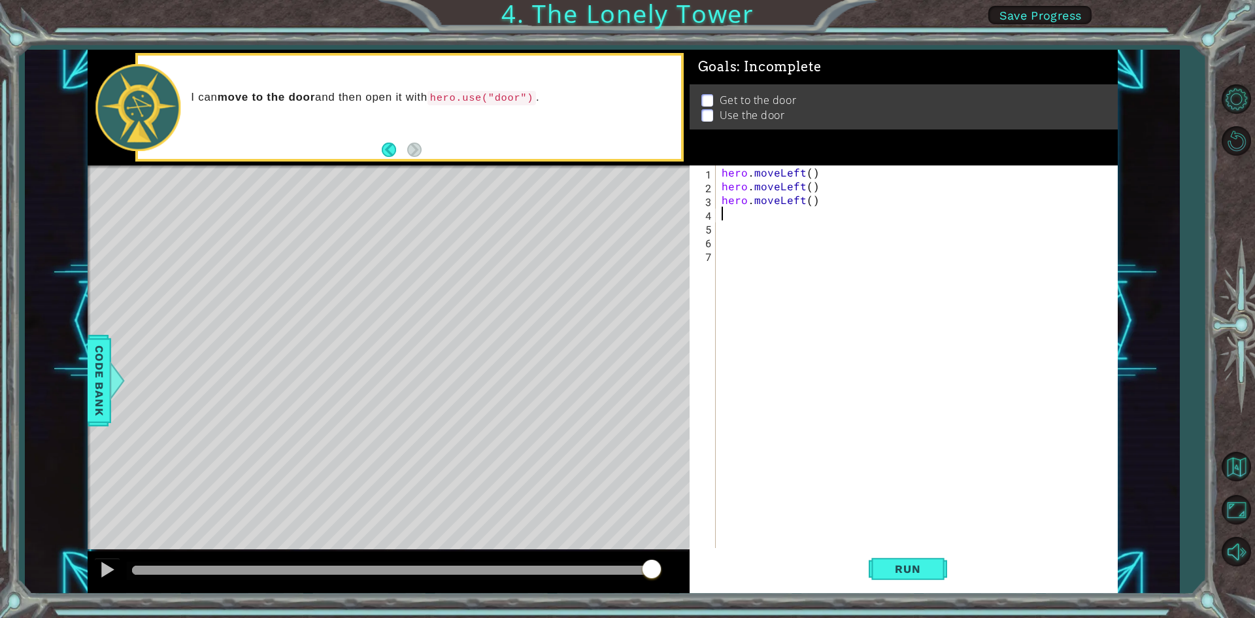
type textarea "h"
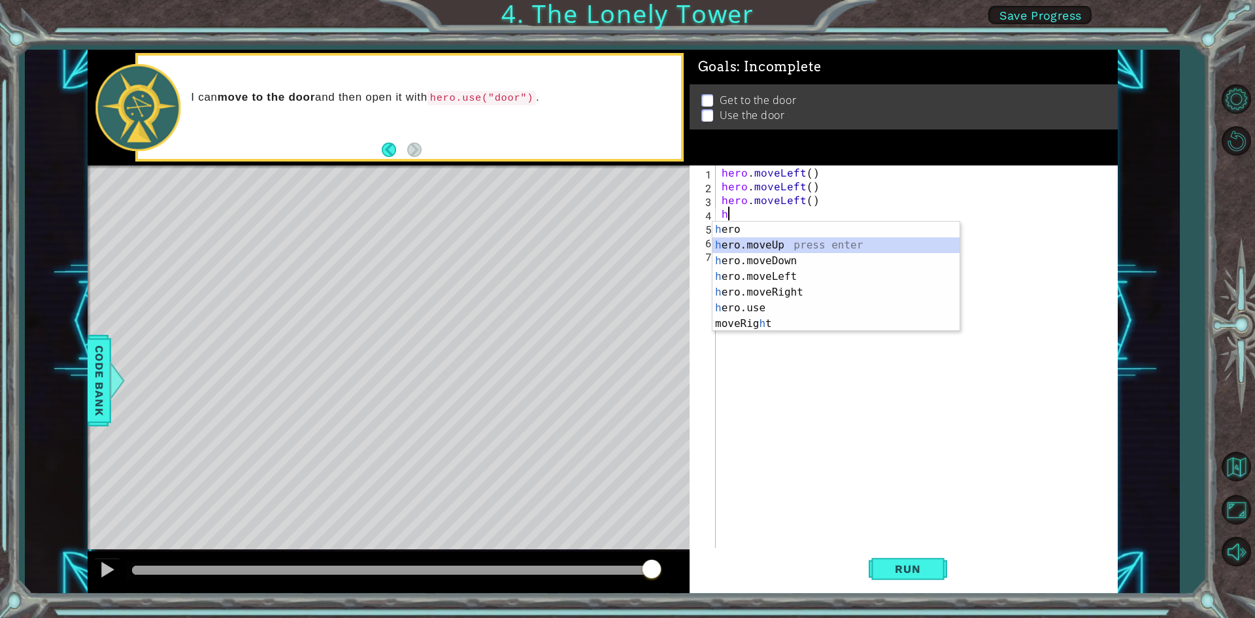
click at [735, 241] on div "h ero press enter h ero.moveUp press enter h ero.moveDown press enter h ero.mov…" at bounding box center [835, 292] width 247 height 141
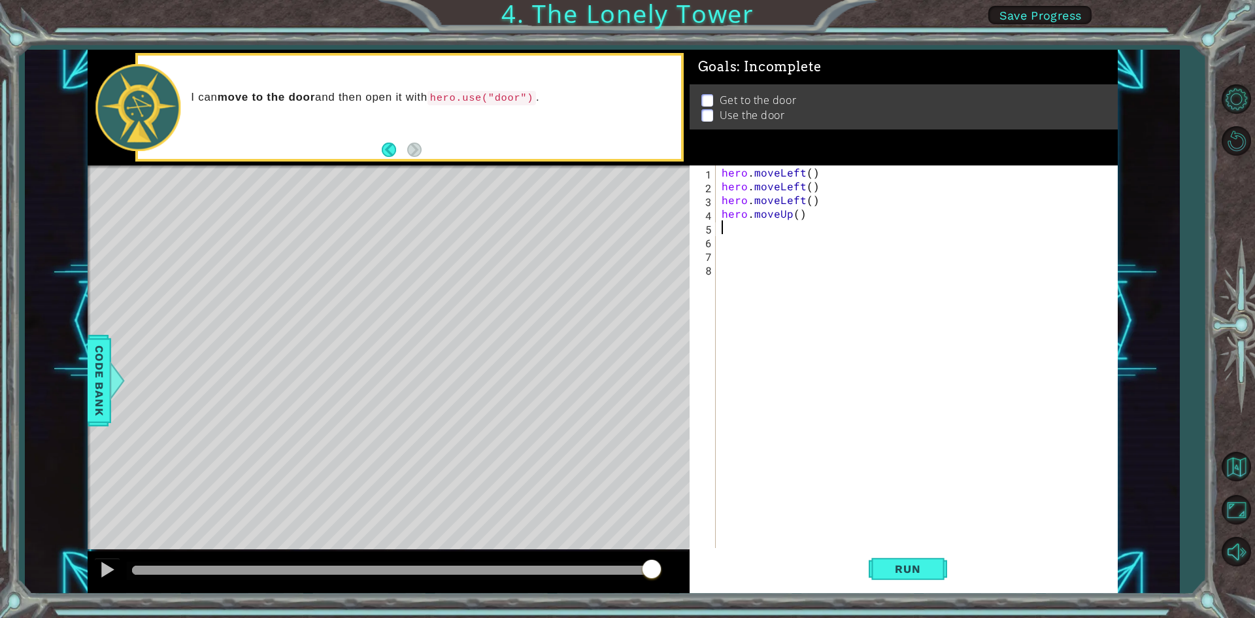
type textarea "h"
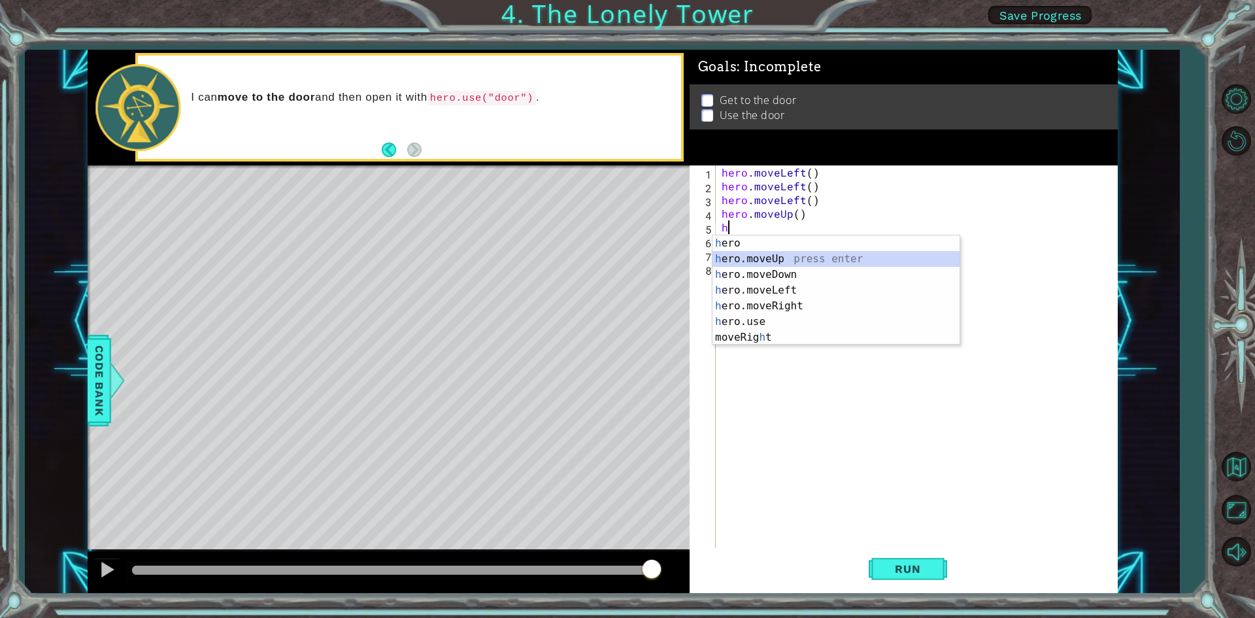
click at [786, 259] on div "h ero press enter h ero.moveUp press enter h ero.moveDown press enter h ero.mov…" at bounding box center [835, 305] width 247 height 141
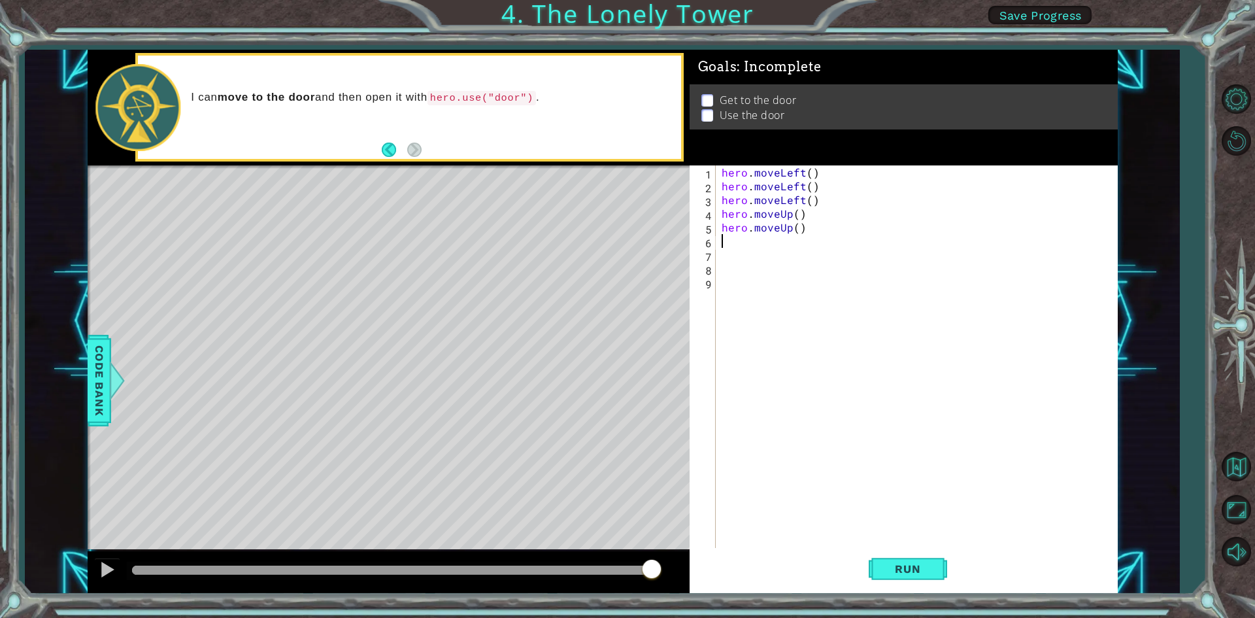
type textarea "h"
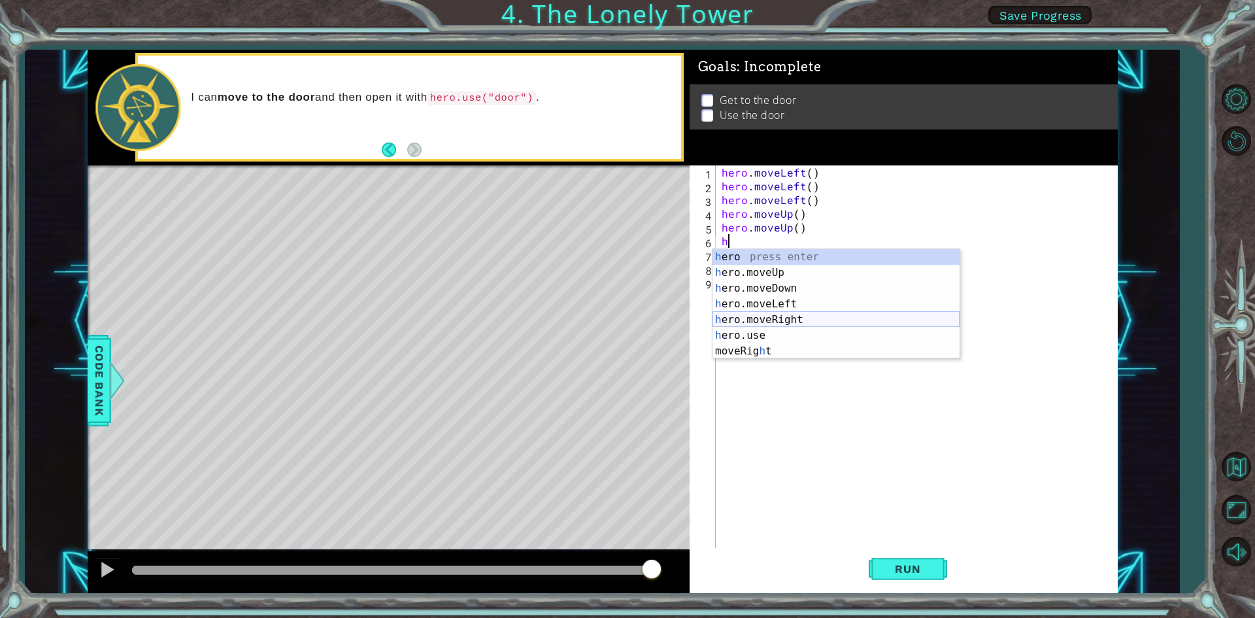
click at [822, 324] on div "h ero press enter h ero.moveUp press enter h ero.moveDown press enter h ero.mov…" at bounding box center [835, 319] width 247 height 141
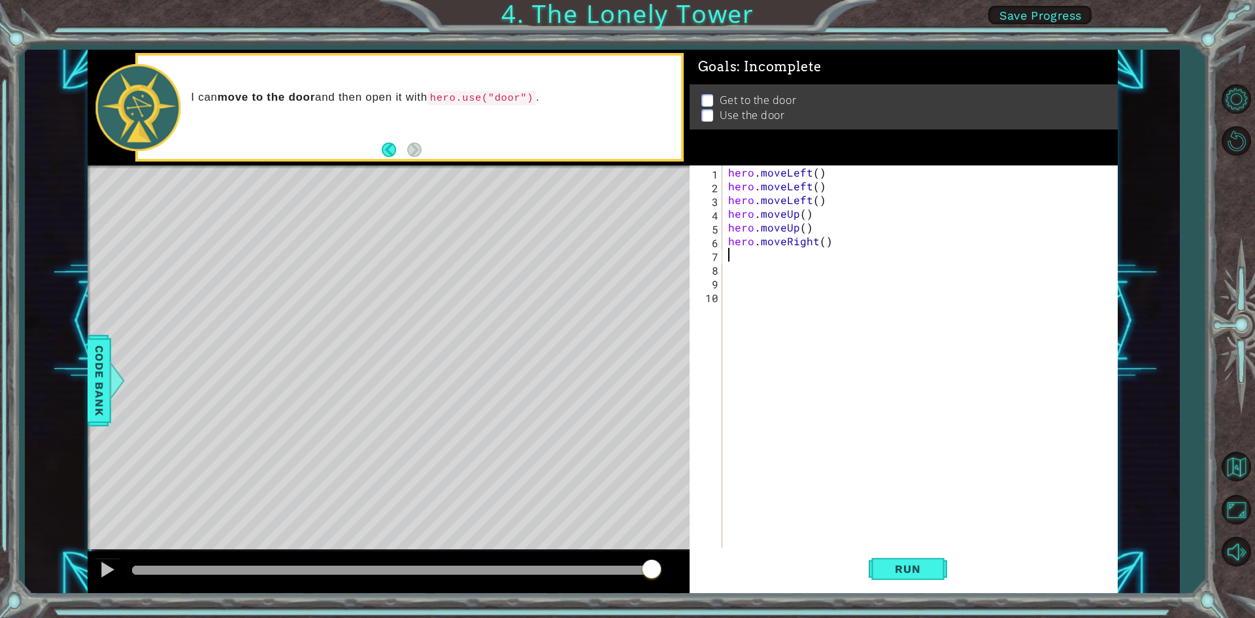
type textarea "h"
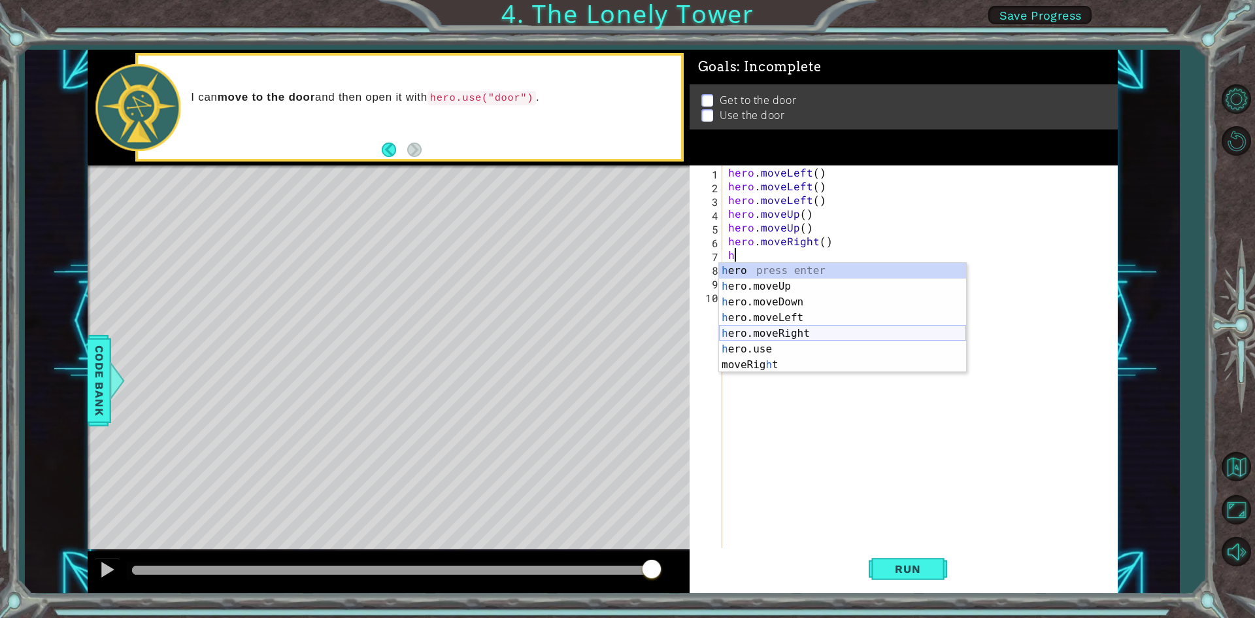
click at [815, 331] on div "h ero press enter h ero.moveUp press enter h ero.moveDown press enter h ero.mov…" at bounding box center [842, 333] width 247 height 141
click at [815, 331] on div "hero . moveLeft ( ) hero . moveLeft ( ) hero . moveLeft ( ) hero . moveUp ( ) h…" at bounding box center [922, 371] width 394 height 412
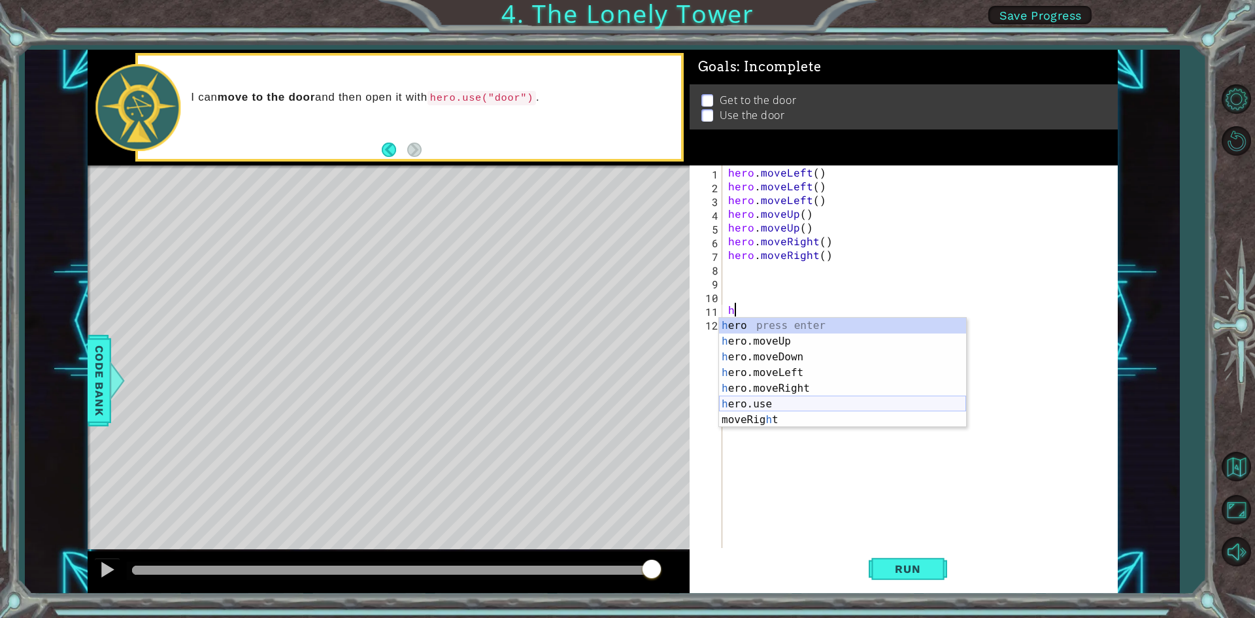
click at [807, 399] on div "h ero press enter h ero.moveUp press enter h ero.moveDown press enter h ero.mov…" at bounding box center [842, 388] width 247 height 141
type textarea "hero.use("name")"
click at [807, 399] on div "hero . moveLeft ( ) hero . moveLeft ( ) hero . moveLeft ( ) hero . moveUp ( ) h…" at bounding box center [922, 371] width 394 height 412
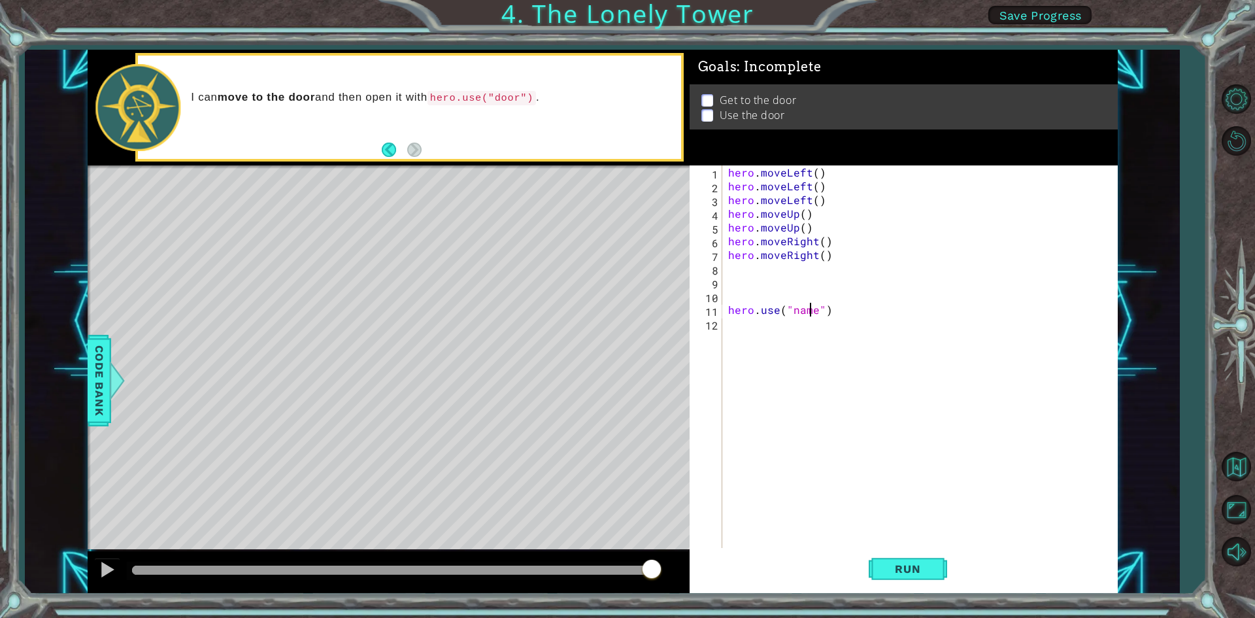
click at [809, 310] on div "hero . moveLeft ( ) hero . moveLeft ( ) hero . moveLeft ( ) hero . moveUp ( ) h…" at bounding box center [922, 371] width 394 height 412
click at [814, 314] on div "hero . moveLeft ( ) hero . moveLeft ( ) hero . moveLeft ( ) hero . moveUp ( ) h…" at bounding box center [922, 371] width 394 height 412
type textarea "hero.use("door")"
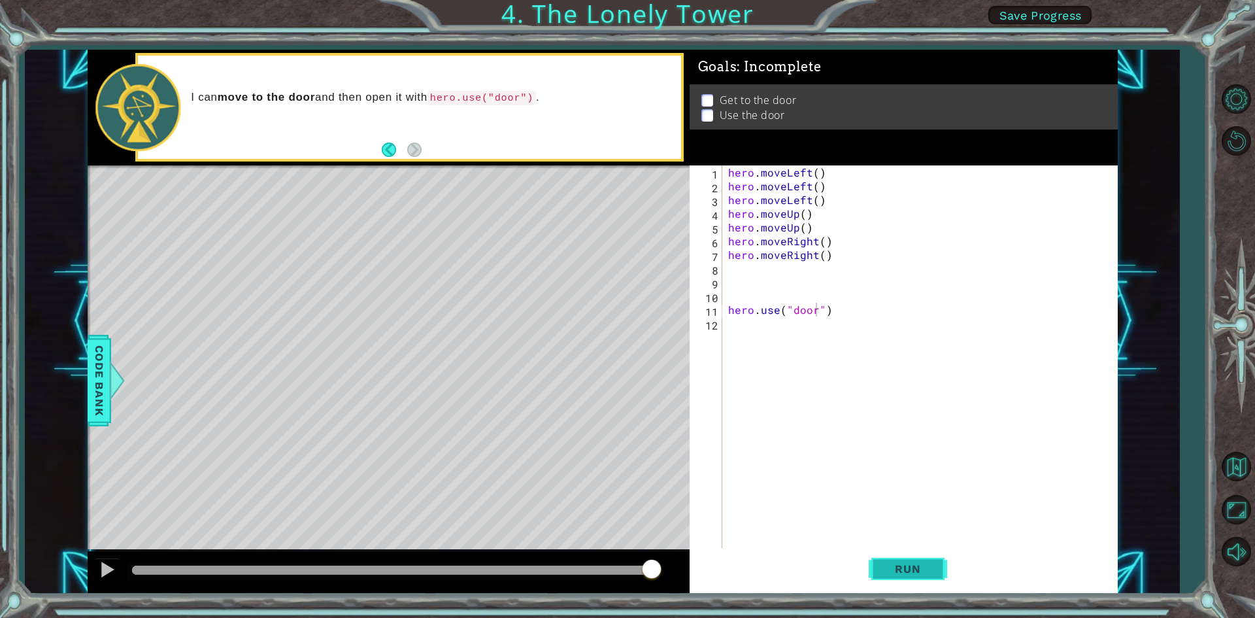
click at [923, 559] on button "Run" at bounding box center [908, 569] width 78 height 42
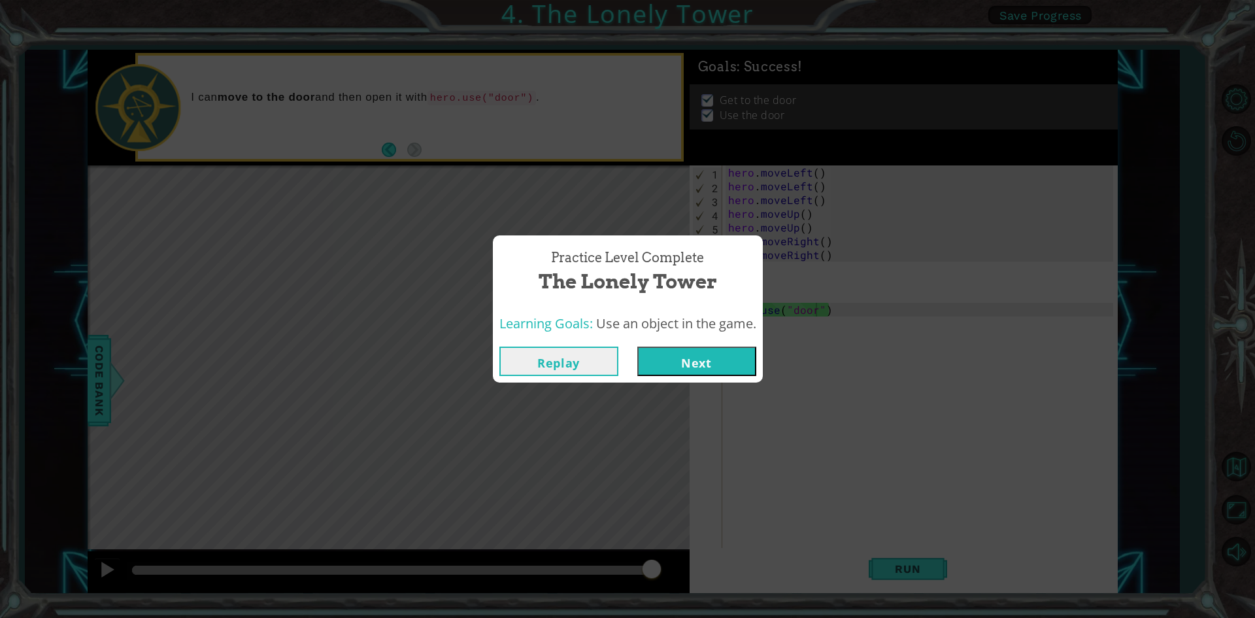
click at [703, 361] on button "Next" at bounding box center [696, 360] width 119 height 29
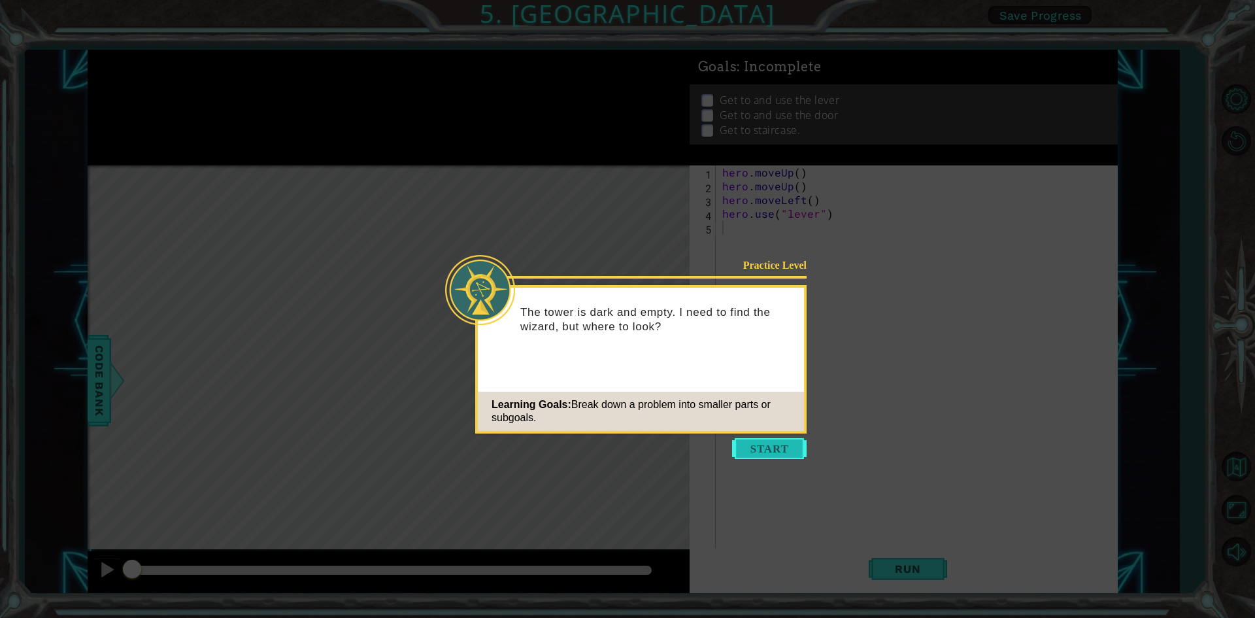
click at [778, 438] on button "Start" at bounding box center [769, 448] width 75 height 21
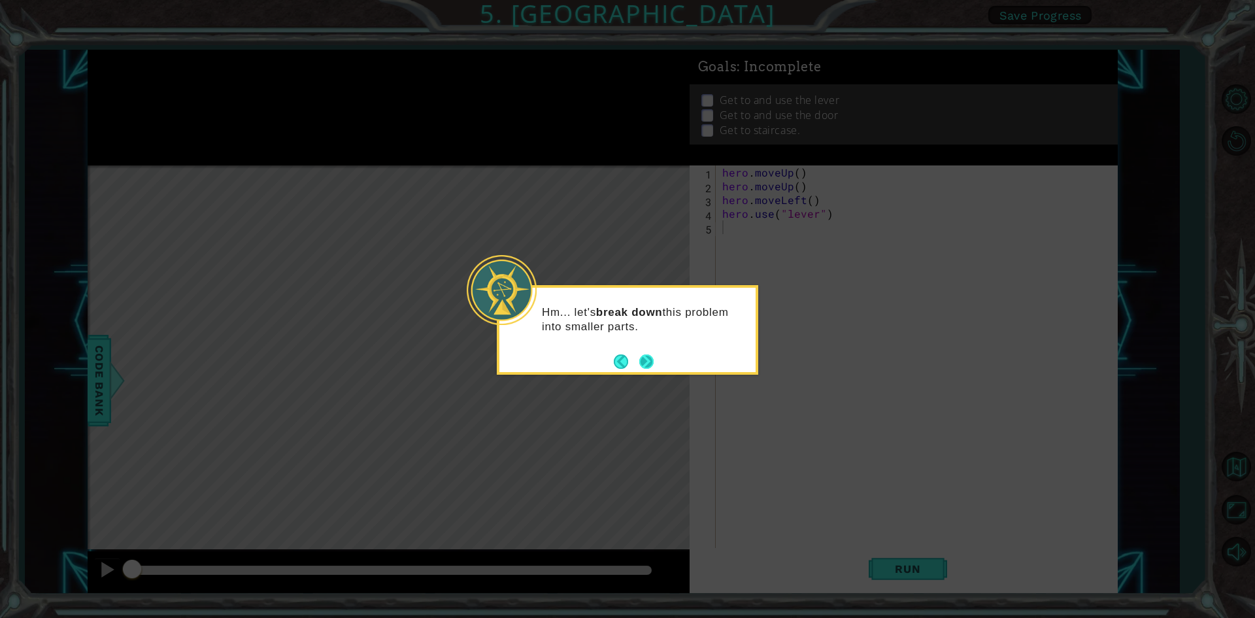
click at [650, 353] on footer at bounding box center [634, 362] width 40 height 20
click at [646, 358] on button "Next" at bounding box center [646, 361] width 14 height 14
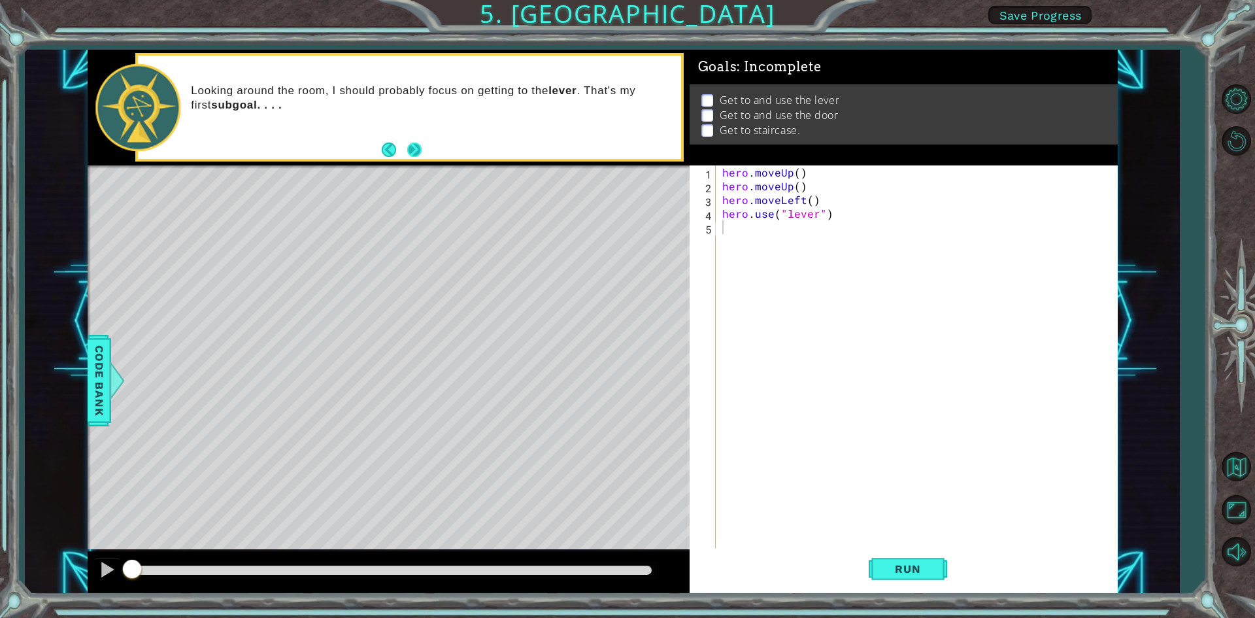
click at [418, 142] on button "Next" at bounding box center [414, 149] width 14 height 14
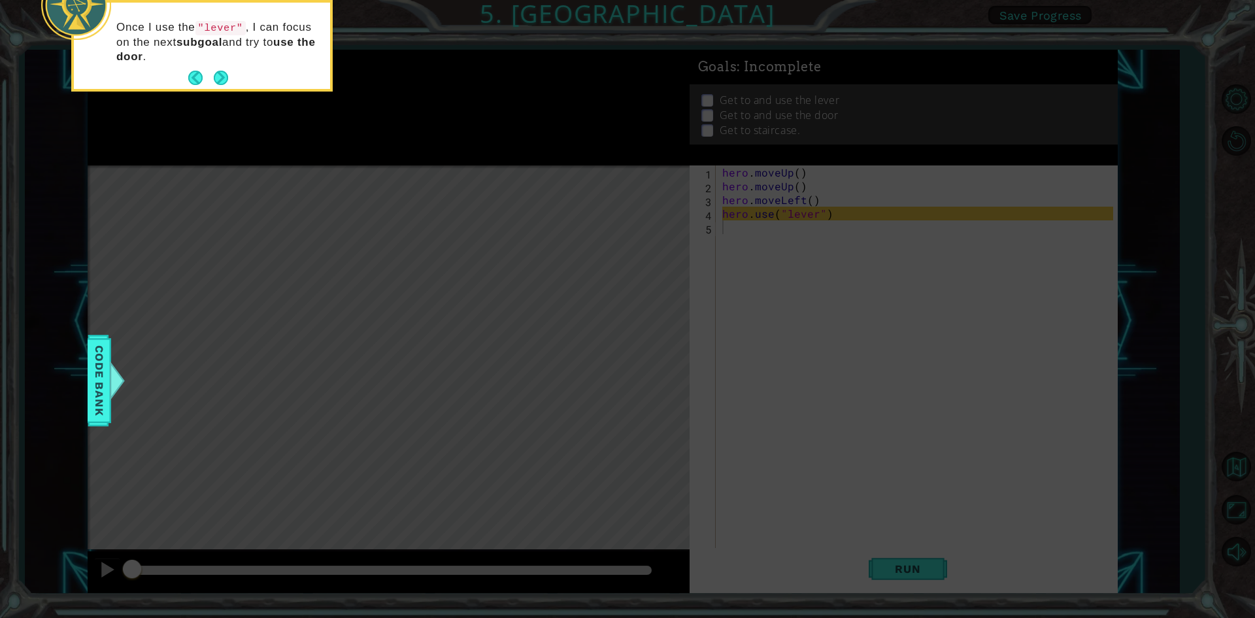
click at [214, 68] on footer at bounding box center [208, 78] width 40 height 20
click at [223, 74] on button "Next" at bounding box center [221, 78] width 14 height 14
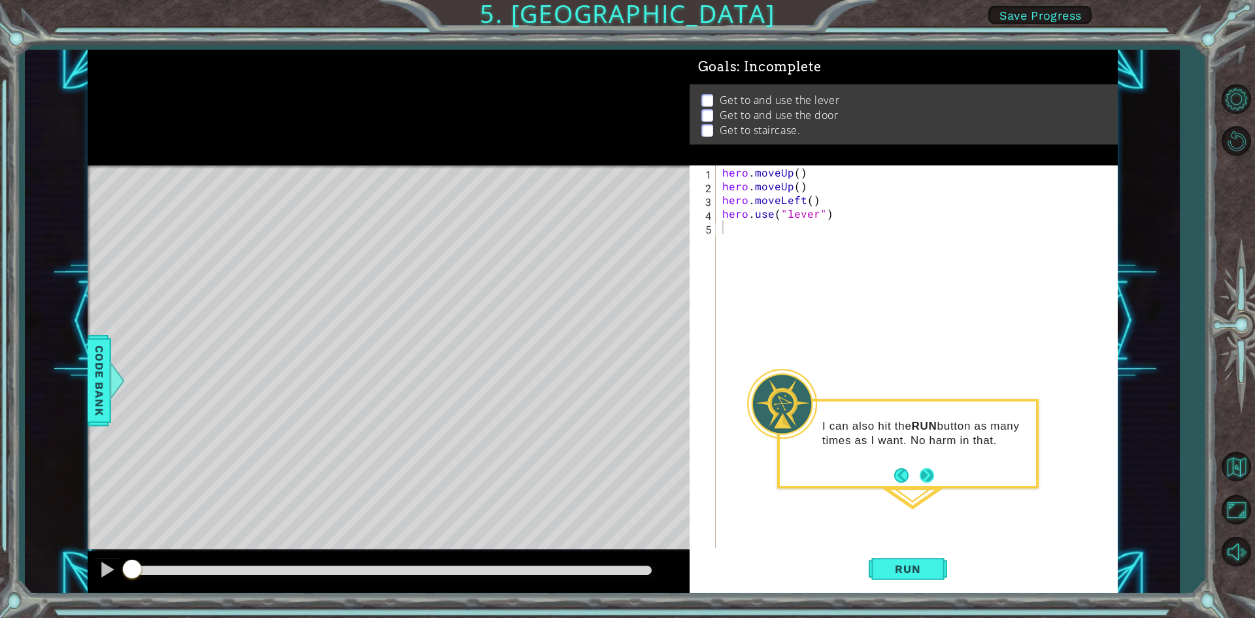
click at [932, 475] on button "Next" at bounding box center [927, 475] width 14 height 14
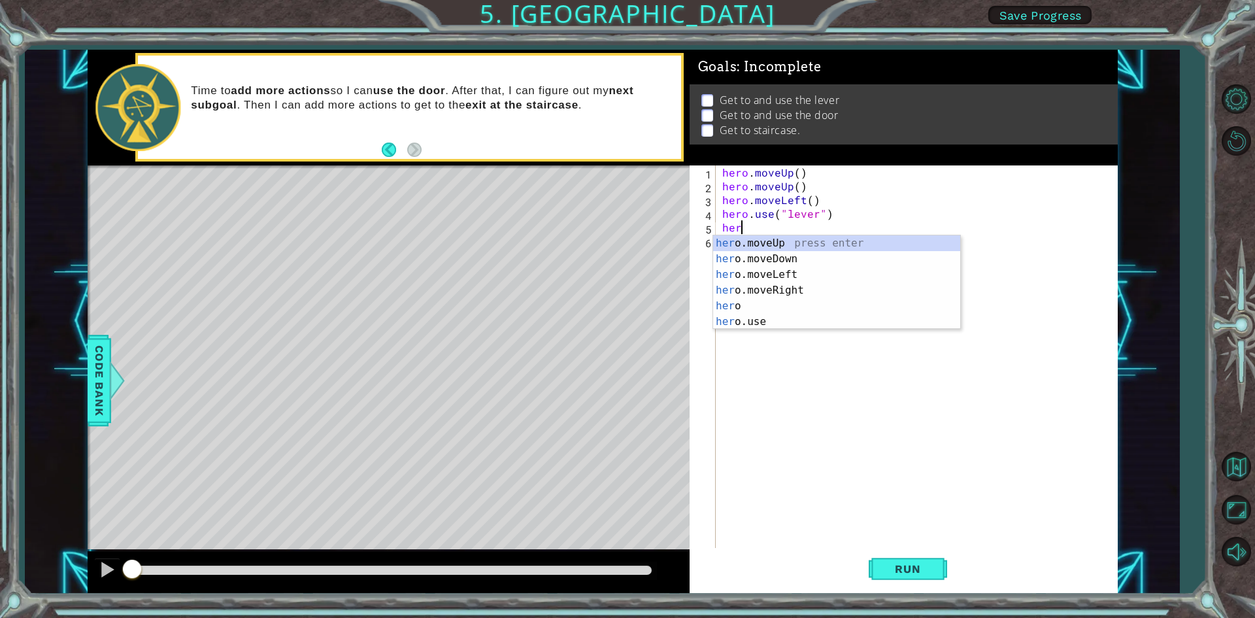
type textarea "hero"
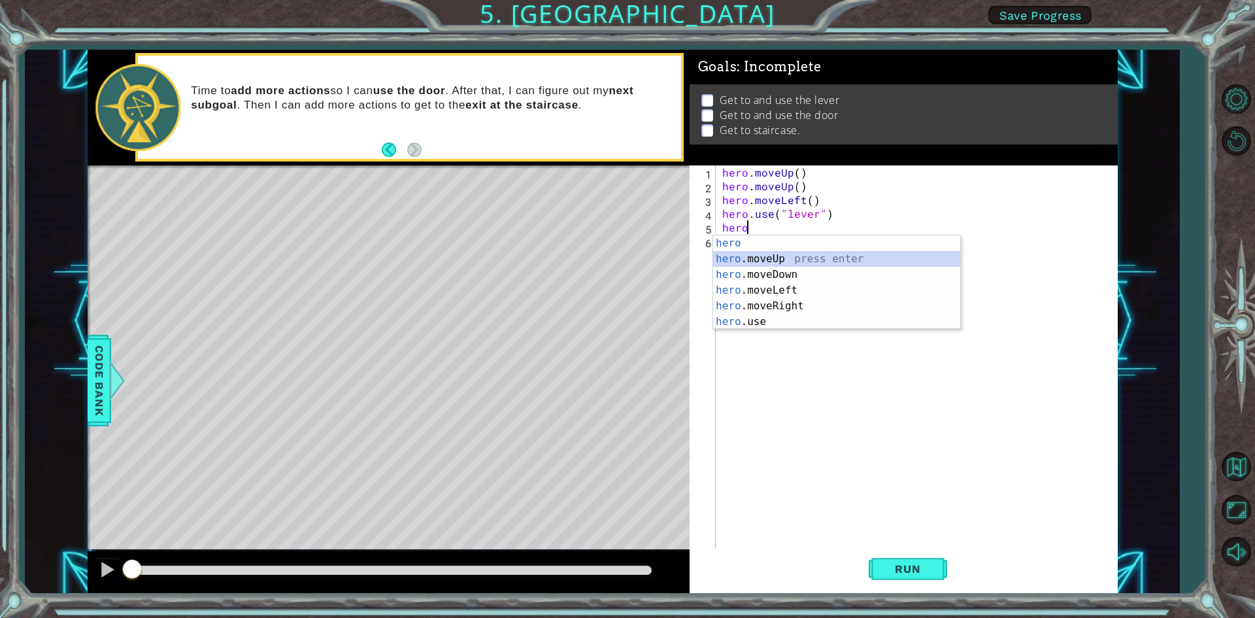
click at [786, 258] on div "hero press enter hero .moveUp press enter hero .moveDown press enter hero .move…" at bounding box center [836, 297] width 247 height 125
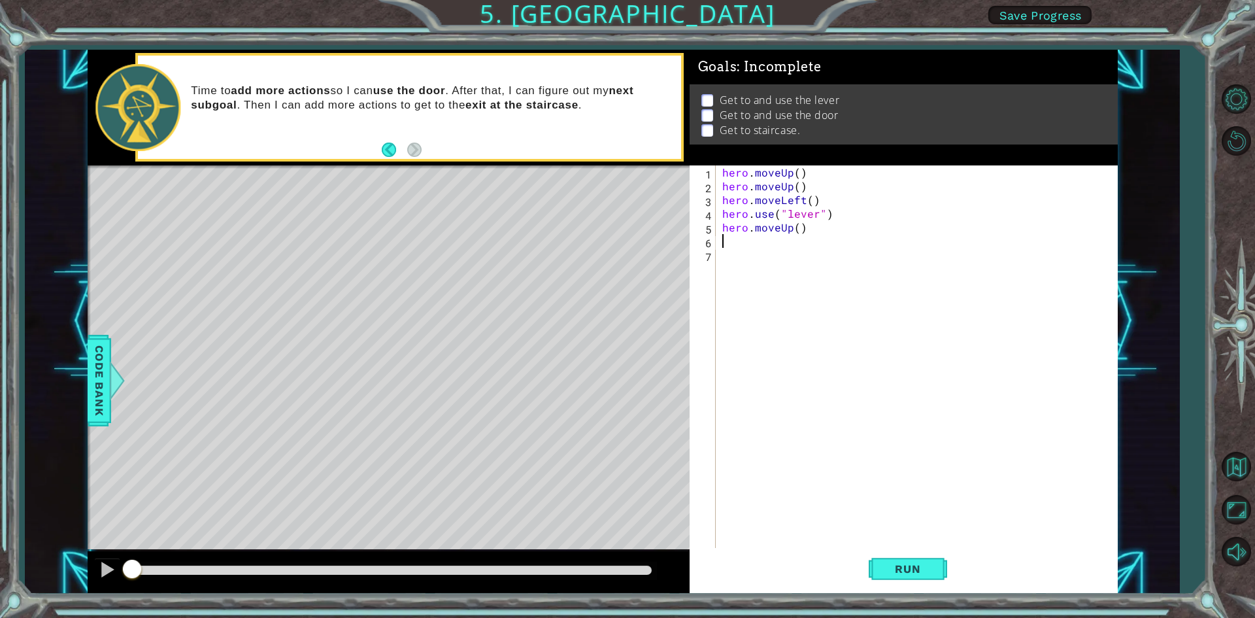
scroll to position [0, 0]
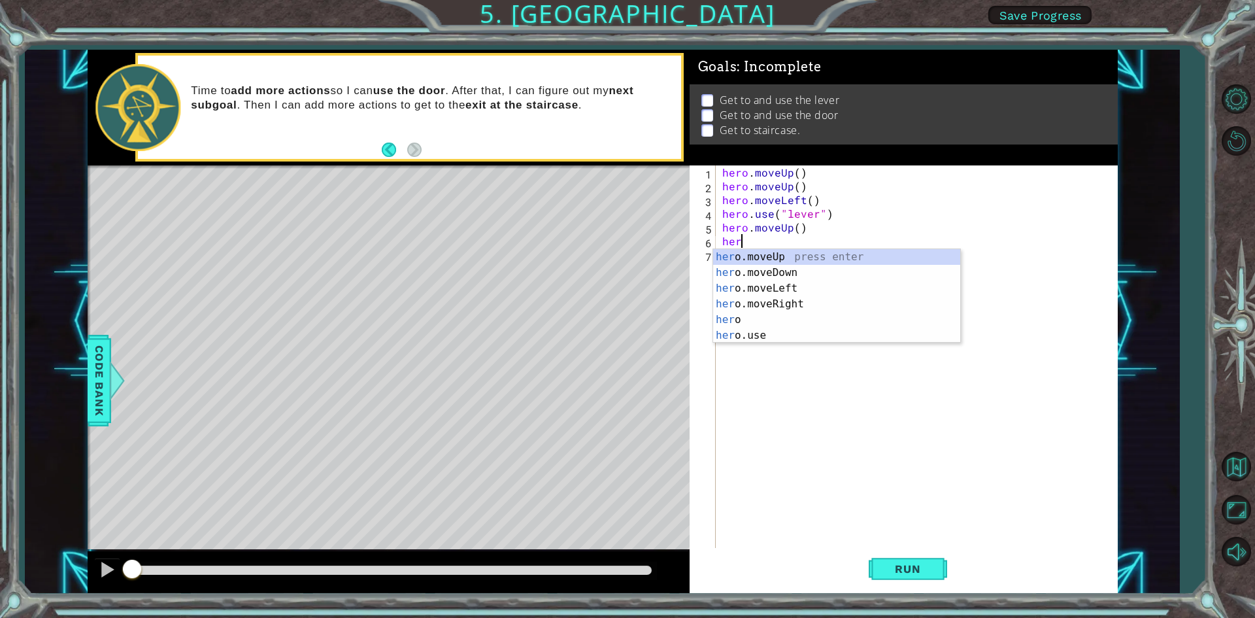
type textarea "hero"
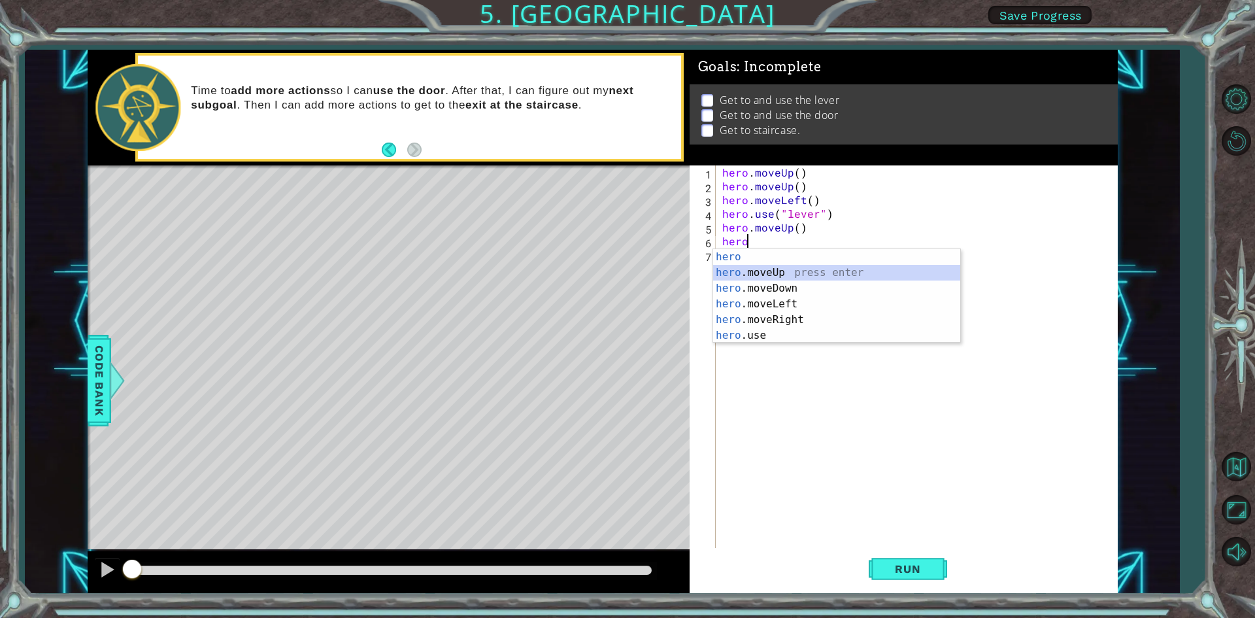
click at [782, 273] on div "hero press enter hero .moveUp press enter hero .moveDown press enter hero .move…" at bounding box center [836, 311] width 247 height 125
type textarea "hero"
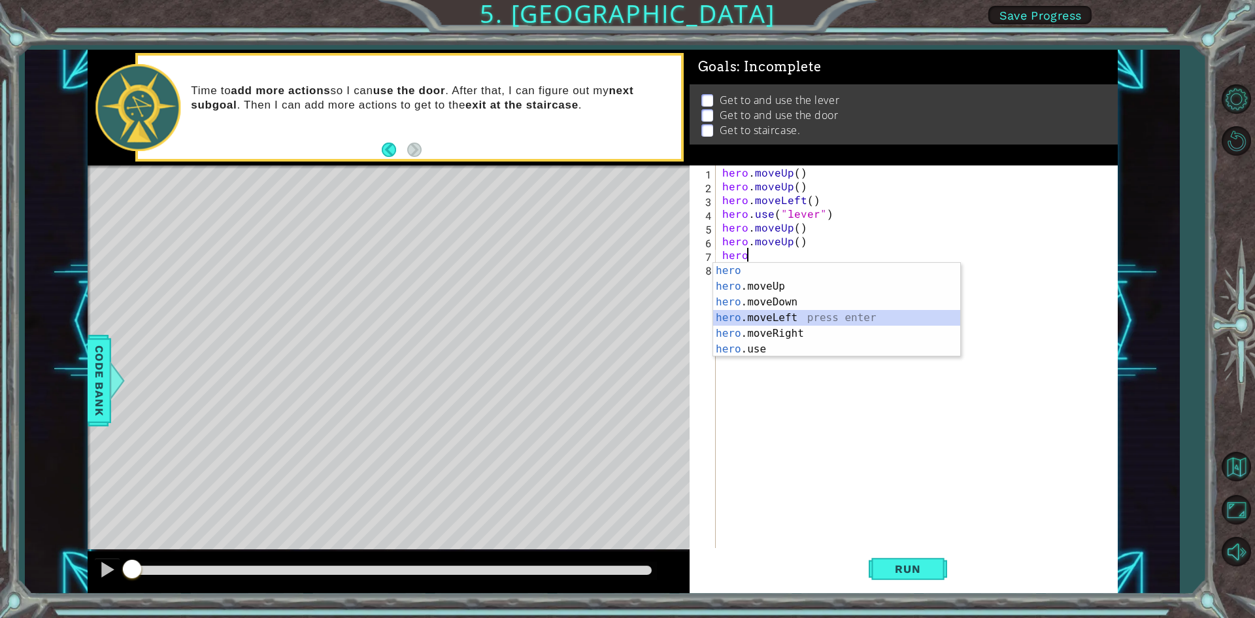
click at [781, 313] on div "hero press enter hero .moveUp press enter hero .moveDown press enter hero .move…" at bounding box center [836, 325] width 247 height 125
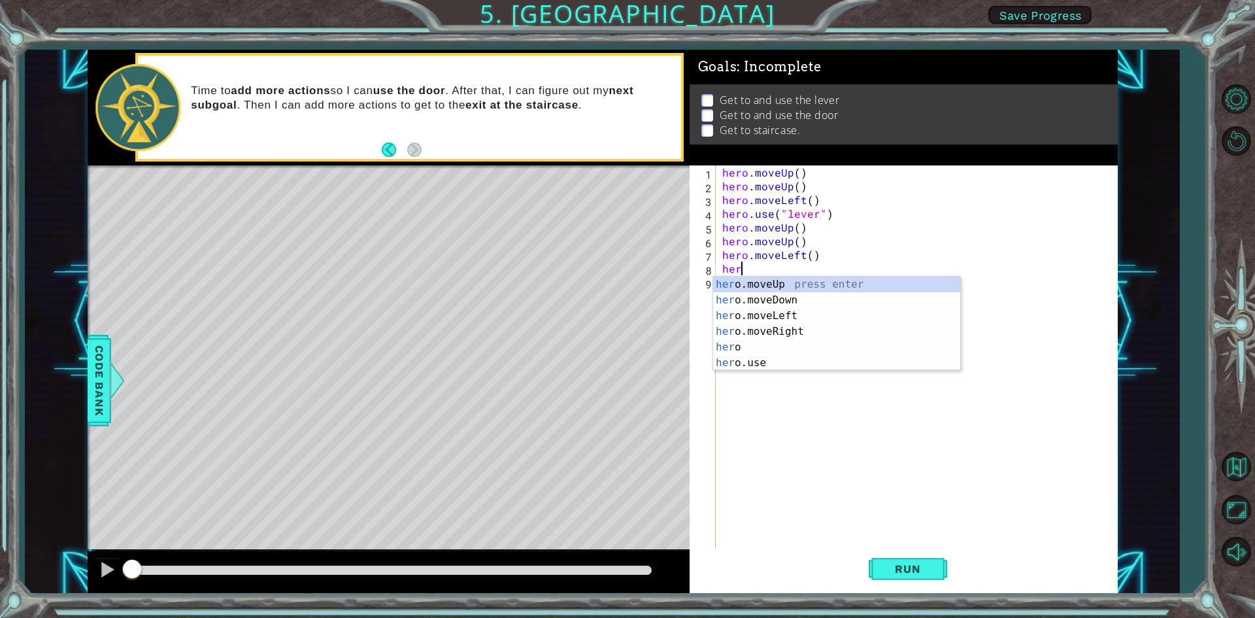
type textarea "hero"
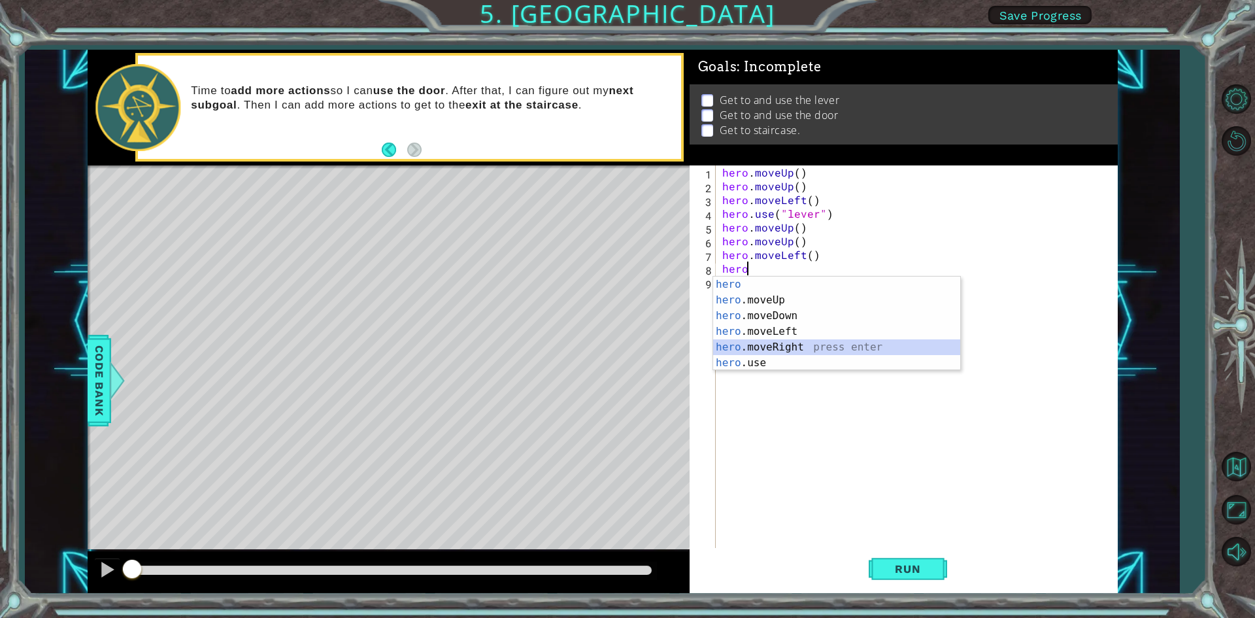
click at [790, 342] on div "hero press enter hero .moveUp press enter hero .moveDown press enter hero .move…" at bounding box center [836, 338] width 247 height 125
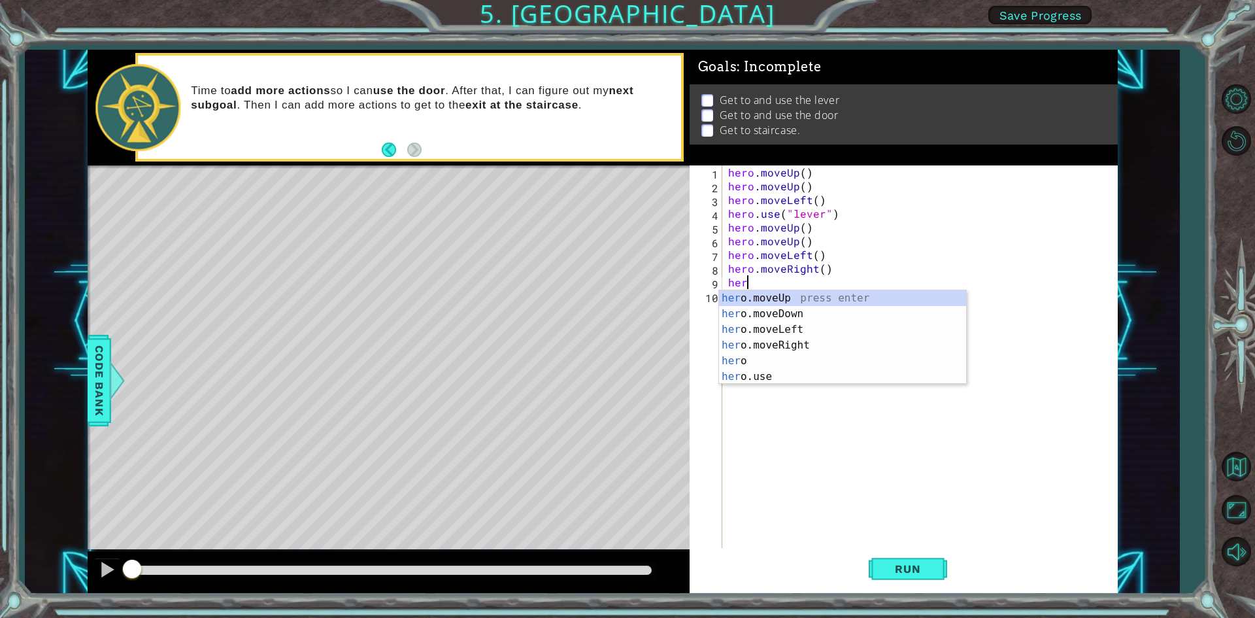
type textarea "hero"
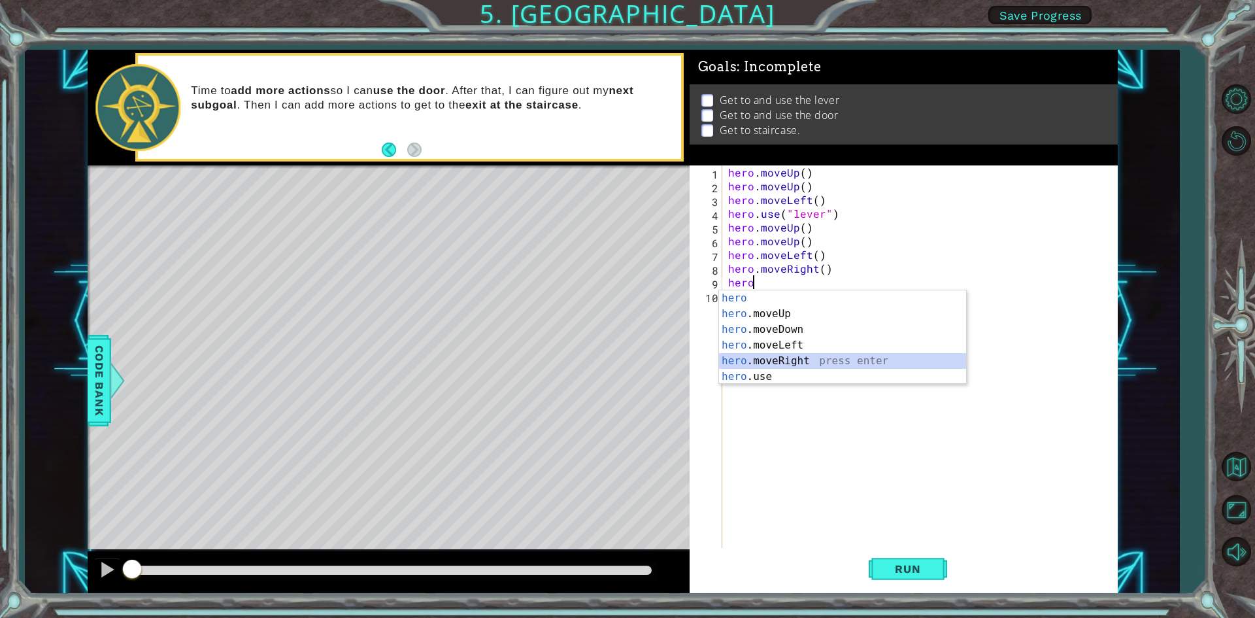
click at [843, 359] on div "hero press enter hero .moveUp press enter hero .moveDown press enter hero .move…" at bounding box center [842, 352] width 247 height 125
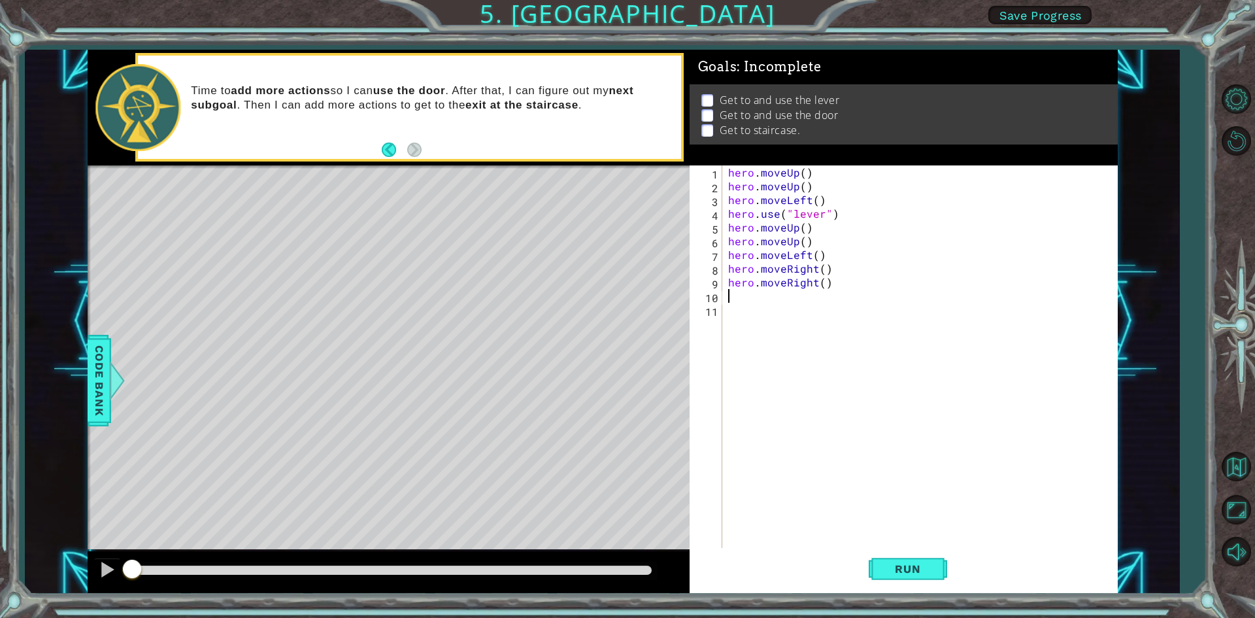
scroll to position [0, 0]
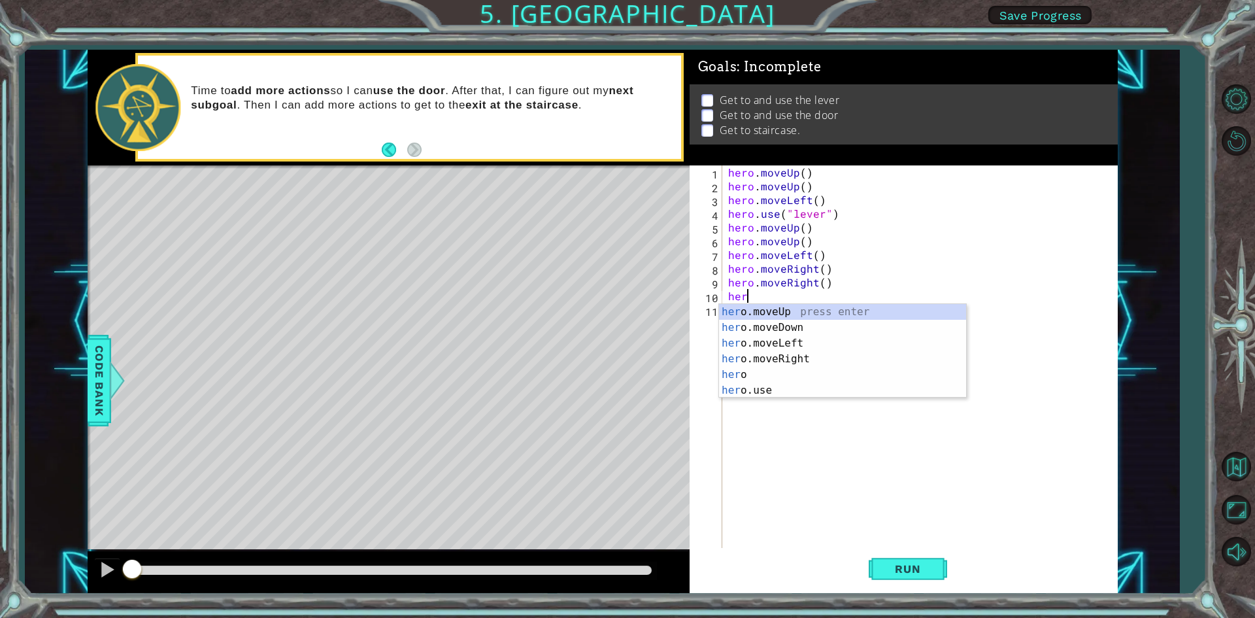
type textarea "hero"
click at [787, 374] on div "hero press enter hero .moveUp press enter hero .moveDown press enter hero .move…" at bounding box center [842, 366] width 247 height 125
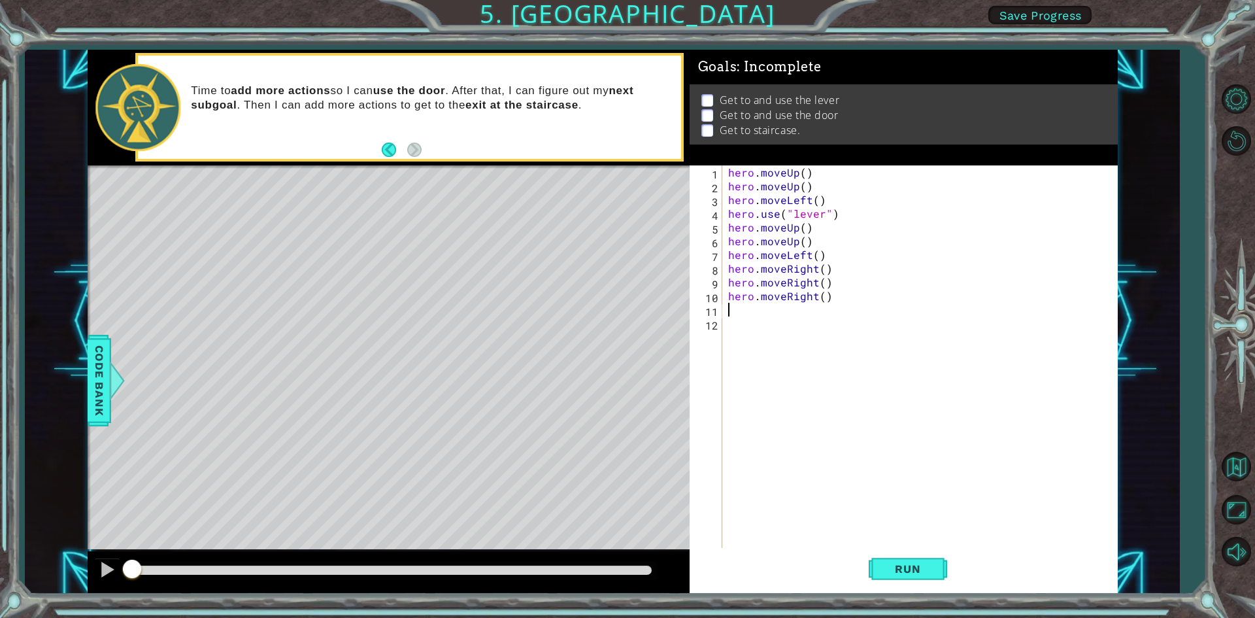
scroll to position [0, 0]
click at [935, 564] on button "Run" at bounding box center [908, 569] width 78 height 42
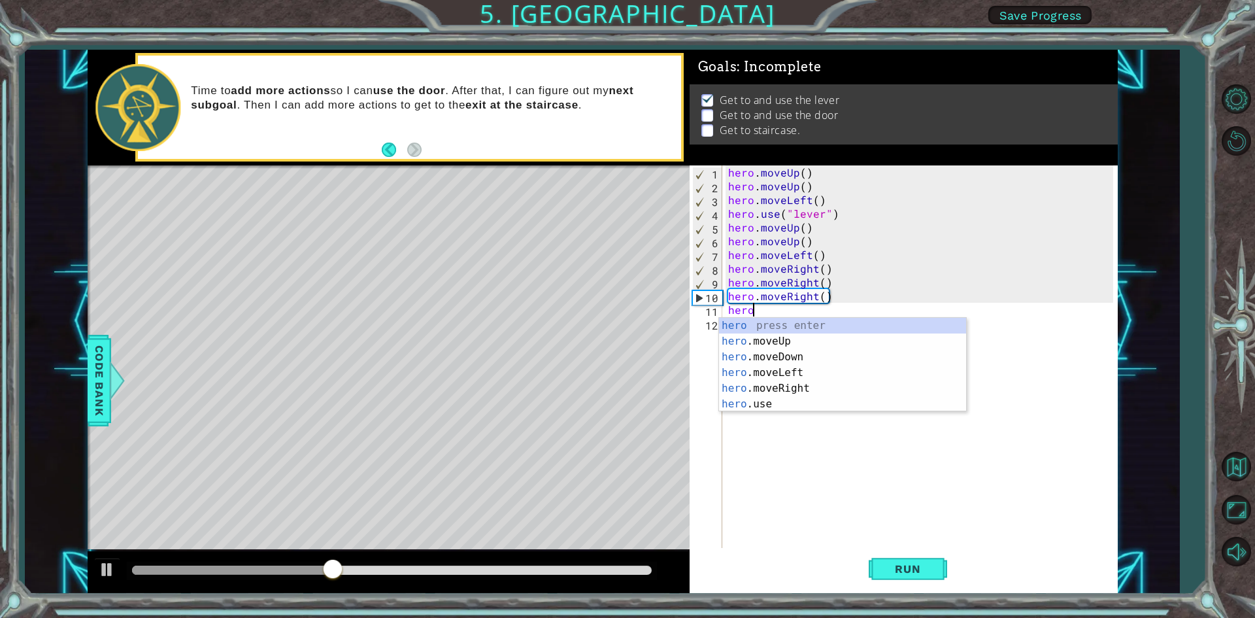
scroll to position [0, 1]
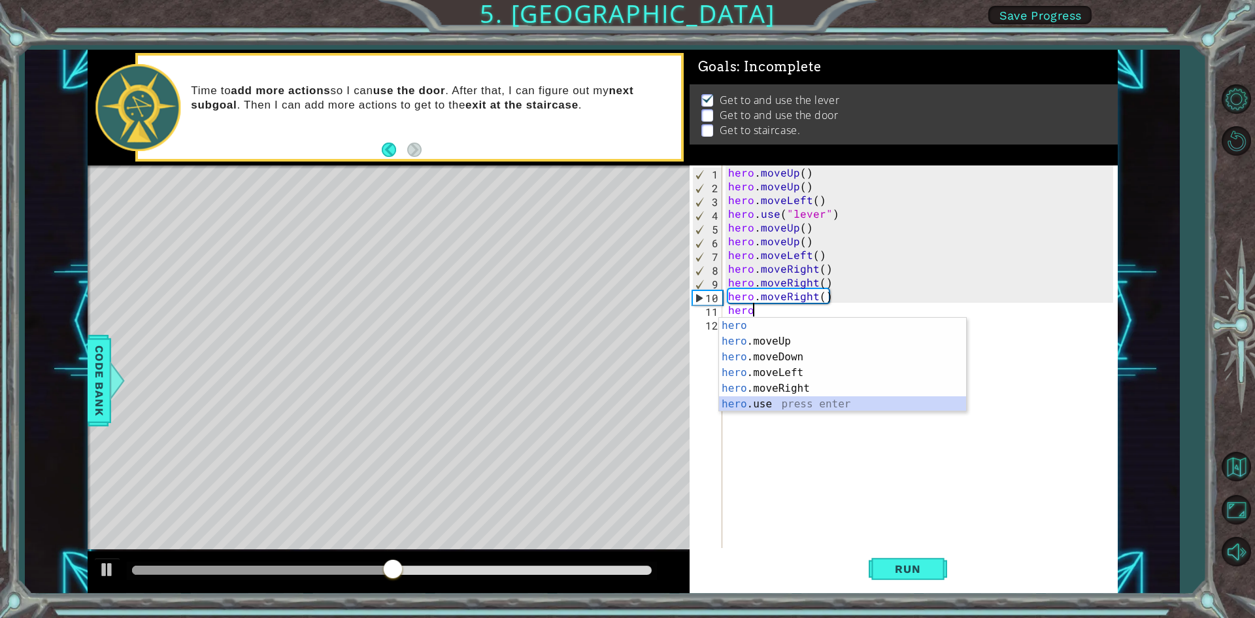
click at [835, 403] on div "hero press enter hero .moveUp press enter hero .moveDown press enter hero .move…" at bounding box center [842, 380] width 247 height 125
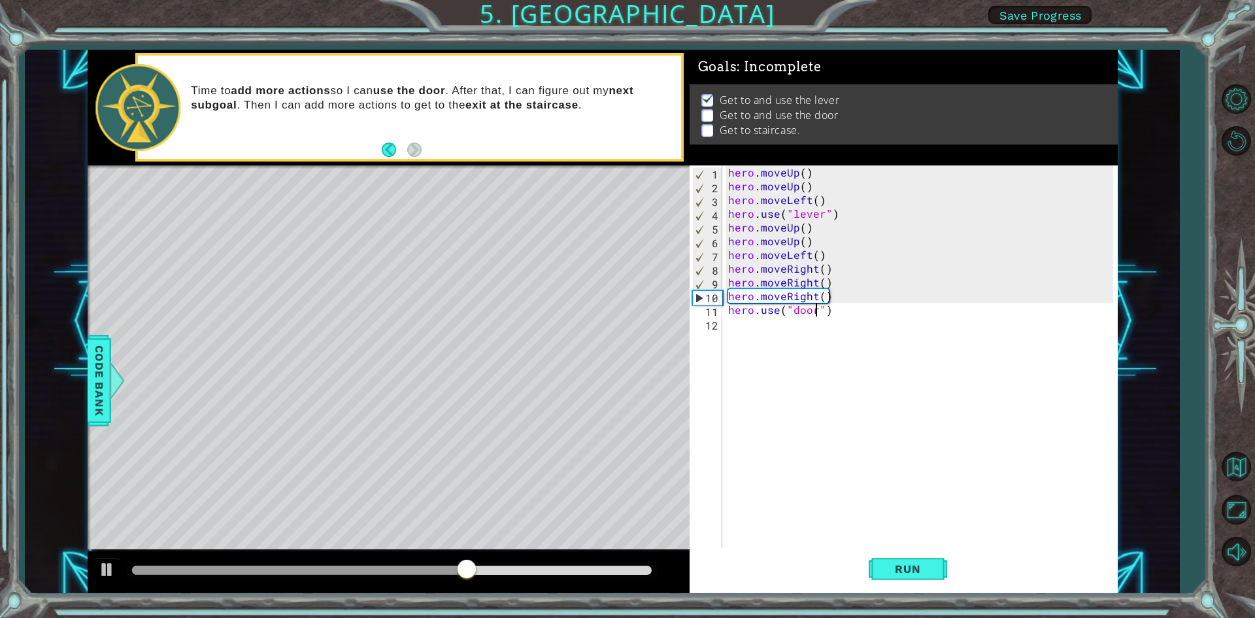
scroll to position [0, 5]
click at [913, 570] on span "Run" at bounding box center [908, 568] width 52 height 13
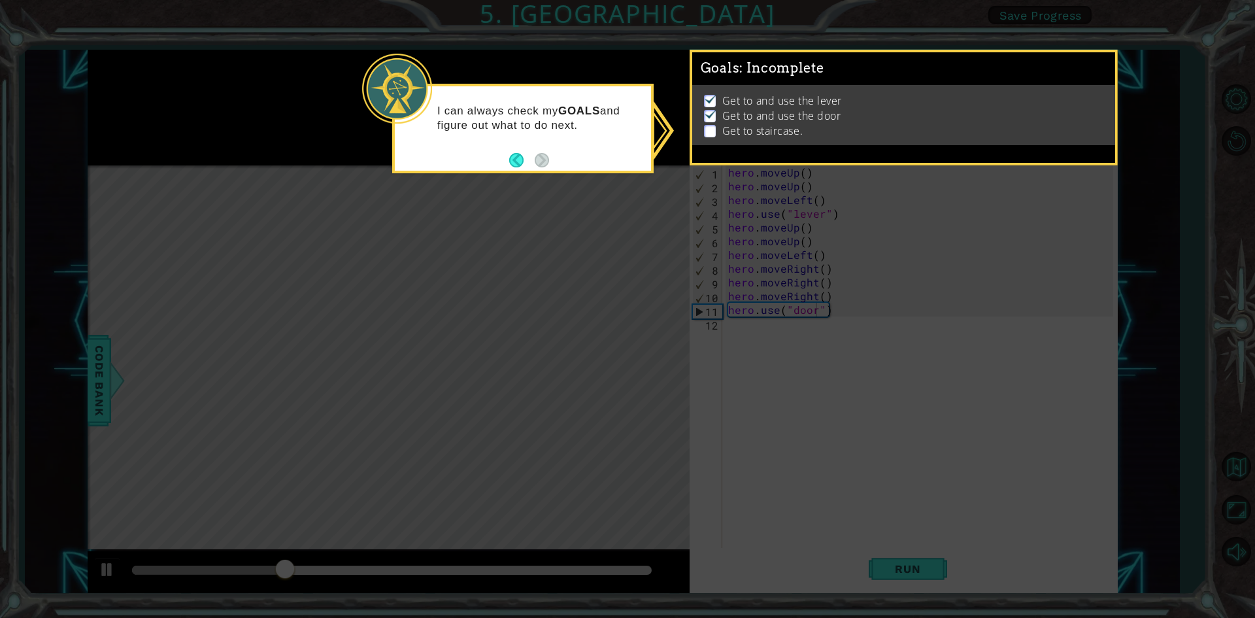
click at [742, 124] on p "Get to staircase." at bounding box center [762, 131] width 80 height 14
click at [592, 198] on icon at bounding box center [627, 309] width 1255 height 618
drag, startPoint x: 790, startPoint y: 101, endPoint x: 778, endPoint y: 108, distance: 13.2
click at [787, 101] on p "Get to and use the lever" at bounding box center [782, 100] width 120 height 14
click at [713, 125] on p at bounding box center [710, 131] width 12 height 12
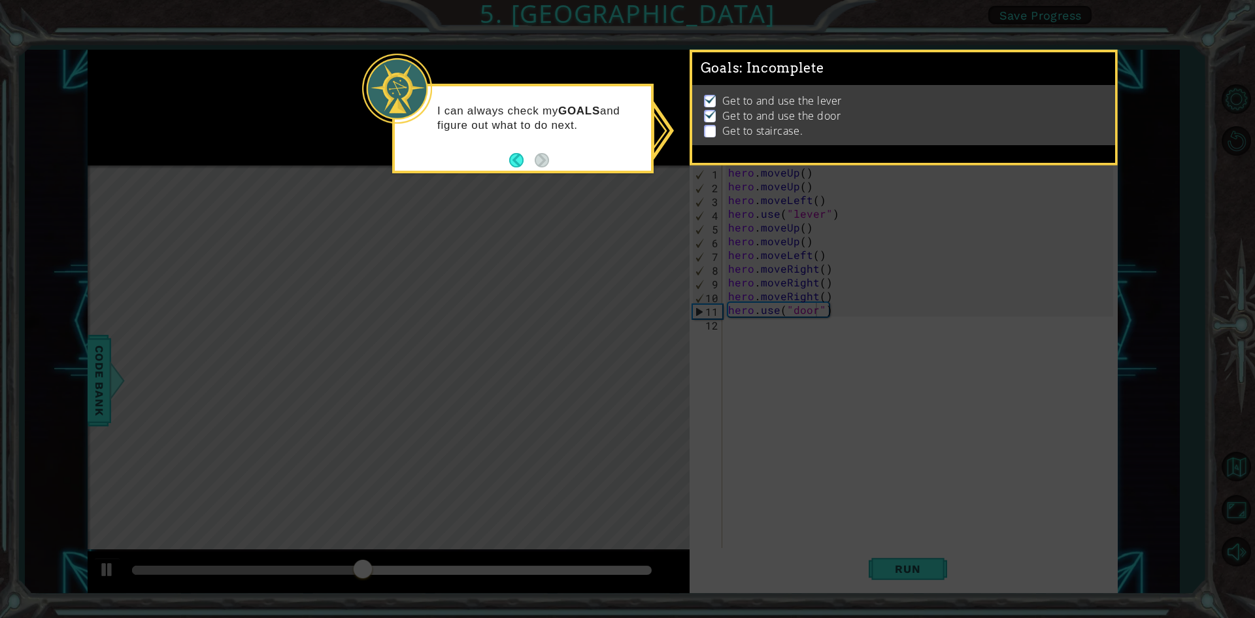
click at [713, 125] on p at bounding box center [710, 131] width 12 height 12
click at [704, 124] on li "Get to staircase." at bounding box center [905, 131] width 403 height 15
drag, startPoint x: 699, startPoint y: 118, endPoint x: 736, endPoint y: 139, distance: 42.7
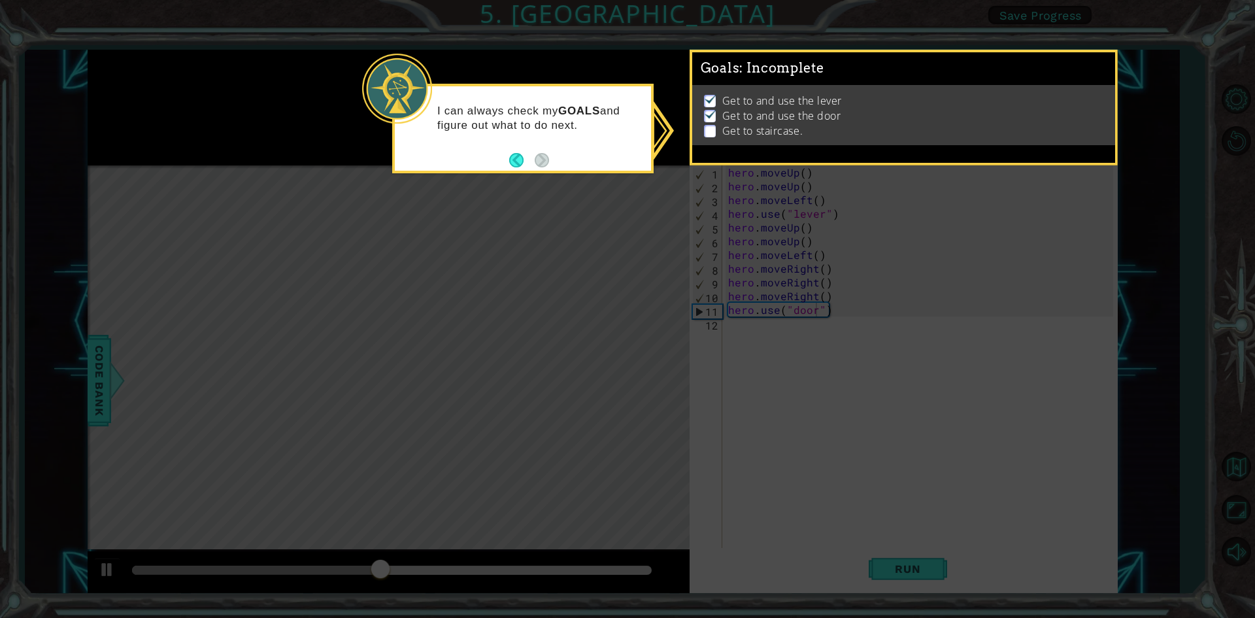
click at [697, 116] on div "Get to and use the lever Get to and use the door Get to staircase." at bounding box center [903, 115] width 423 height 60
click at [867, 299] on icon at bounding box center [627, 309] width 1255 height 618
click at [537, 158] on footer at bounding box center [529, 160] width 40 height 20
click at [775, 100] on p "Get to and use the lever" at bounding box center [782, 100] width 120 height 14
click at [765, 110] on ul "Get to and use the lever Get to and use the door Get to staircase." at bounding box center [904, 115] width 406 height 45
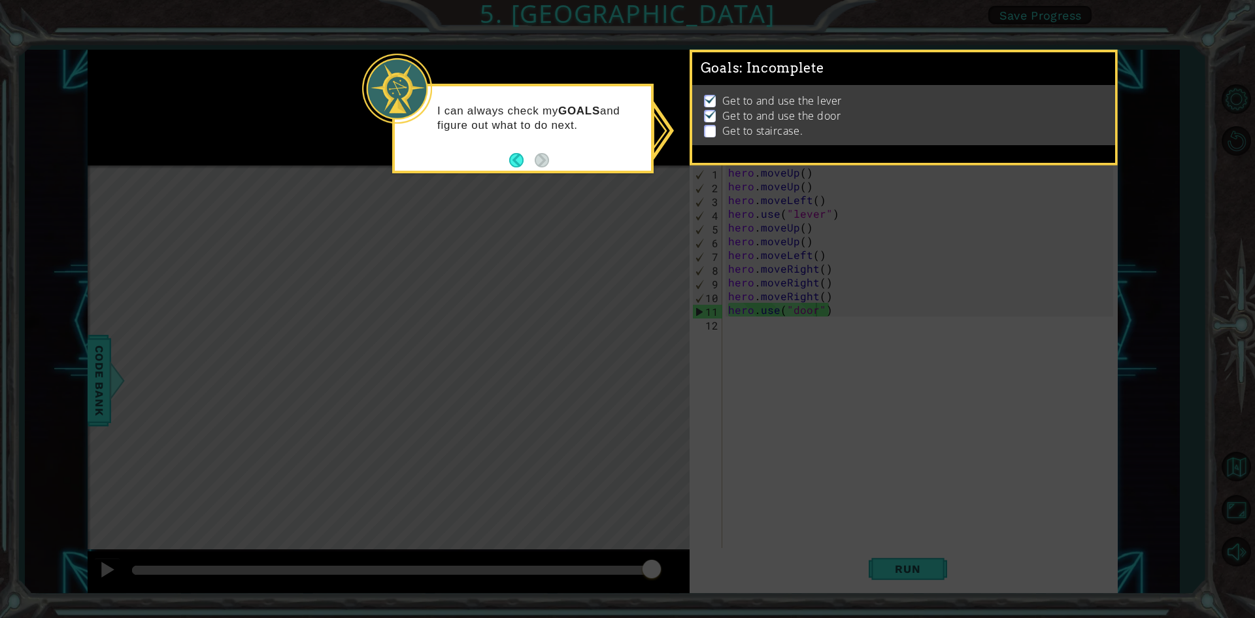
click at [766, 116] on p "Get to and use the door" at bounding box center [781, 115] width 119 height 14
click at [516, 154] on button "Back" at bounding box center [521, 160] width 25 height 14
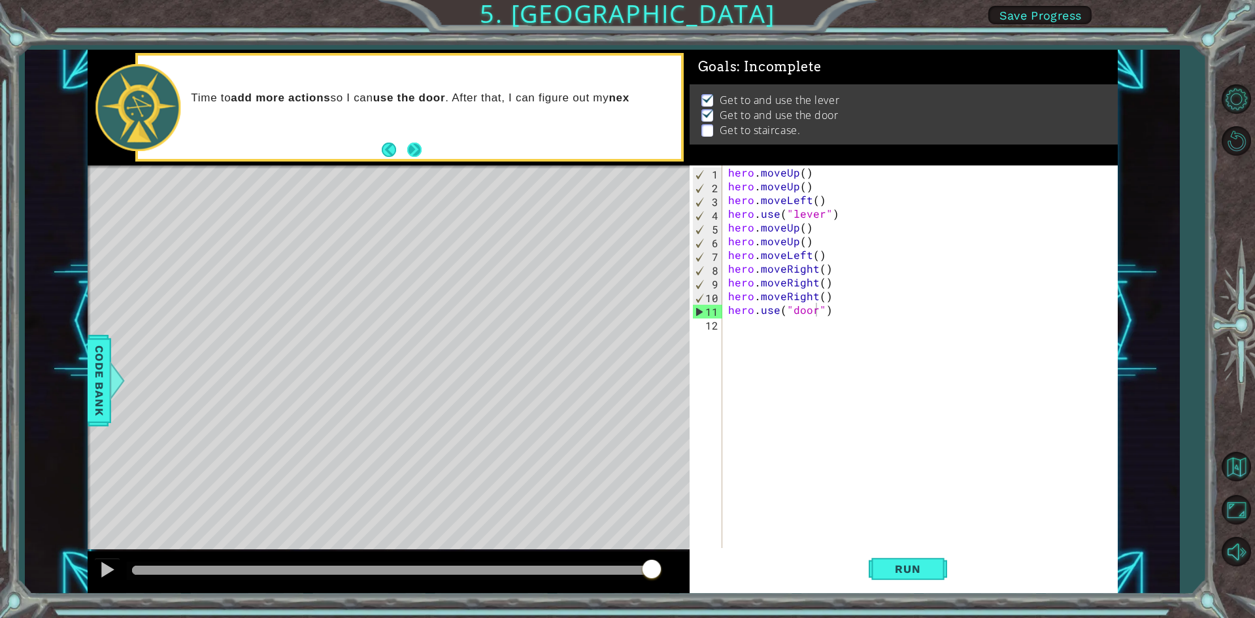
click at [409, 152] on button "Next" at bounding box center [414, 149] width 14 height 14
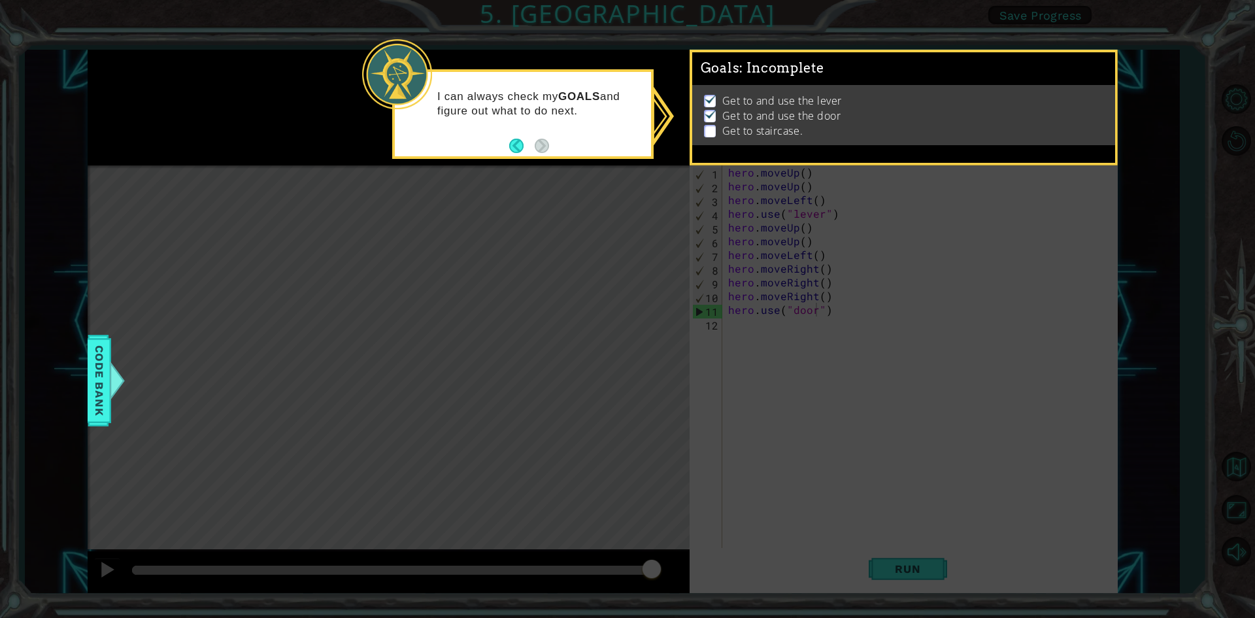
click at [822, 130] on li "Get to staircase." at bounding box center [905, 131] width 403 height 15
drag, startPoint x: 750, startPoint y: 70, endPoint x: 792, endPoint y: 29, distance: 58.7
click at [775, 40] on div "1 ההההההההההההההההההההההההההההההההההההההההההההההההההההההההההההההההההההההההההההה…" at bounding box center [627, 309] width 1255 height 618
drag, startPoint x: 792, startPoint y: 29, endPoint x: 762, endPoint y: 71, distance: 51.7
click at [773, 56] on div "1 ההההההההההההההההההההההההההההההההההההההההההההההההההההההההההההההההההההההההההההה…" at bounding box center [627, 309] width 1255 height 618
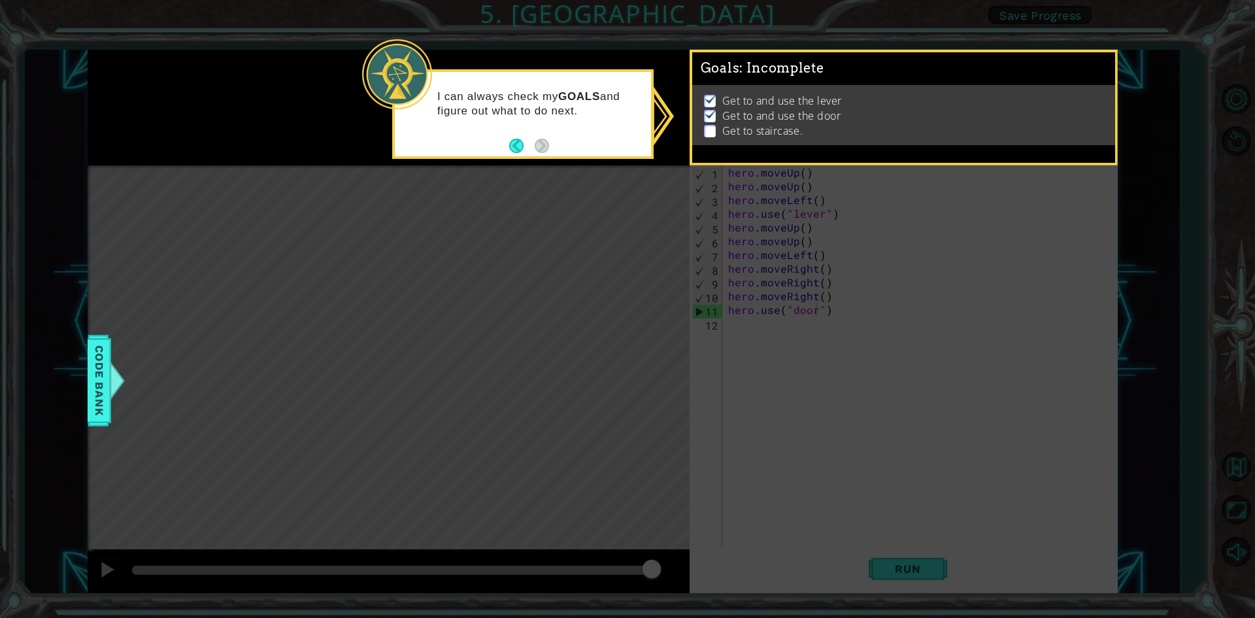
click at [746, 52] on div "Goals : Incomplete Get to and use the lever Get to and use the door Get to stai…" at bounding box center [903, 52] width 423 height 0
drag, startPoint x: 746, startPoint y: 83, endPoint x: 736, endPoint y: 115, distance: 33.5
click at [736, 115] on div "Get to and use the lever Get to and use the door Get to staircase." at bounding box center [903, 115] width 423 height 60
drag, startPoint x: 889, startPoint y: 573, endPoint x: 891, endPoint y: 558, distance: 15.2
click at [889, 565] on icon at bounding box center [627, 309] width 1255 height 618
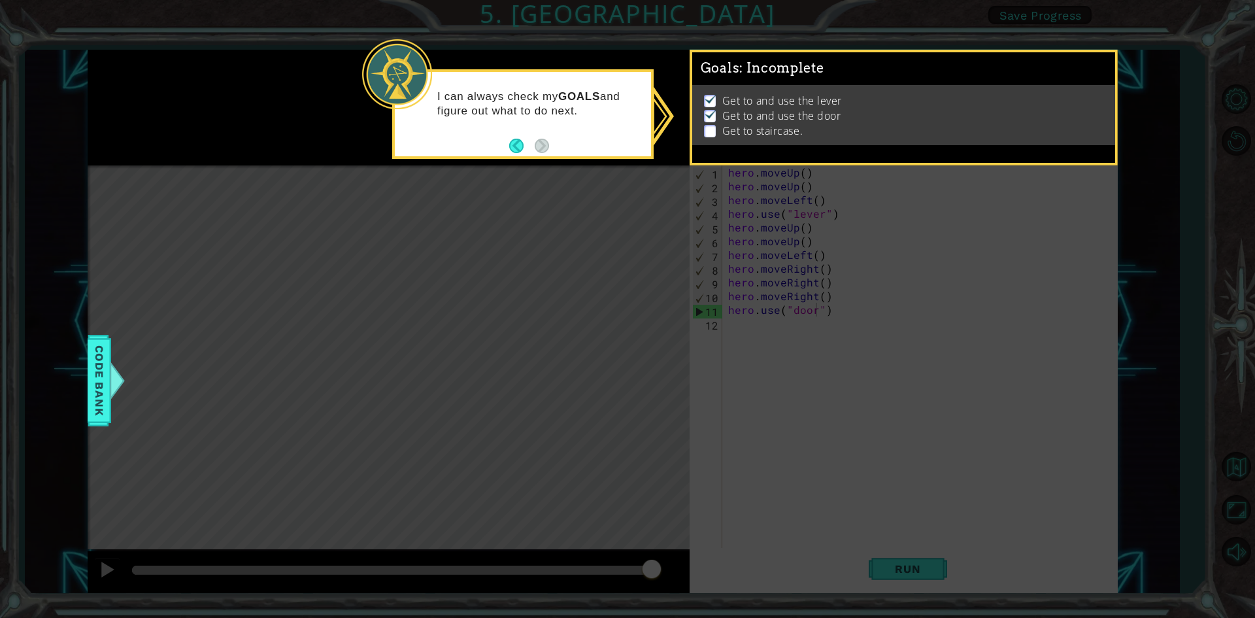
click at [891, 558] on icon at bounding box center [627, 309] width 1255 height 618
click at [892, 558] on icon at bounding box center [627, 309] width 1255 height 618
click at [897, 550] on icon at bounding box center [627, 309] width 1255 height 618
click at [914, 536] on icon at bounding box center [627, 309] width 1255 height 618
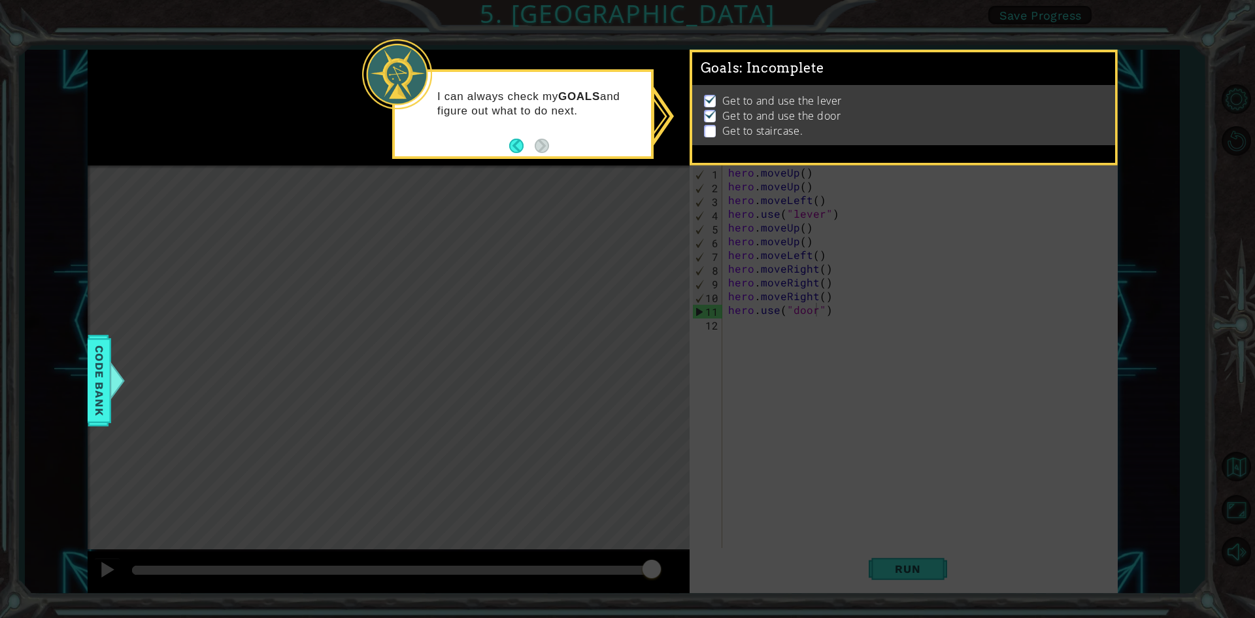
click at [914, 536] on icon at bounding box center [627, 309] width 1255 height 618
click at [909, 427] on icon at bounding box center [627, 309] width 1255 height 618
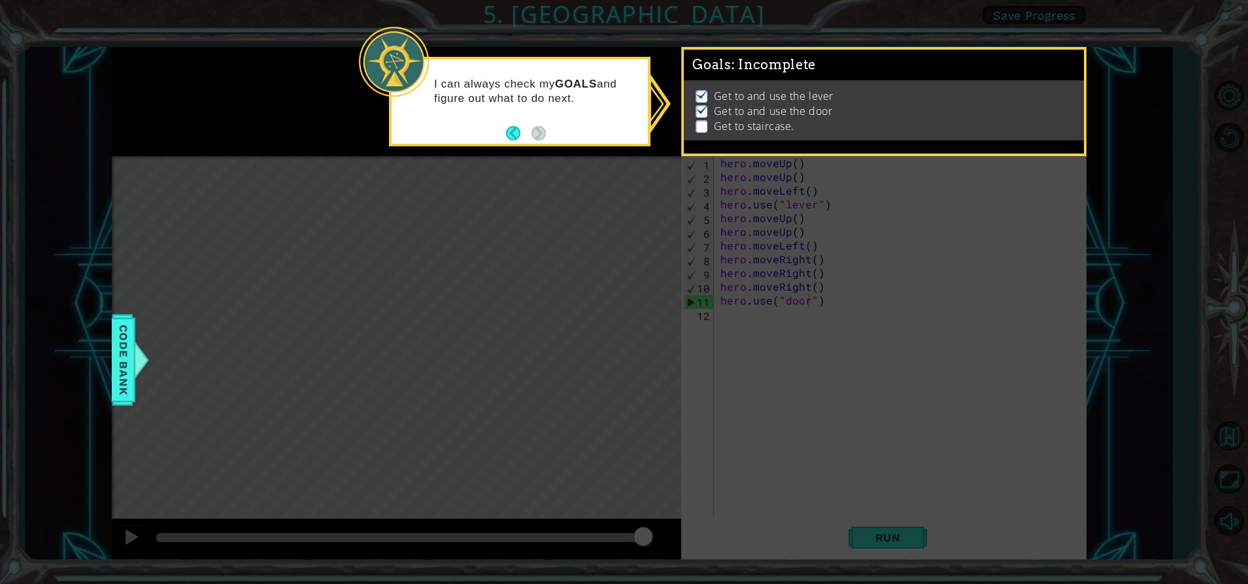
drag, startPoint x: 969, startPoint y: 86, endPoint x: 1114, endPoint y: -1, distance: 169.5
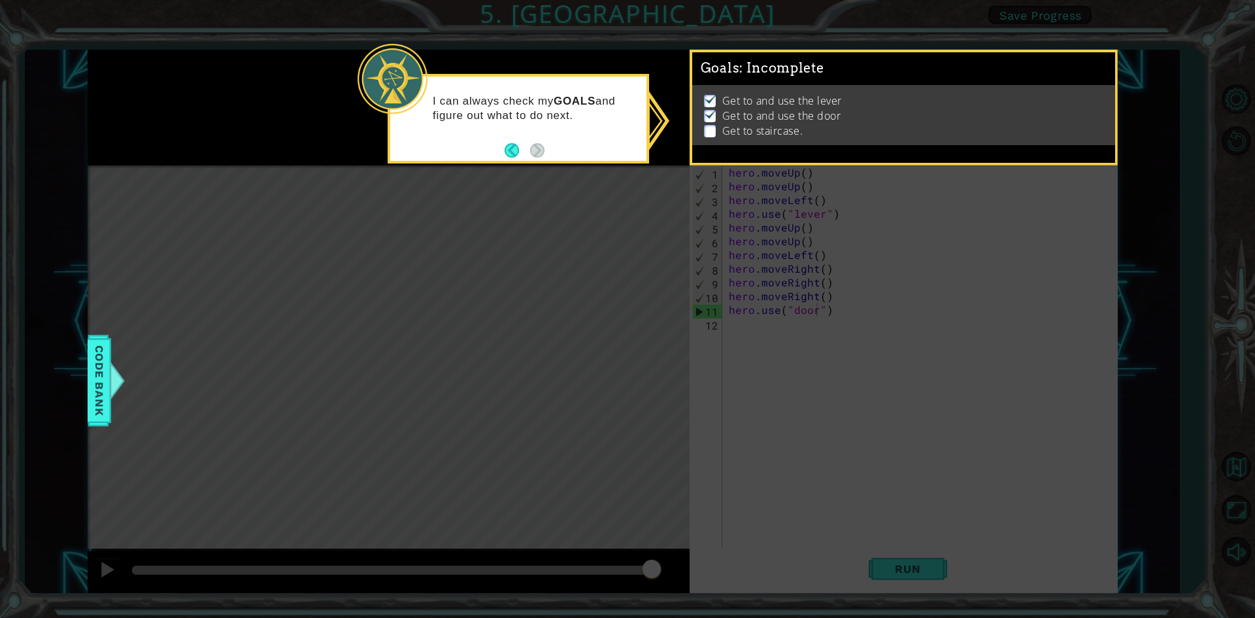
drag, startPoint x: 936, startPoint y: 366, endPoint x: 779, endPoint y: 386, distance: 158.1
click at [895, 388] on icon at bounding box center [627, 309] width 1255 height 618
click at [779, 386] on icon at bounding box center [627, 309] width 1255 height 618
click at [707, 125] on p at bounding box center [710, 131] width 12 height 12
click at [710, 126] on p at bounding box center [710, 131] width 12 height 12
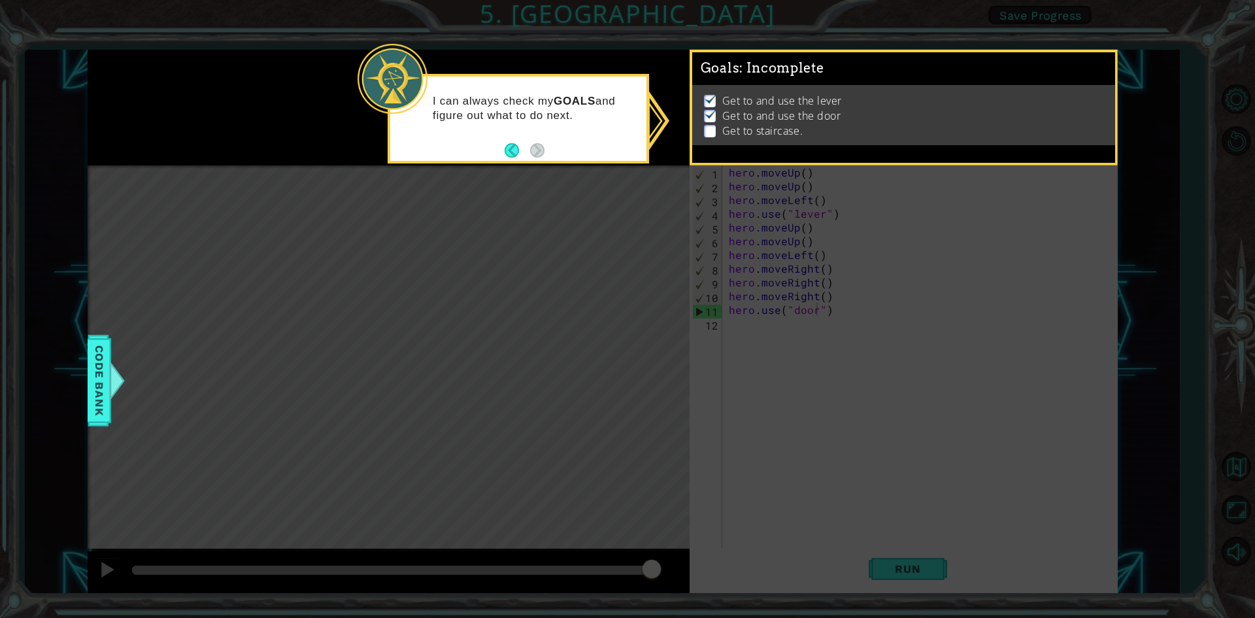
click at [711, 126] on p at bounding box center [710, 131] width 12 height 12
click at [712, 127] on p at bounding box center [710, 131] width 12 height 12
click at [715, 127] on p at bounding box center [710, 131] width 12 height 12
click at [726, 127] on p "Get to staircase." at bounding box center [762, 131] width 80 height 14
click at [736, 124] on p "Get to staircase." at bounding box center [762, 131] width 80 height 14
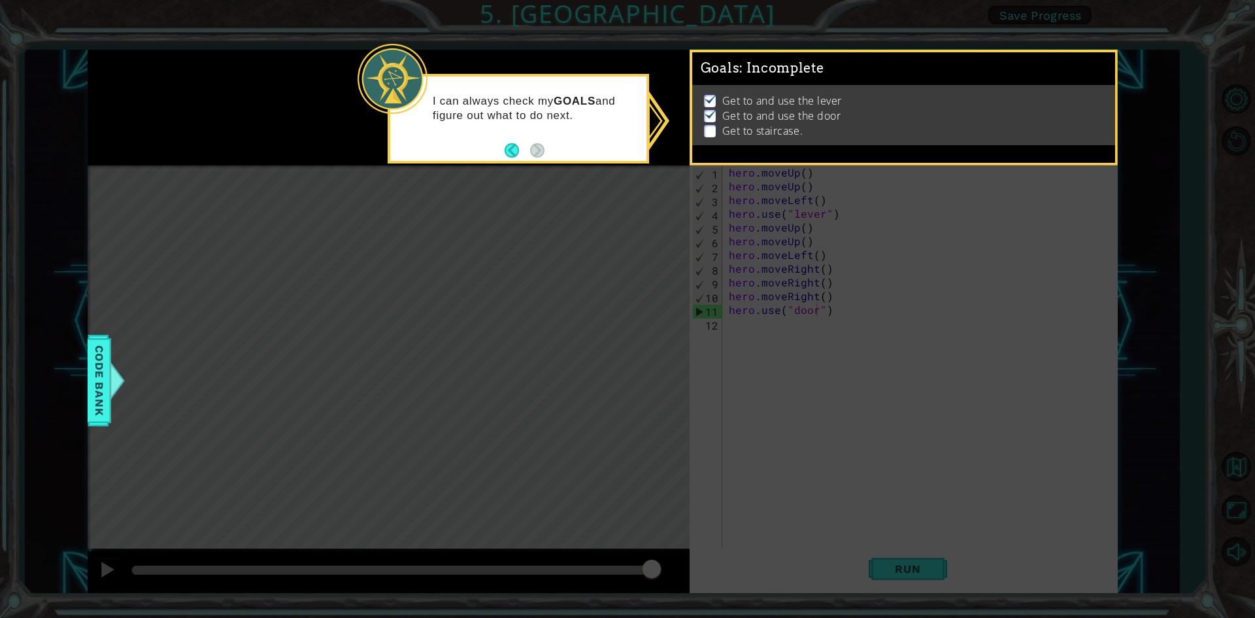
drag, startPoint x: 741, startPoint y: 119, endPoint x: 744, endPoint y: 109, distance: 10.1
click at [742, 114] on p "Get to and use the door" at bounding box center [781, 115] width 119 height 14
click at [743, 110] on p "Get to and use the door" at bounding box center [781, 115] width 119 height 14
click at [744, 108] on p "Get to and use the door" at bounding box center [781, 115] width 119 height 14
drag, startPoint x: 742, startPoint y: 108, endPoint x: 603, endPoint y: 122, distance: 140.5
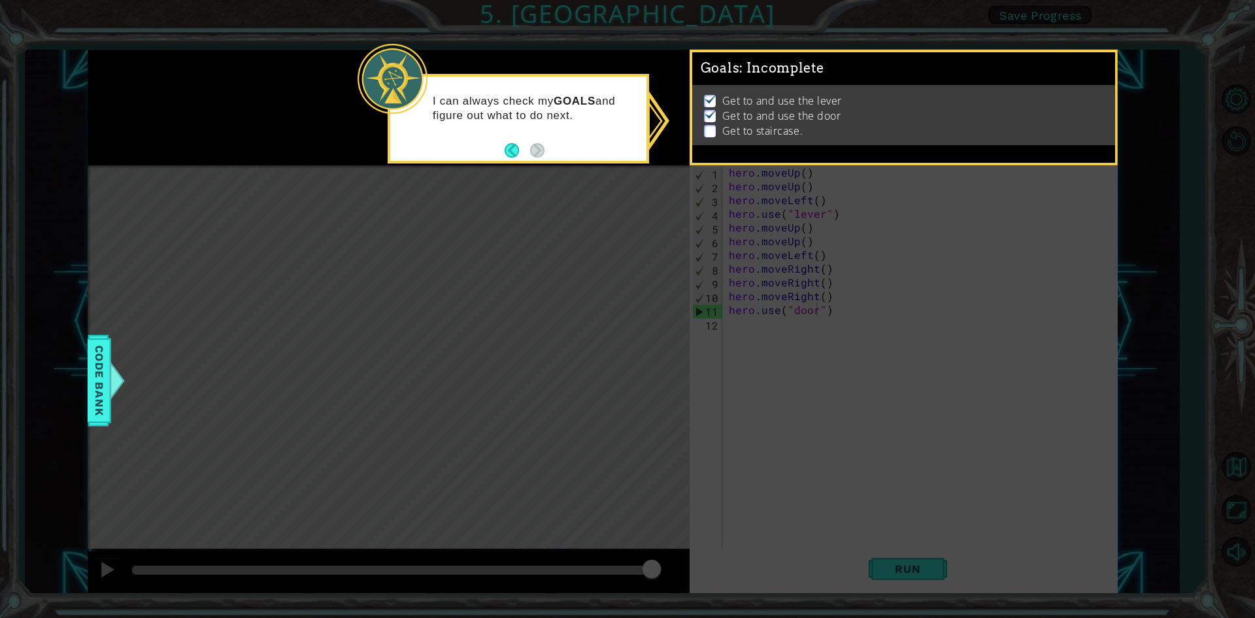
click at [665, 107] on div "1 ההההההההההההההההההההההההההההההההההההההההההההההההההההההההההההההההההההההההההההה…" at bounding box center [627, 309] width 1255 height 618
click at [535, 142] on footer at bounding box center [525, 151] width 40 height 20
drag, startPoint x: 535, startPoint y: 142, endPoint x: 530, endPoint y: 134, distance: 9.1
click at [530, 134] on div "I can always check my GOALS and figure out what to do next." at bounding box center [518, 111] width 256 height 71
click at [530, 134] on div "I can always check my GOALS and figure out what to do next." at bounding box center [518, 115] width 256 height 66
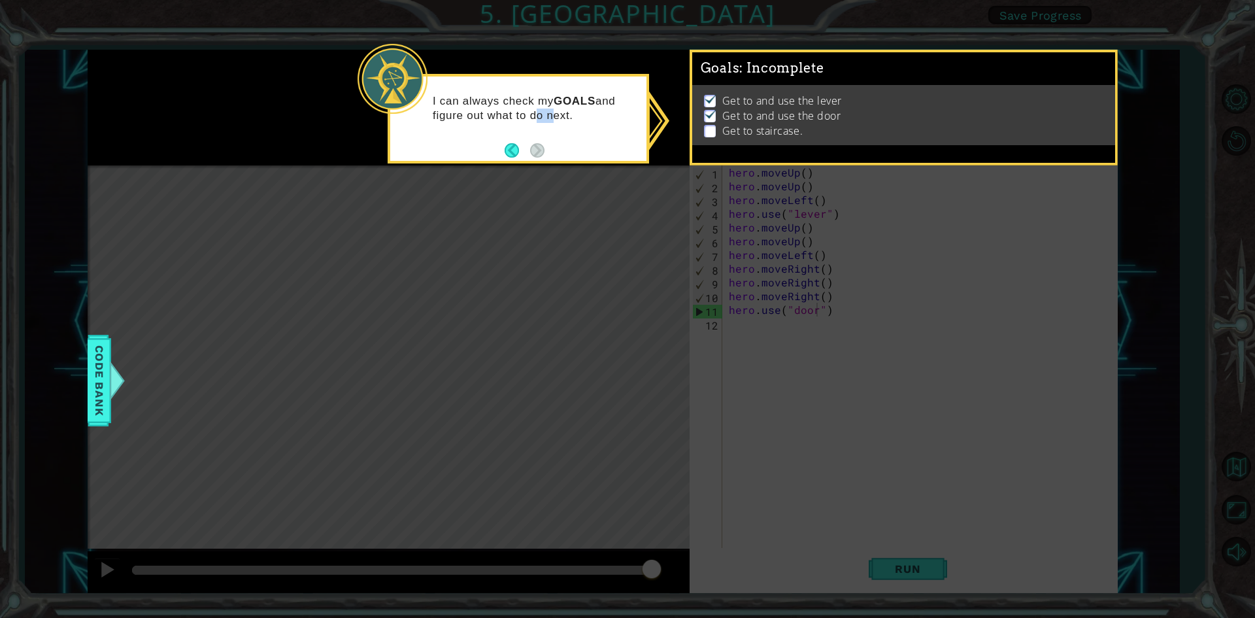
click at [530, 134] on div "I can always check my GOALS and figure out what to do next." at bounding box center [518, 115] width 256 height 66
click at [588, 103] on strong "GOALS" at bounding box center [575, 101] width 42 height 12
click at [593, 131] on div "I can always check my GOALS and figure out what to do next." at bounding box center [518, 115] width 256 height 66
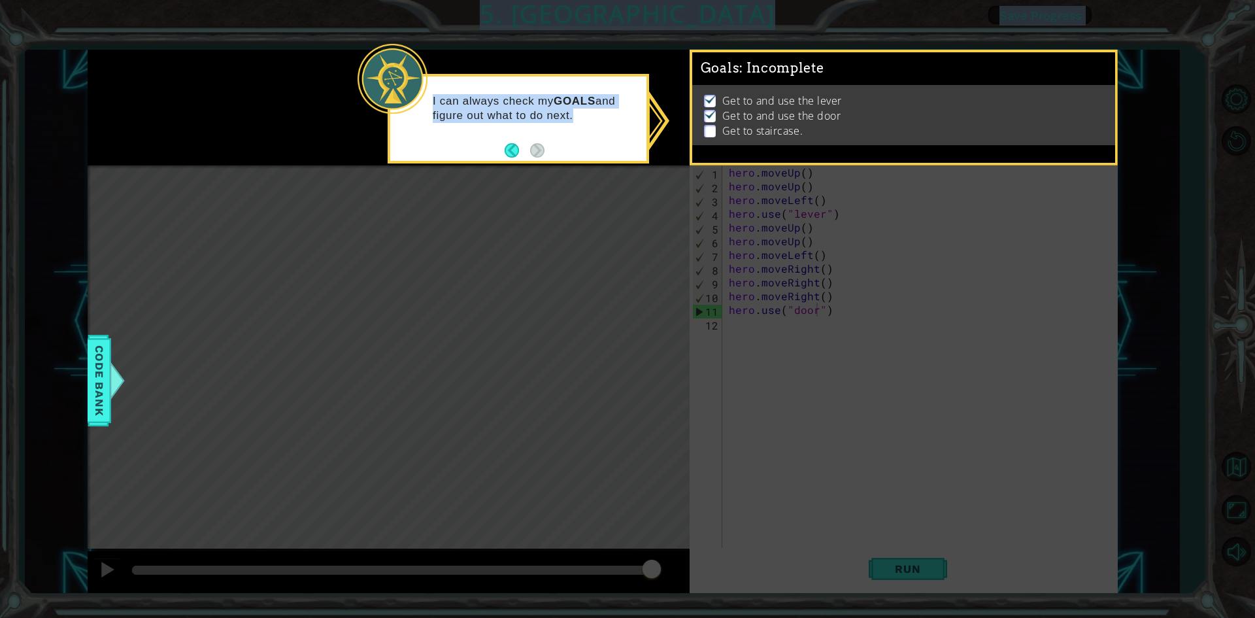
drag, startPoint x: 593, startPoint y: 131, endPoint x: 386, endPoint y: 367, distance: 313.6
click at [386, 367] on body "1 ההההההההההההההההההההההההההההההההההההההההההההההההההההההההההההההההההההההההההההה…" at bounding box center [627, 309] width 1255 height 618
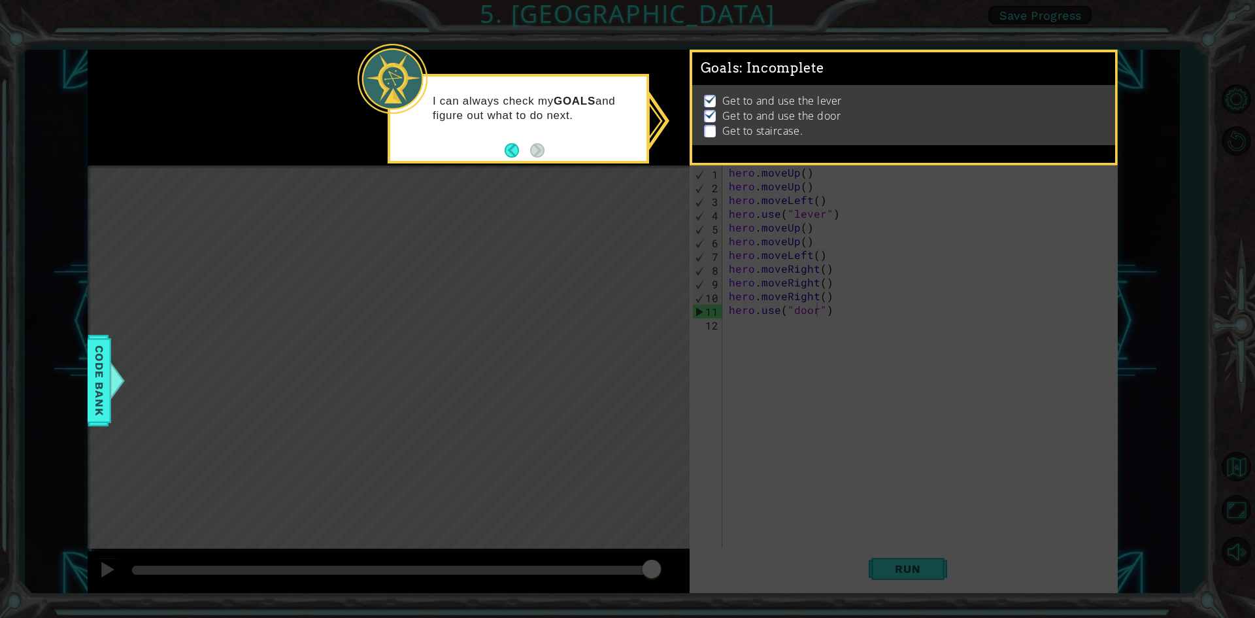
drag, startPoint x: 724, startPoint y: 224, endPoint x: 725, endPoint y: 217, distance: 7.3
click at [725, 217] on icon at bounding box center [627, 309] width 1255 height 618
click at [854, 141] on div "Get to and use the lever Get to and use the door Get to staircase." at bounding box center [903, 115] width 423 height 60
click at [513, 149] on button "Back" at bounding box center [517, 150] width 25 height 14
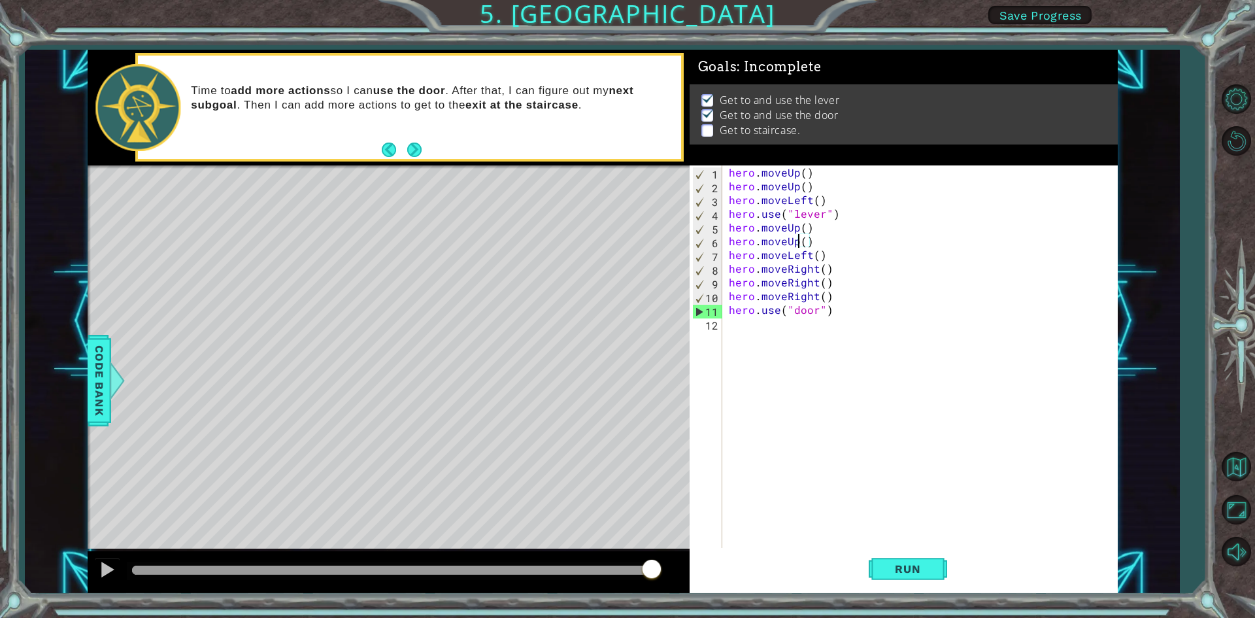
click at [801, 241] on div "hero . moveUp ( ) hero . moveUp ( ) hero . moveLeft ( ) hero . use ( "lever" ) …" at bounding box center [922, 371] width 393 height 412
click at [809, 240] on div "hero . moveUp ( ) hero . moveUp ( ) hero . moveLeft ( ) hero . use ( "lever" ) …" at bounding box center [922, 371] width 393 height 412
click at [805, 244] on div "hero . moveUp ( ) hero . moveUp ( ) hero . moveLeft ( ) hero . use ( "lever" ) …" at bounding box center [922, 371] width 393 height 412
click at [814, 258] on div "hero . moveUp ( ) hero . moveUp ( ) hero . moveLeft ( ) hero . use ( "lever" ) …" at bounding box center [922, 371] width 393 height 412
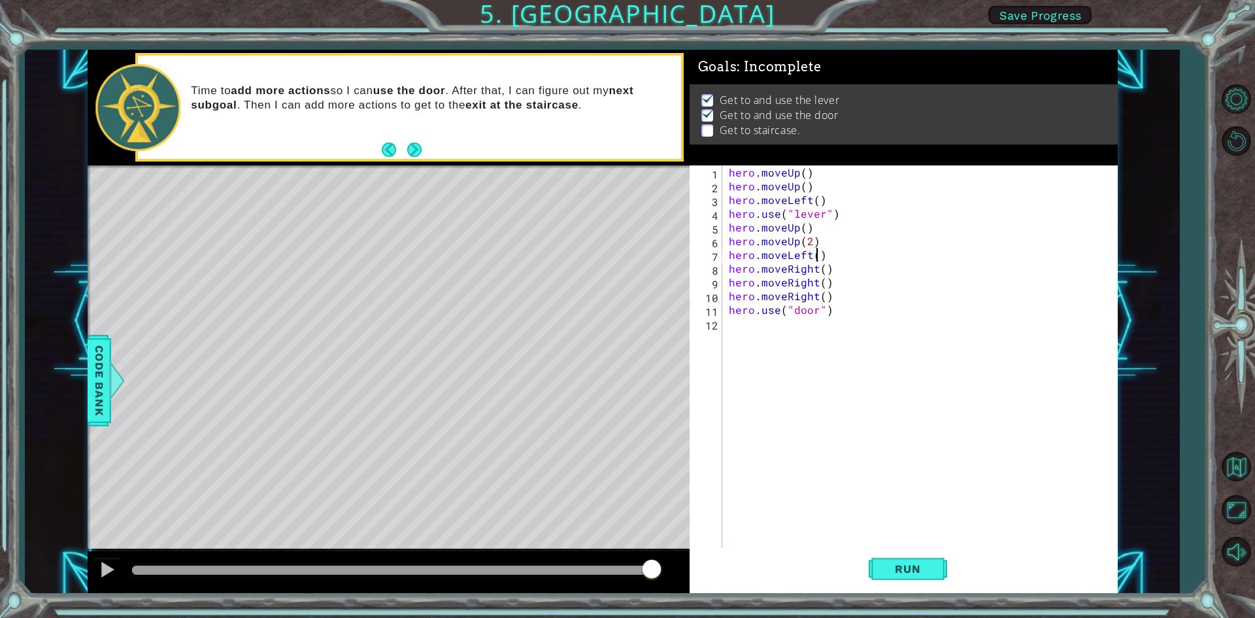
scroll to position [0, 5]
click at [923, 573] on span "Run" at bounding box center [908, 568] width 52 height 13
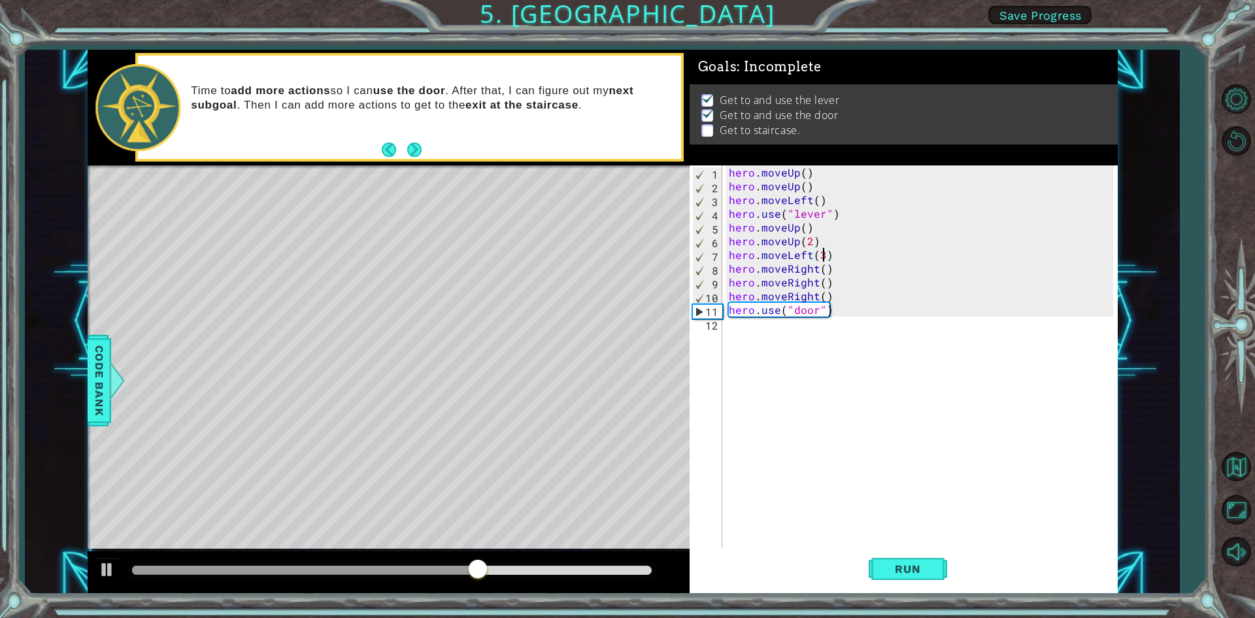
click at [814, 241] on div "hero . moveUp ( ) hero . moveUp ( ) hero . moveLeft ( ) hero . use ( "lever" ) …" at bounding box center [922, 371] width 393 height 412
click at [943, 569] on button "Run" at bounding box center [908, 569] width 78 height 42
click at [812, 244] on div "hero . moveUp ( ) hero . moveUp ( ) hero . moveLeft ( ) hero . use ( "lever" ) …" at bounding box center [922, 371] width 393 height 412
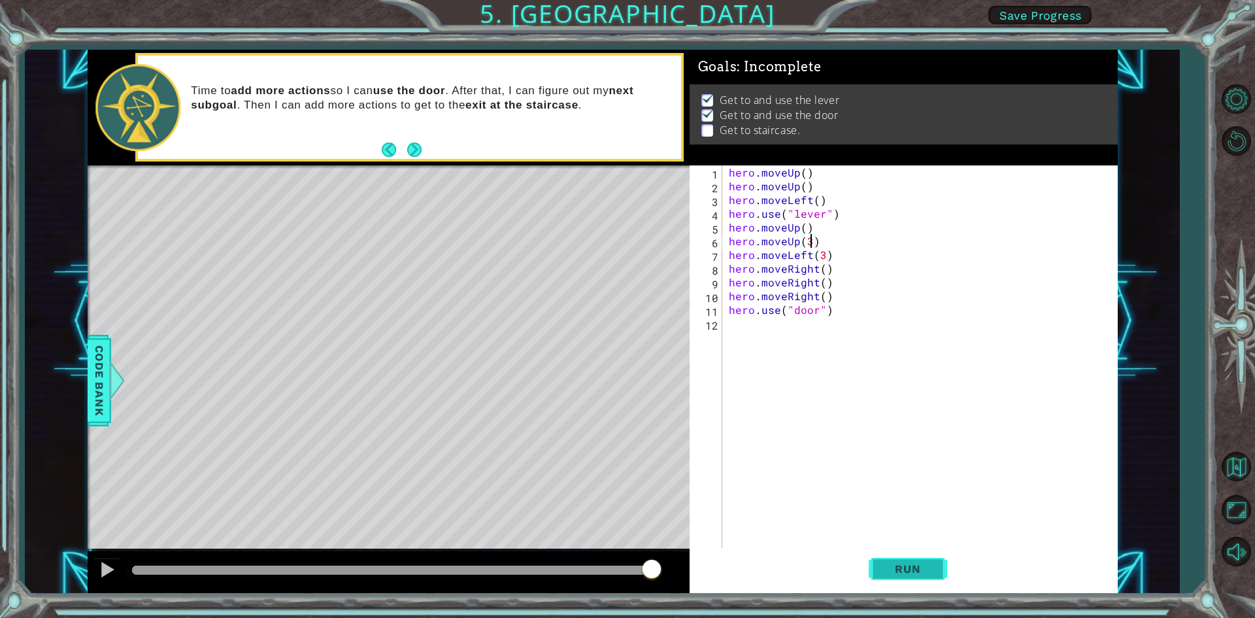
type textarea "hero.moveUp(3)"
drag, startPoint x: 904, startPoint y: 560, endPoint x: 905, endPoint y: 575, distance: 15.1
click at [904, 569] on button "Run" at bounding box center [908, 569] width 78 height 42
